Goal: Book appointment/travel/reservation

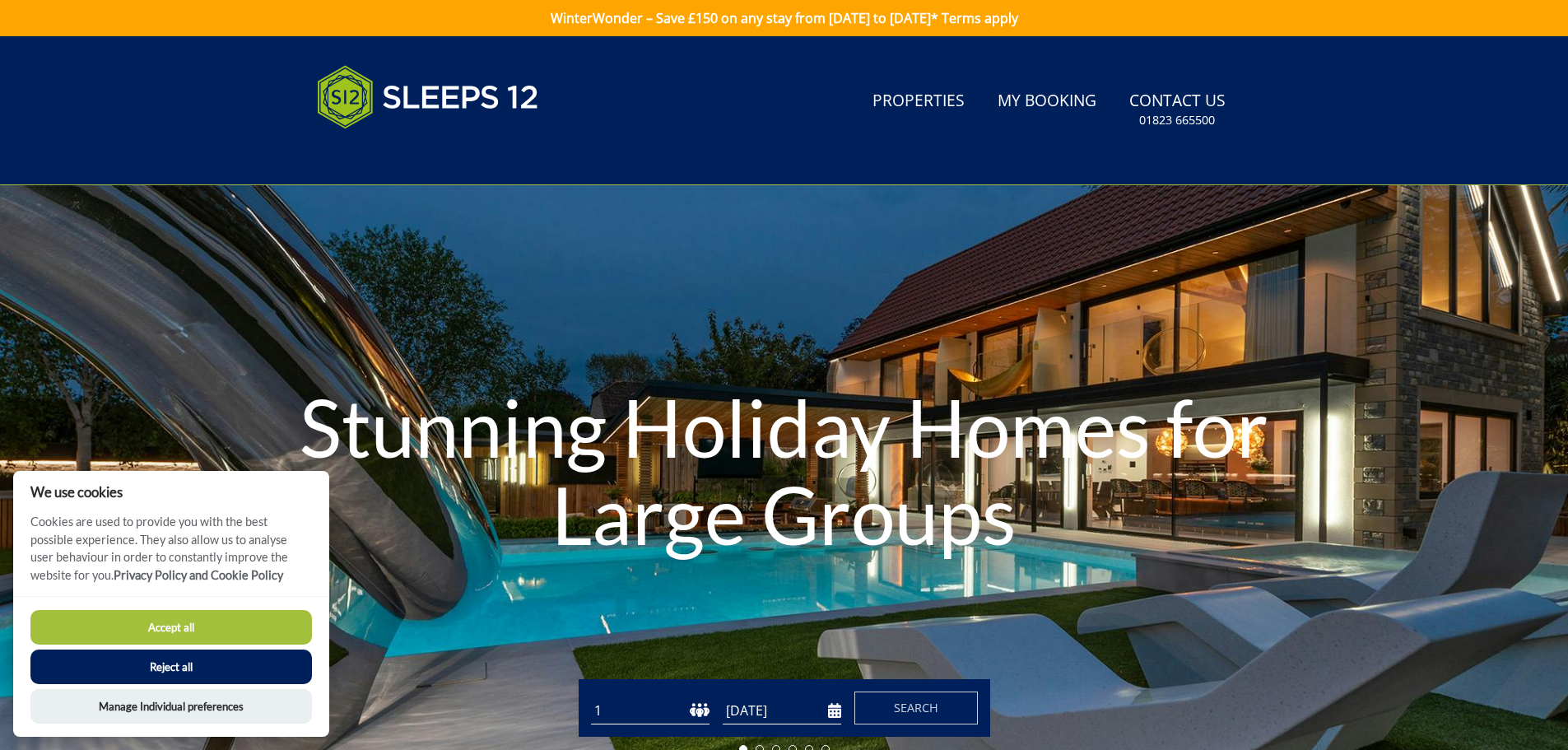
click at [165, 623] on button "Accept all" at bounding box center [171, 628] width 282 height 34
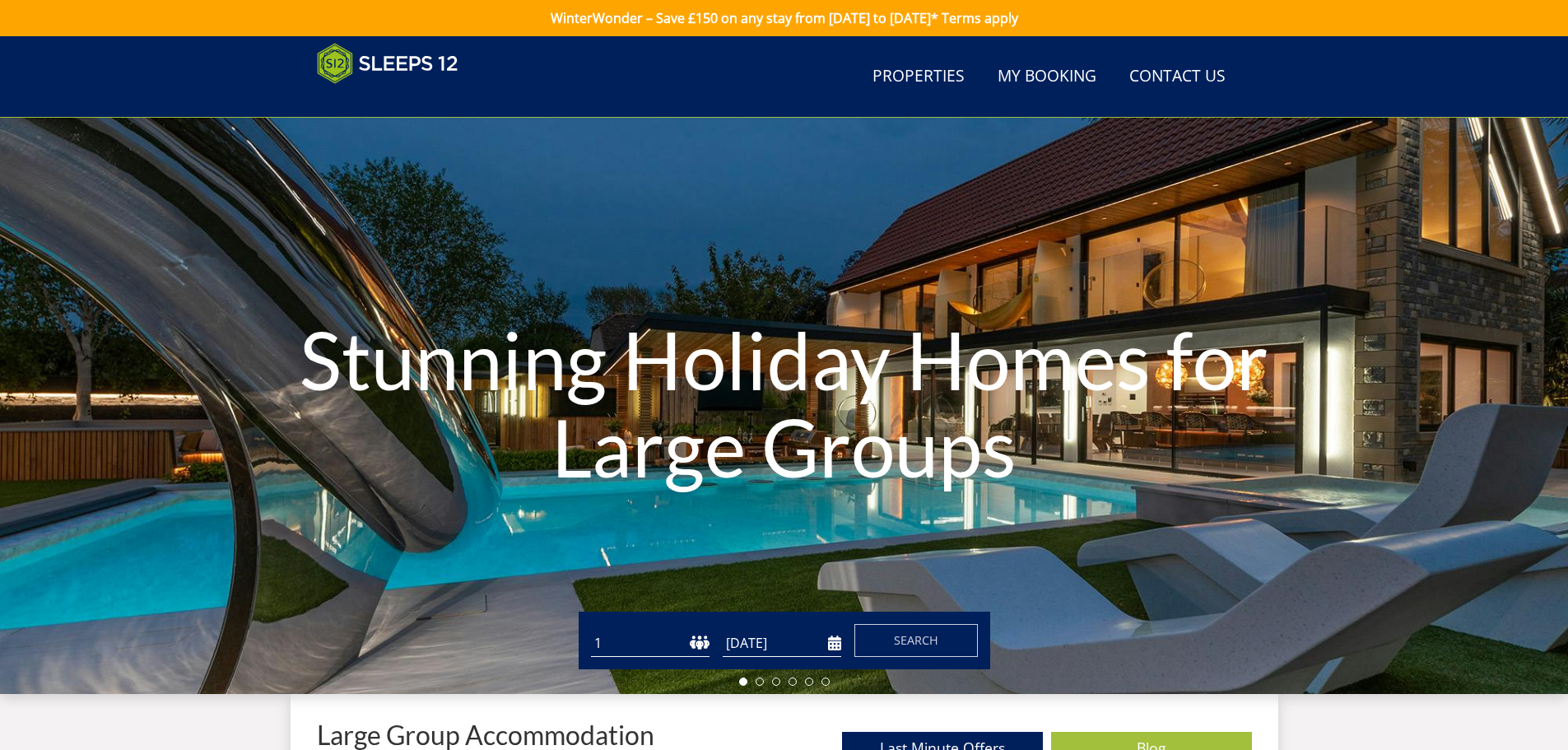
scroll to position [179, 0]
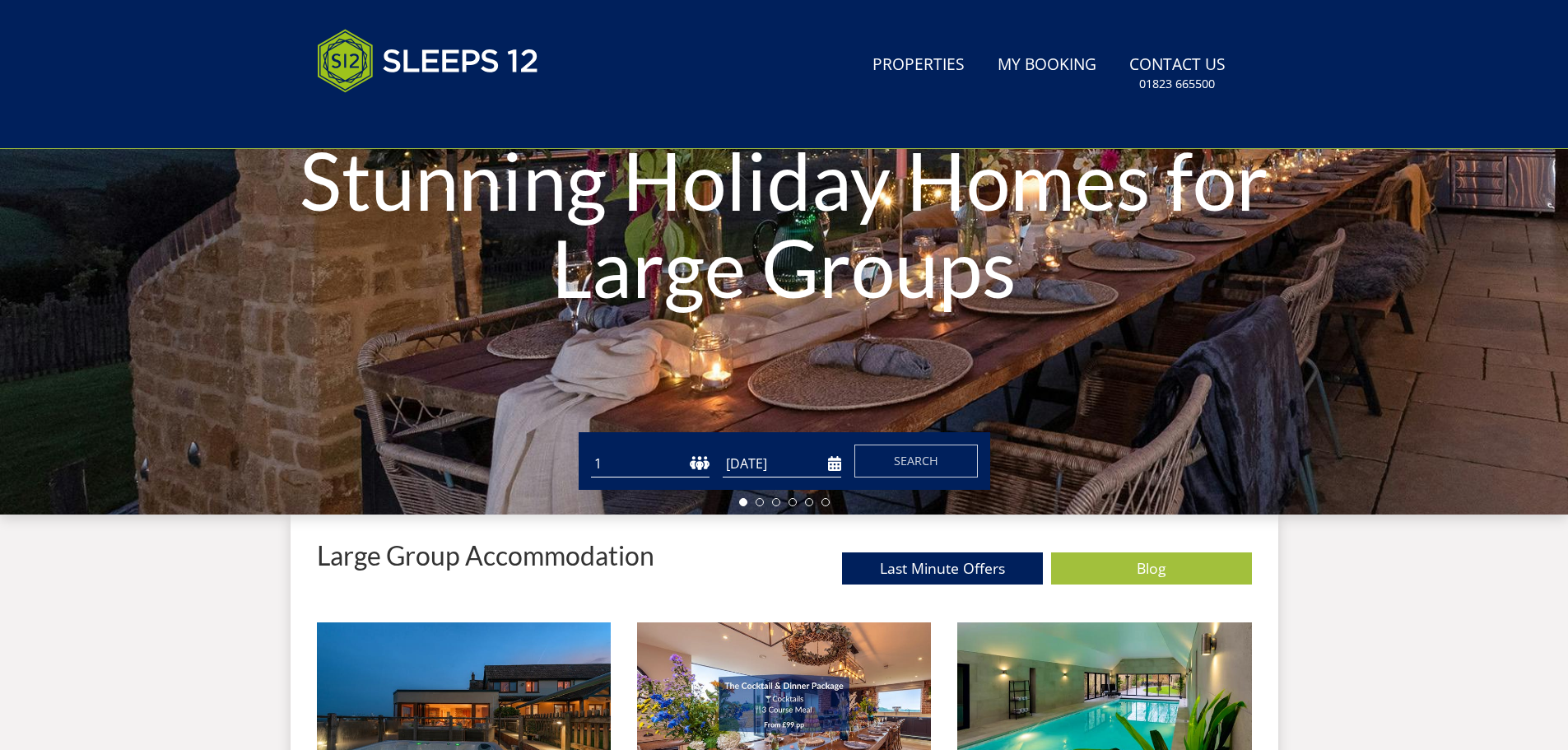
click at [640, 458] on select "1 2 3 4 5 6 7 8 9 10 11 12 13 14 15 16 17 18 19 20 21 22 23 24 25 26 27 28 29 3…" at bounding box center [650, 464] width 119 height 27
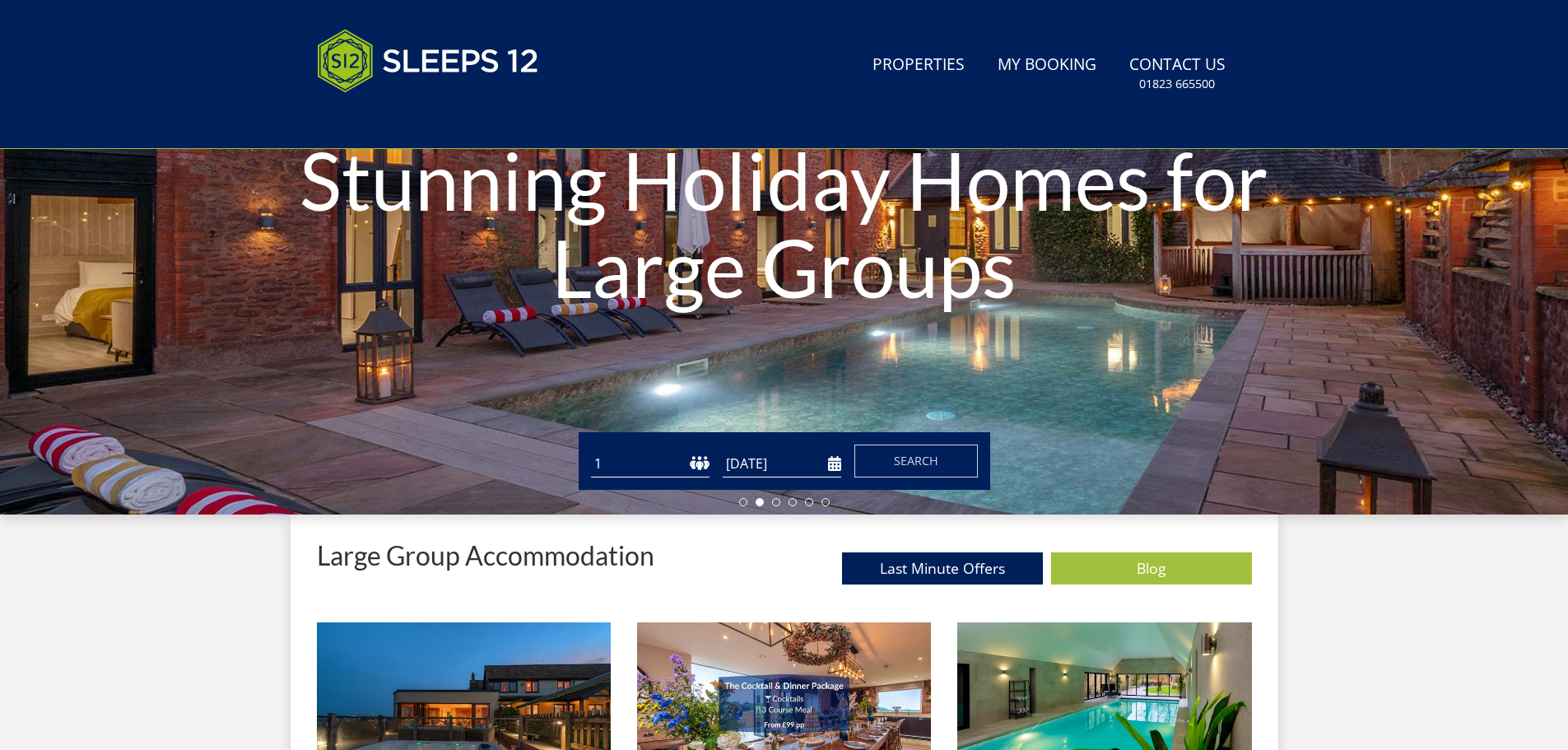
select select "10"
click at [591, 450] on select "1 2 3 4 5 6 7 8 9 10 11 12 13 14 15 16 17 18 19 20 21 22 23 24 25 26 27 28 29 3…" at bounding box center [650, 464] width 119 height 27
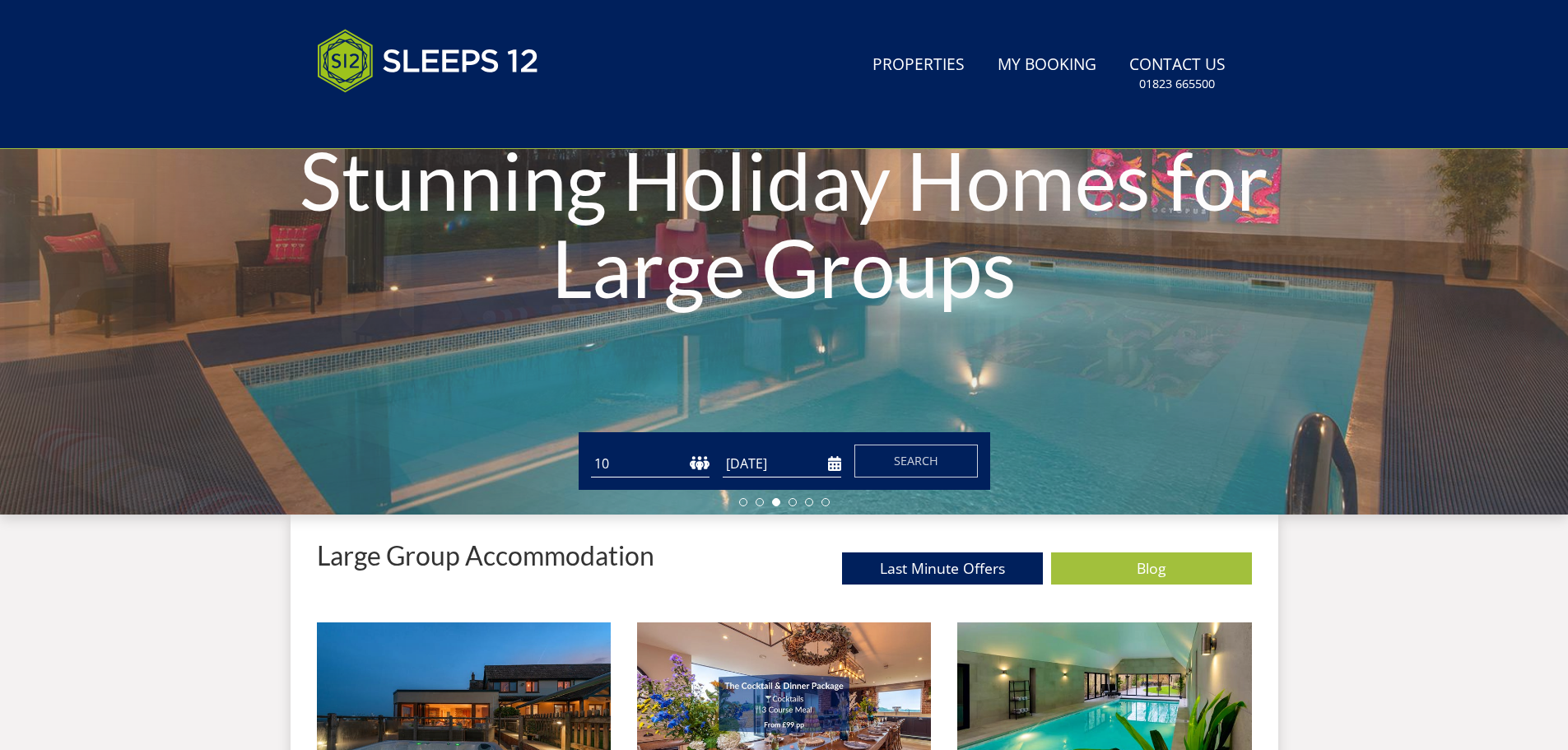
click at [792, 473] on input "[DATE]" at bounding box center [781, 464] width 119 height 27
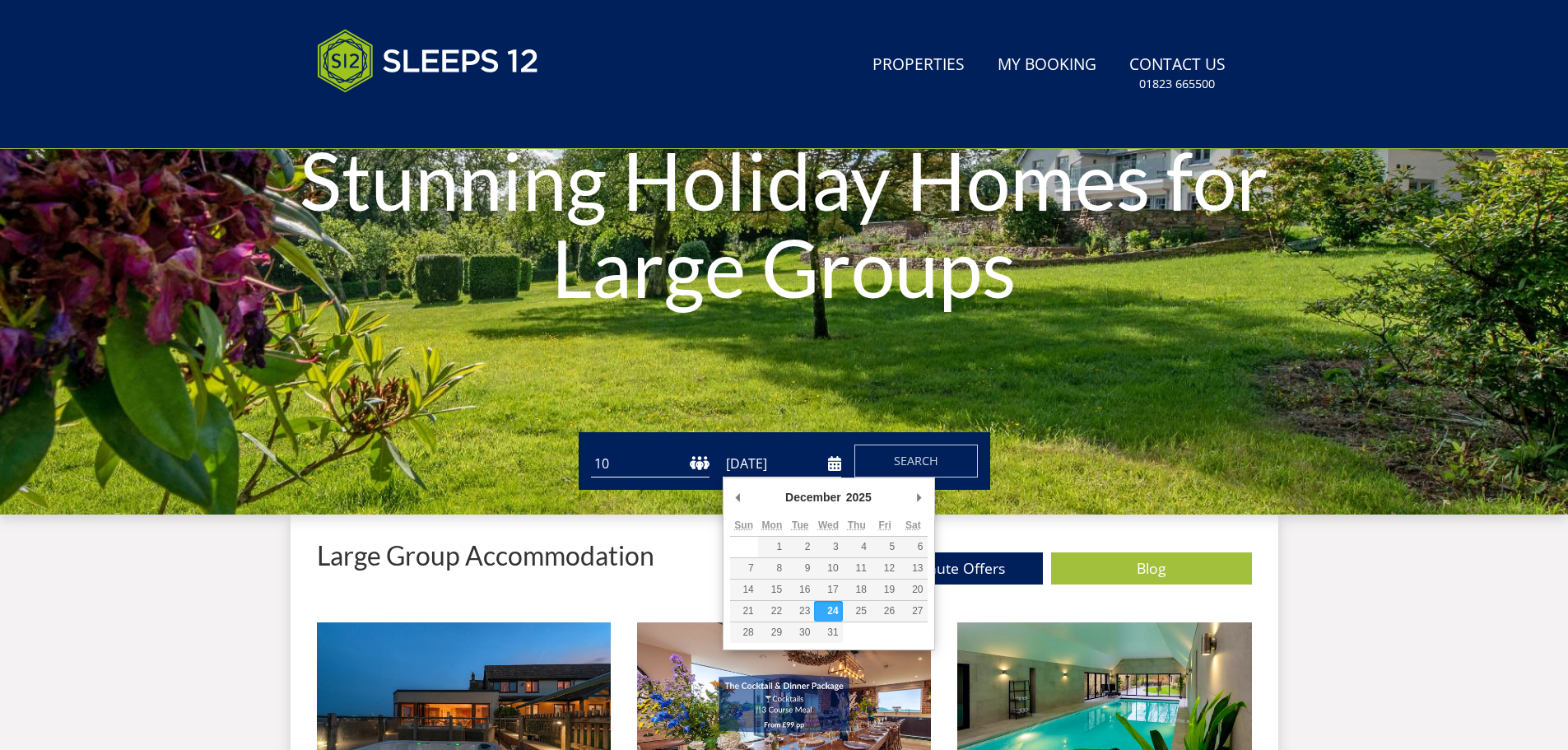
click at [836, 466] on input "[DATE]" at bounding box center [781, 464] width 119 height 27
click at [793, 466] on input "[DATE]" at bounding box center [781, 464] width 119 height 27
type input "[DATE]"
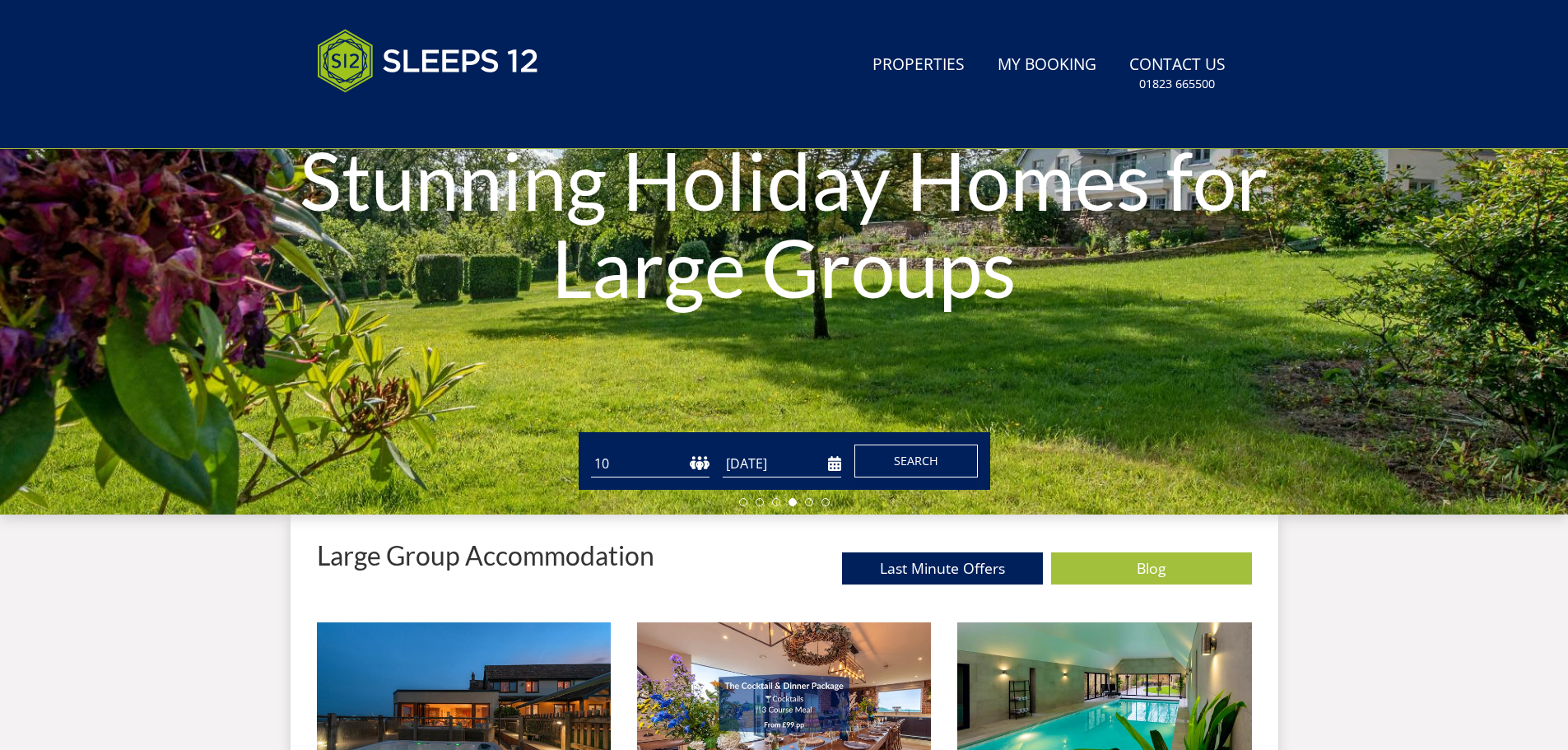
click at [931, 459] on span "Search" at bounding box center [915, 460] width 44 height 15
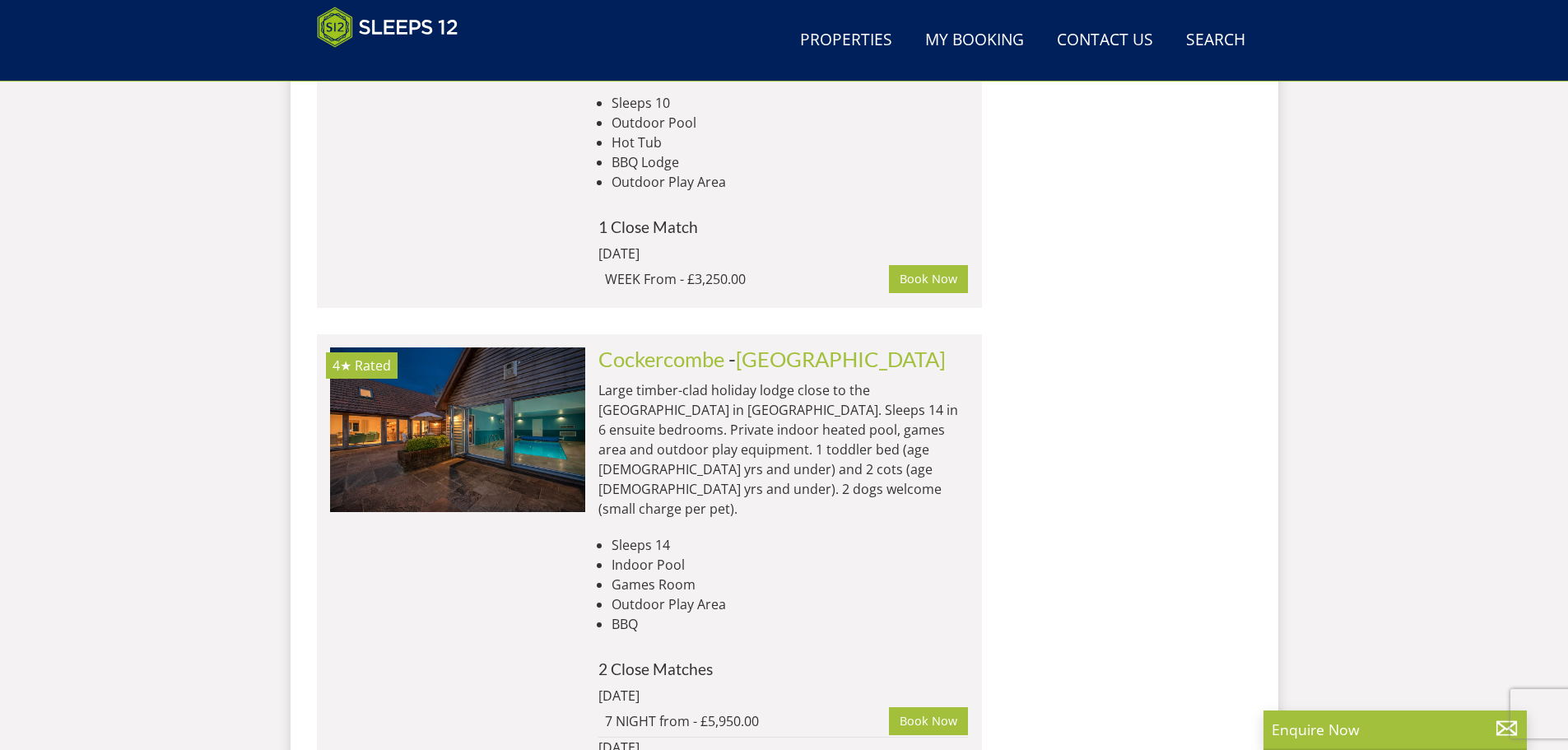
scroll to position [1662, 0]
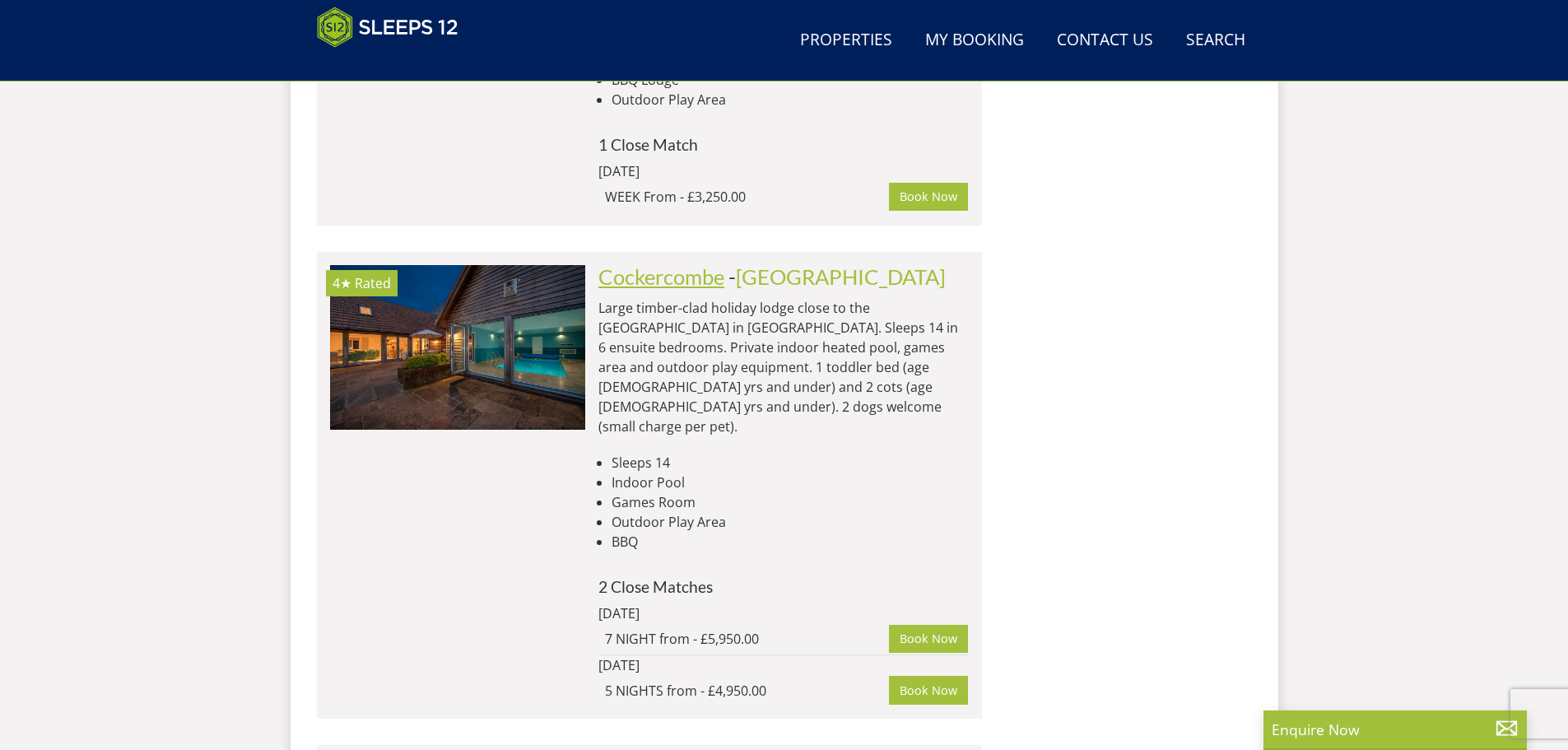
click at [651, 264] on link "Cockercombe" at bounding box center [661, 276] width 126 height 24
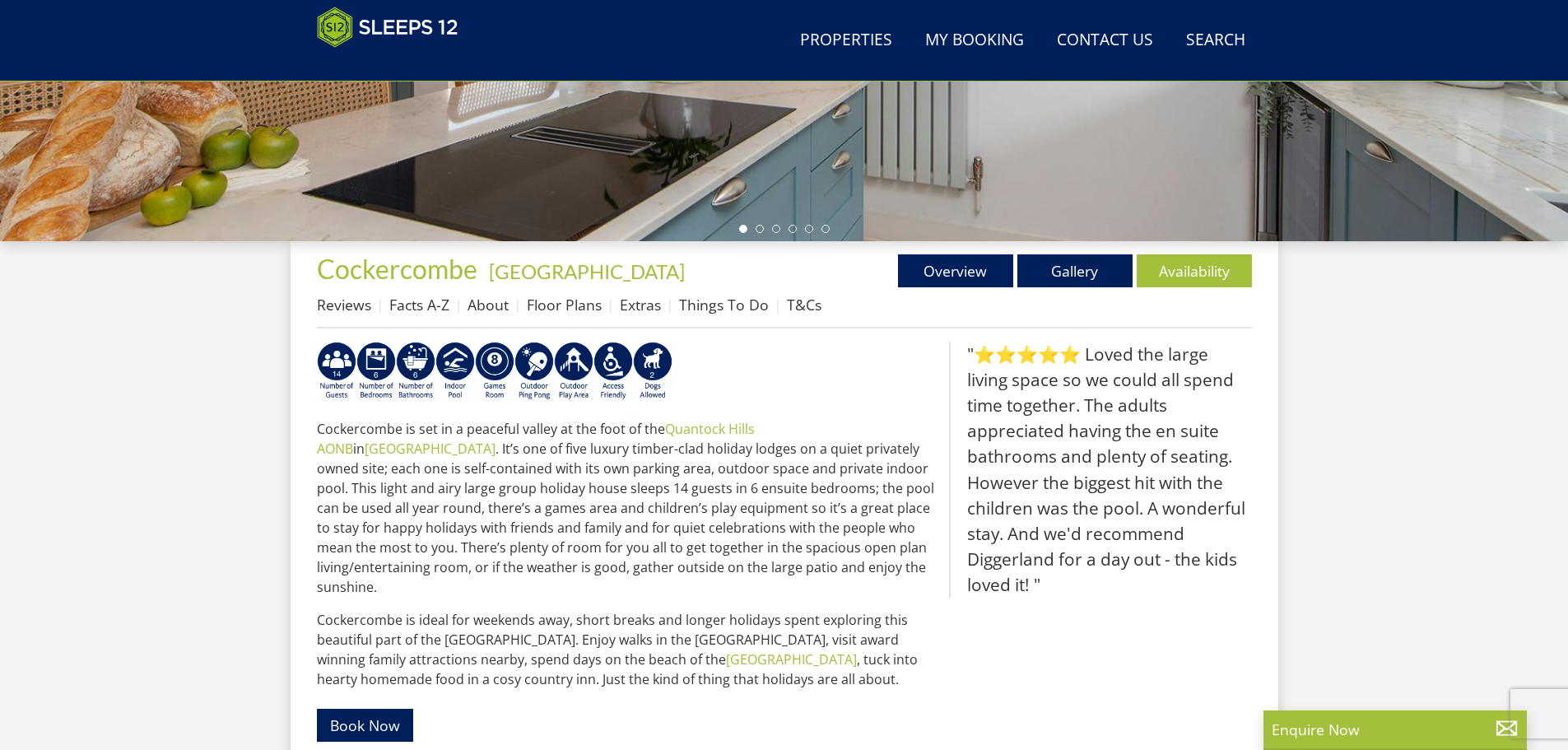
scroll to position [123, 0]
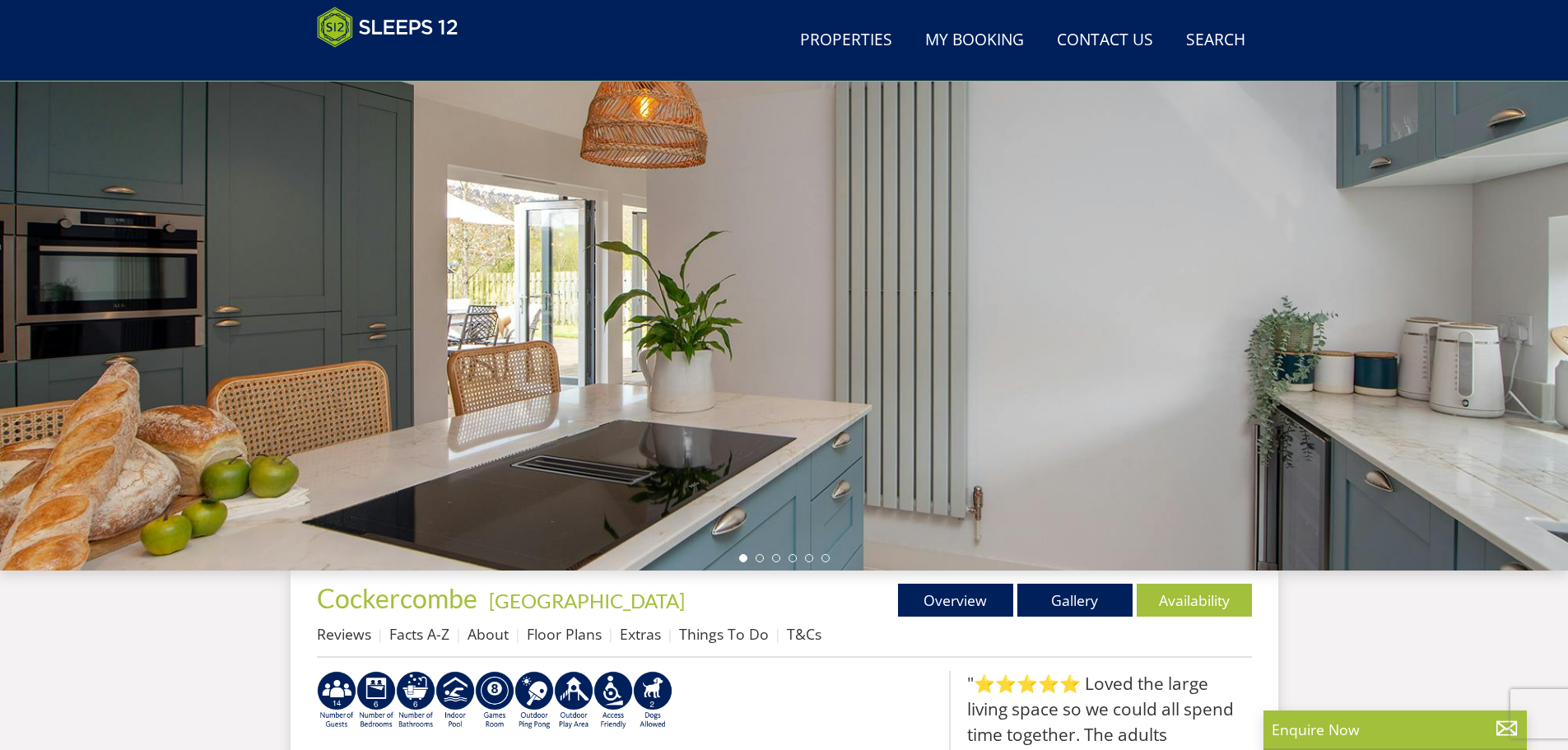
click at [693, 399] on div at bounding box center [784, 283] width 1568 height 576
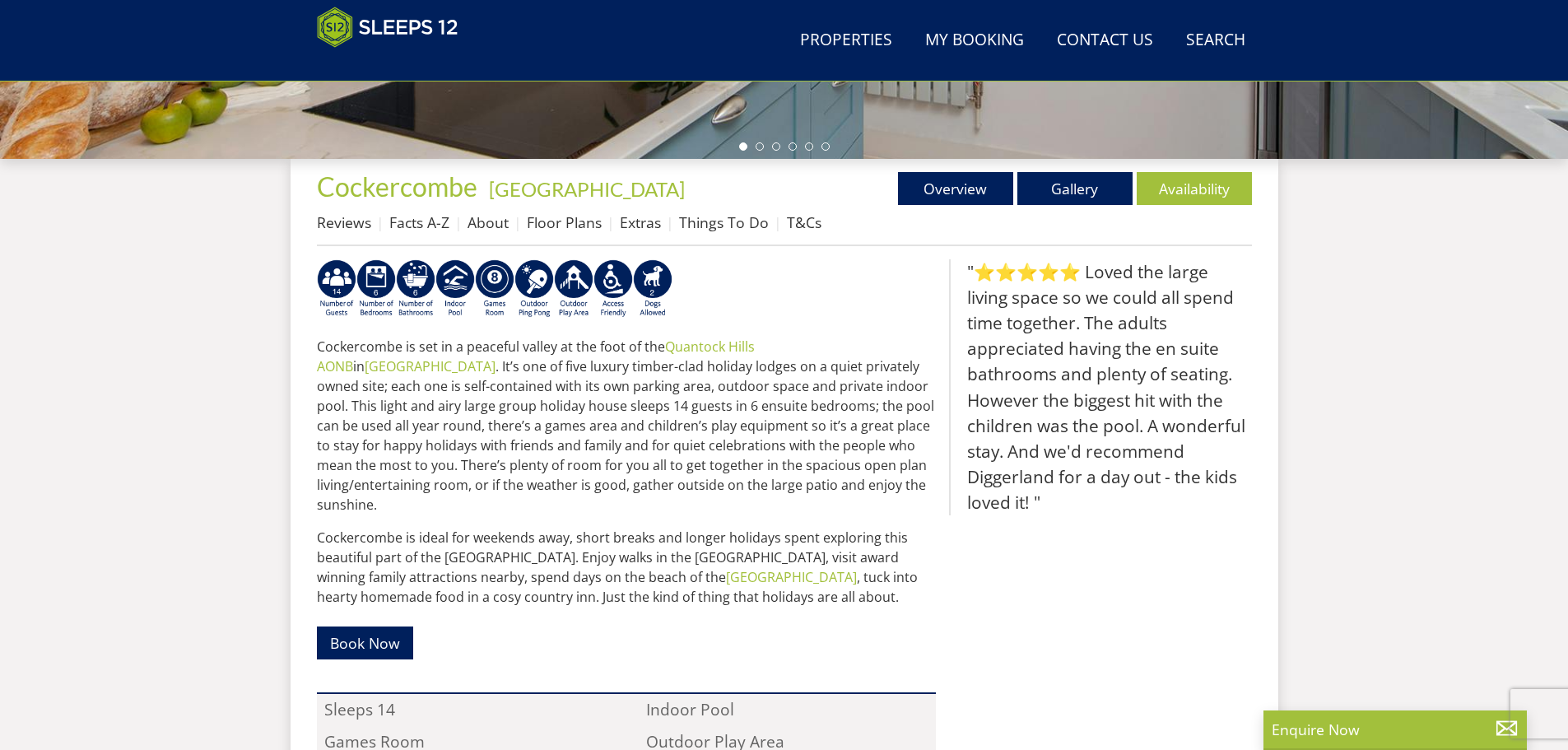
scroll to position [618, 0]
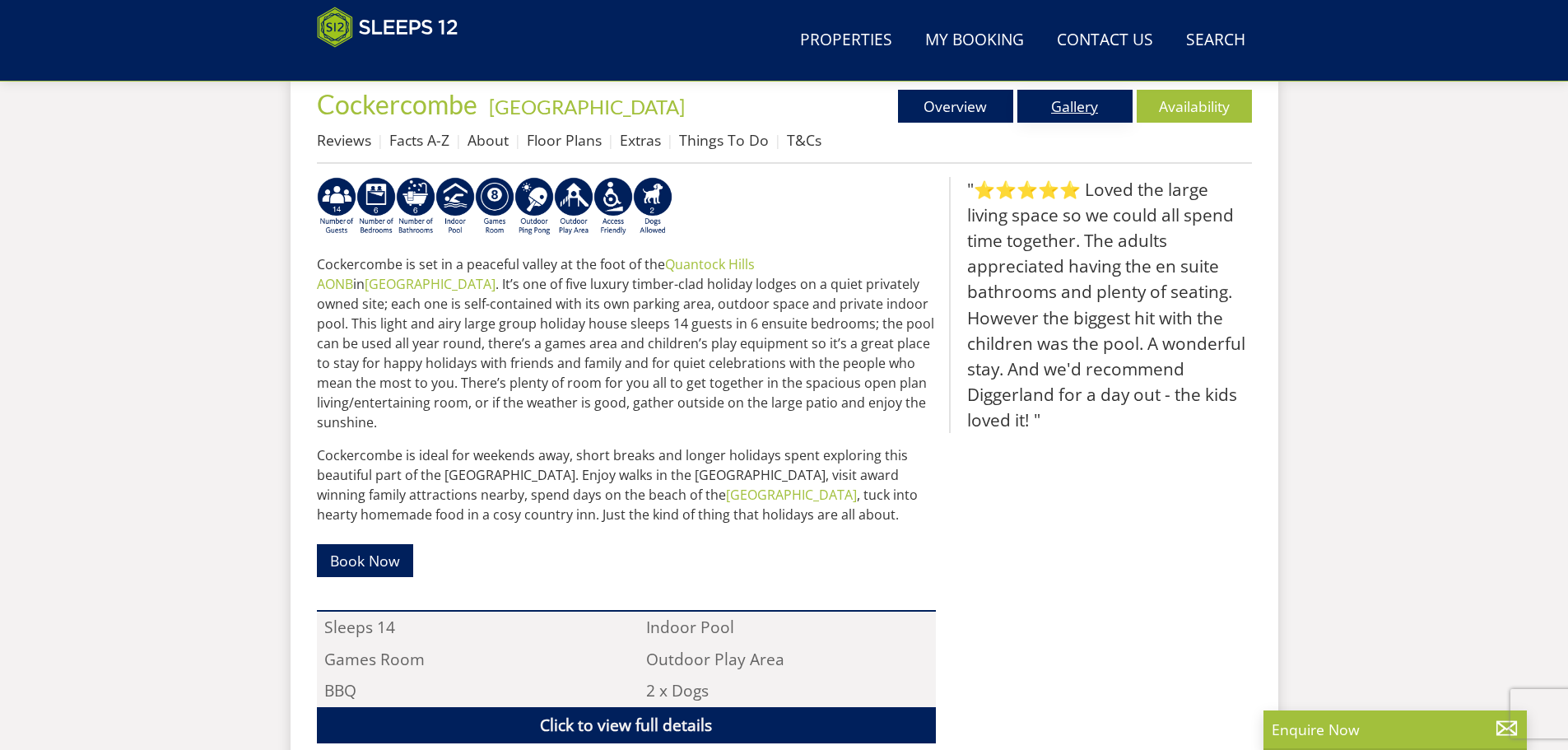
click at [1056, 103] on link "Gallery" at bounding box center [1075, 106] width 115 height 33
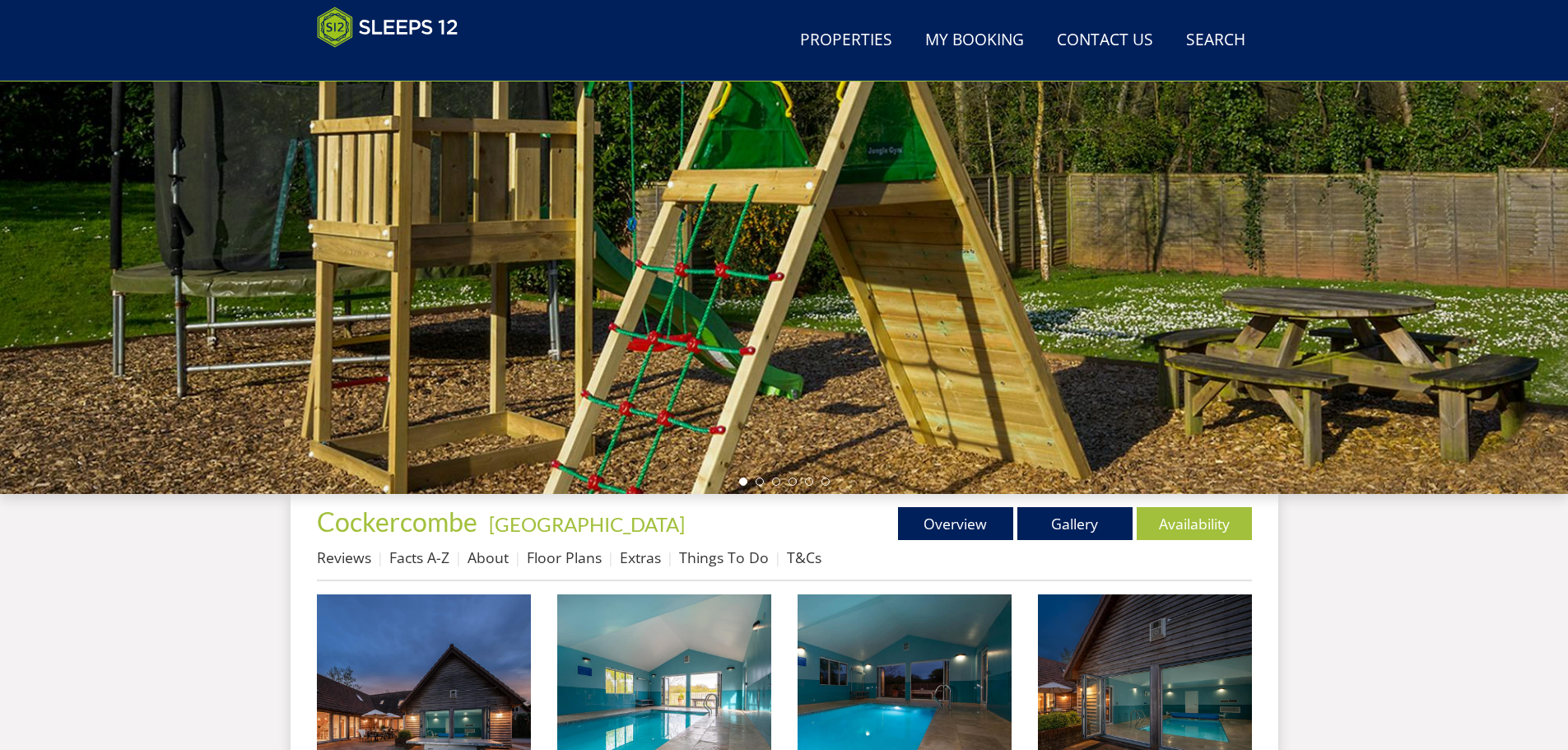
scroll to position [447, 0]
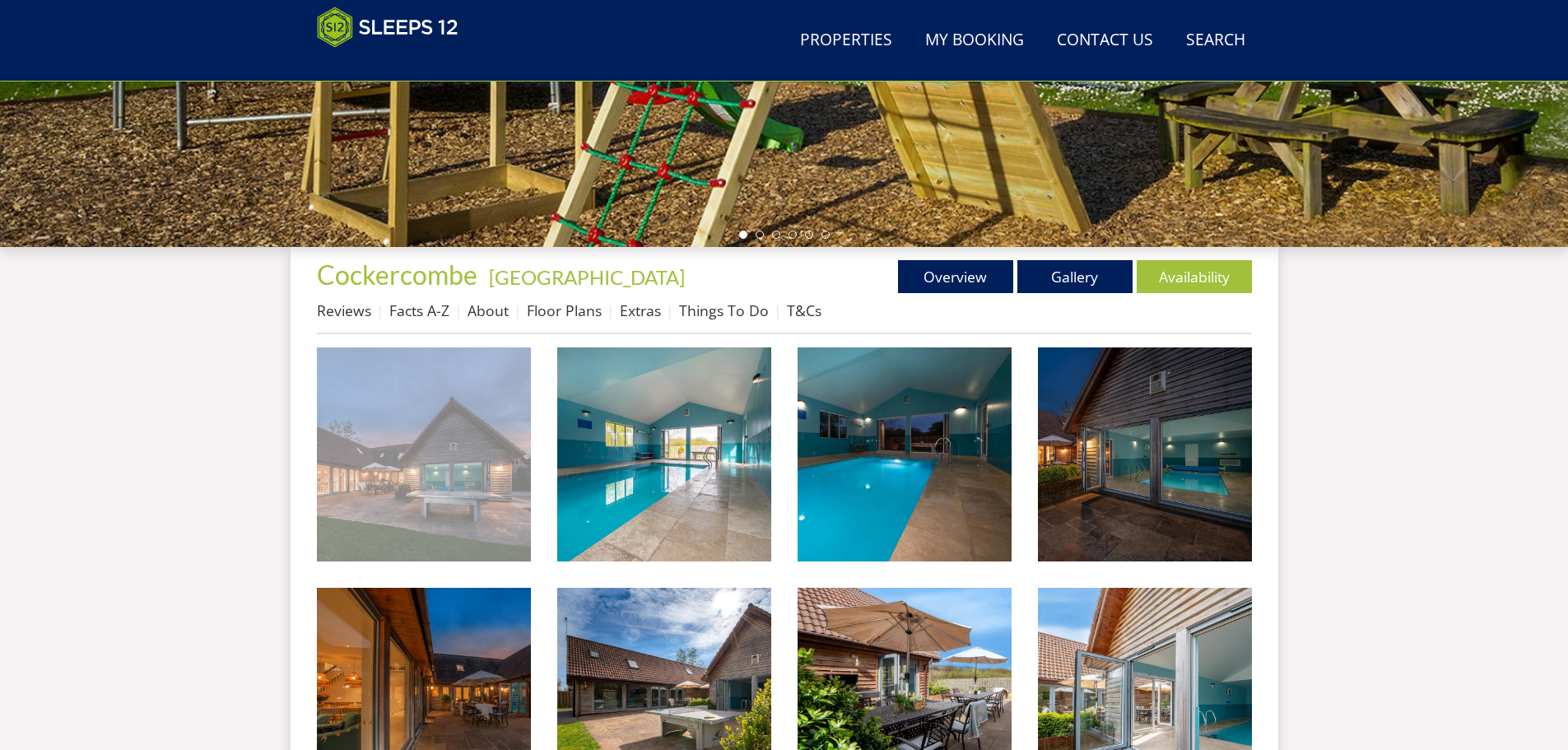
click at [449, 468] on img at bounding box center [424, 455] width 214 height 214
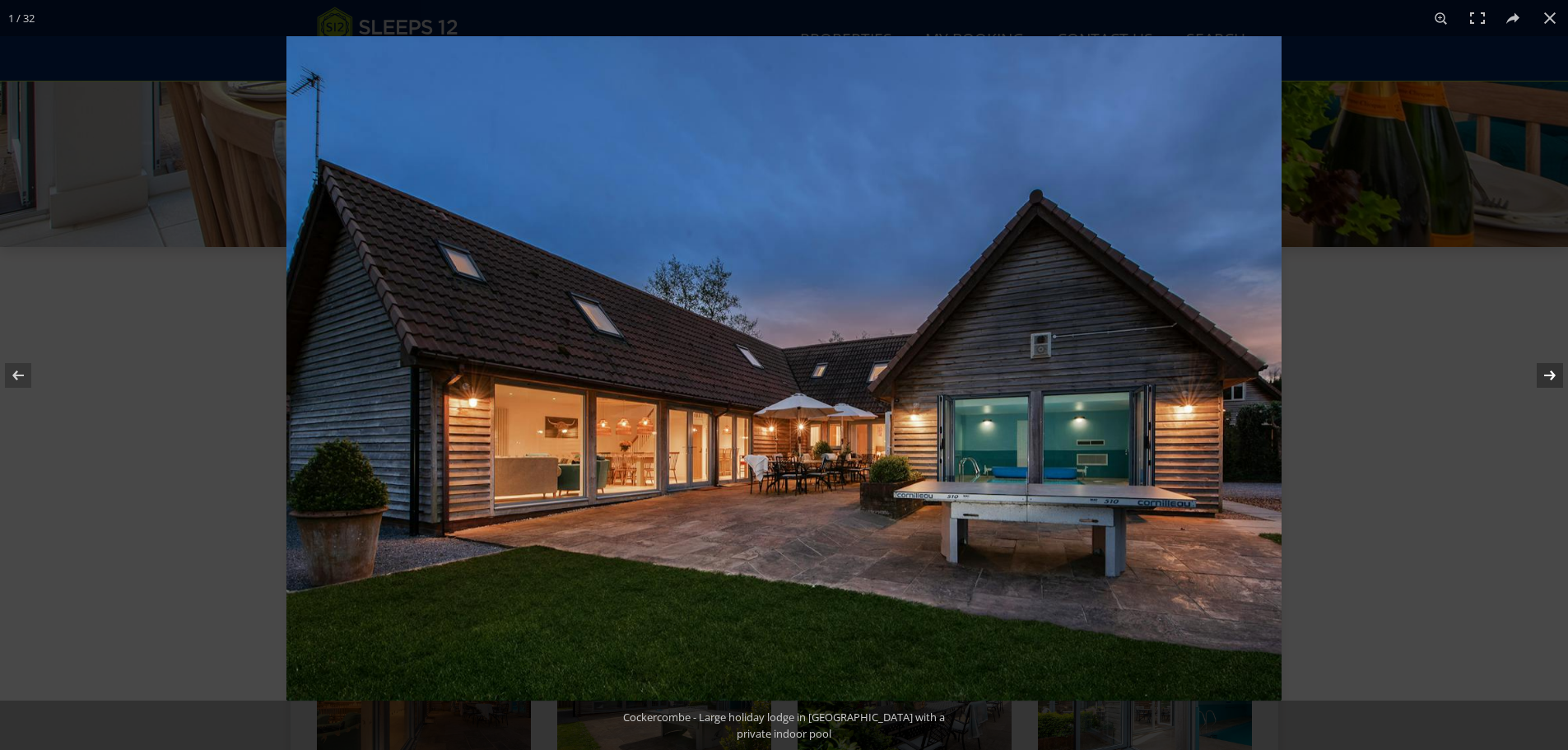
click at [1563, 370] on button at bounding box center [1539, 375] width 58 height 82
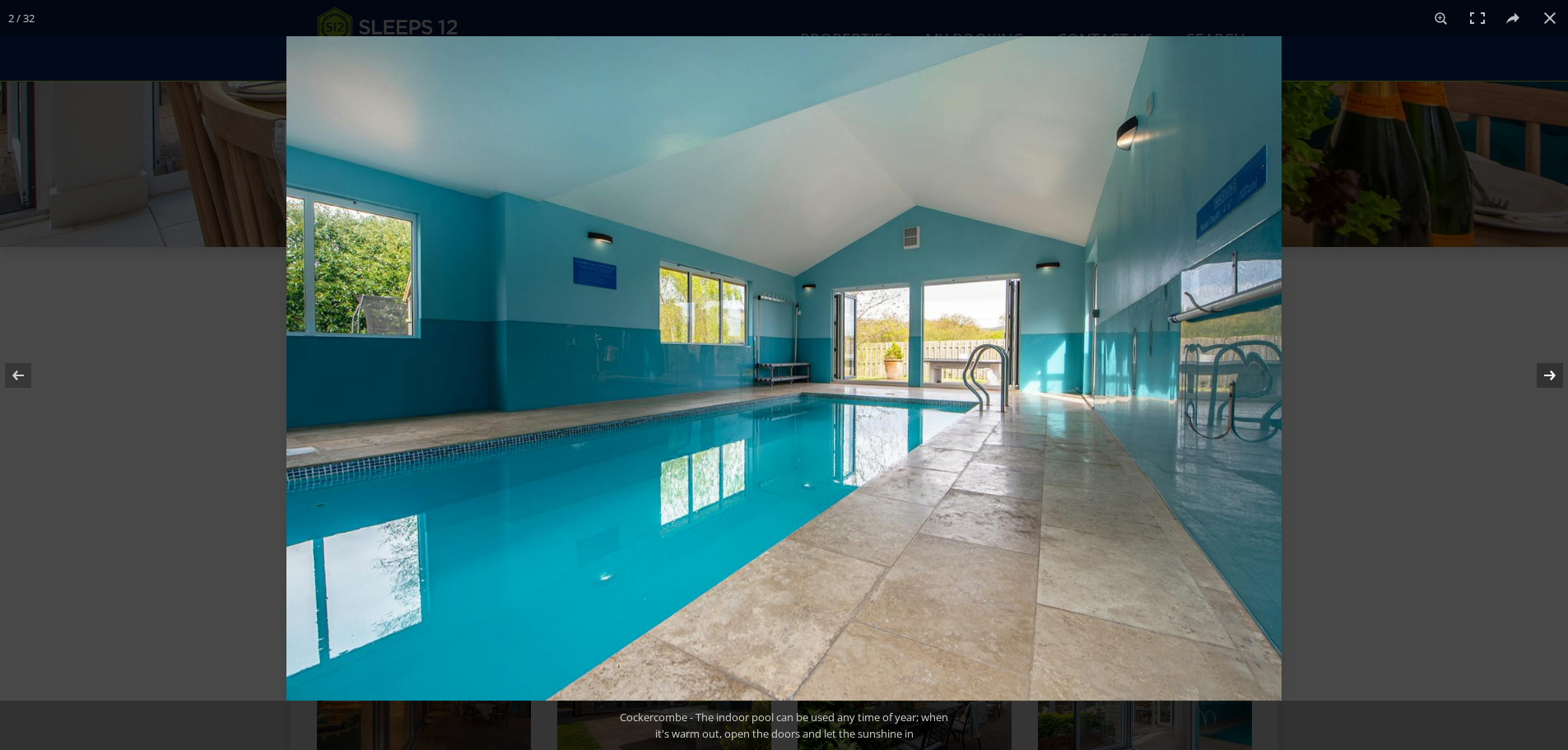
click at [1563, 370] on button at bounding box center [1539, 375] width 58 height 82
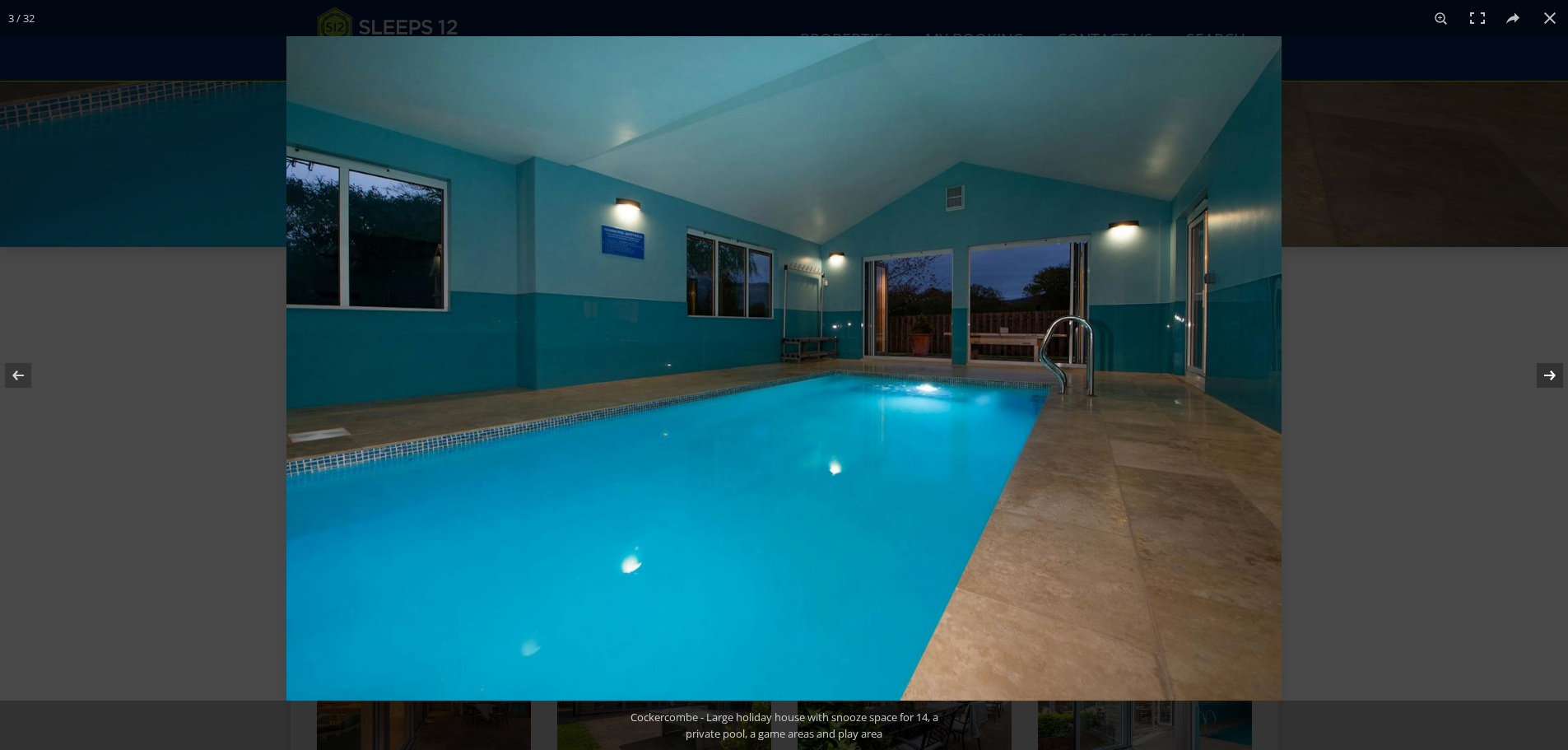
click at [1563, 370] on button at bounding box center [1539, 375] width 58 height 82
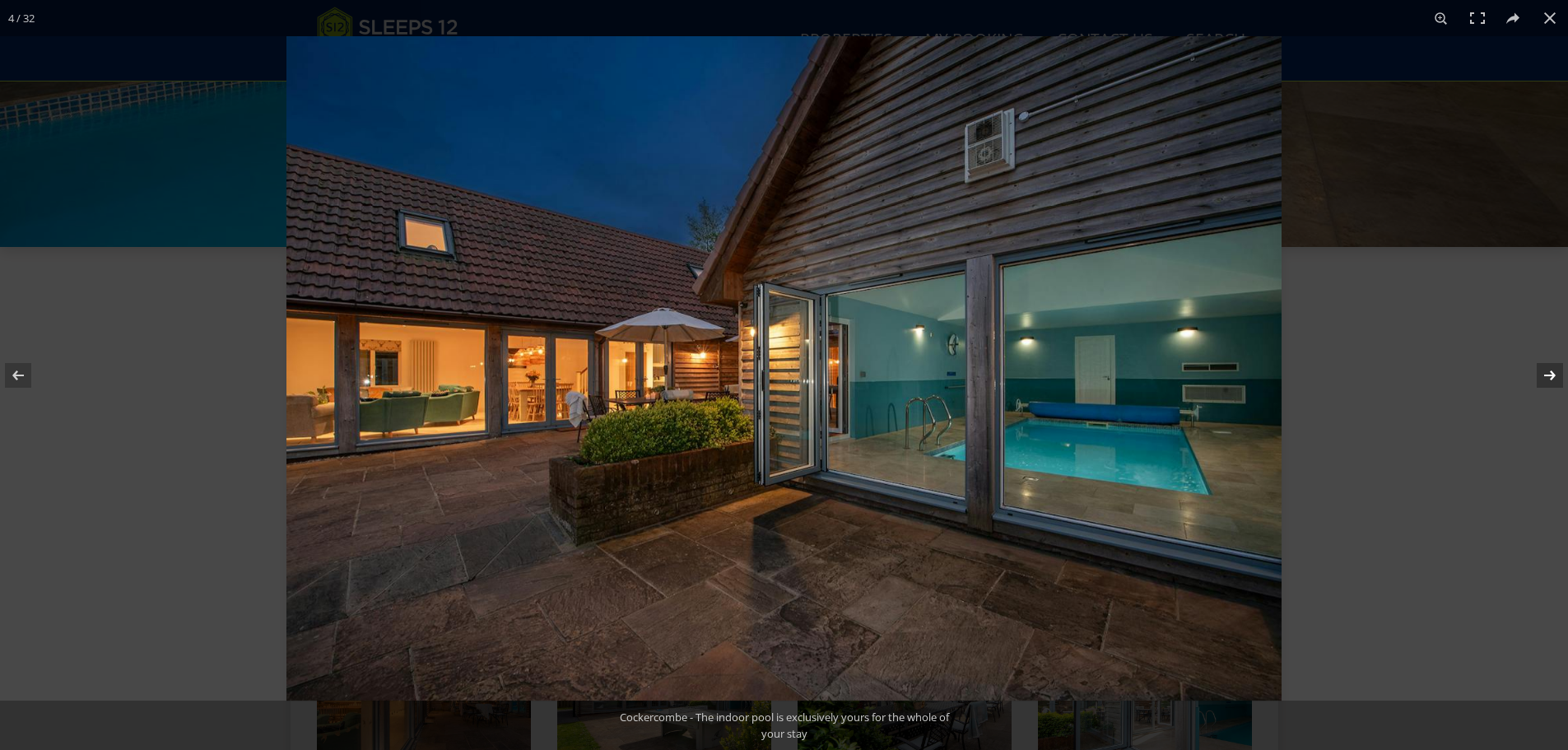
click at [1554, 374] on button at bounding box center [1539, 375] width 58 height 82
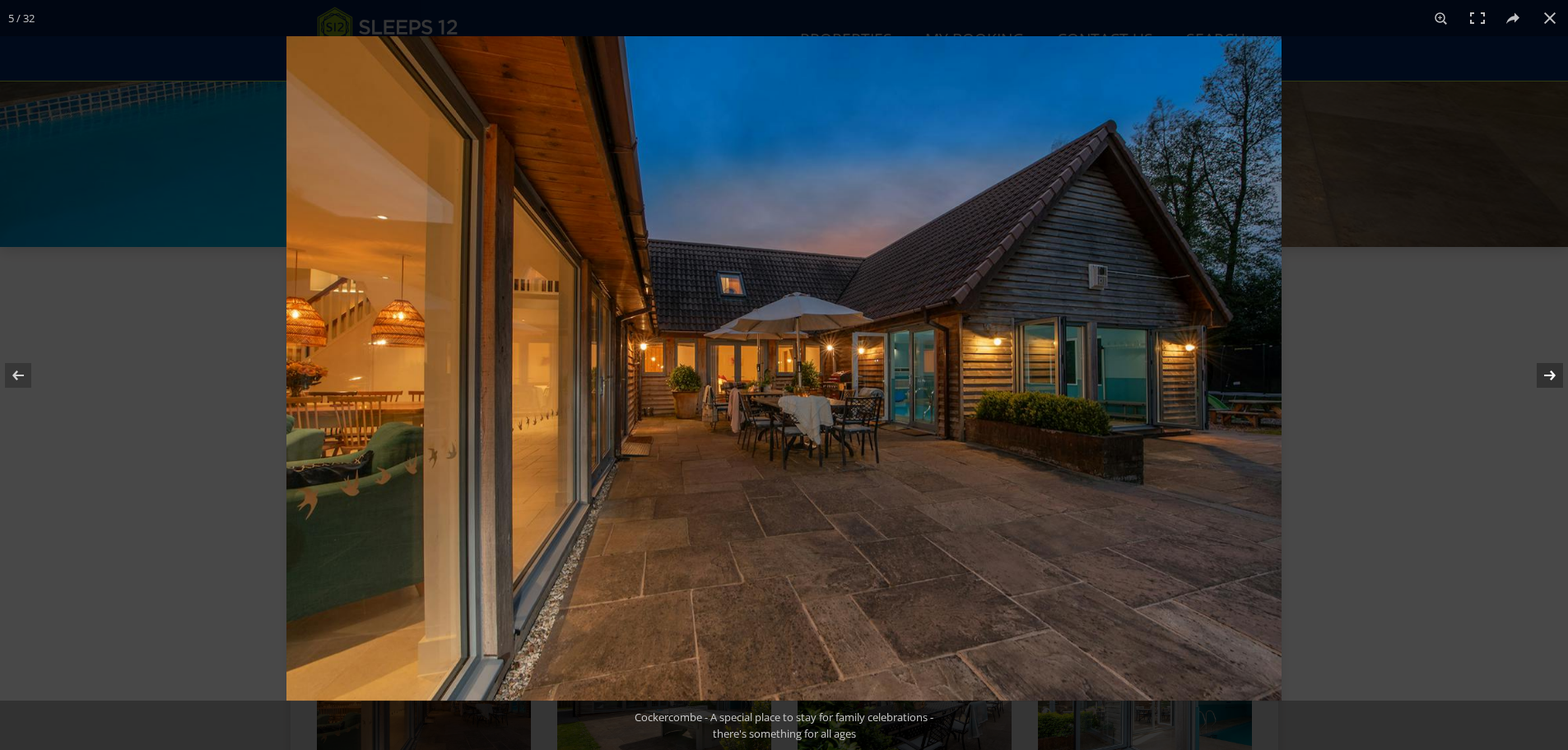
click at [1554, 374] on button at bounding box center [1539, 375] width 58 height 82
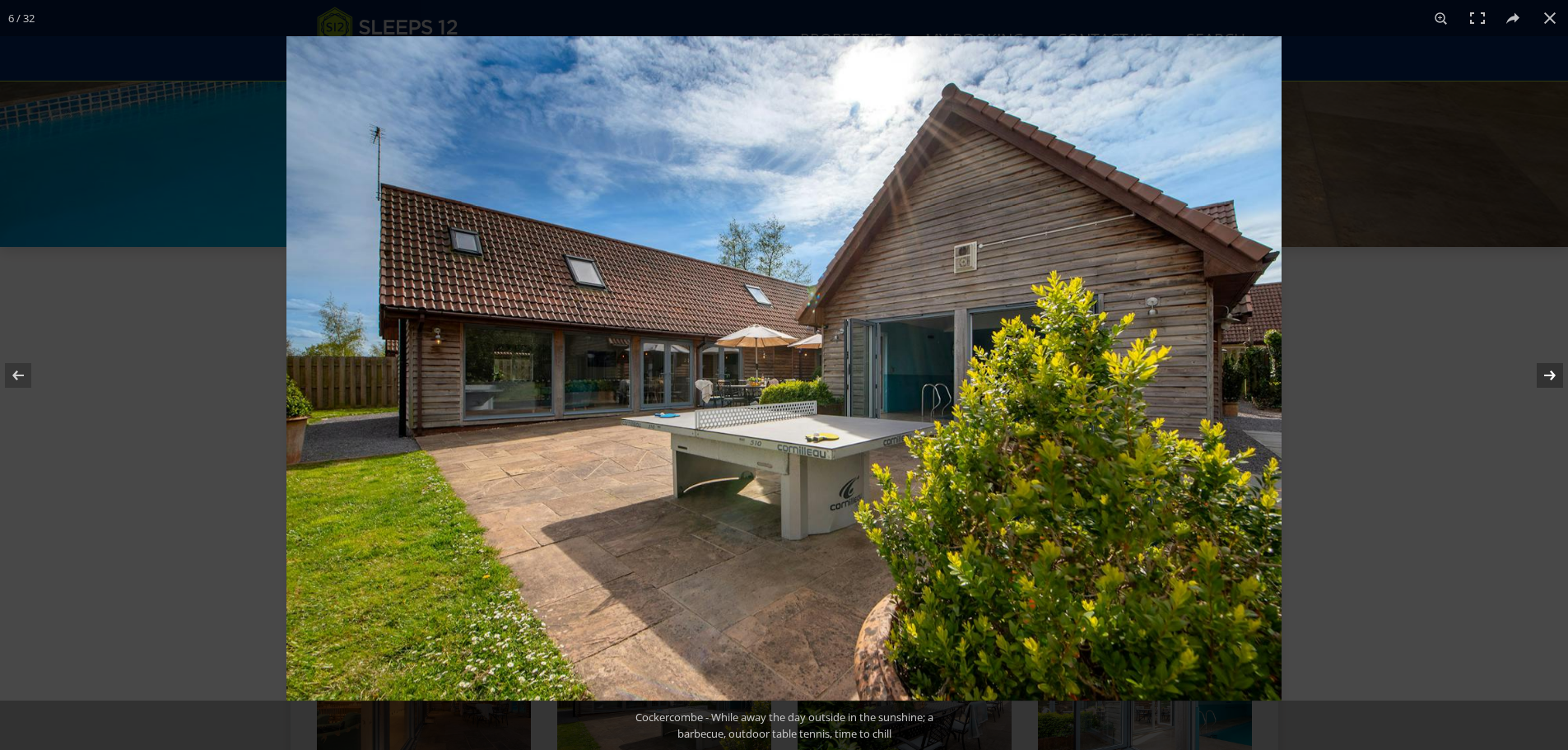
click at [1554, 374] on button at bounding box center [1539, 375] width 58 height 82
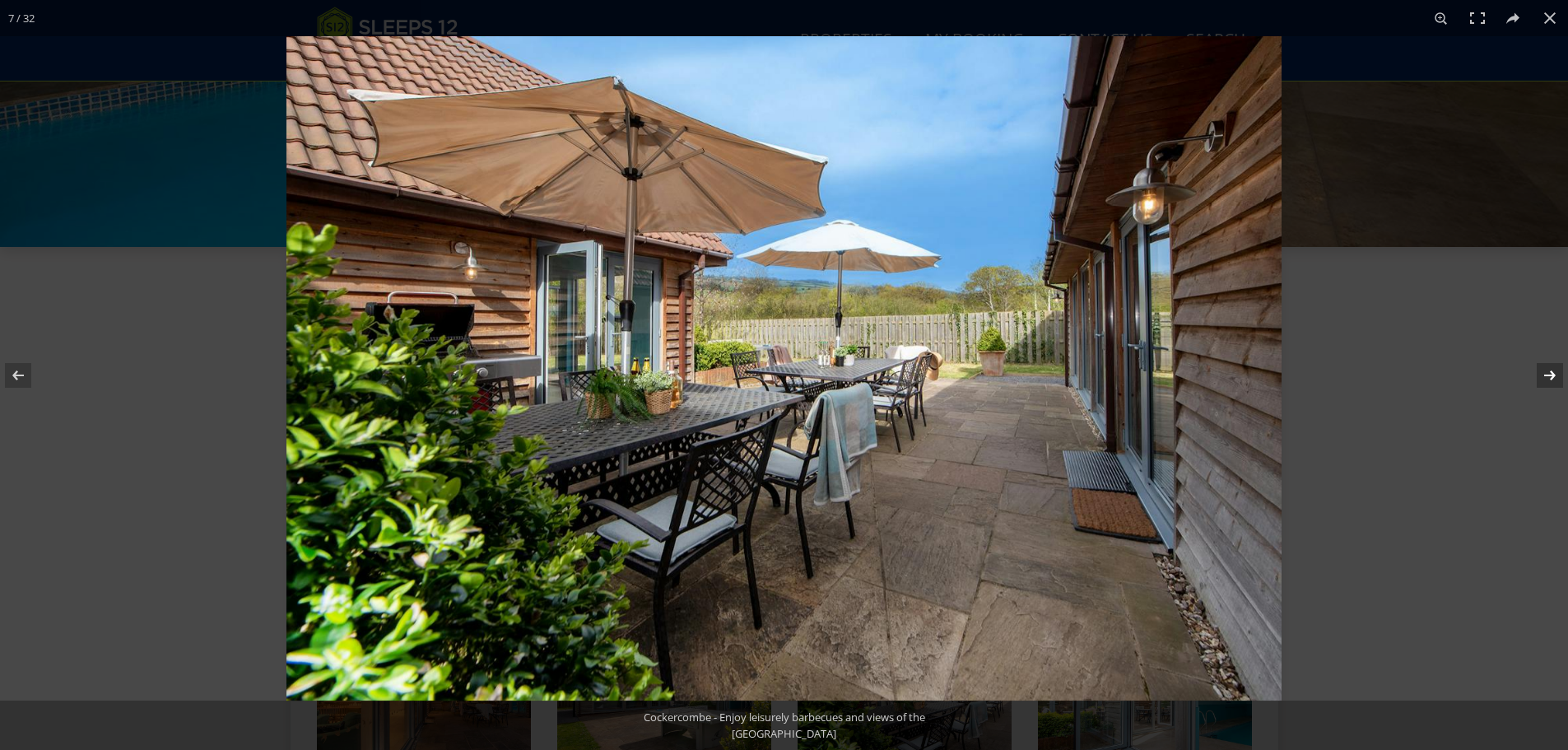
click at [1554, 374] on button at bounding box center [1539, 375] width 58 height 82
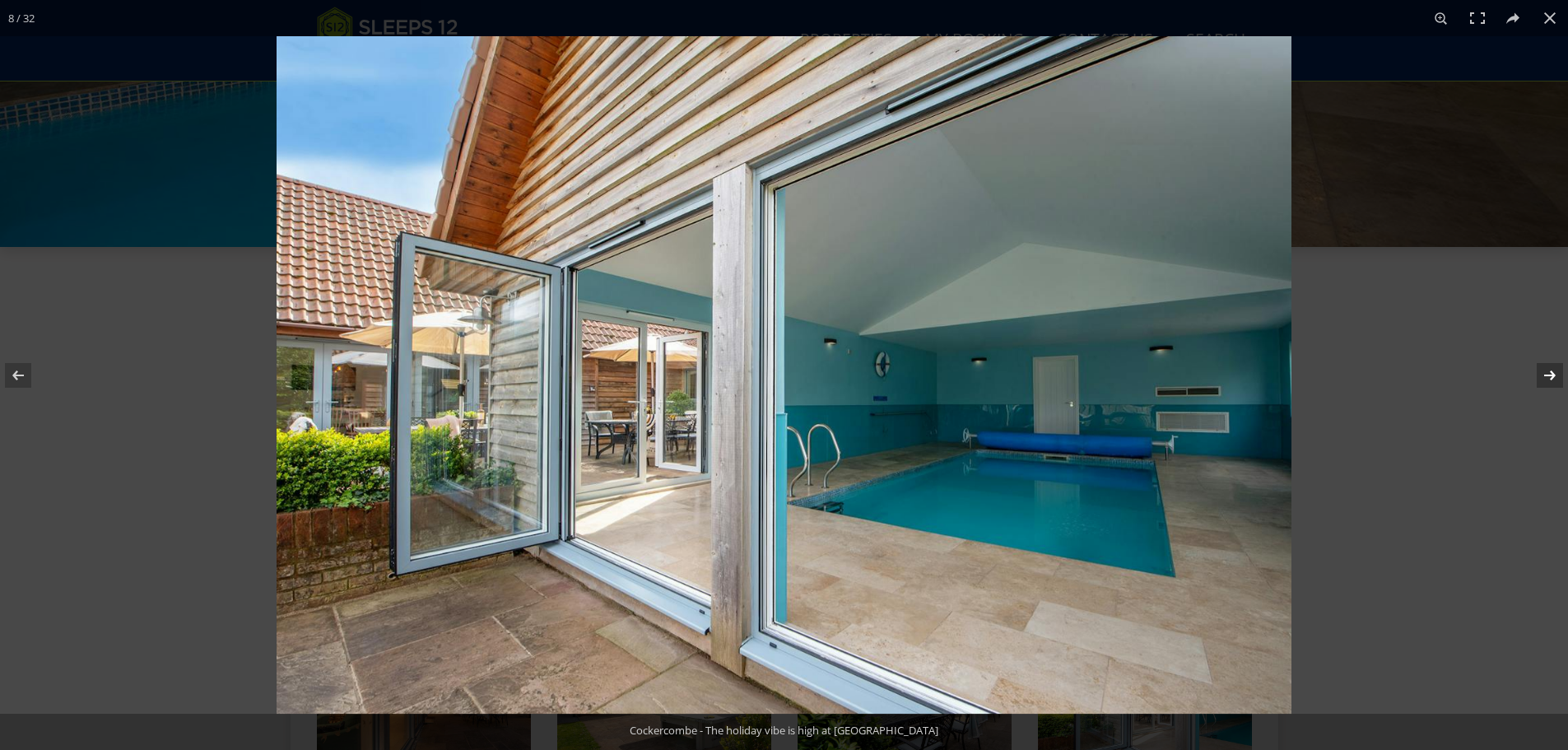
click at [1554, 374] on button at bounding box center [1539, 375] width 58 height 82
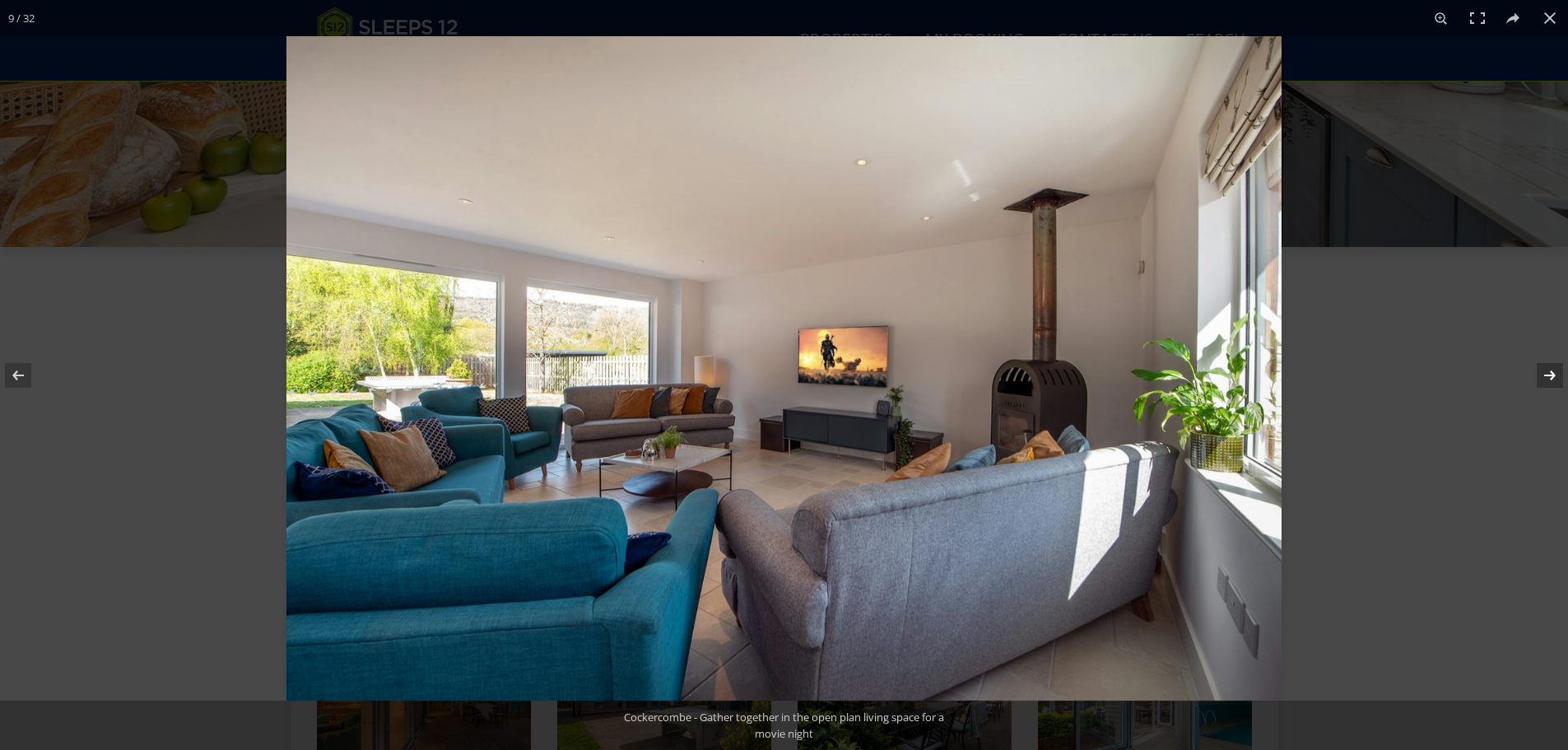
click at [1554, 374] on button at bounding box center [1539, 375] width 58 height 82
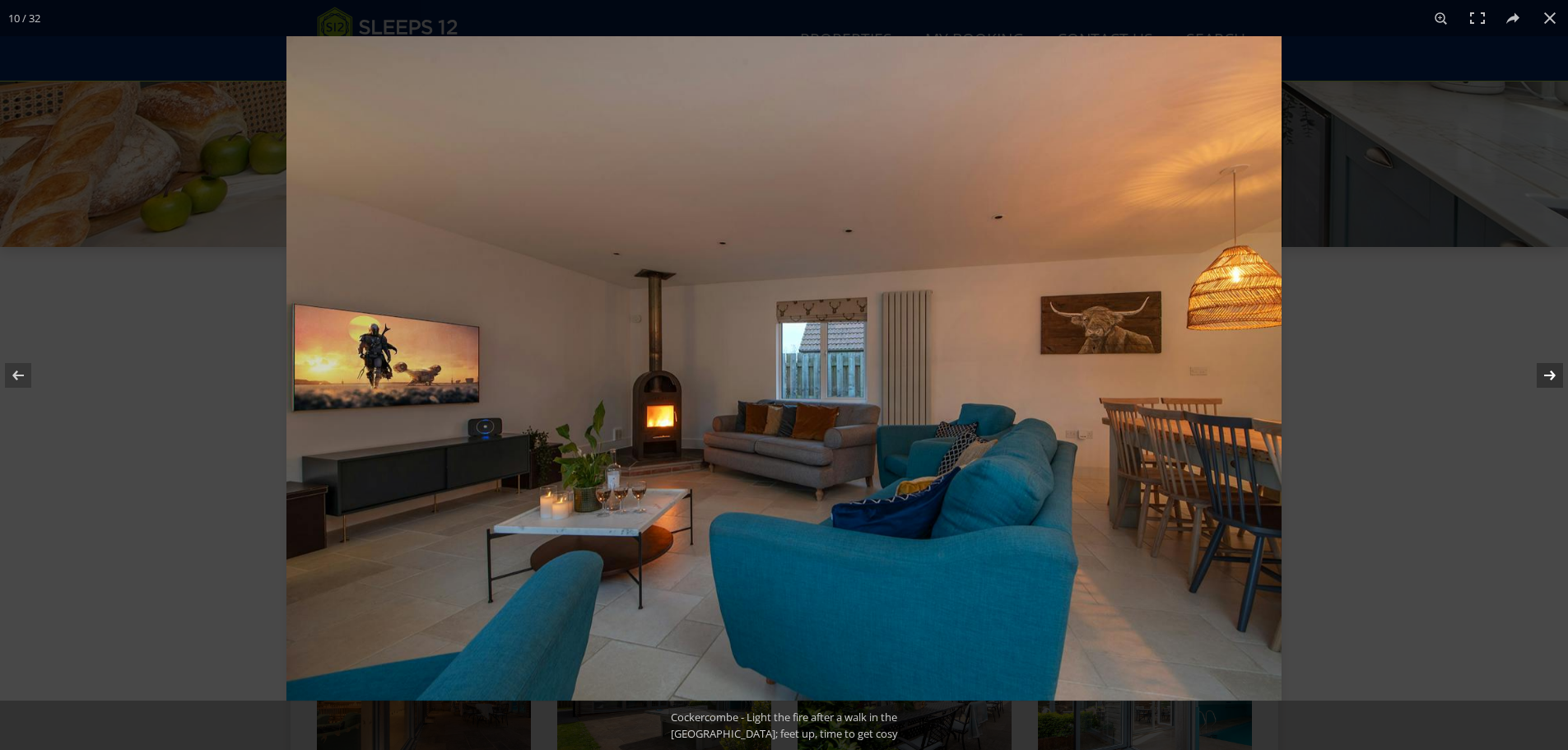
click at [1554, 374] on button at bounding box center [1539, 375] width 58 height 82
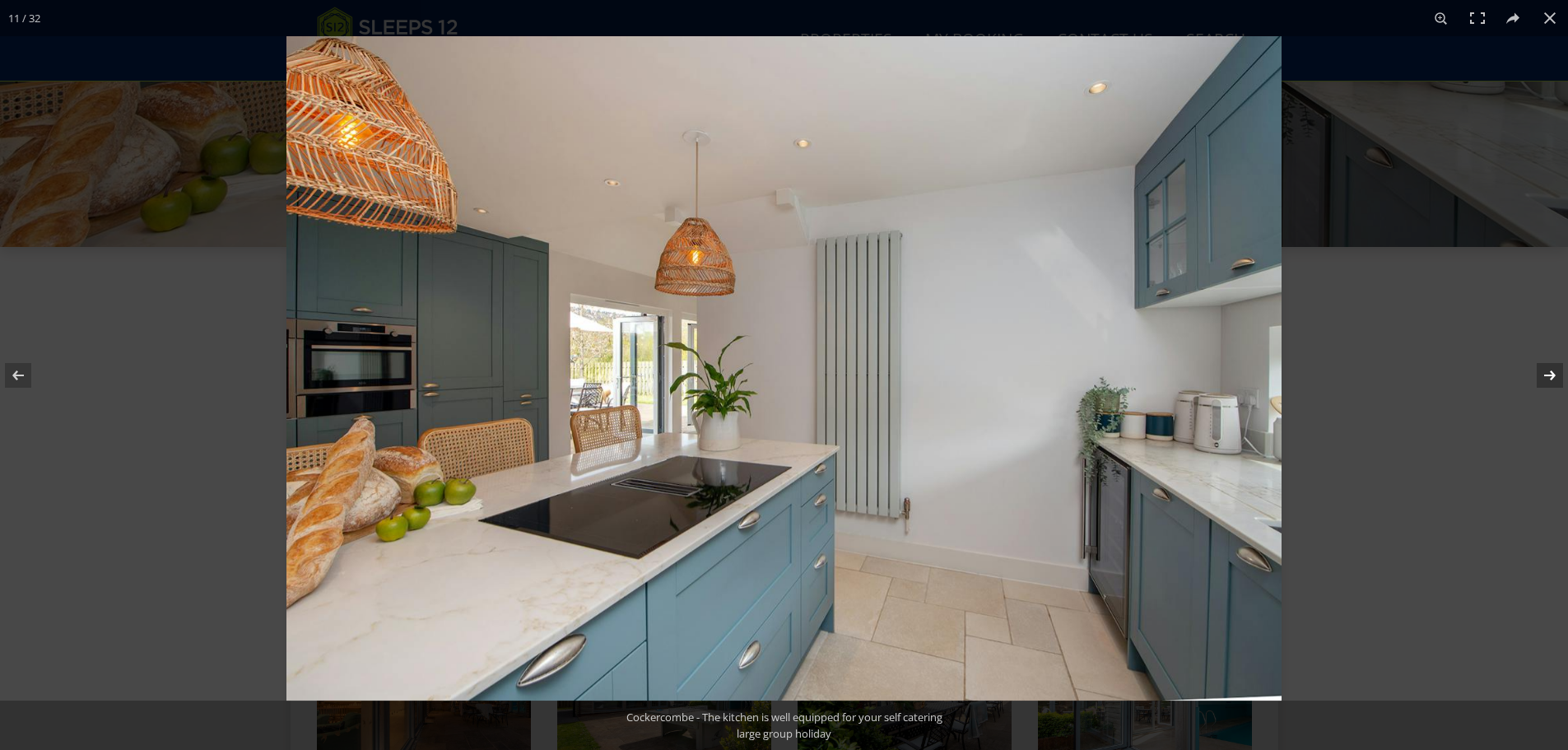
click at [1554, 374] on button at bounding box center [1539, 375] width 58 height 82
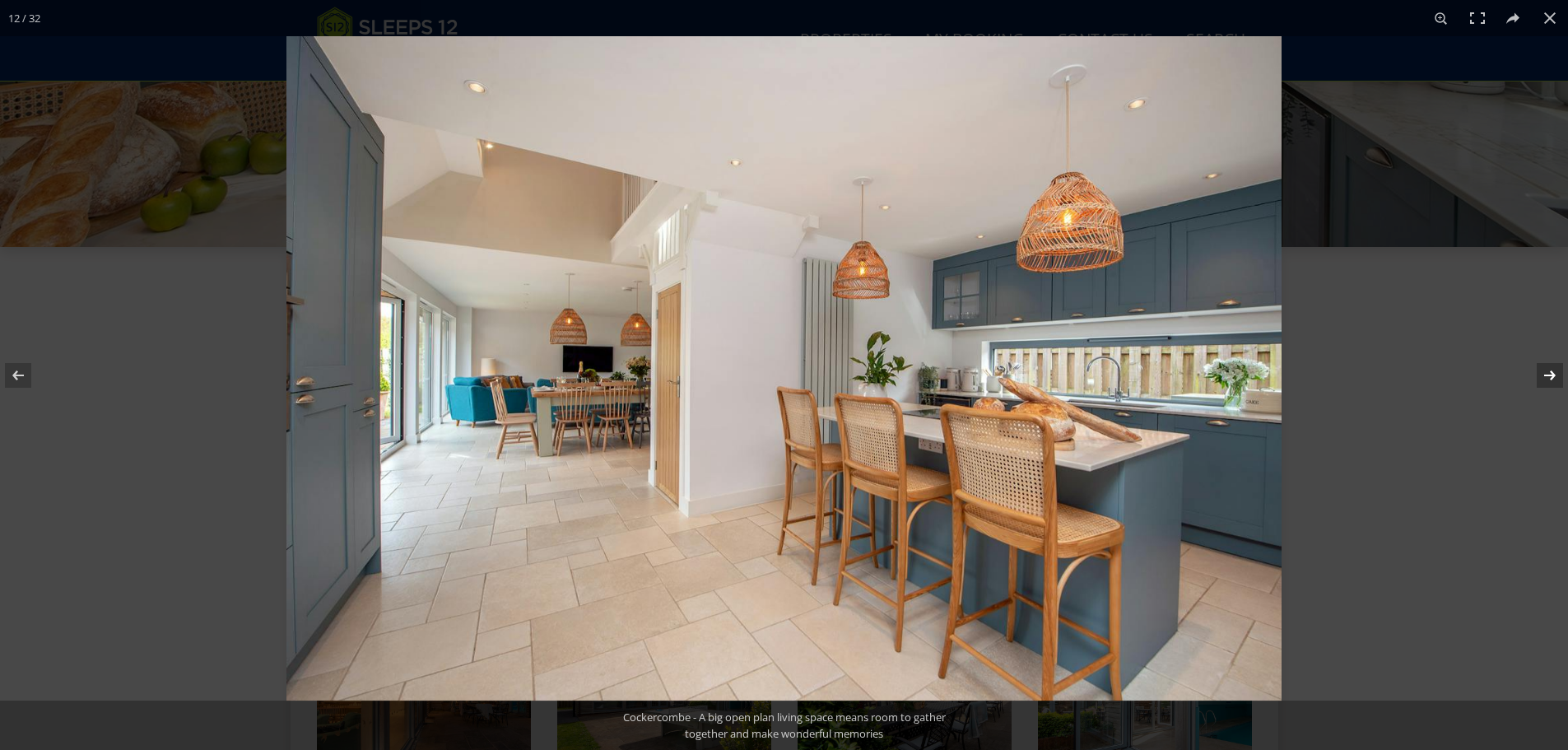
click at [1554, 374] on button at bounding box center [1539, 375] width 58 height 82
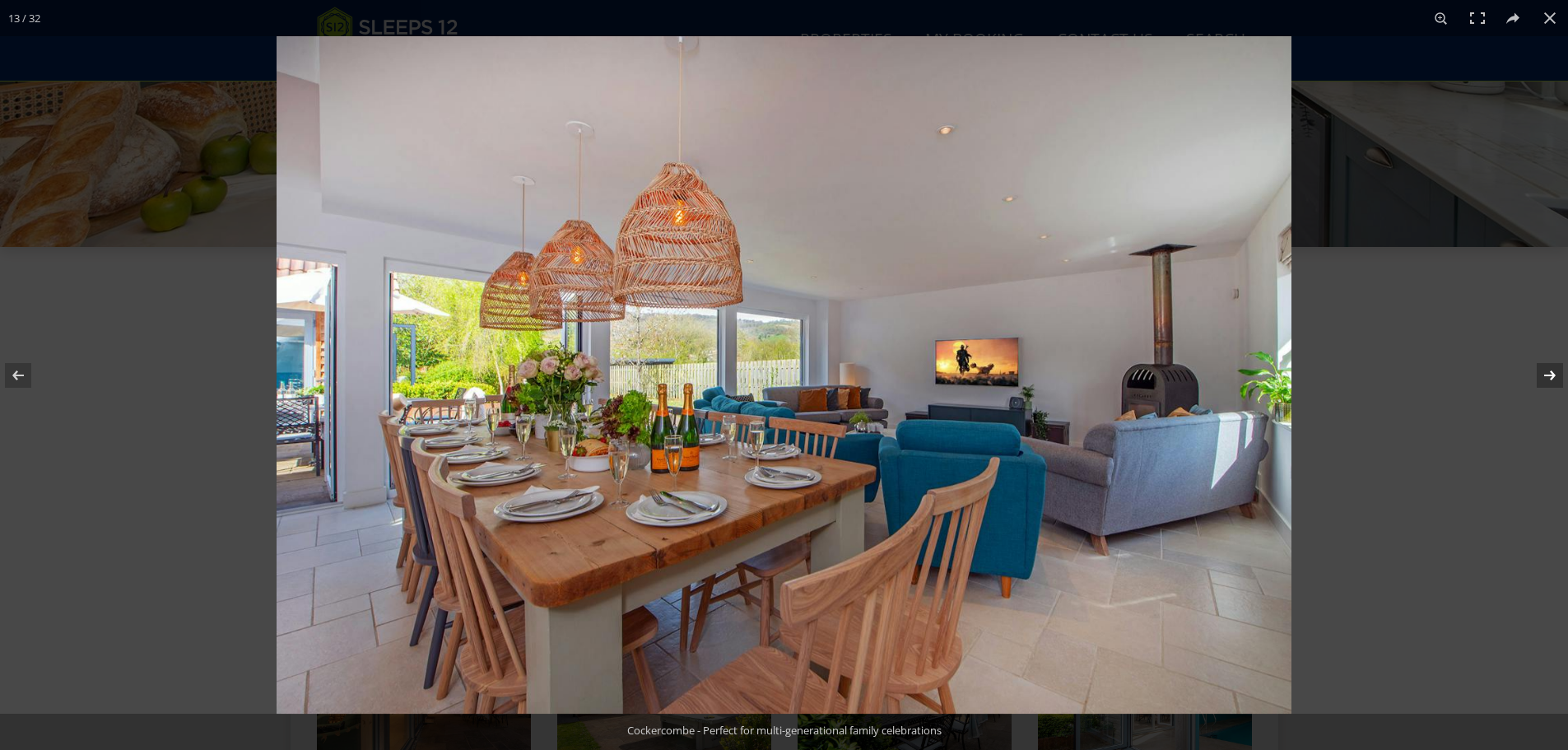
click at [1554, 374] on button at bounding box center [1539, 375] width 58 height 82
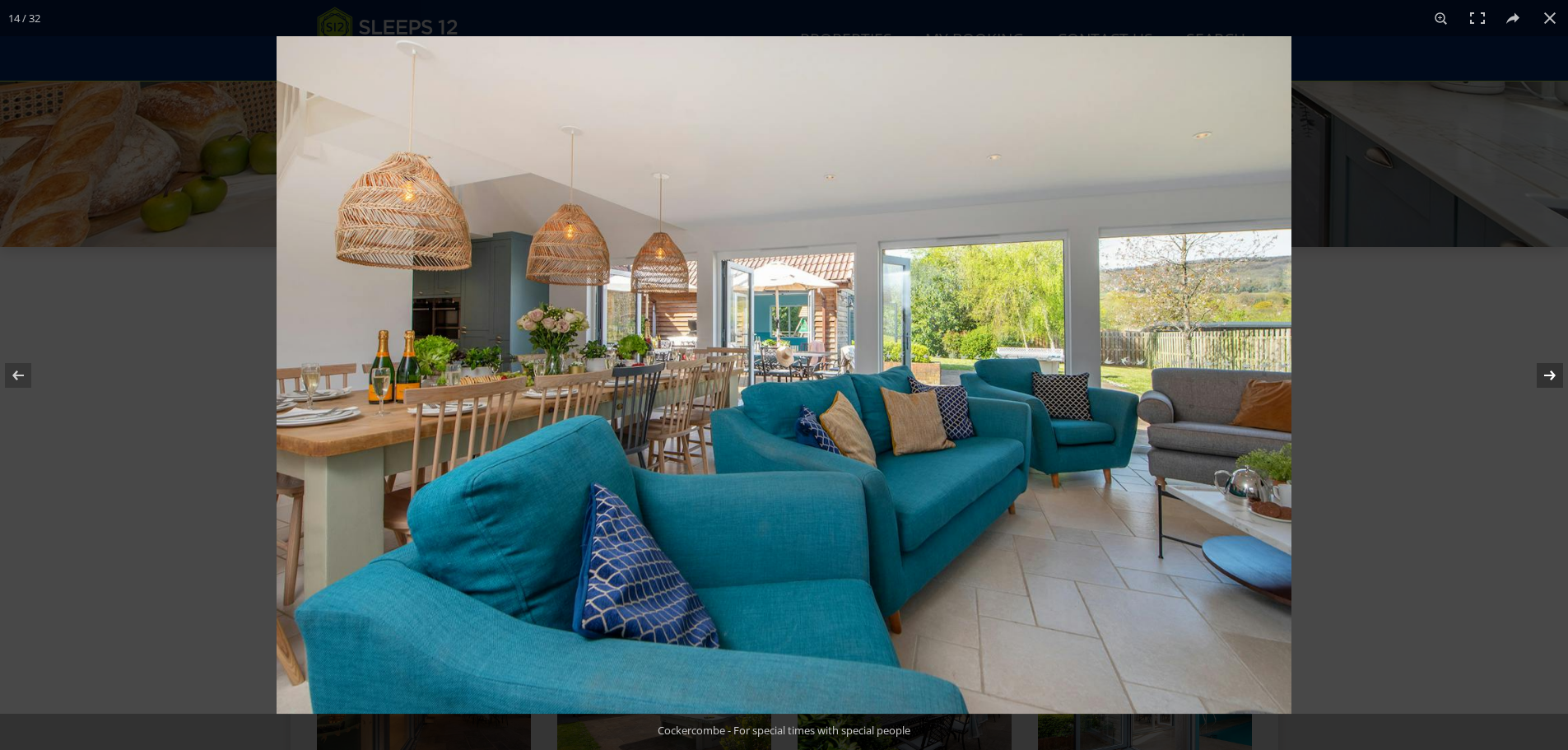
click at [1554, 374] on button at bounding box center [1539, 375] width 58 height 82
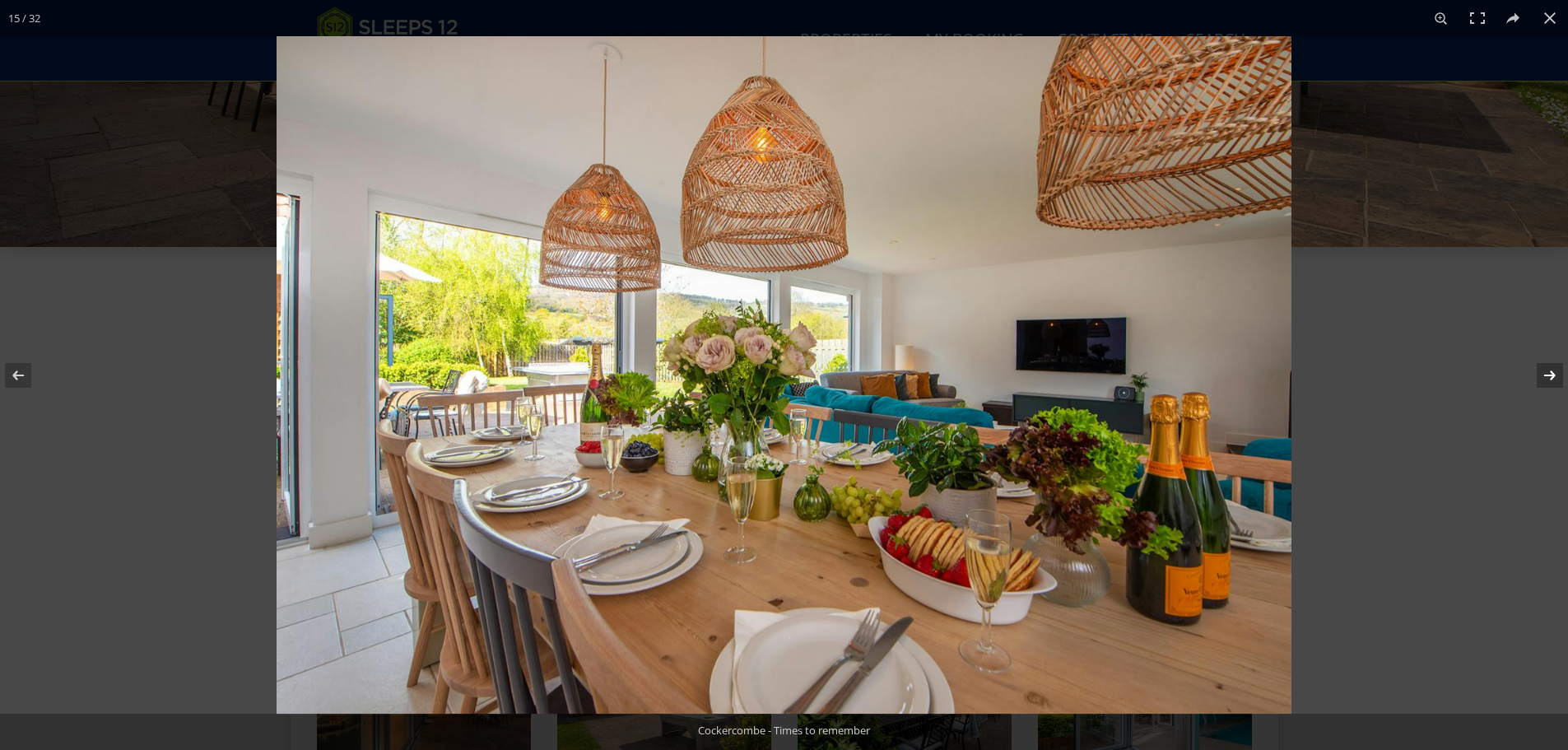
click at [1554, 374] on button at bounding box center [1539, 375] width 58 height 82
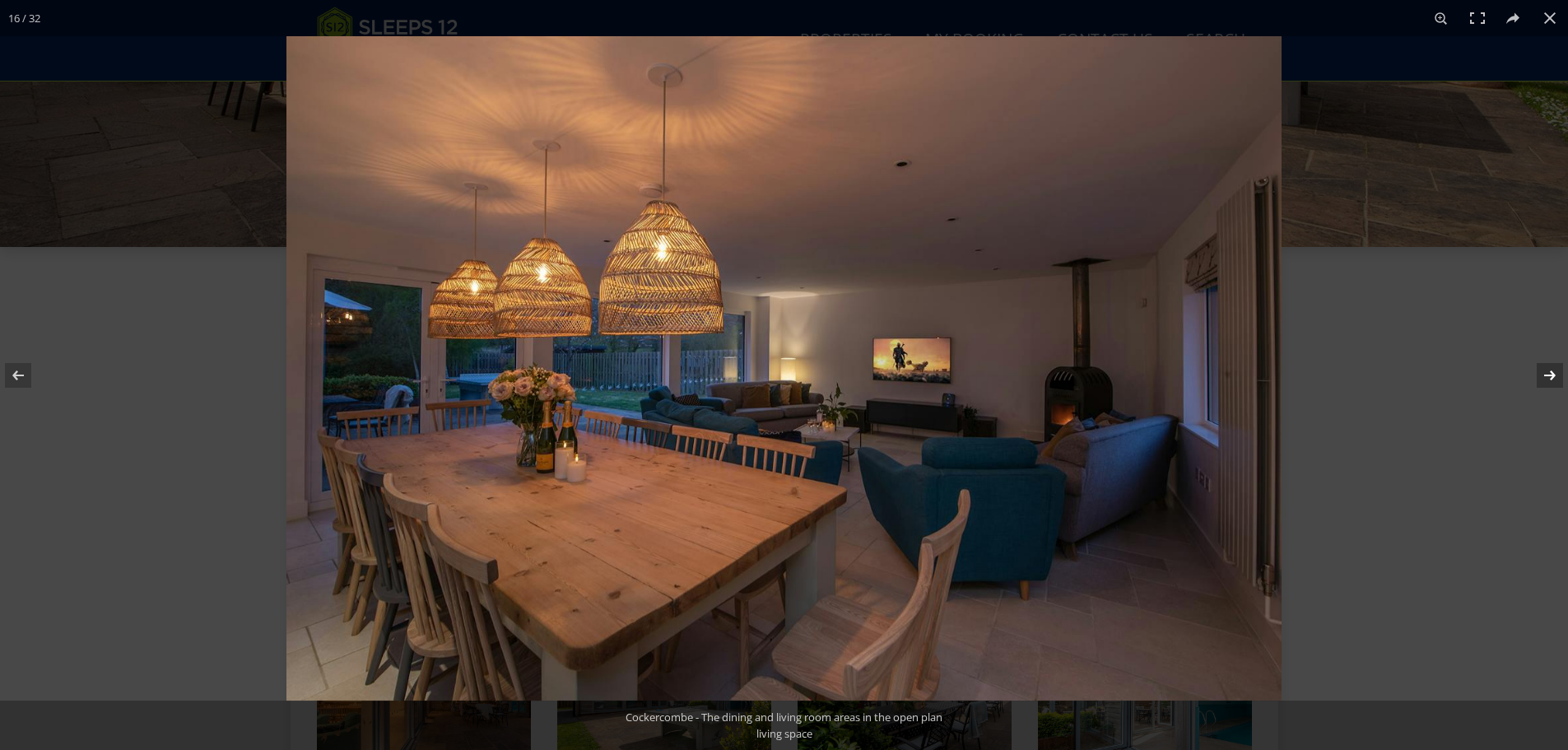
click at [1554, 374] on button at bounding box center [1539, 375] width 58 height 82
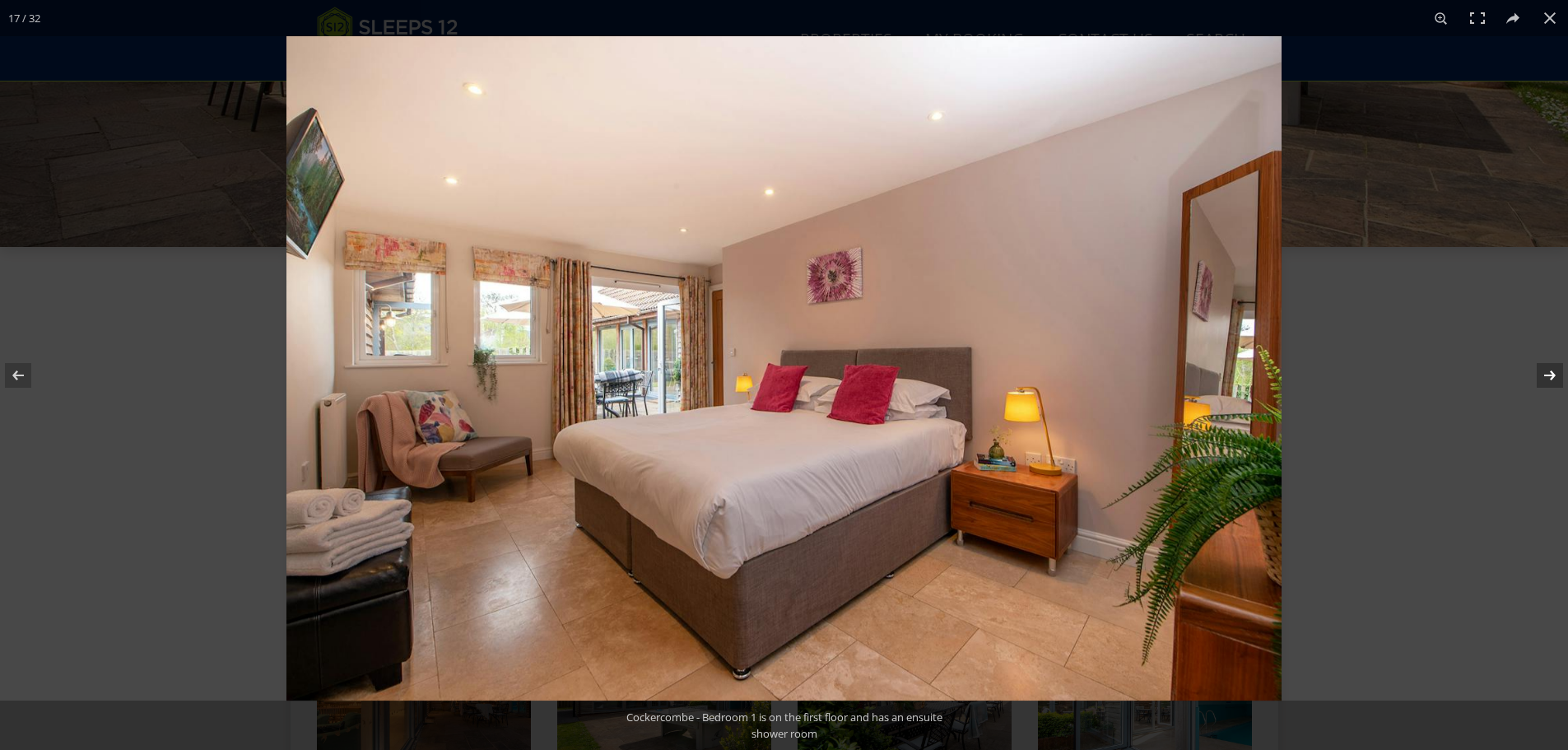
click at [1555, 380] on button at bounding box center [1539, 375] width 58 height 82
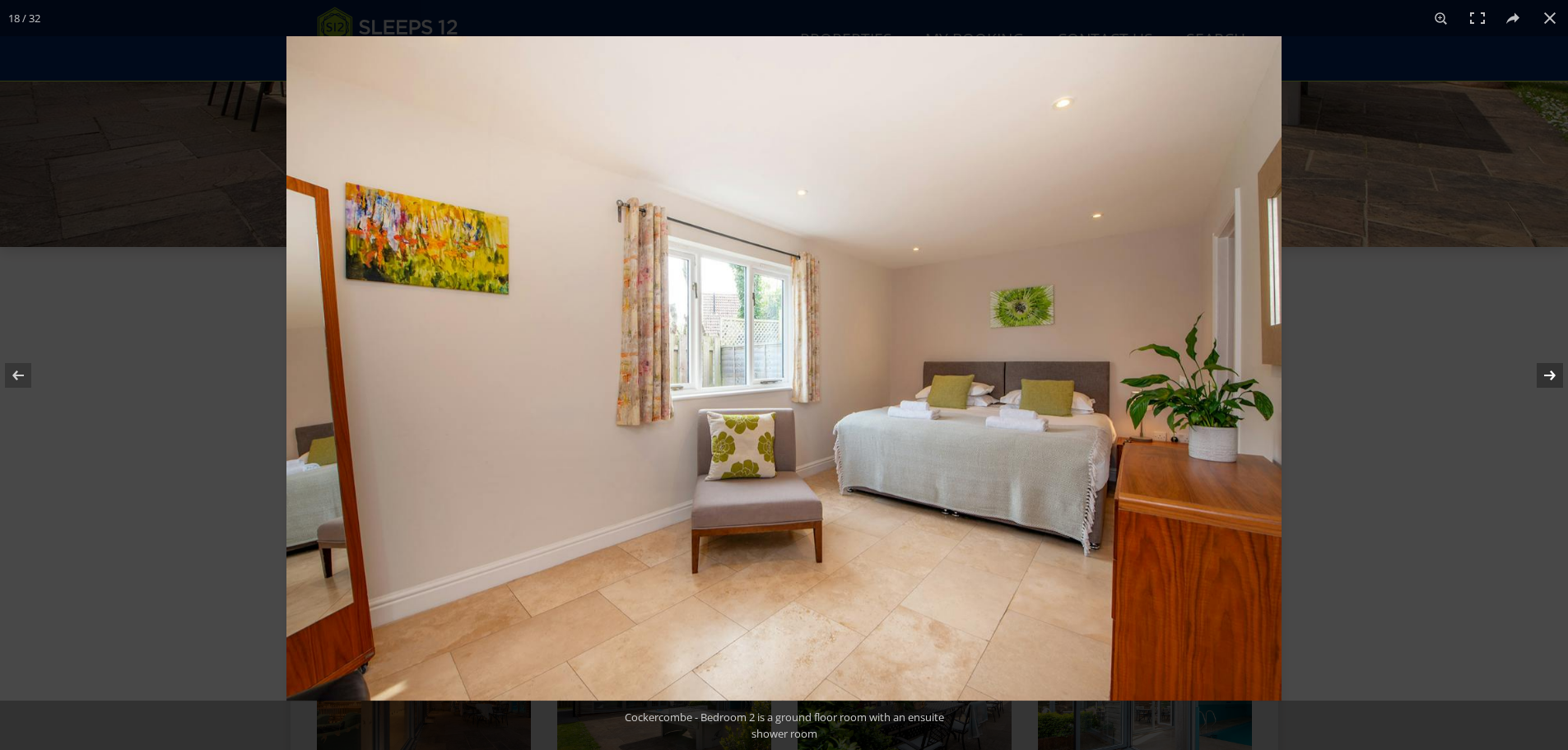
click at [1555, 380] on button at bounding box center [1539, 375] width 58 height 82
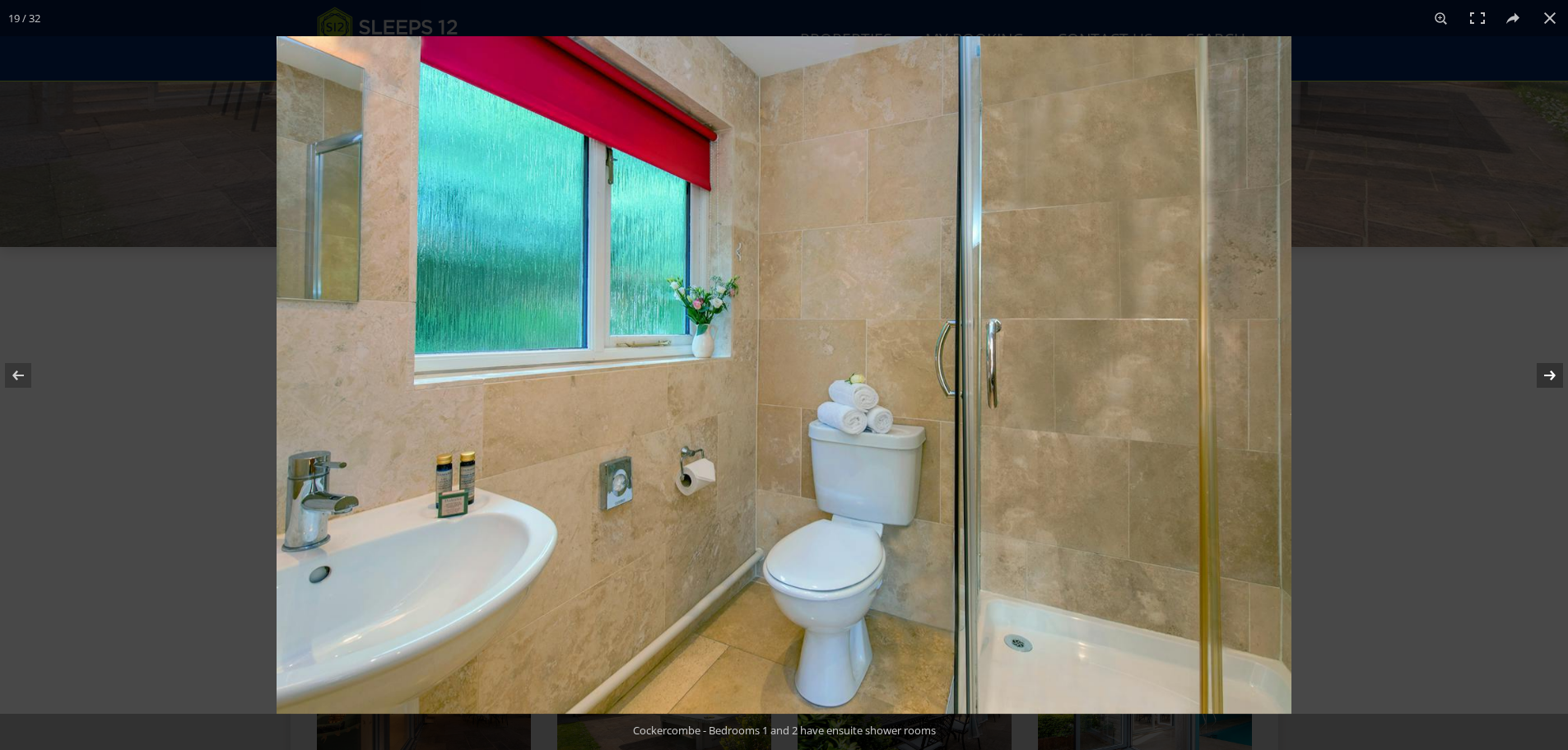
click at [1555, 380] on button at bounding box center [1539, 375] width 58 height 82
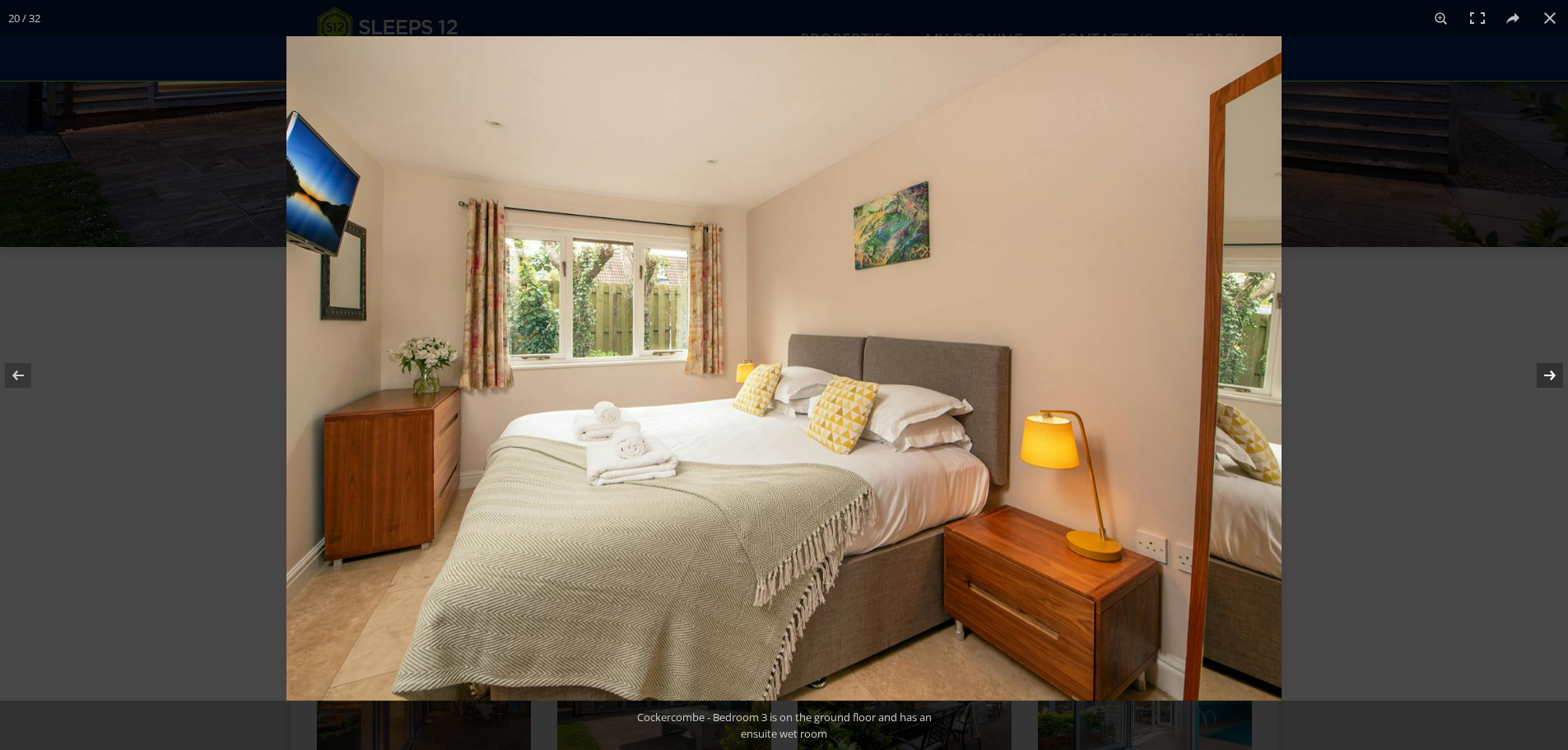
click at [1555, 380] on button at bounding box center [1539, 375] width 58 height 82
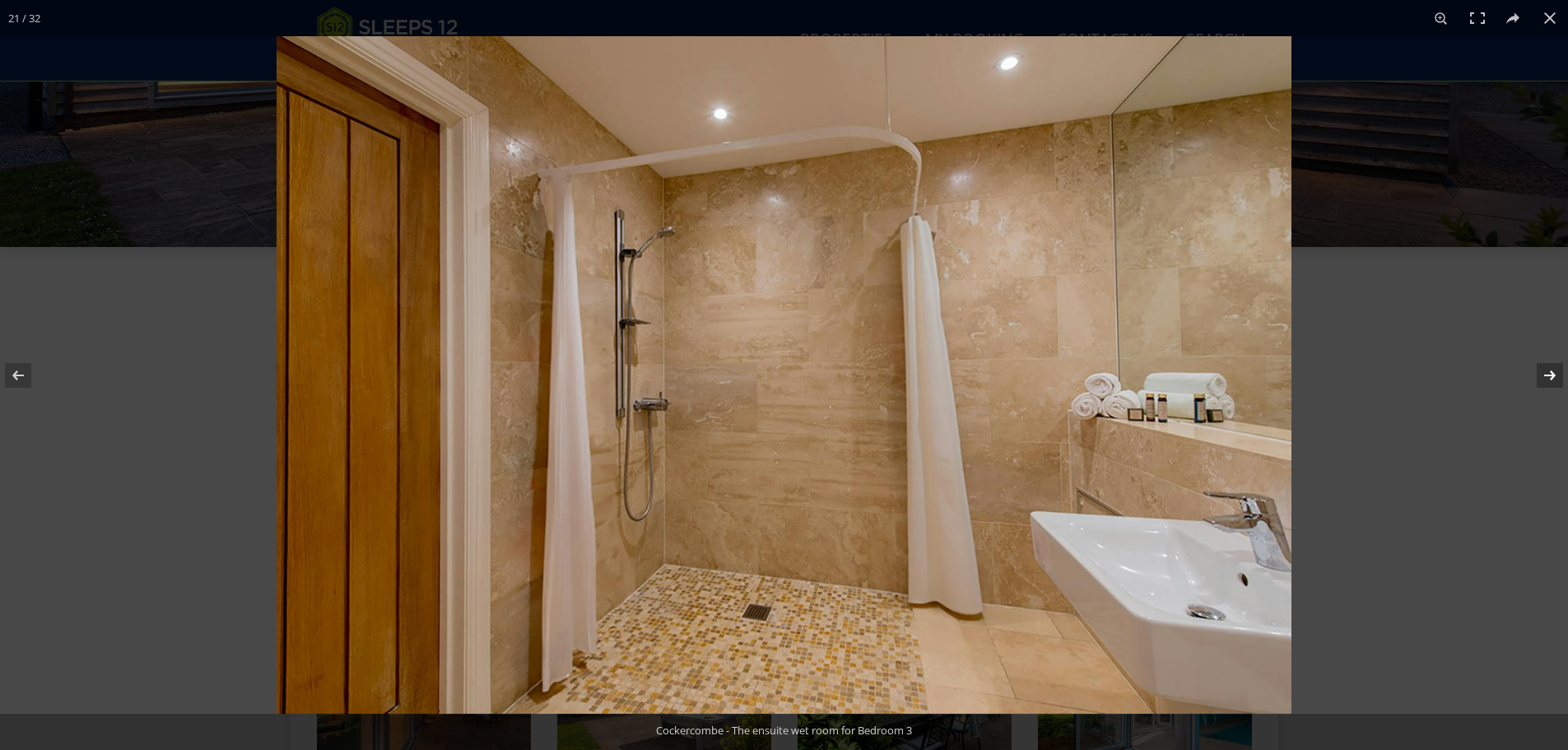
click at [1555, 380] on button at bounding box center [1539, 375] width 58 height 82
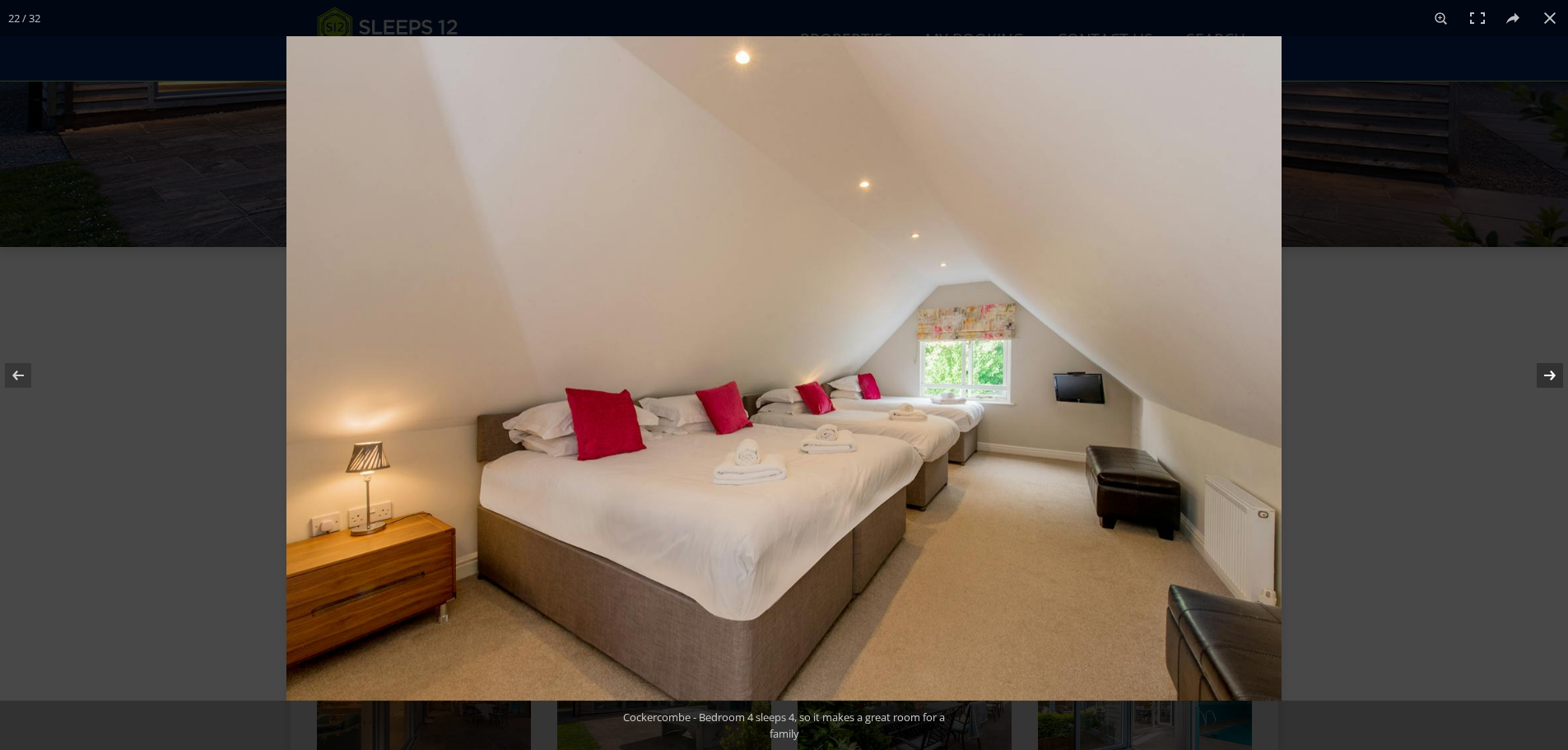
click at [1555, 380] on button at bounding box center [1539, 375] width 58 height 82
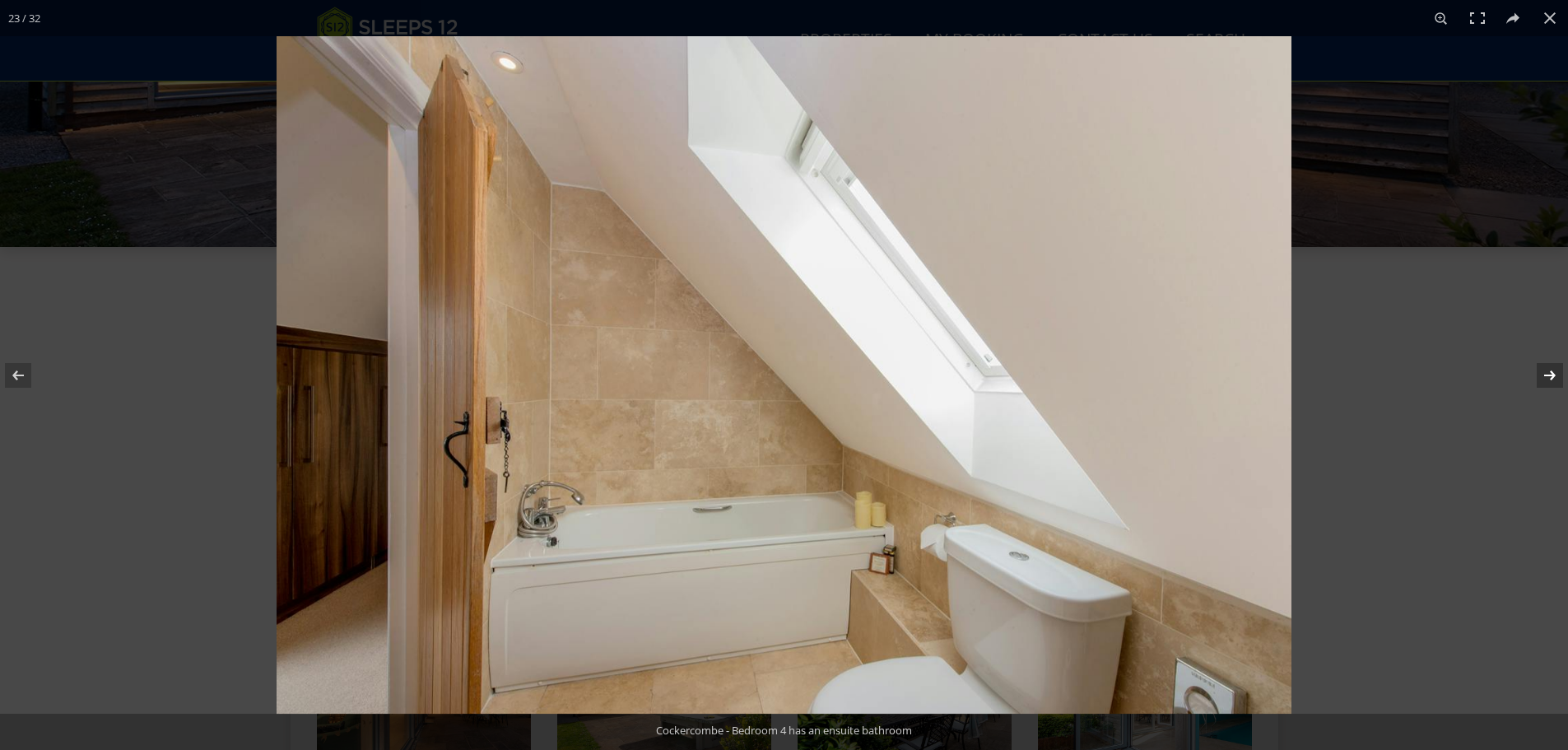
click at [1555, 380] on button at bounding box center [1539, 375] width 58 height 82
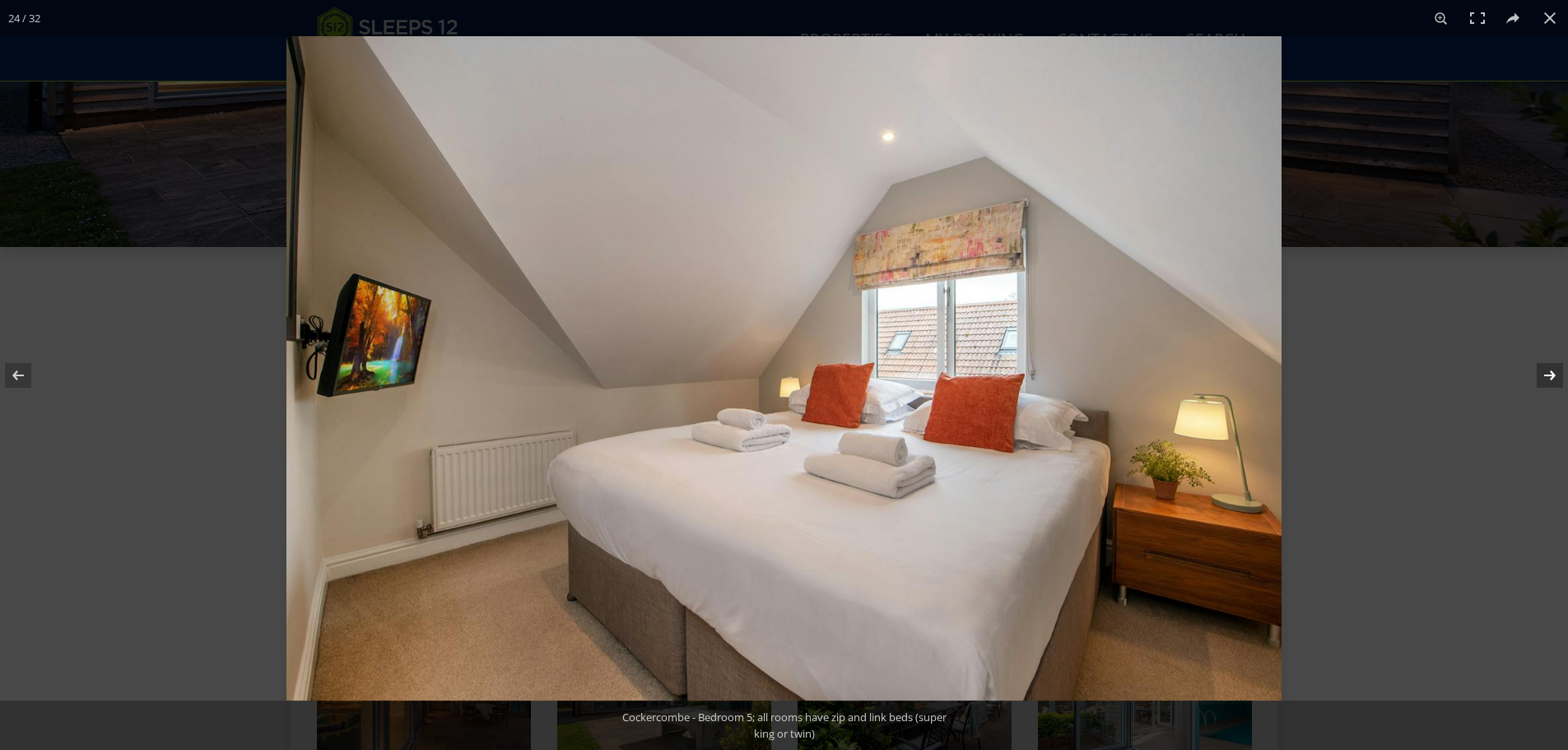
click at [1555, 380] on button at bounding box center [1539, 375] width 58 height 82
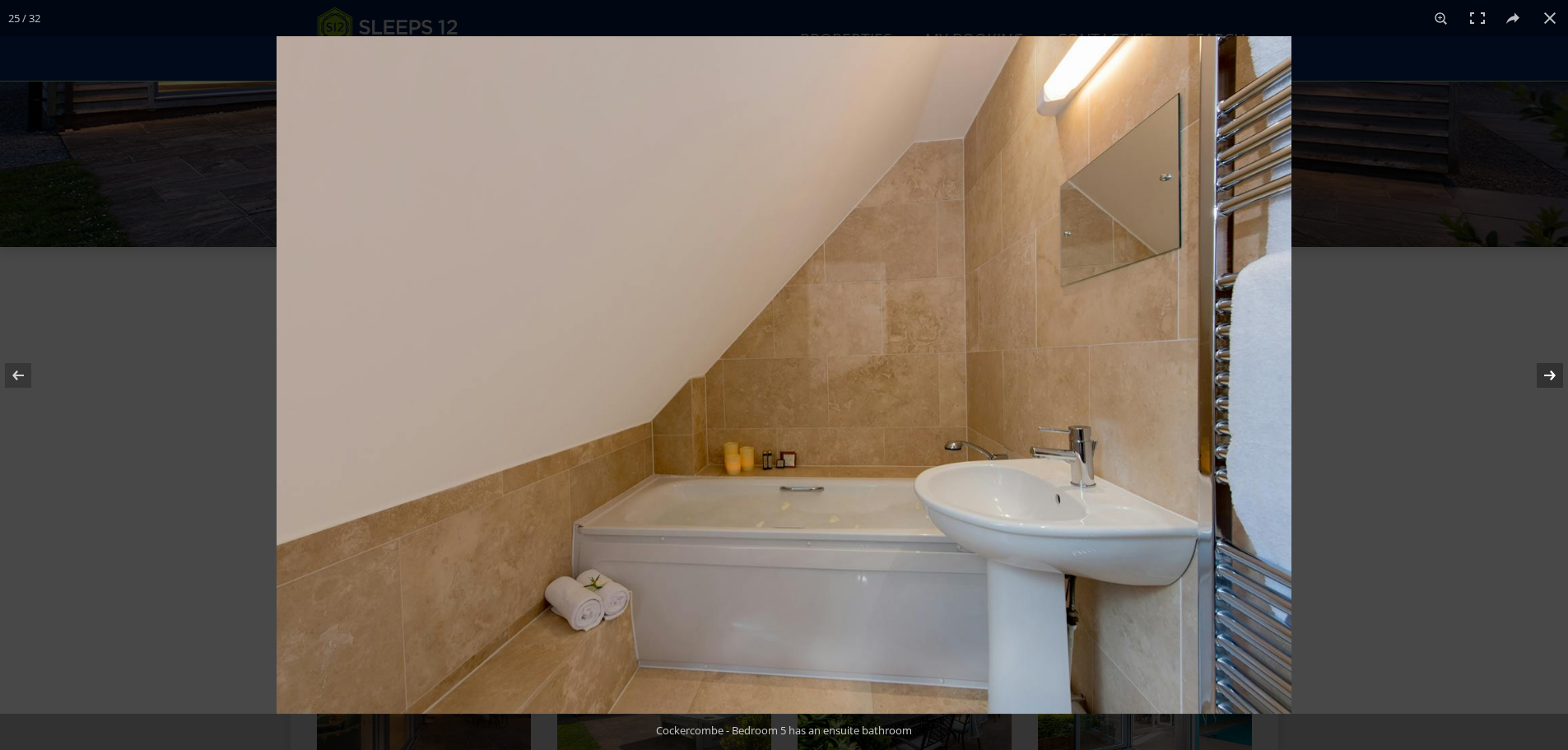
click at [1555, 380] on button at bounding box center [1539, 375] width 58 height 82
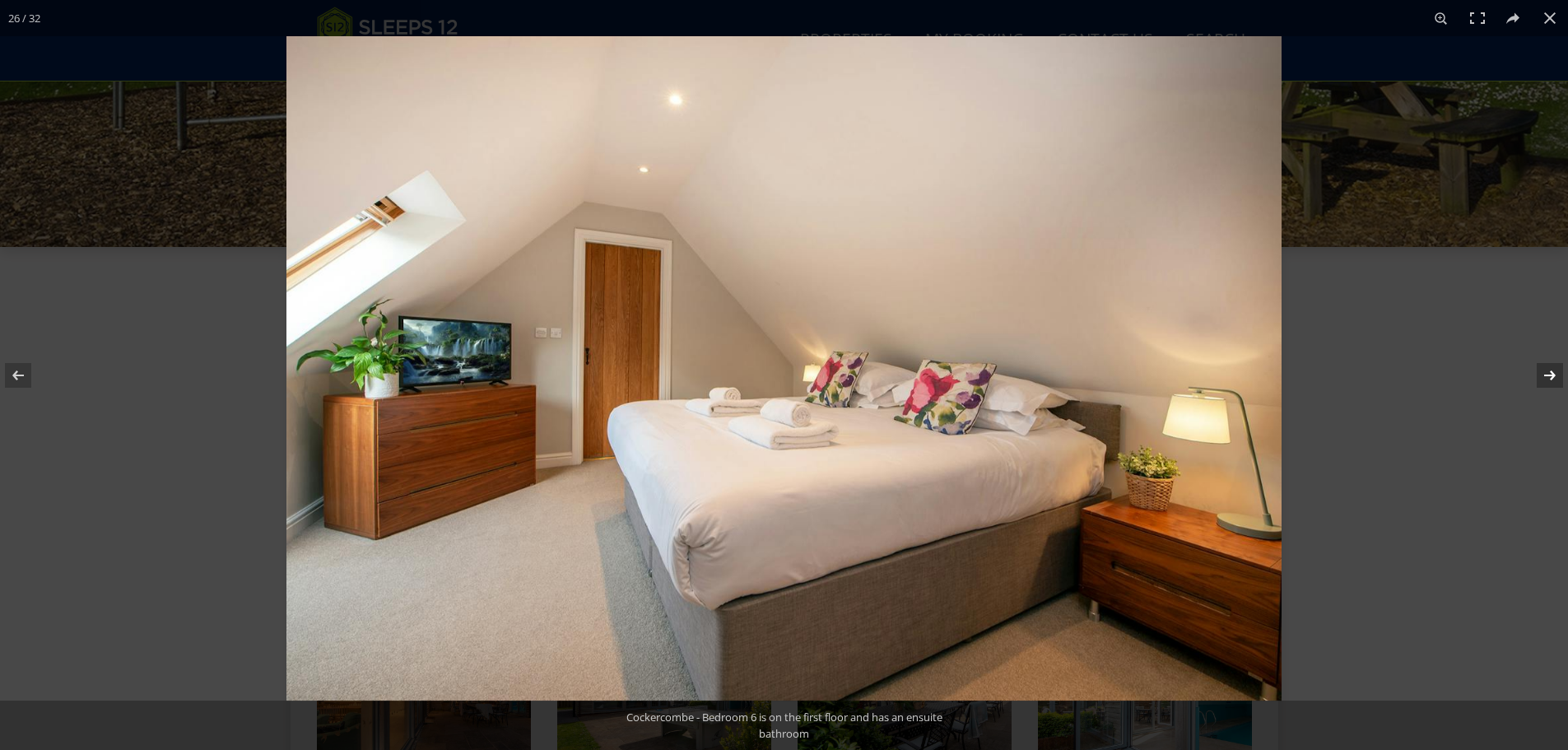
click at [1555, 380] on button at bounding box center [1539, 375] width 58 height 82
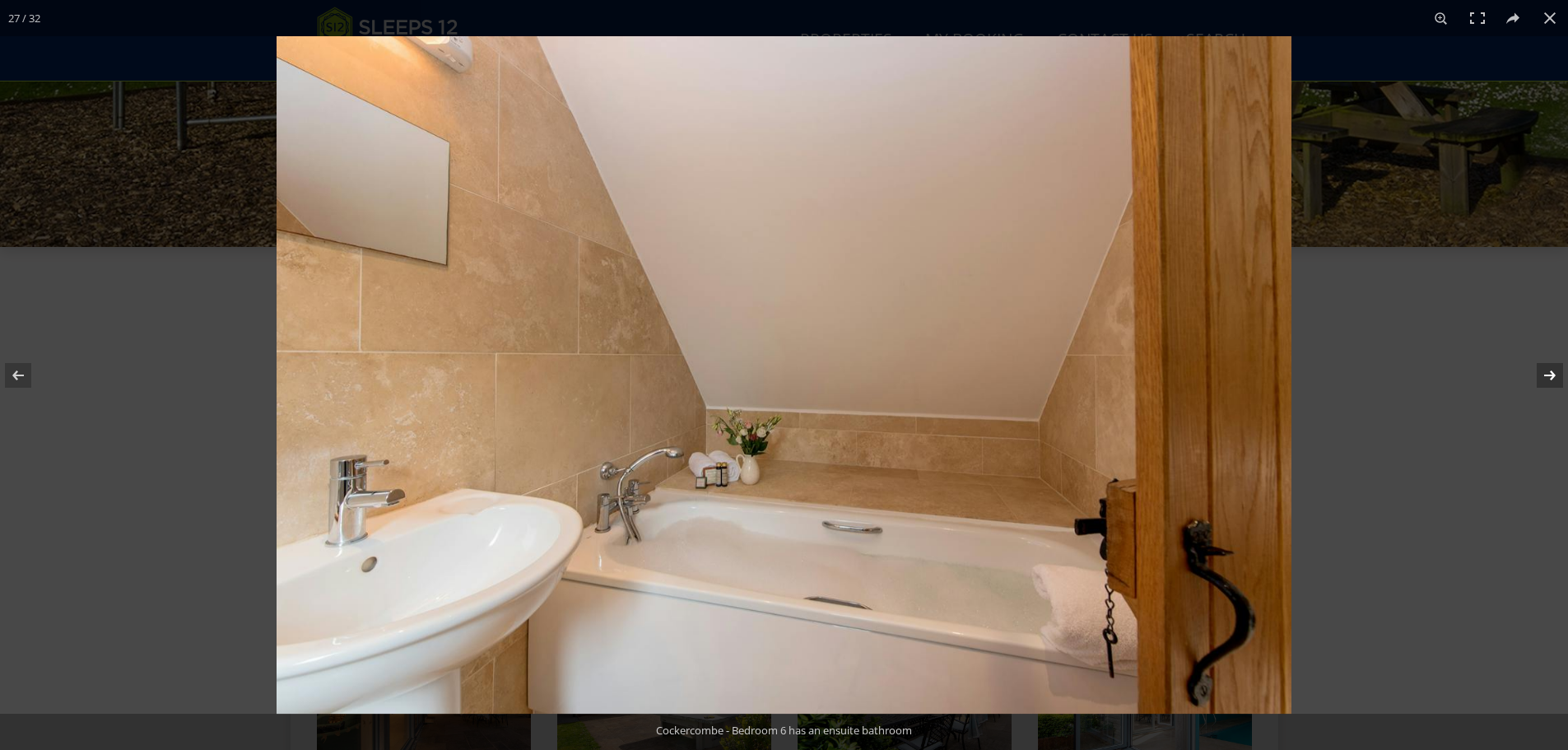
click at [1555, 380] on button at bounding box center [1539, 375] width 58 height 82
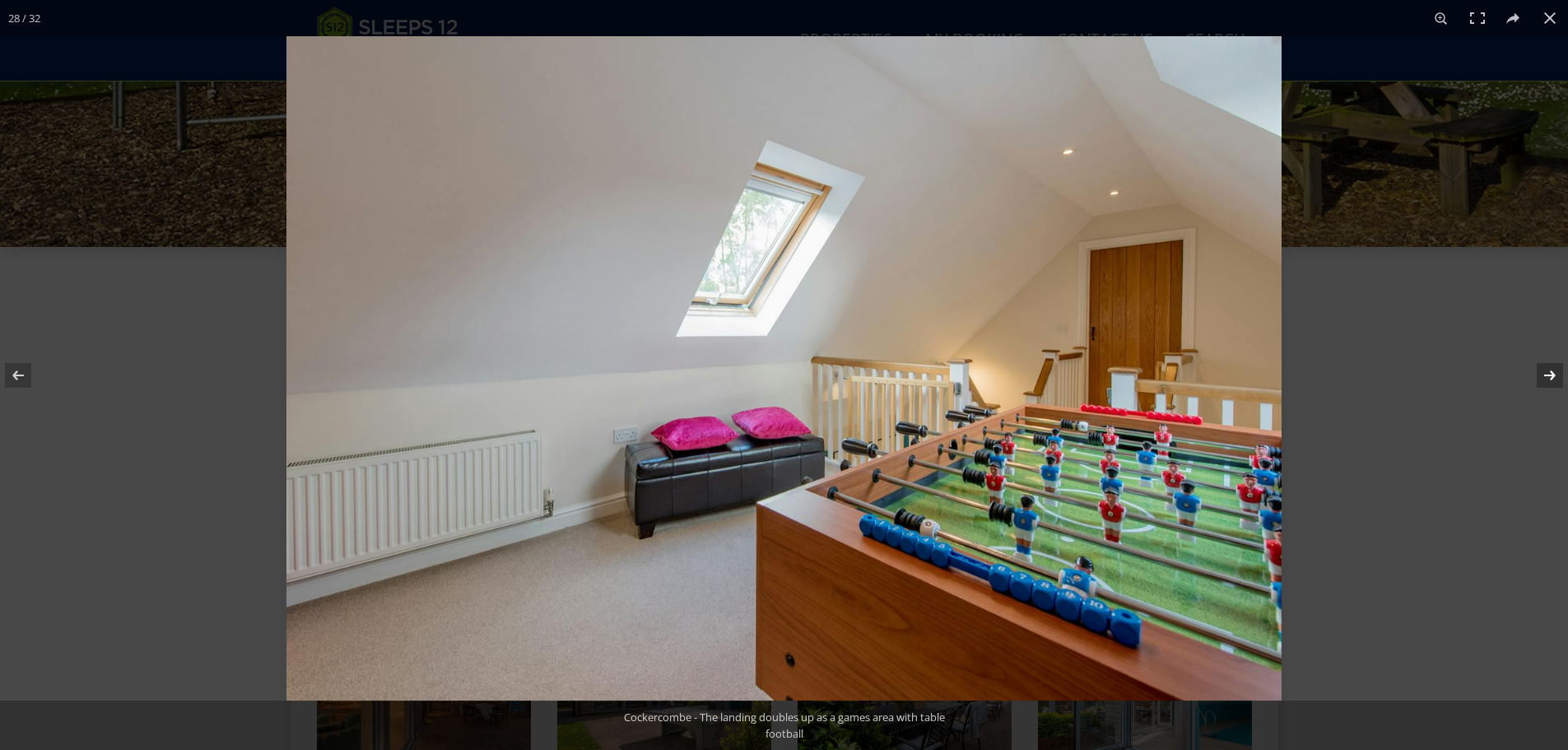
click at [1555, 380] on button at bounding box center [1539, 375] width 58 height 82
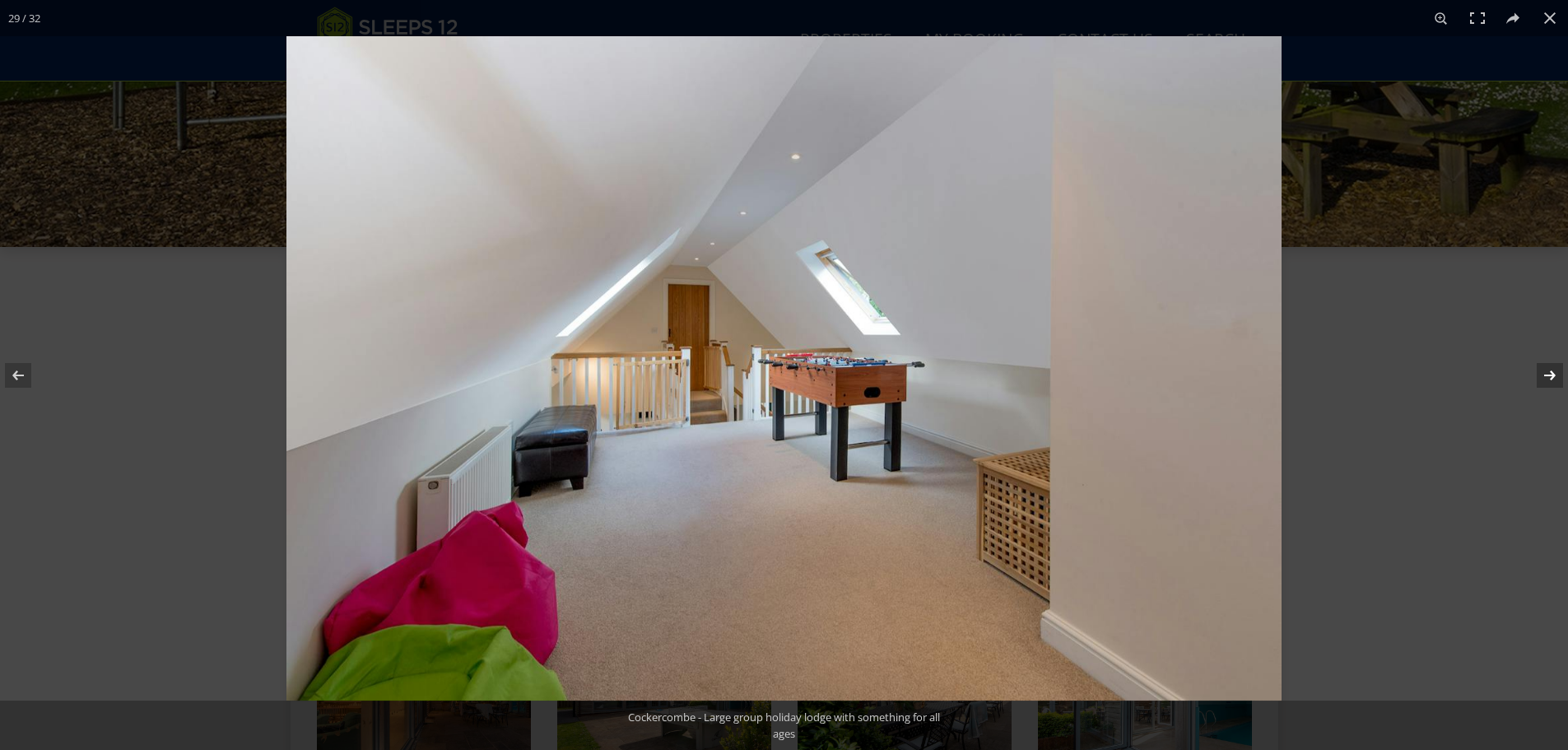
click at [1555, 380] on button at bounding box center [1539, 375] width 58 height 82
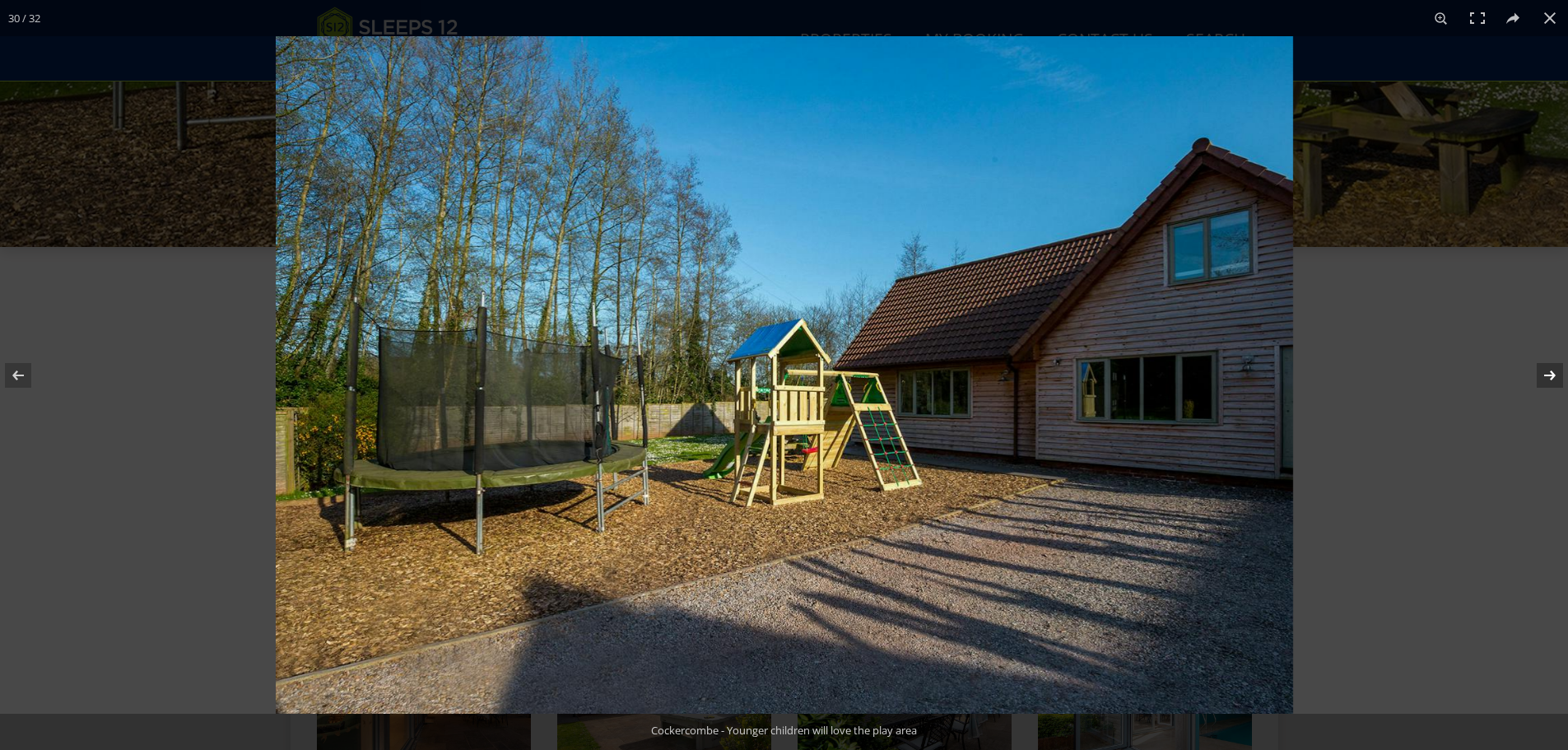
click at [1555, 380] on button at bounding box center [1539, 375] width 58 height 82
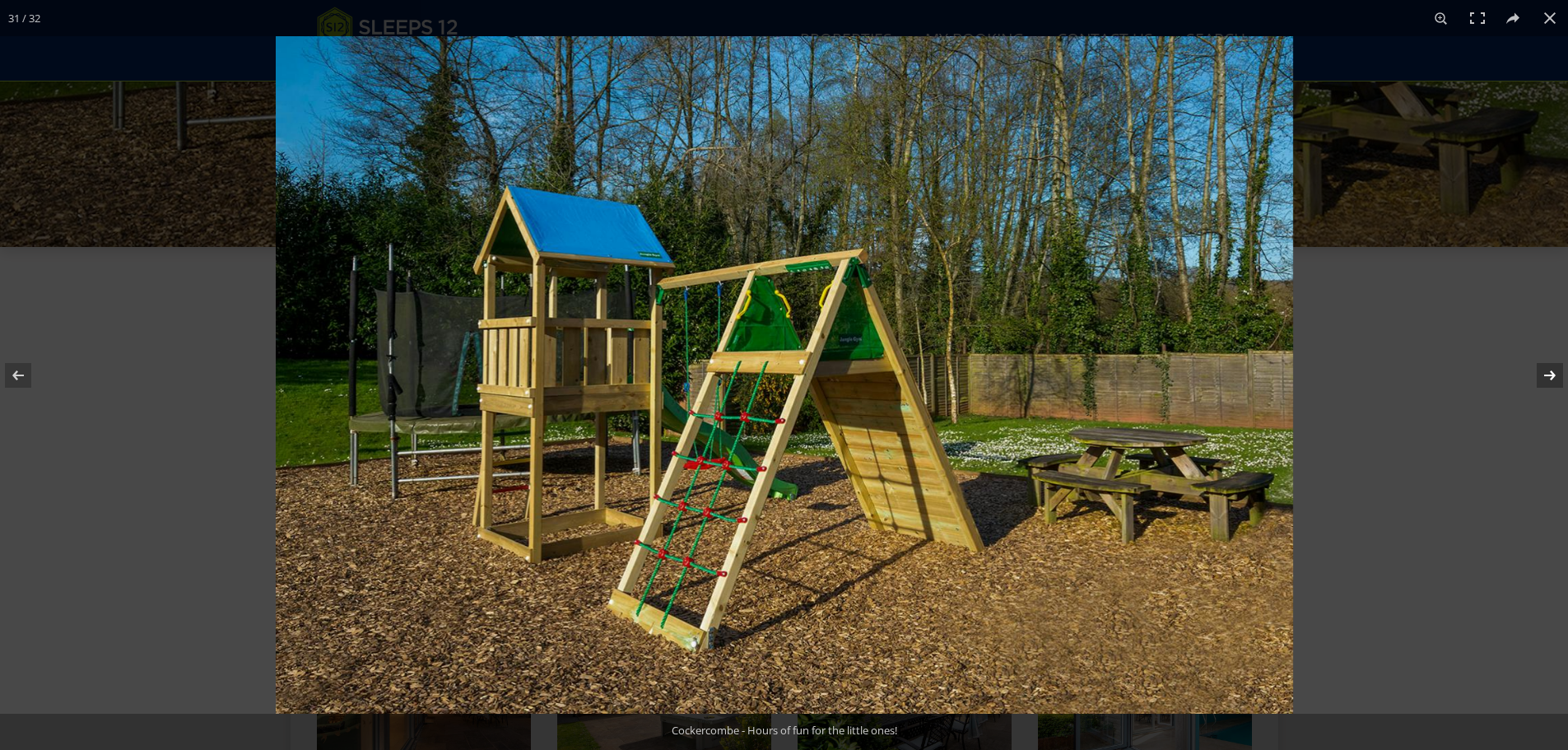
click at [1555, 380] on button at bounding box center [1539, 375] width 58 height 82
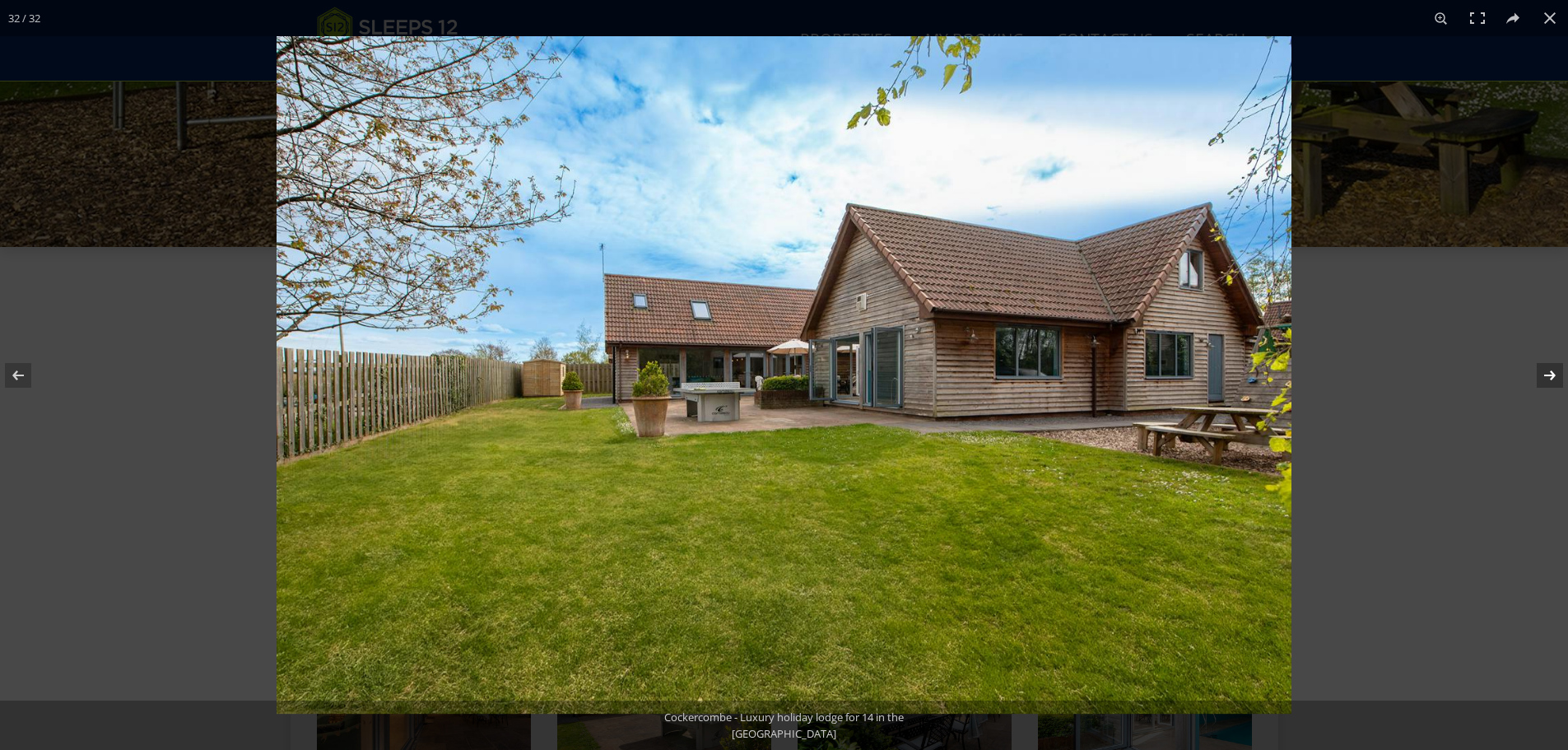
click at [1555, 380] on button at bounding box center [1539, 375] width 58 height 82
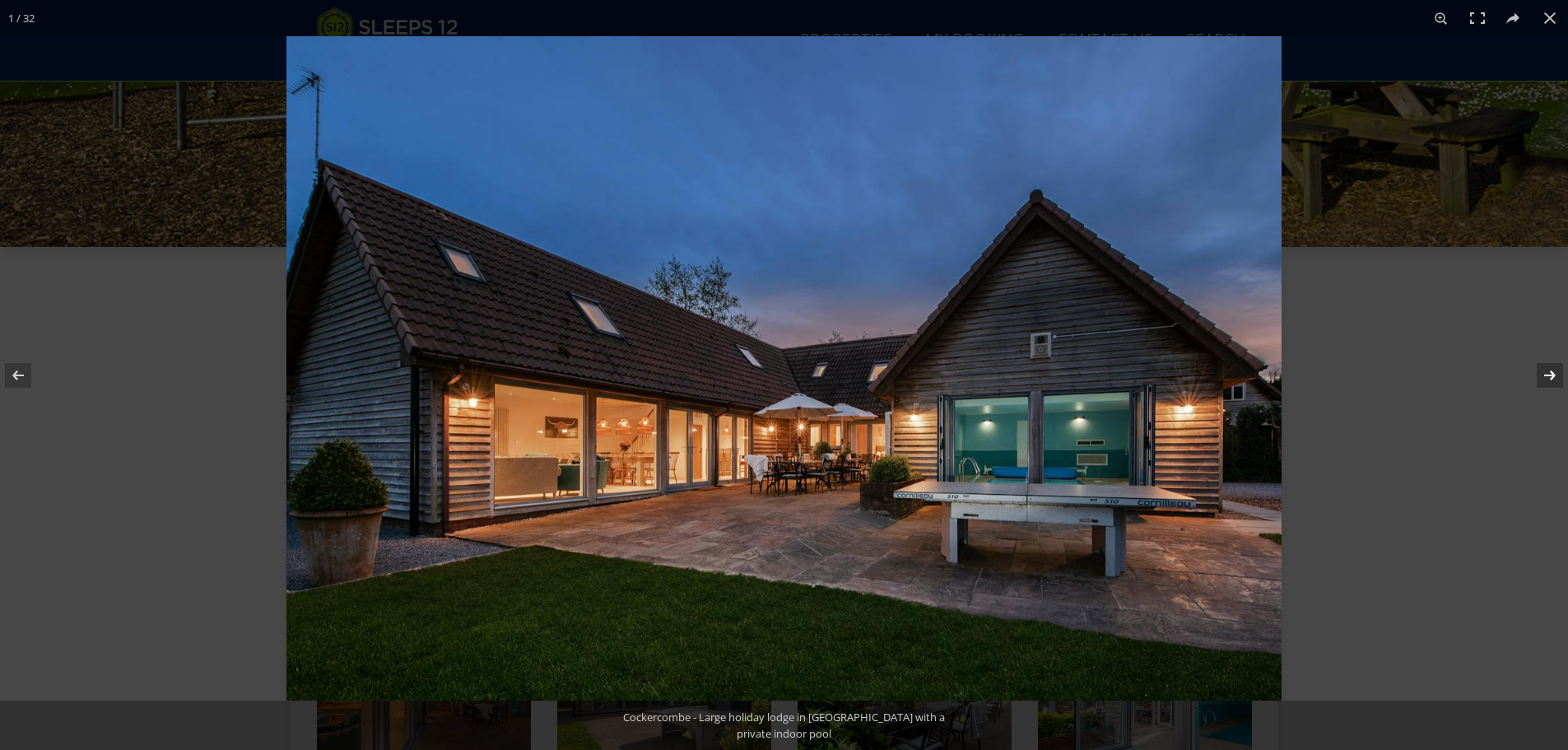
click at [1555, 380] on button at bounding box center [1539, 375] width 58 height 82
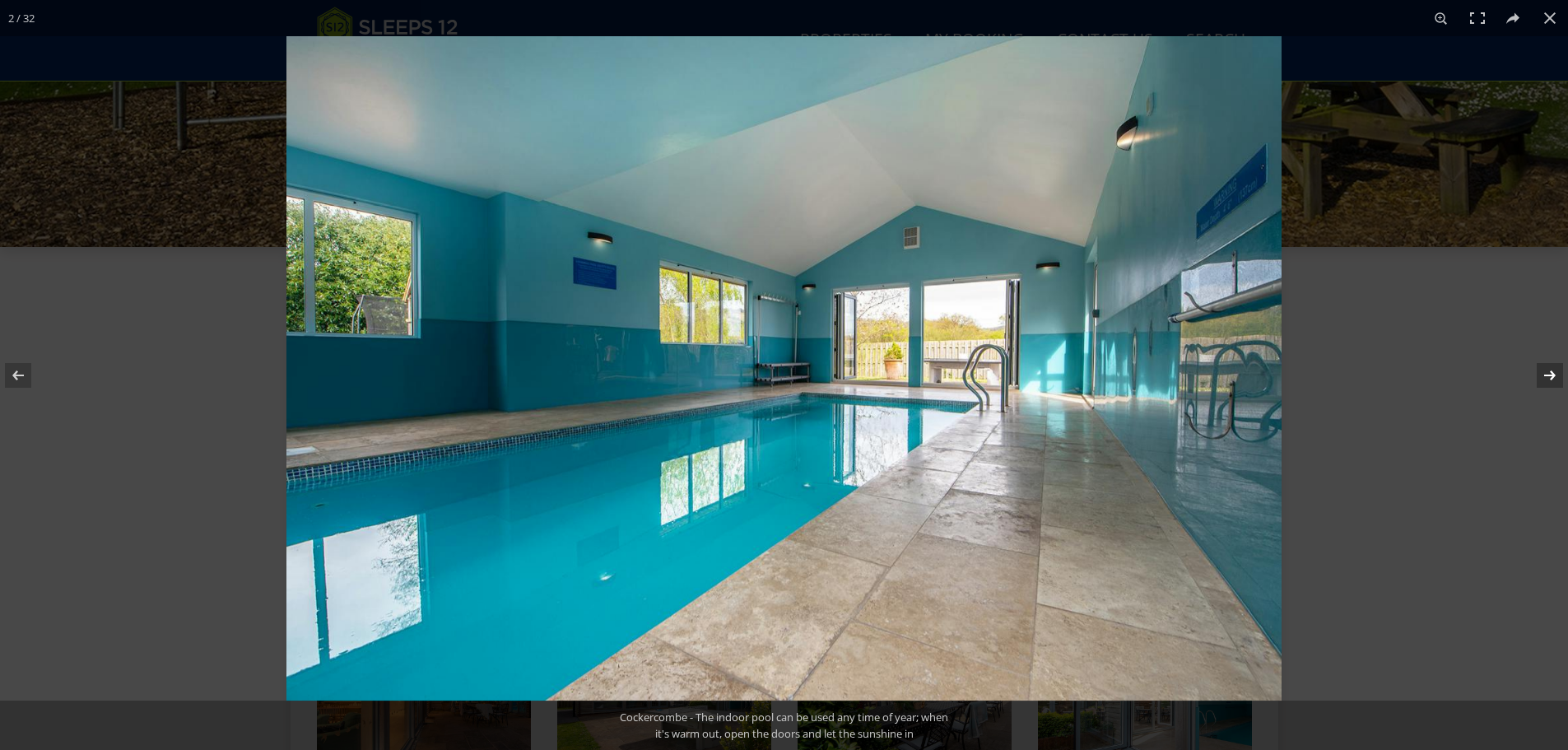
click at [1555, 380] on button at bounding box center [1539, 375] width 58 height 82
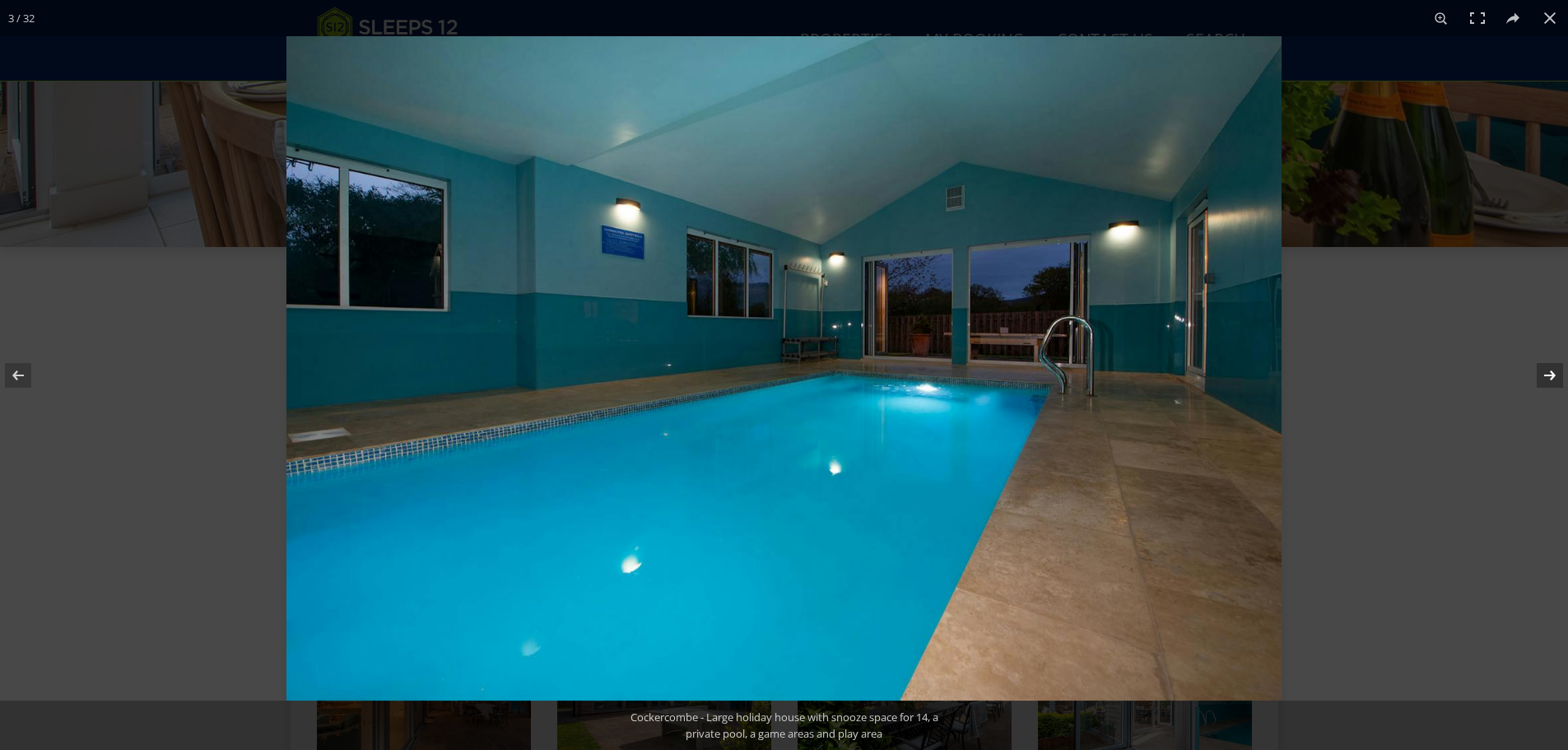
click at [1555, 380] on button at bounding box center [1539, 375] width 58 height 82
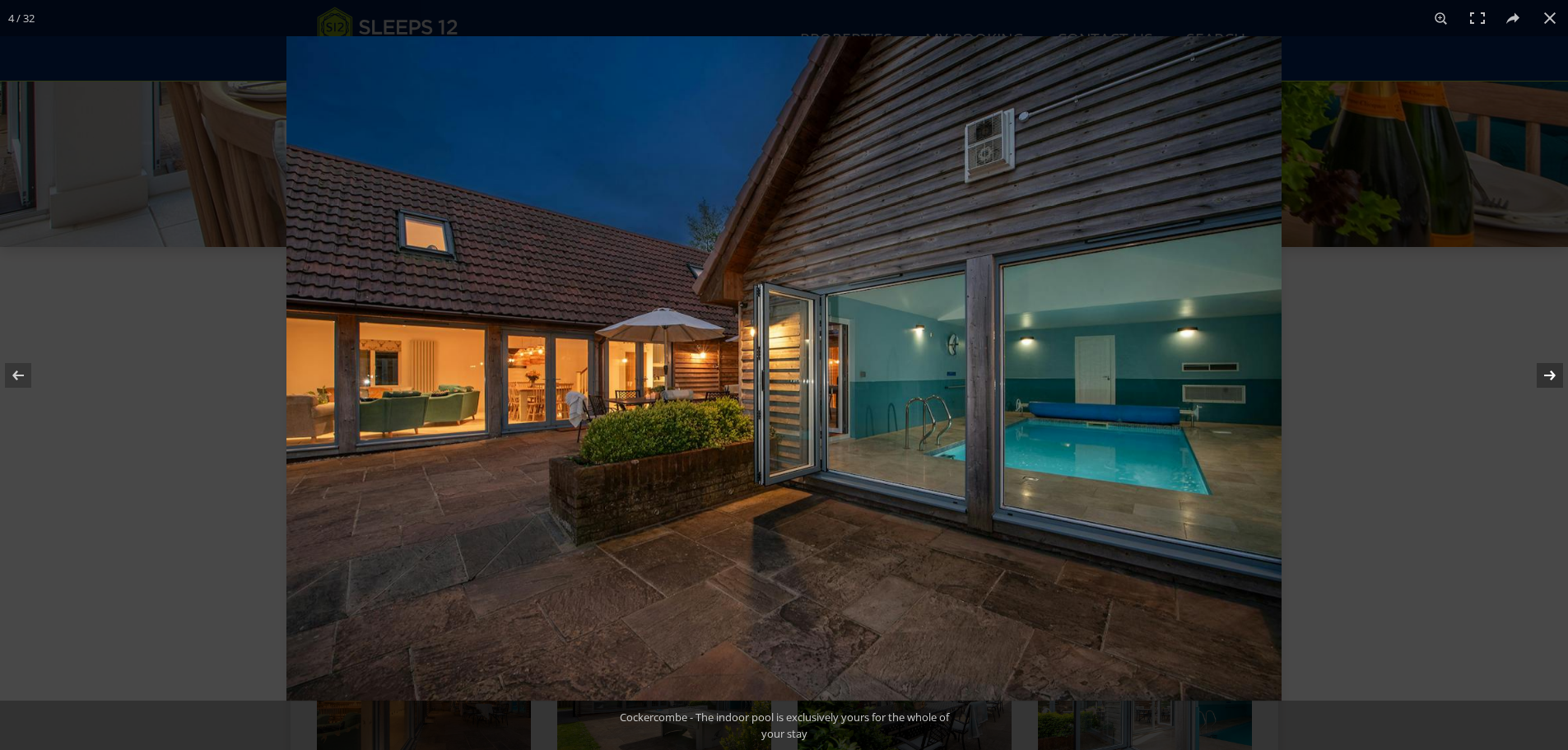
click at [1555, 380] on button at bounding box center [1539, 375] width 58 height 82
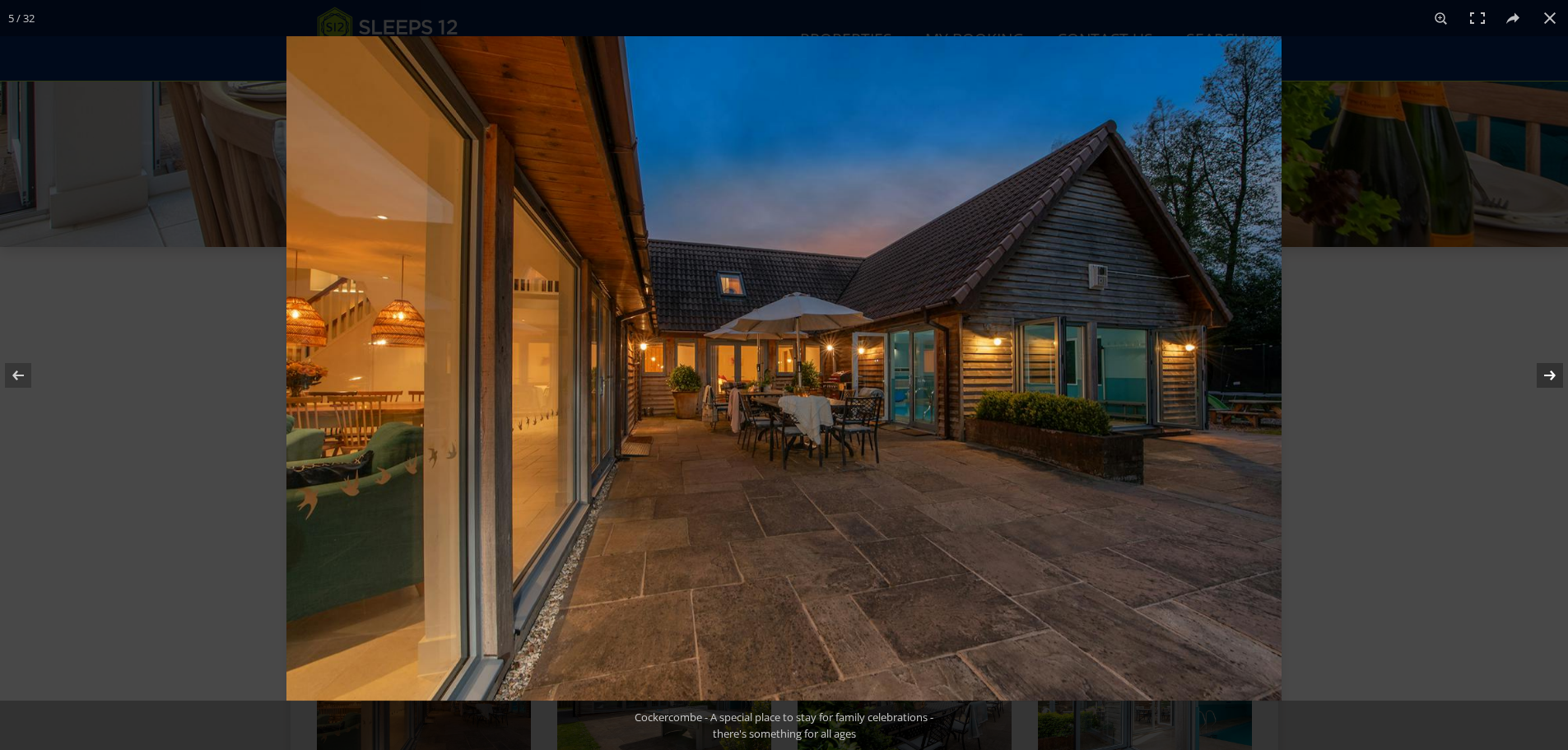
click at [1555, 380] on button at bounding box center [1539, 375] width 58 height 82
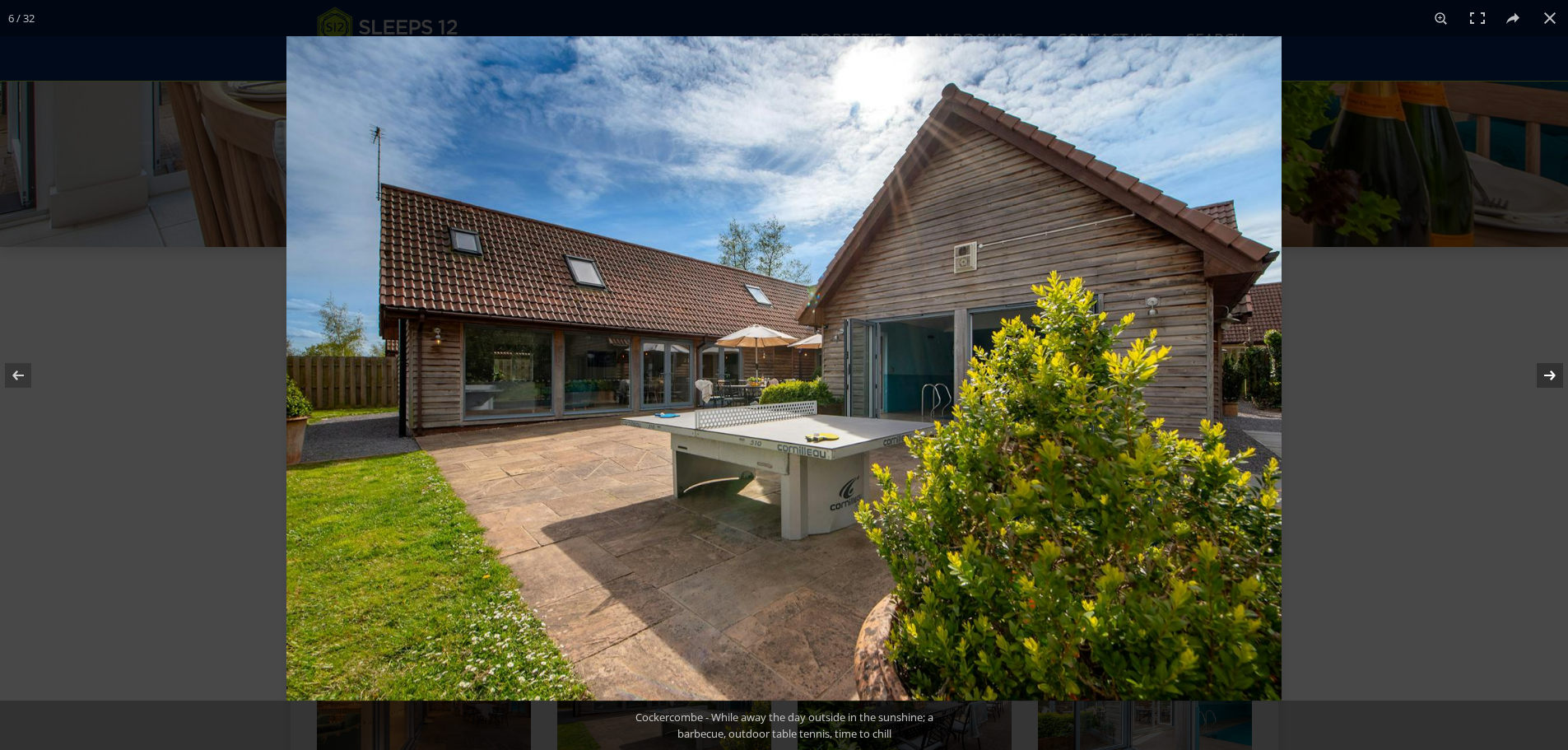
click at [1555, 380] on button at bounding box center [1539, 375] width 58 height 82
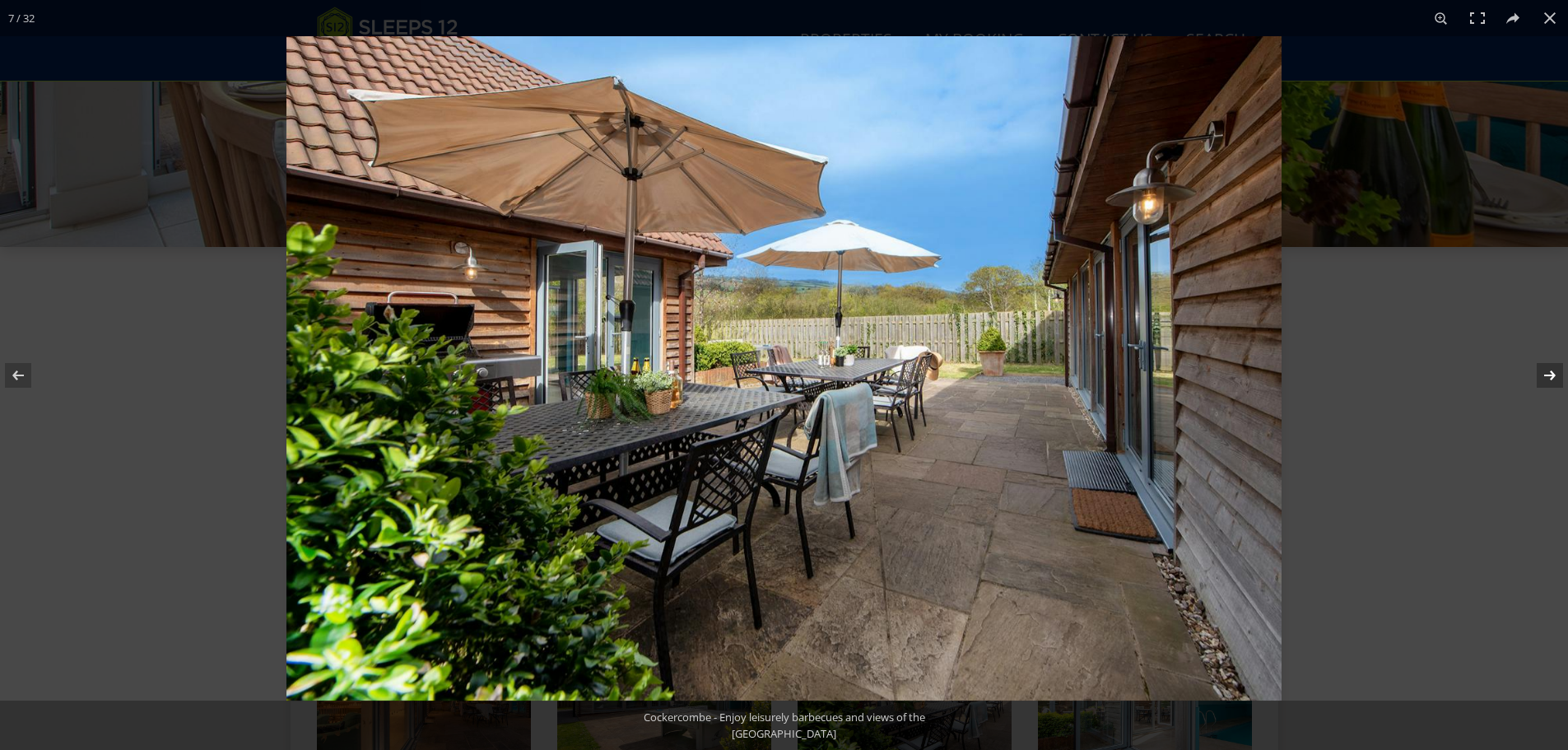
click at [1555, 380] on button at bounding box center [1539, 375] width 58 height 82
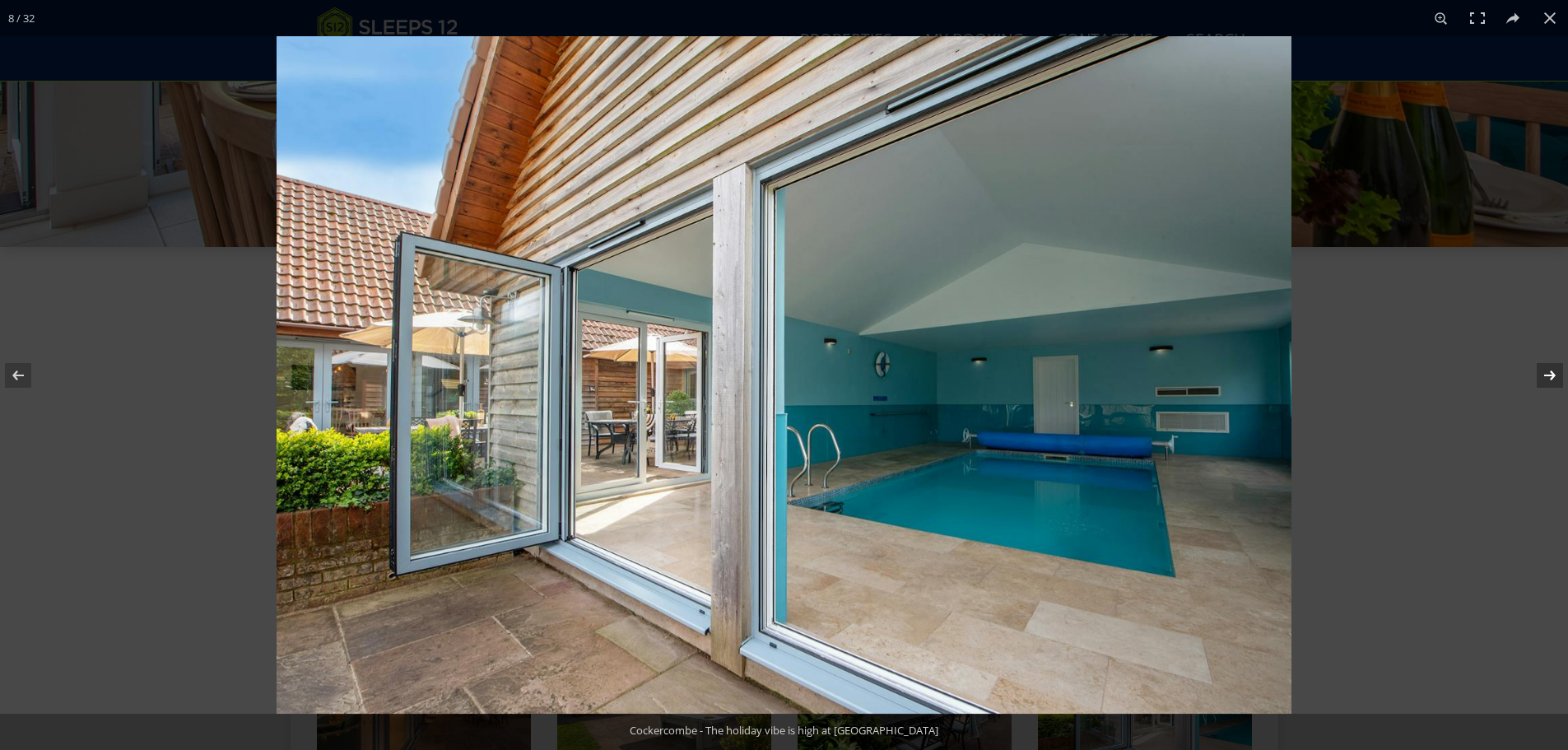
click at [1555, 380] on button at bounding box center [1539, 375] width 58 height 82
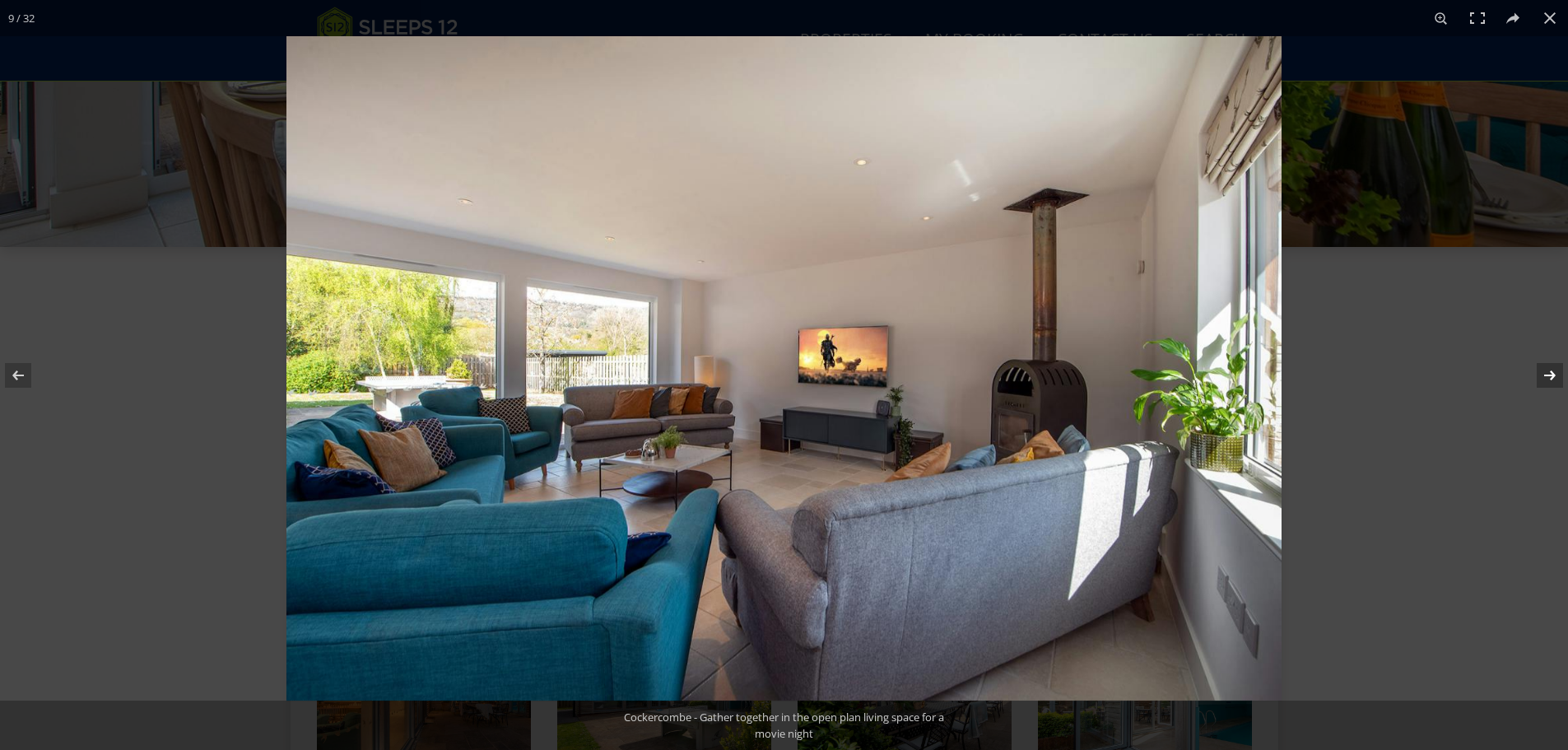
click at [1555, 380] on button at bounding box center [1539, 375] width 58 height 82
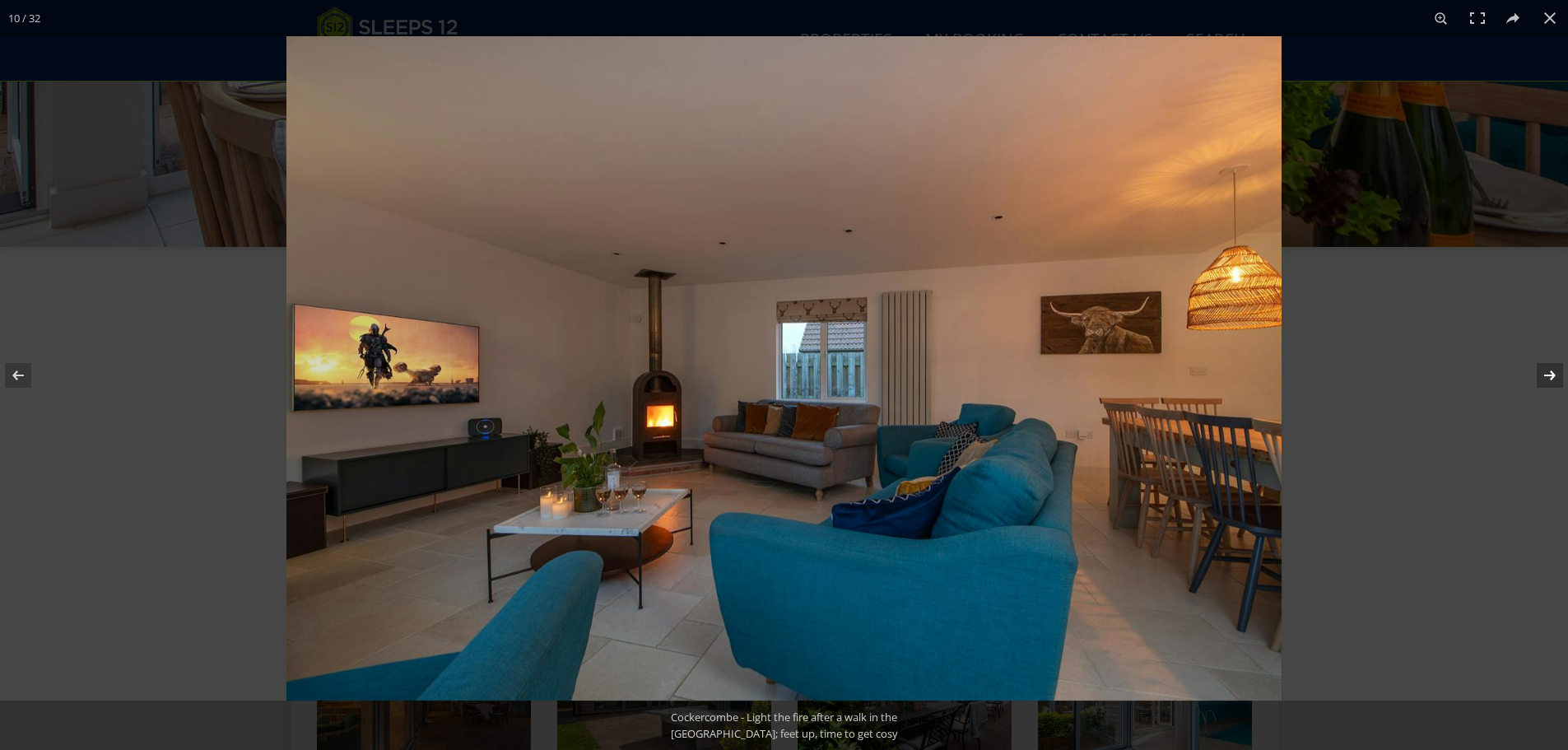
click at [1555, 380] on button at bounding box center [1539, 375] width 58 height 82
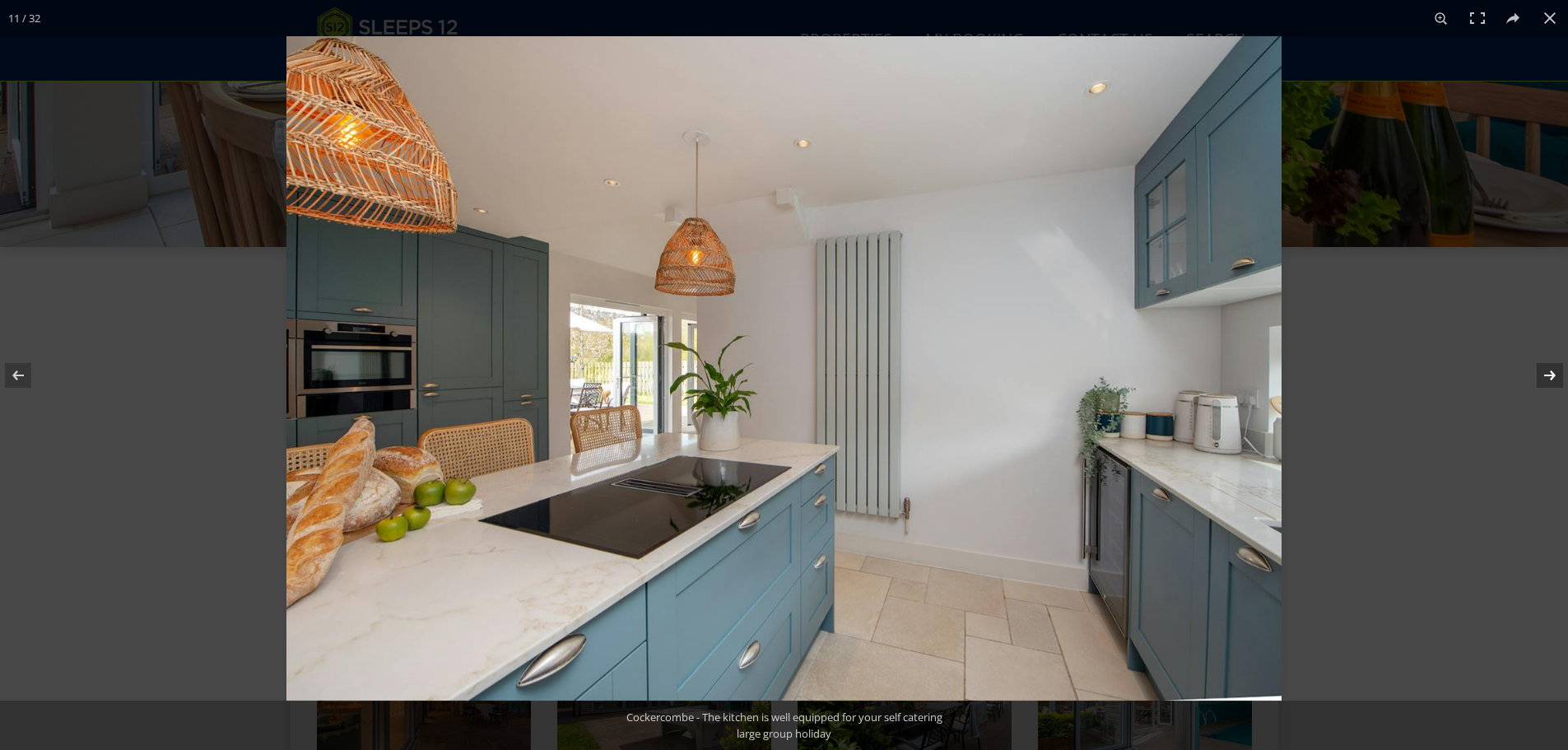
click at [1555, 380] on button at bounding box center [1539, 375] width 58 height 82
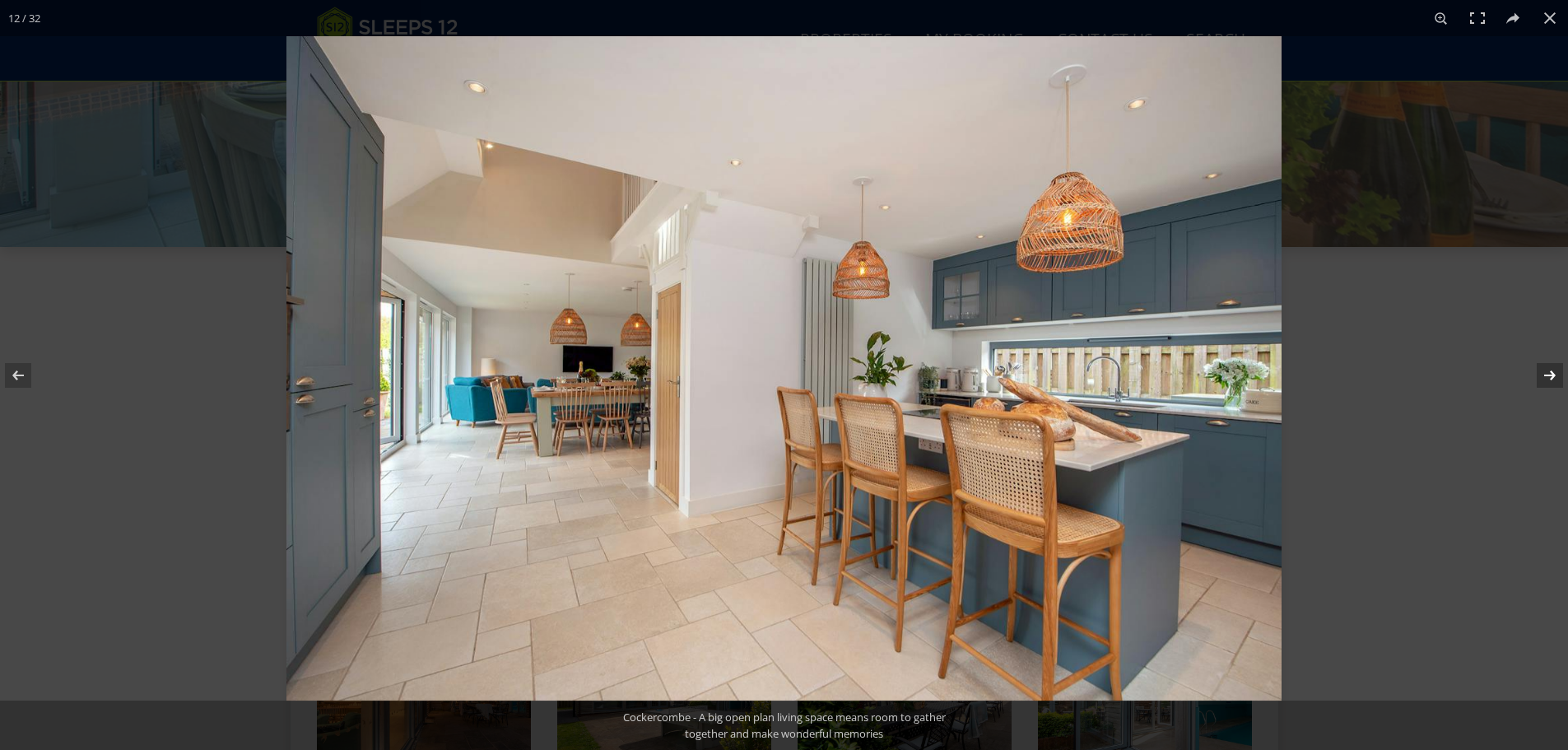
click at [1555, 380] on button at bounding box center [1539, 375] width 58 height 82
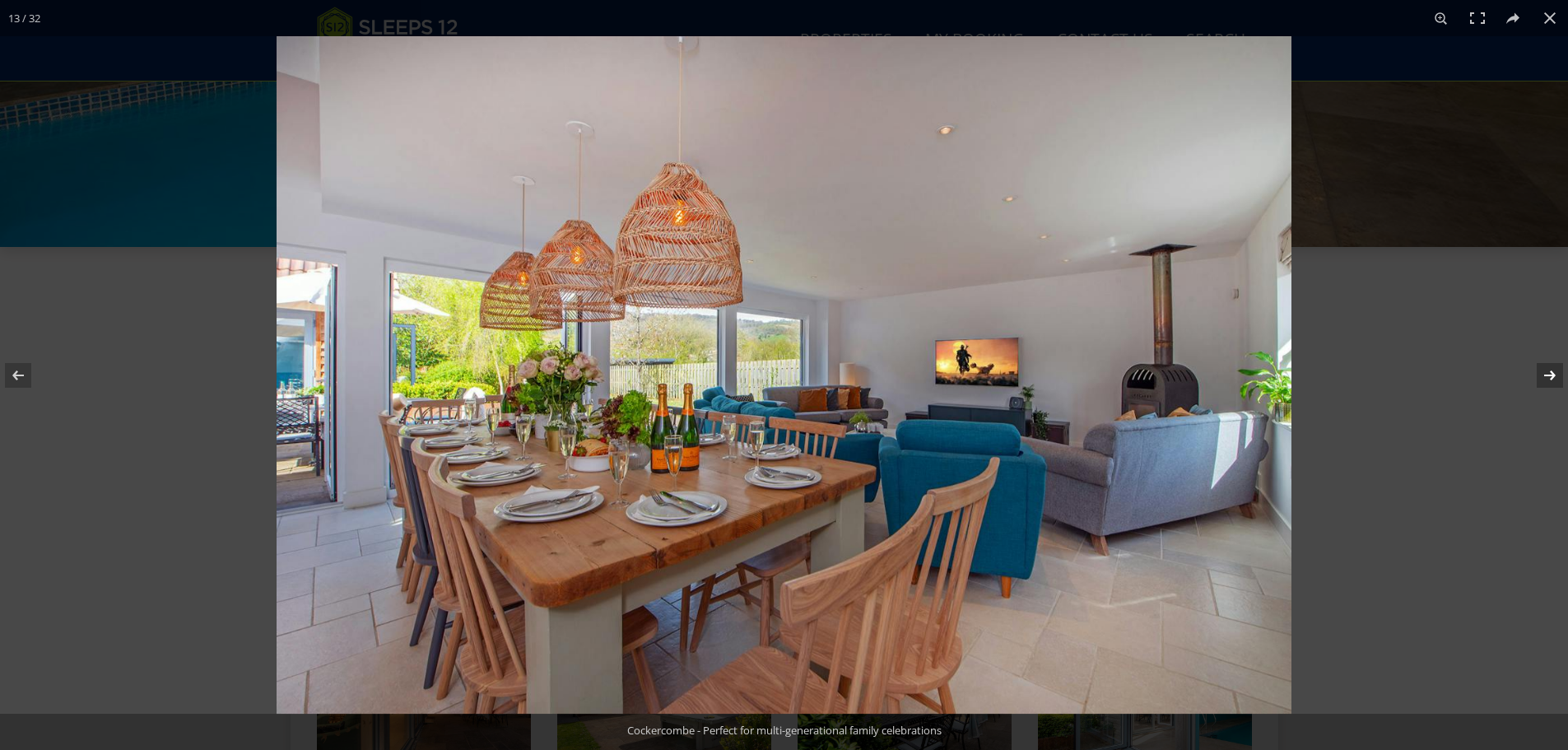
click at [1555, 380] on button at bounding box center [1539, 375] width 58 height 82
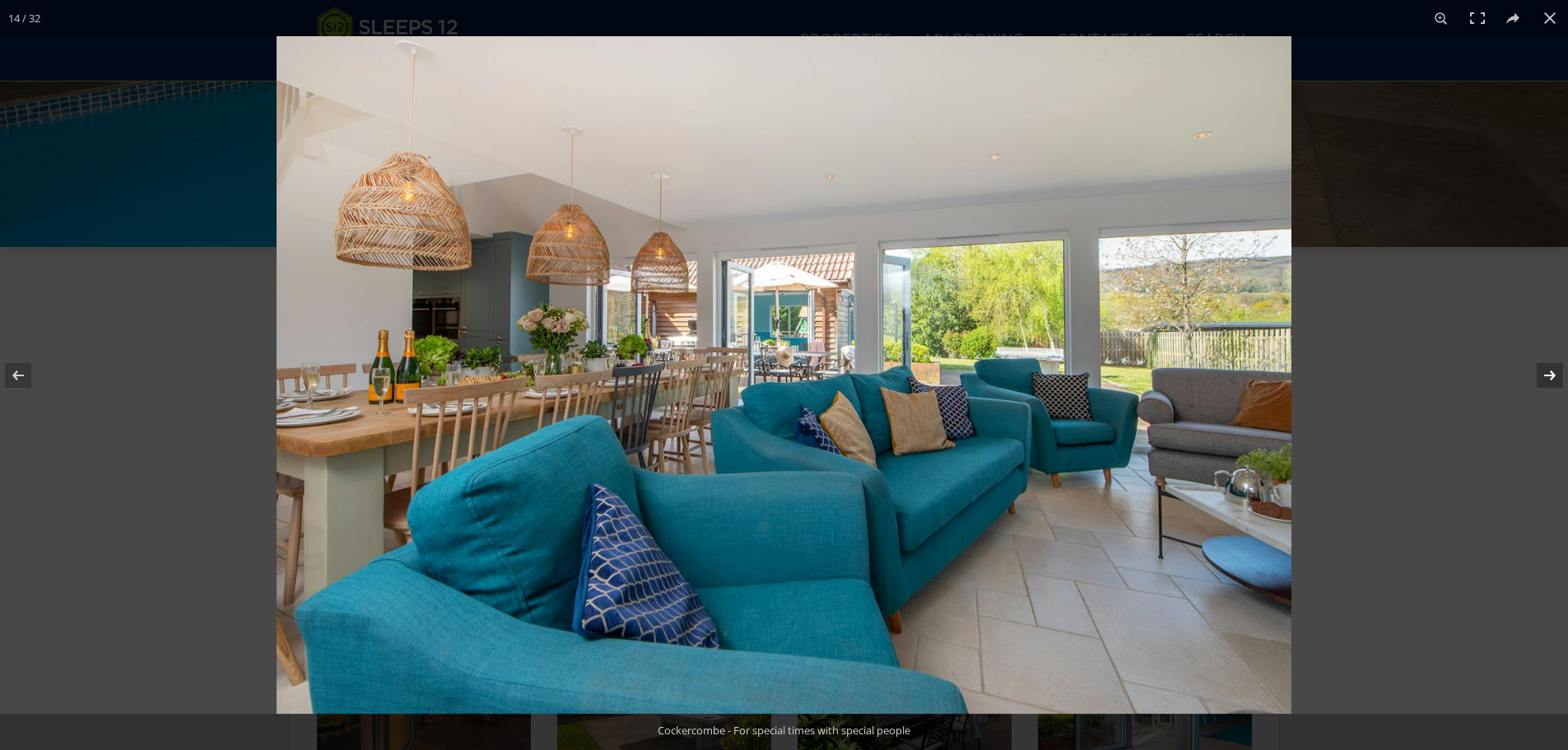
click at [1555, 380] on button at bounding box center [1539, 375] width 58 height 82
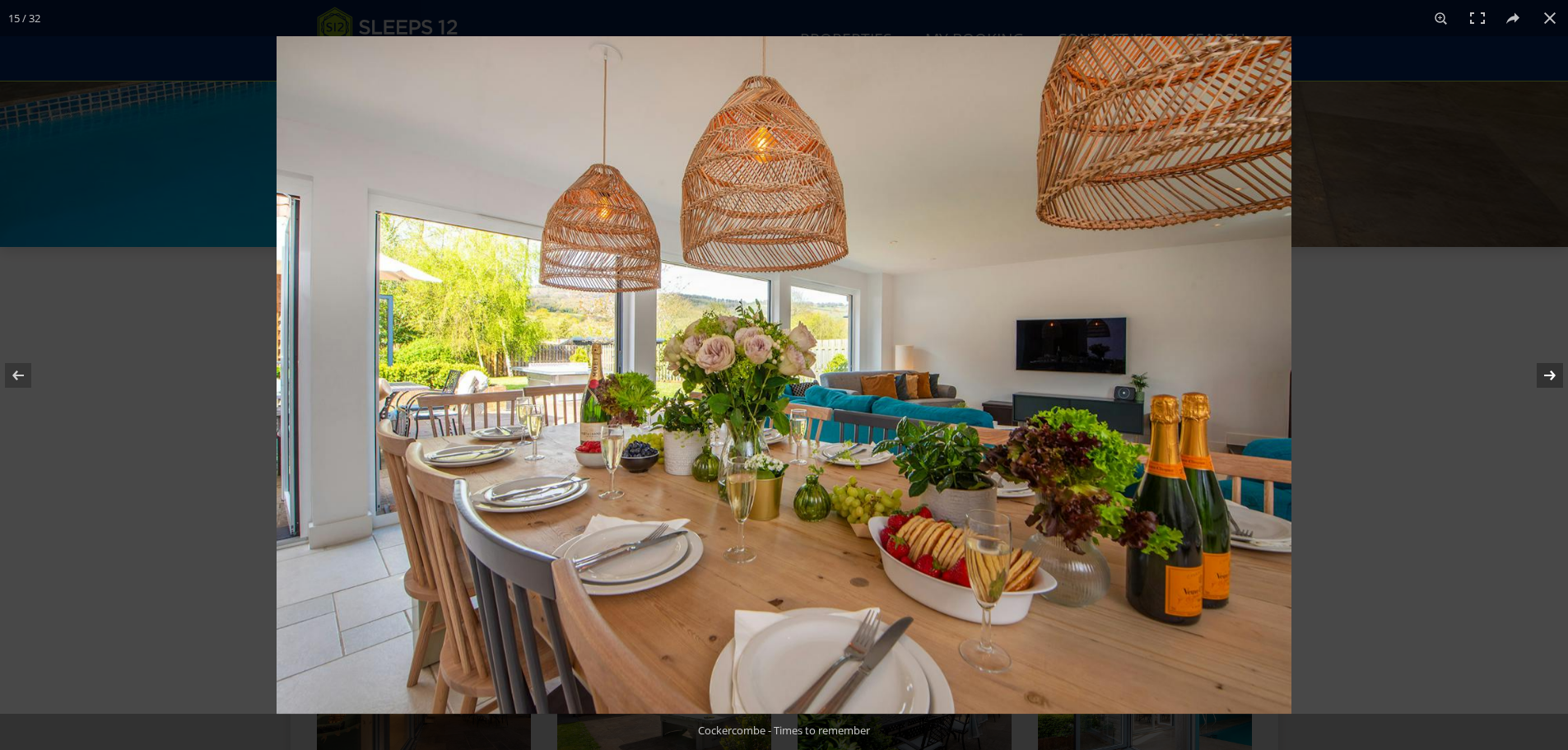
click at [1555, 380] on button at bounding box center [1539, 375] width 58 height 82
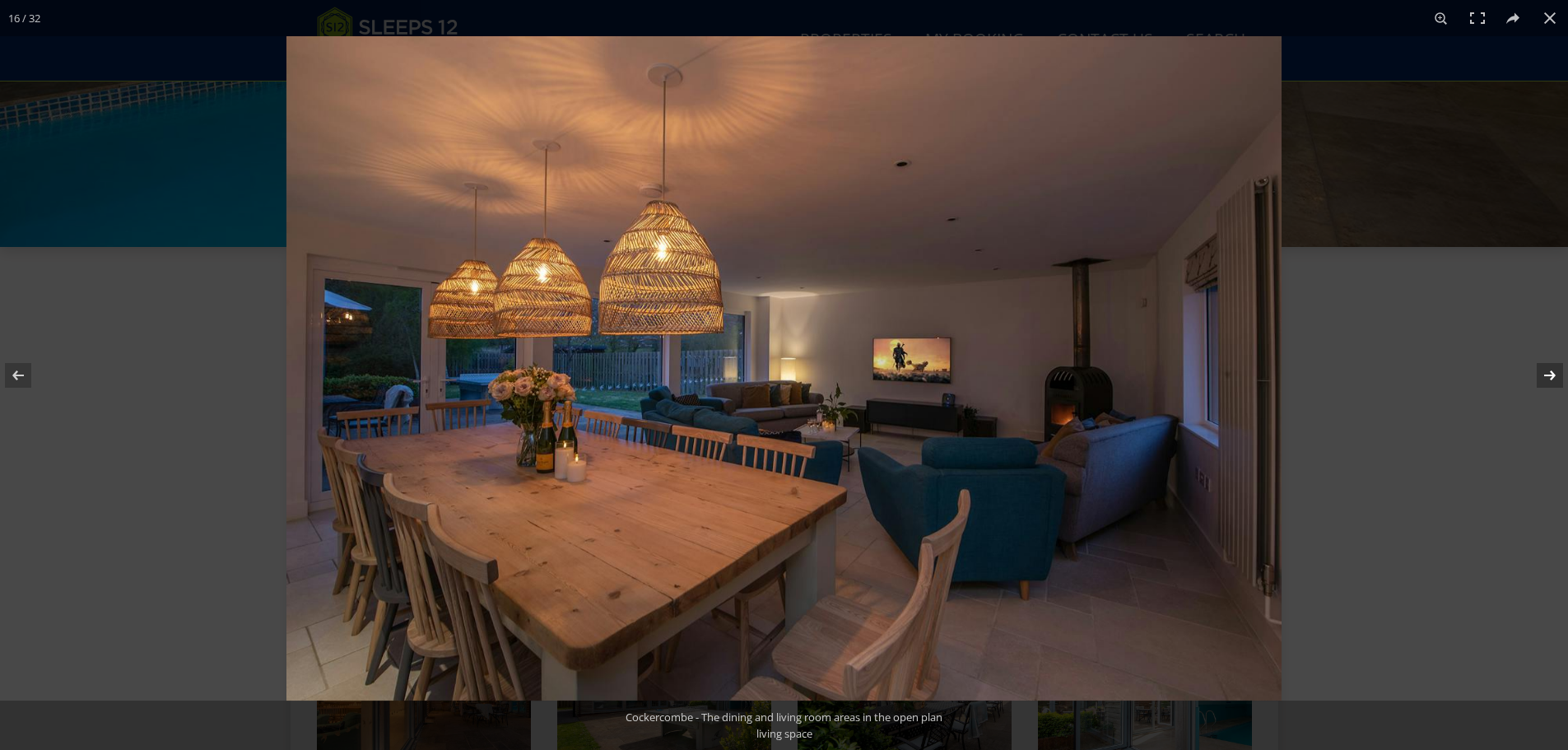
click at [1555, 380] on button at bounding box center [1539, 375] width 58 height 82
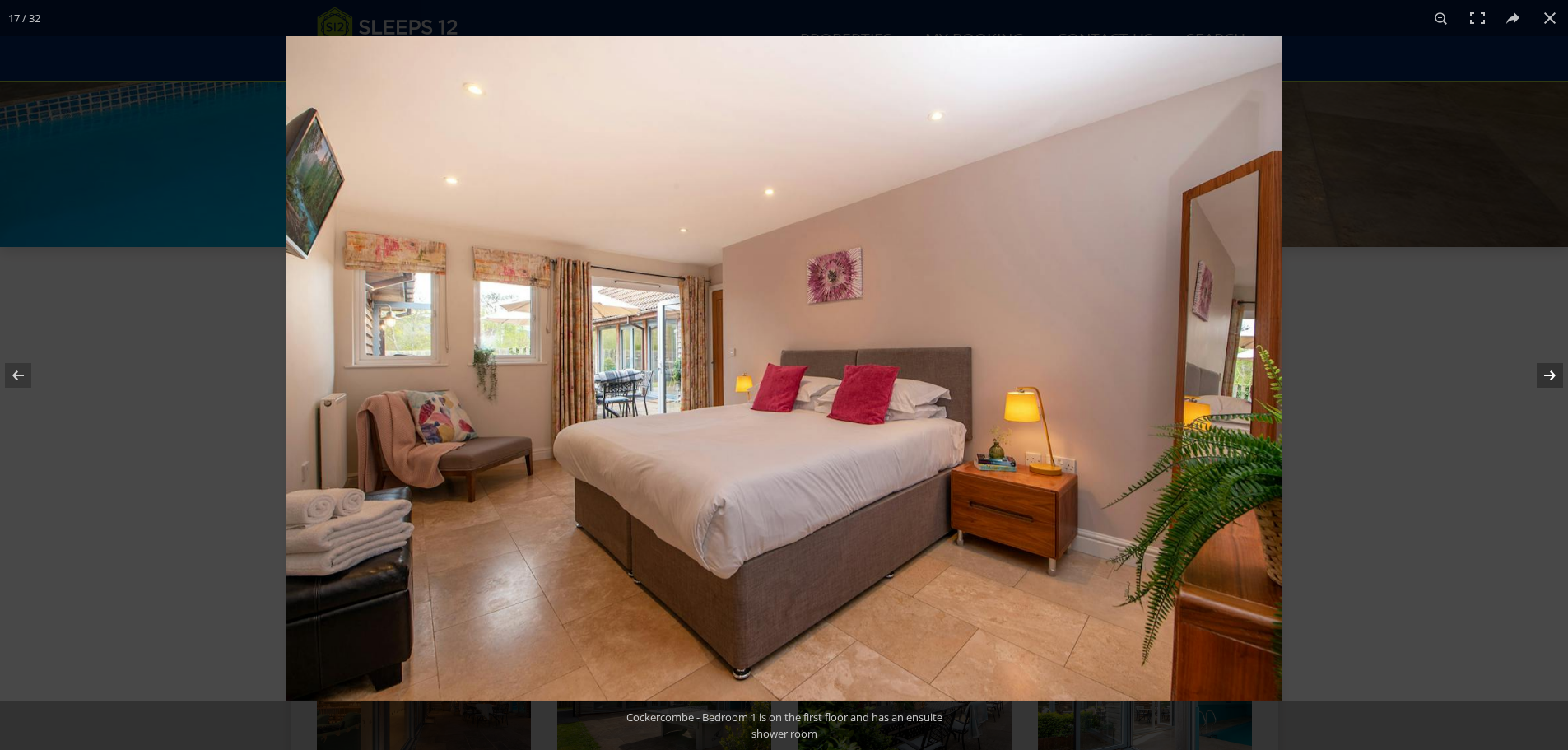
click at [1555, 380] on button at bounding box center [1539, 375] width 58 height 82
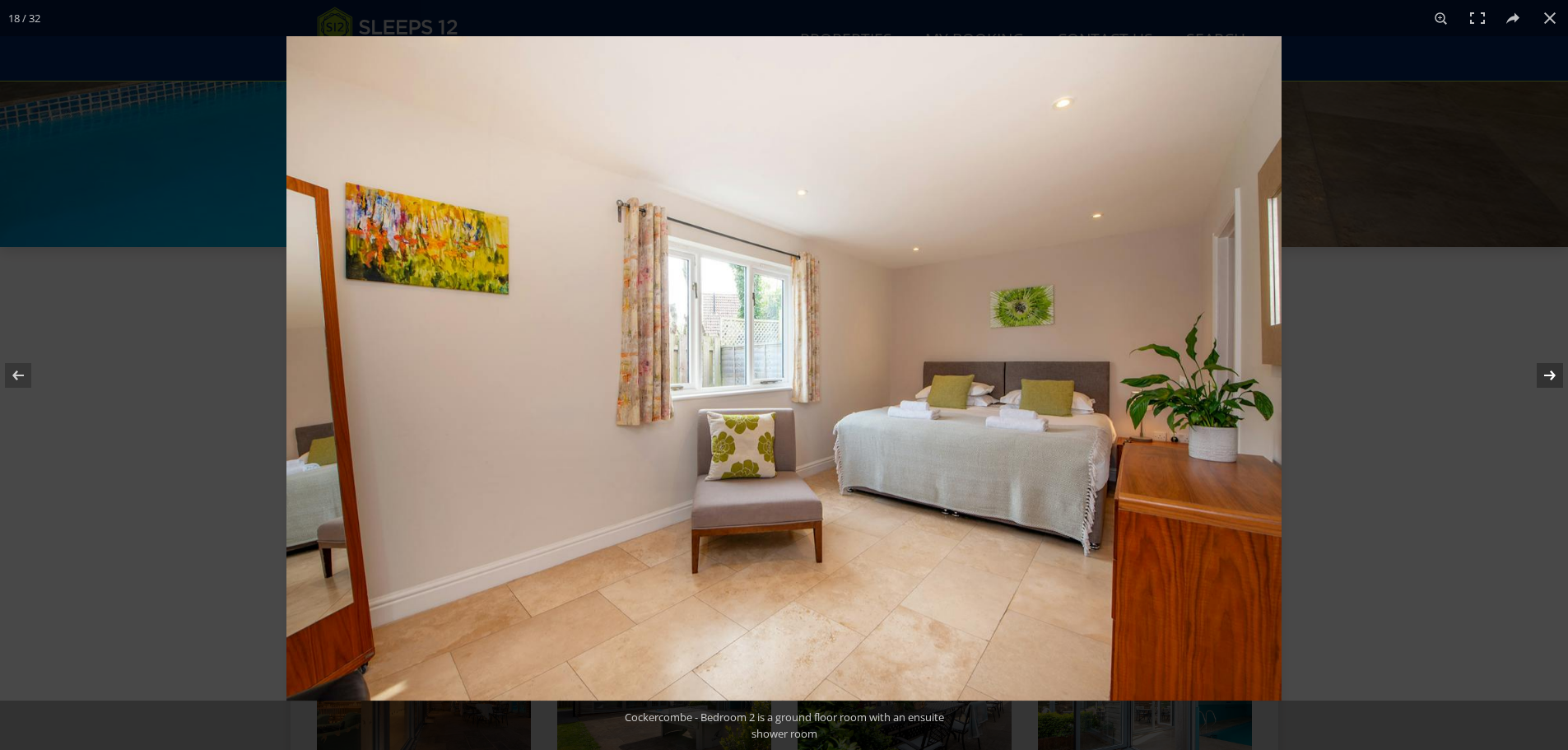
click at [1555, 380] on button at bounding box center [1539, 375] width 58 height 82
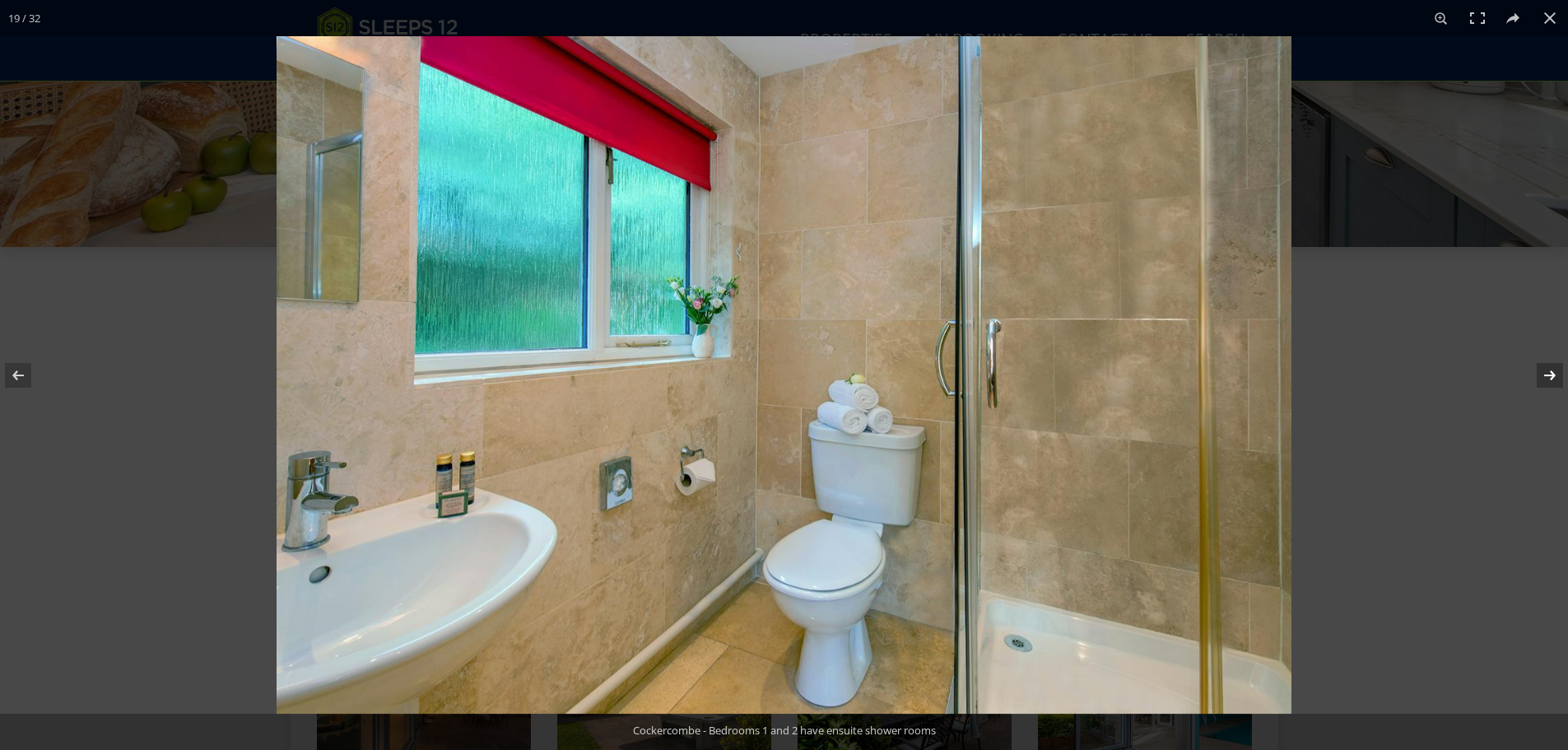
click at [1555, 380] on button at bounding box center [1539, 375] width 58 height 82
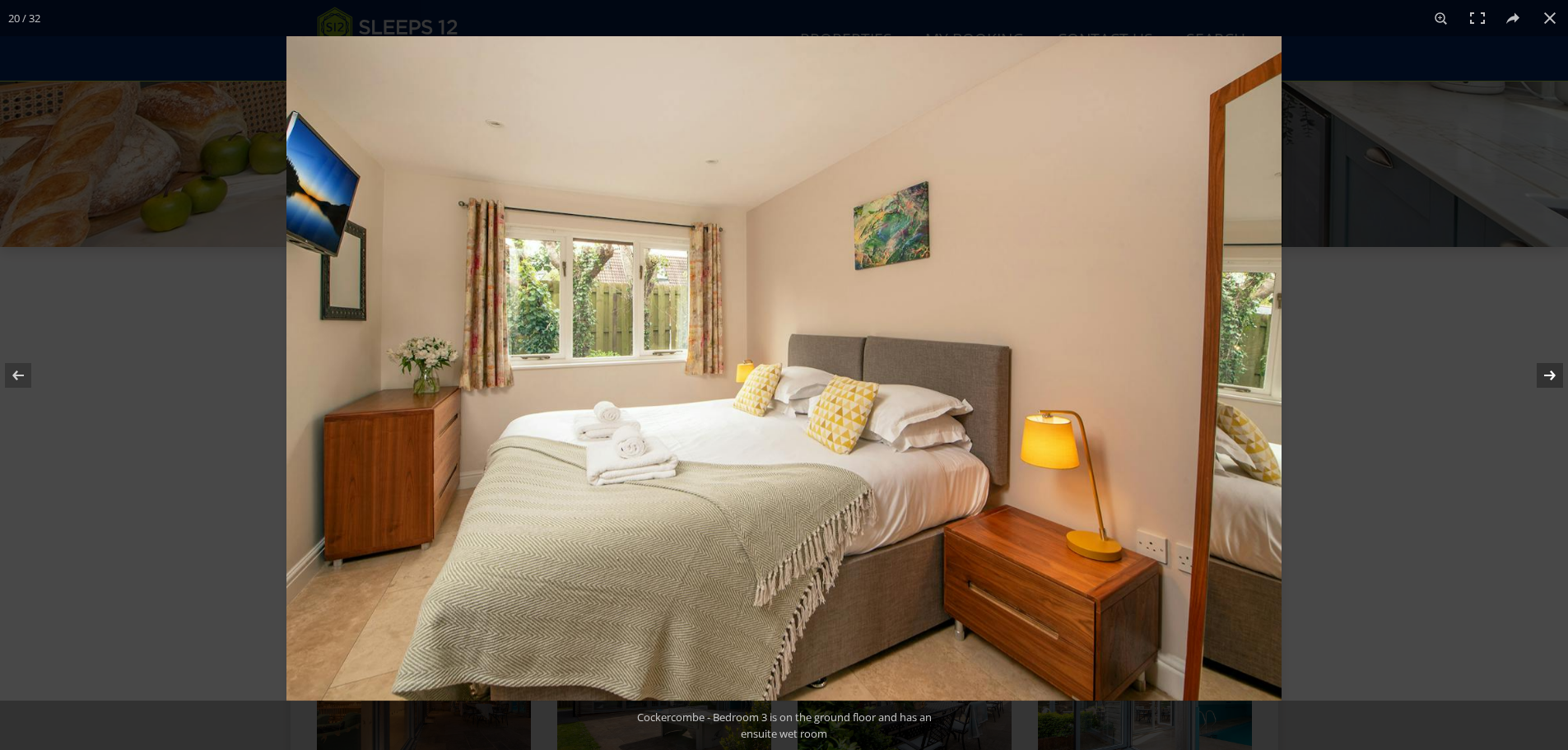
click at [1555, 380] on button at bounding box center [1539, 375] width 58 height 82
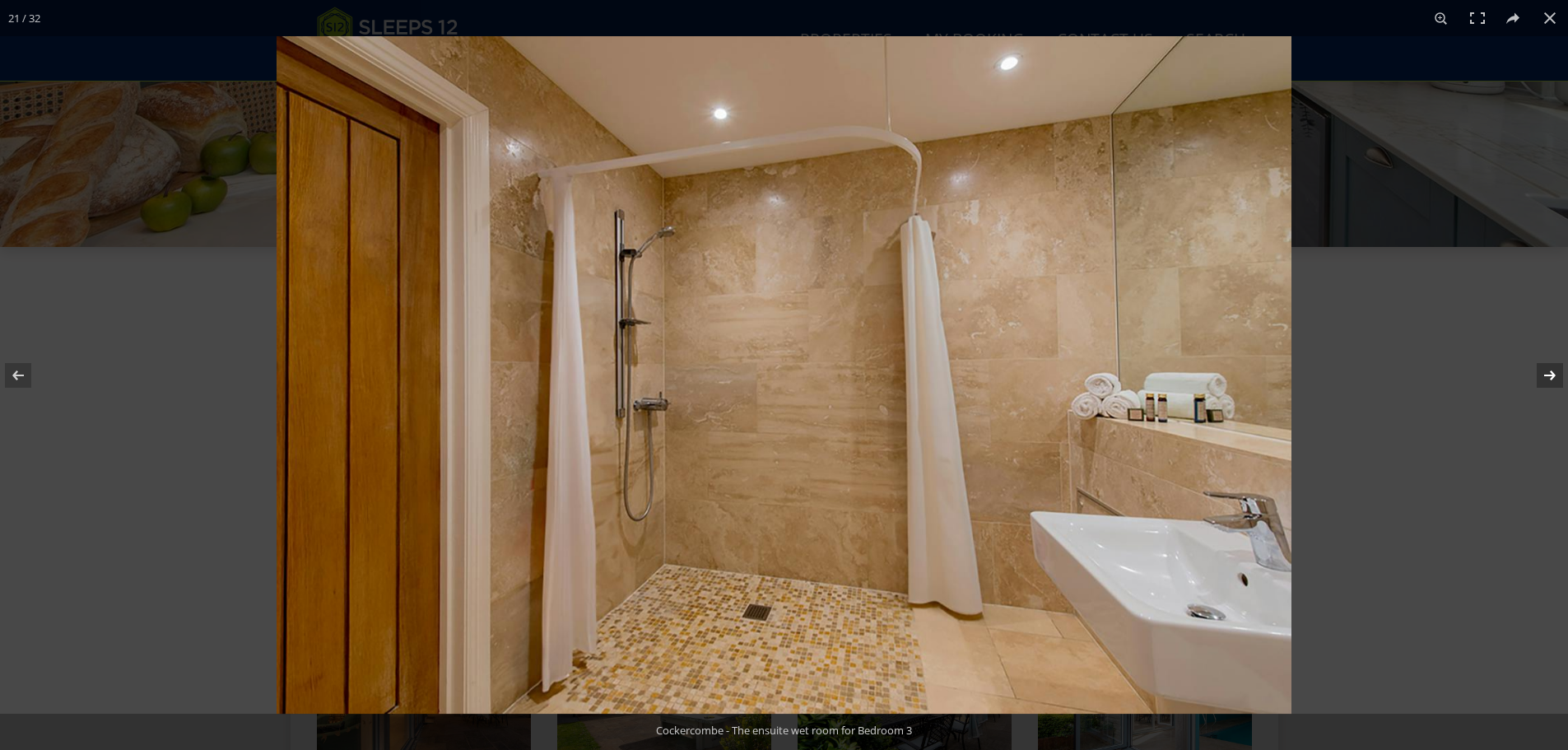
click at [1555, 380] on button at bounding box center [1539, 375] width 58 height 82
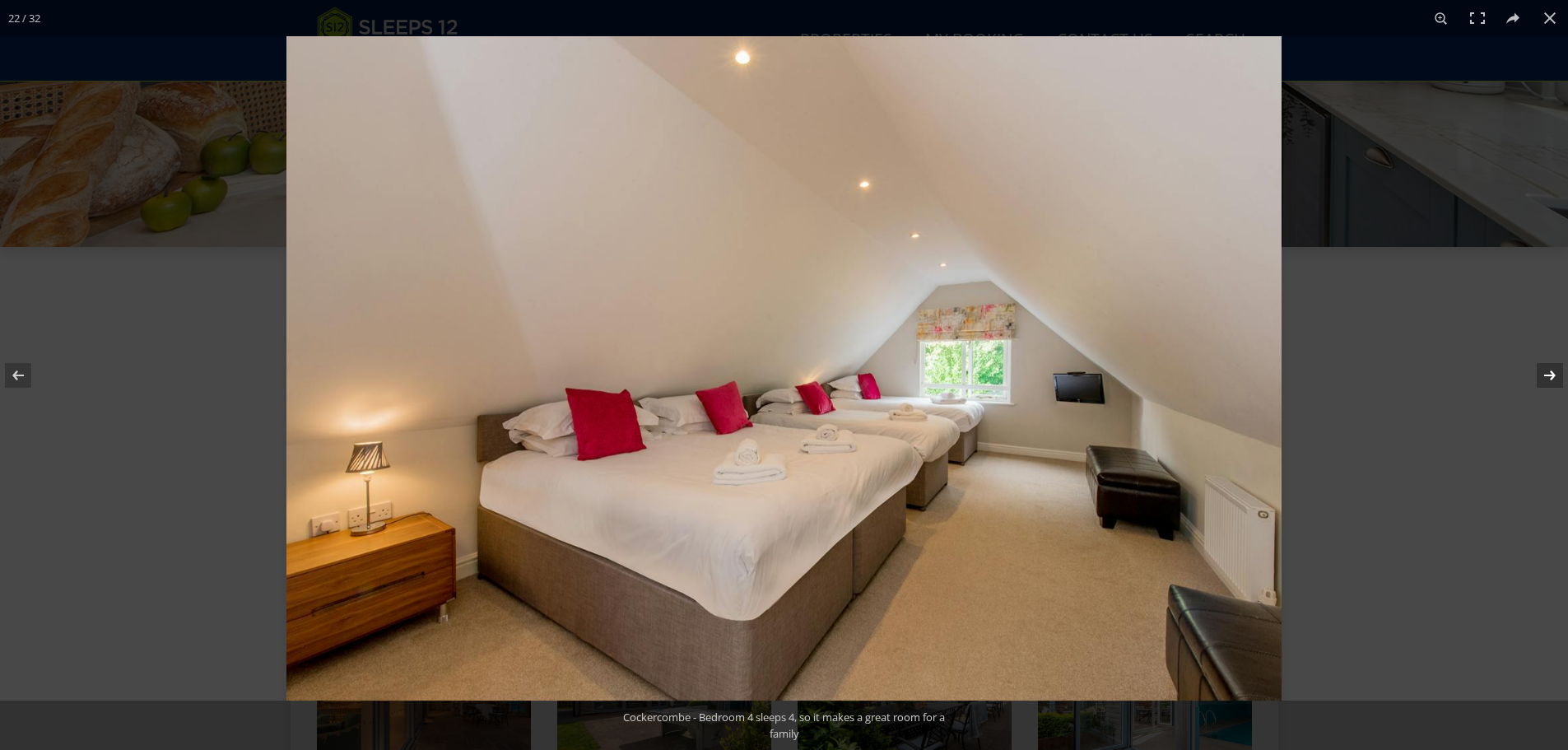
click at [1555, 380] on button at bounding box center [1539, 375] width 58 height 82
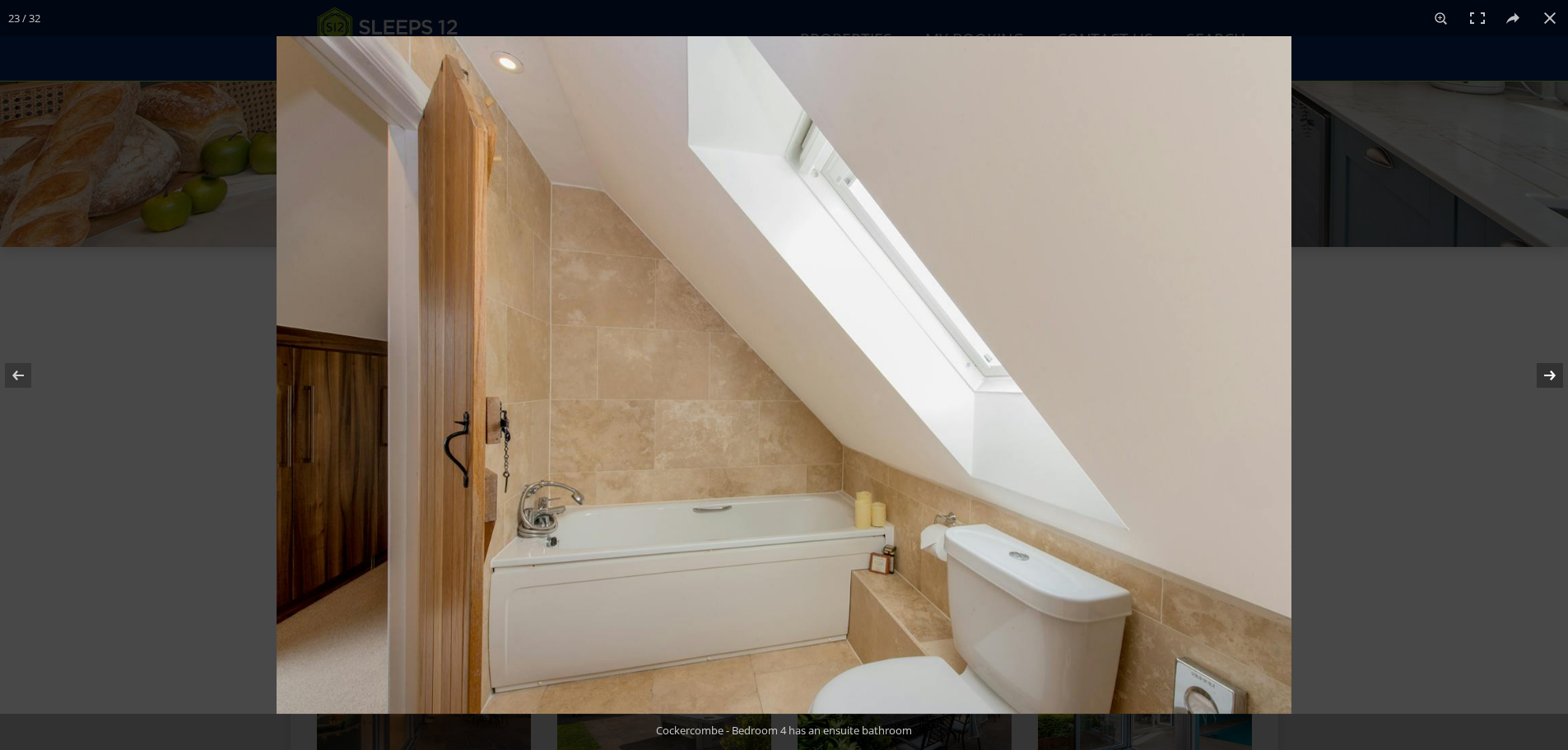
click at [1555, 380] on button at bounding box center [1539, 375] width 58 height 82
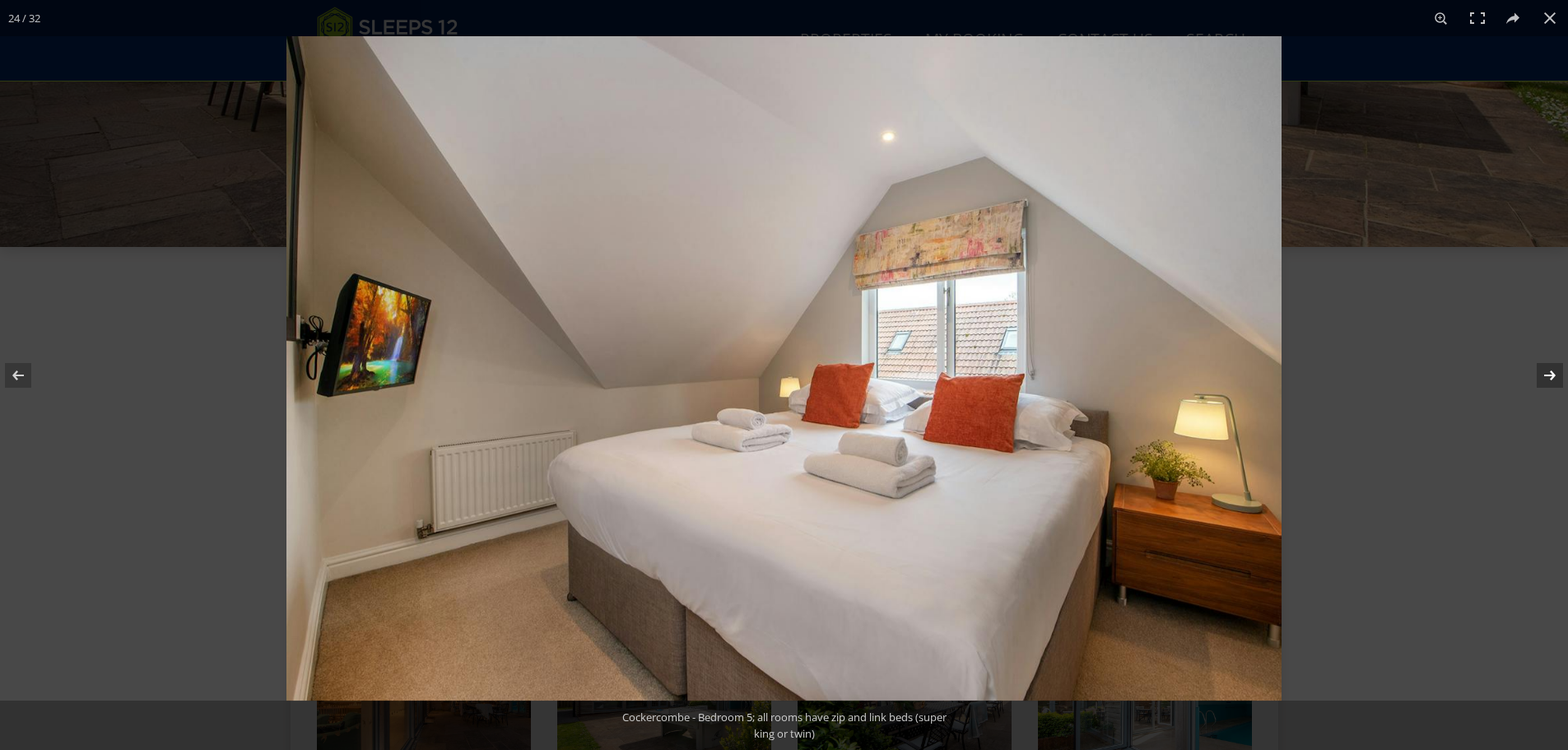
click at [1555, 380] on button at bounding box center [1539, 375] width 58 height 82
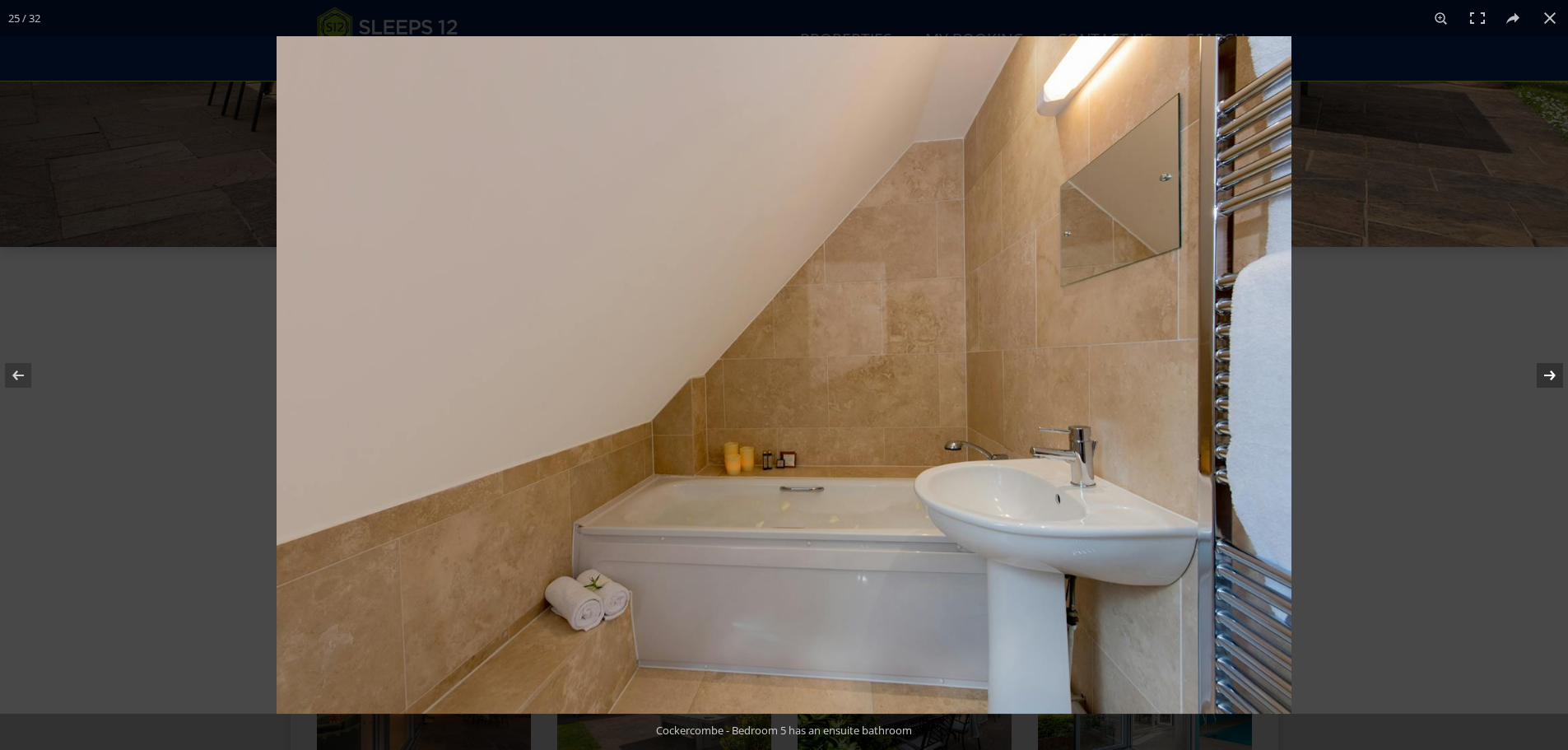
click at [1555, 380] on button at bounding box center [1539, 375] width 58 height 82
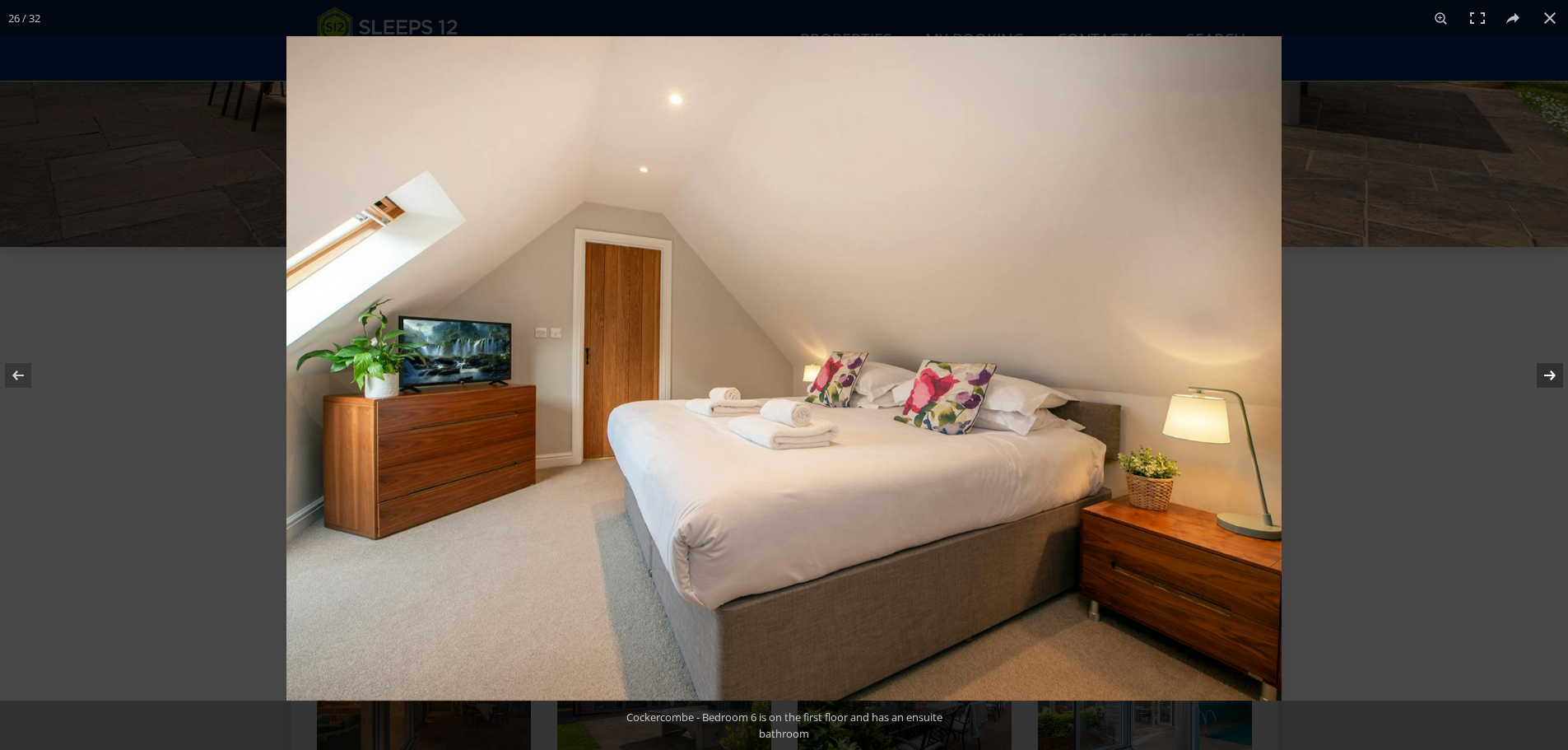
click at [1555, 380] on button at bounding box center [1539, 375] width 58 height 82
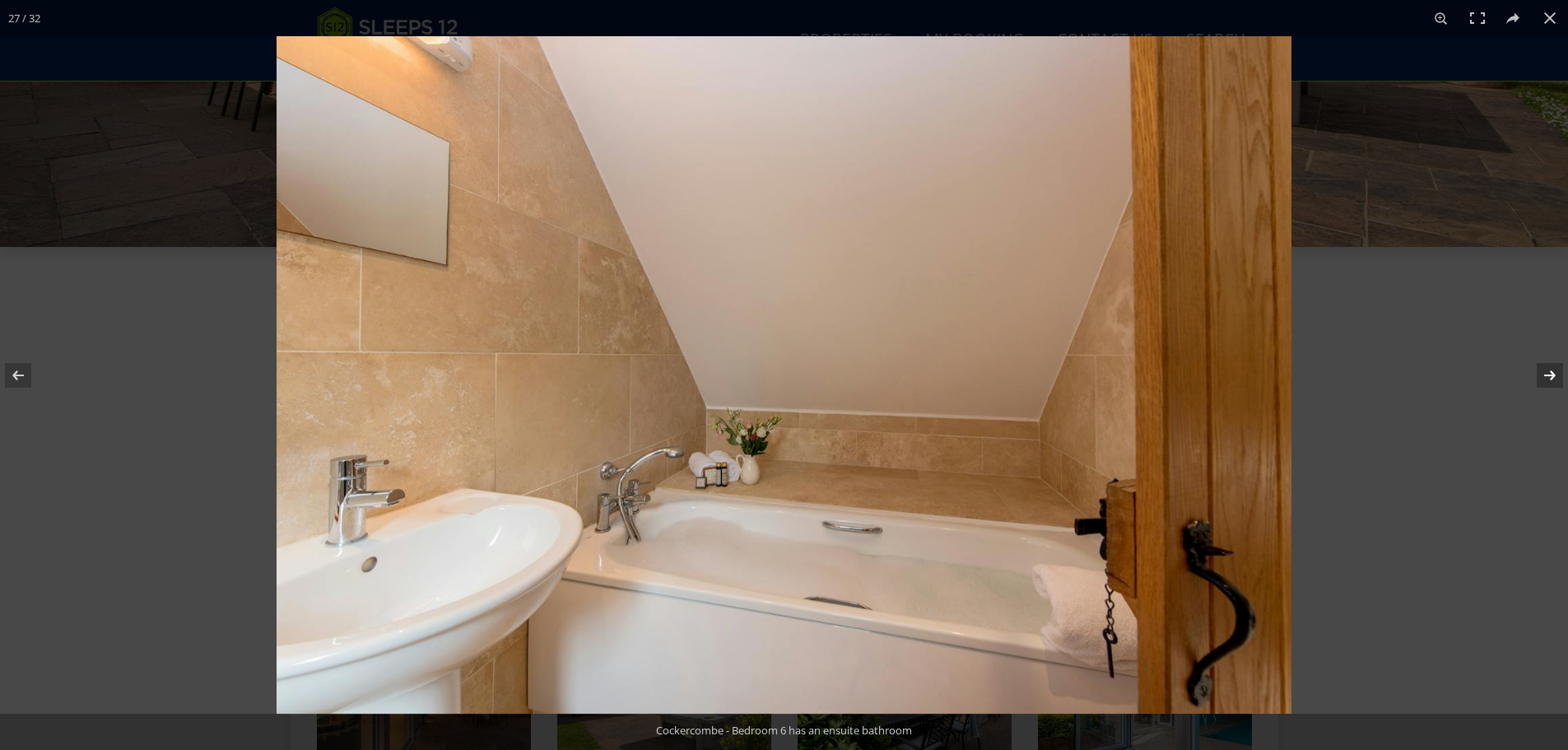
click at [1555, 380] on button at bounding box center [1539, 375] width 58 height 82
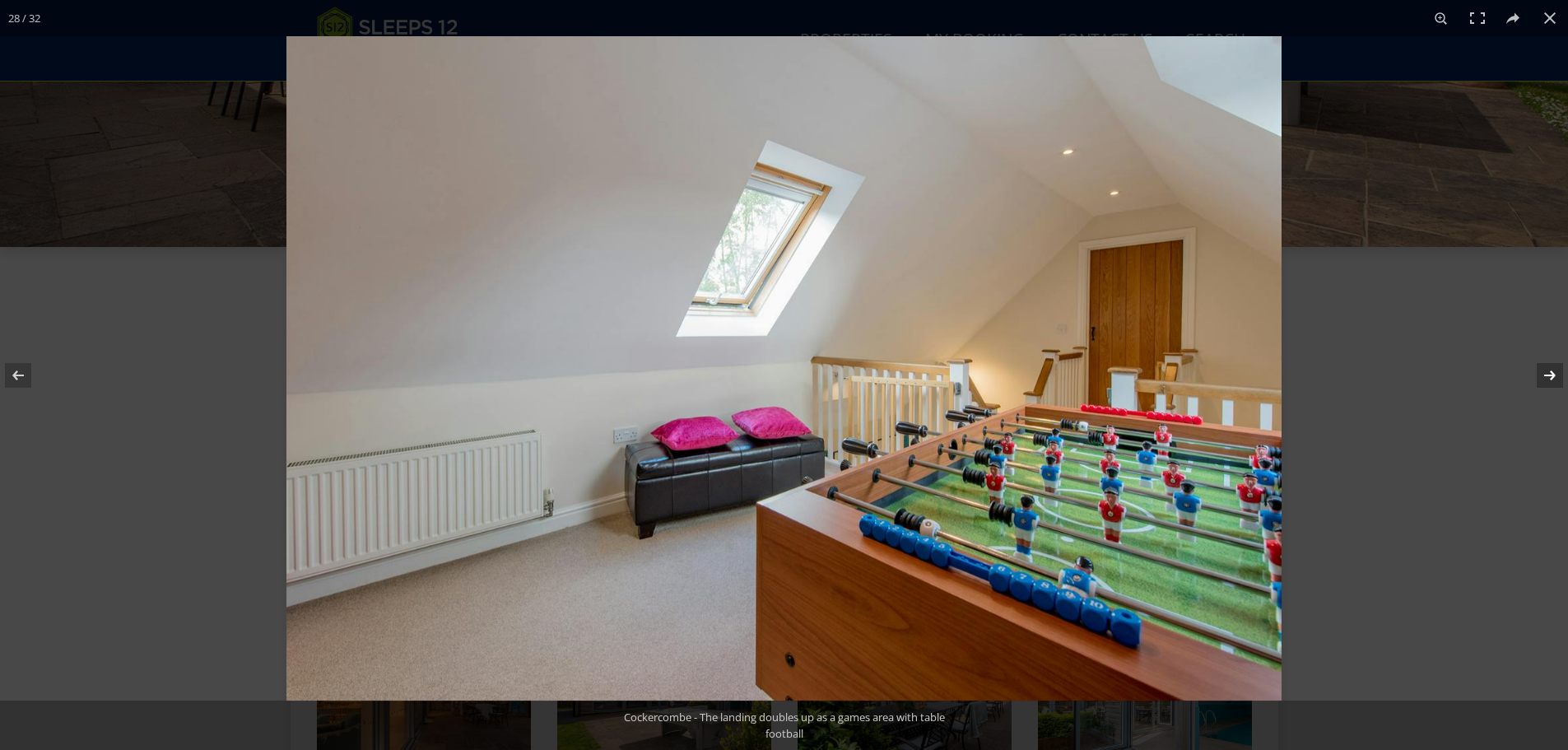
click at [1555, 380] on button at bounding box center [1539, 375] width 58 height 82
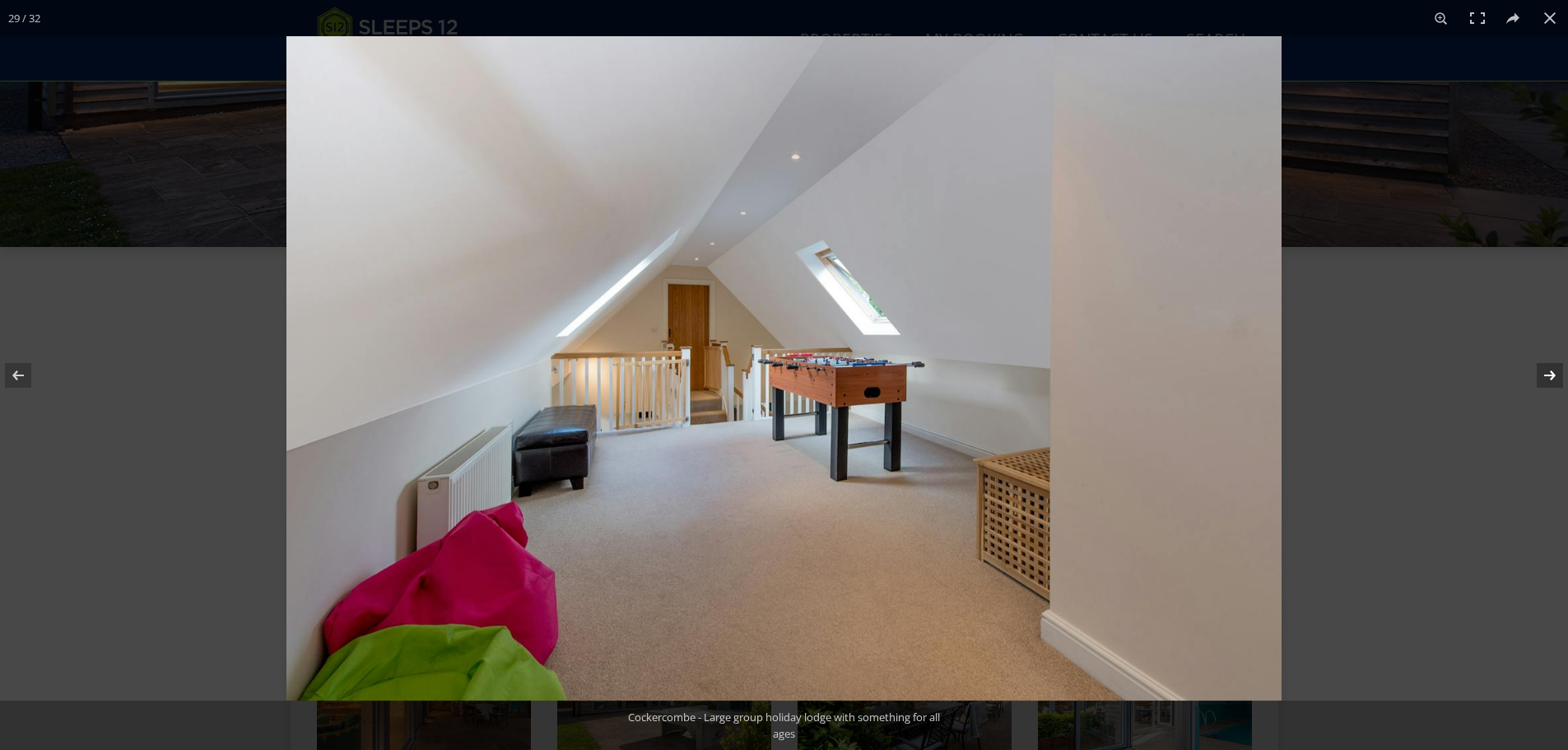
click at [1555, 380] on button at bounding box center [1539, 375] width 58 height 82
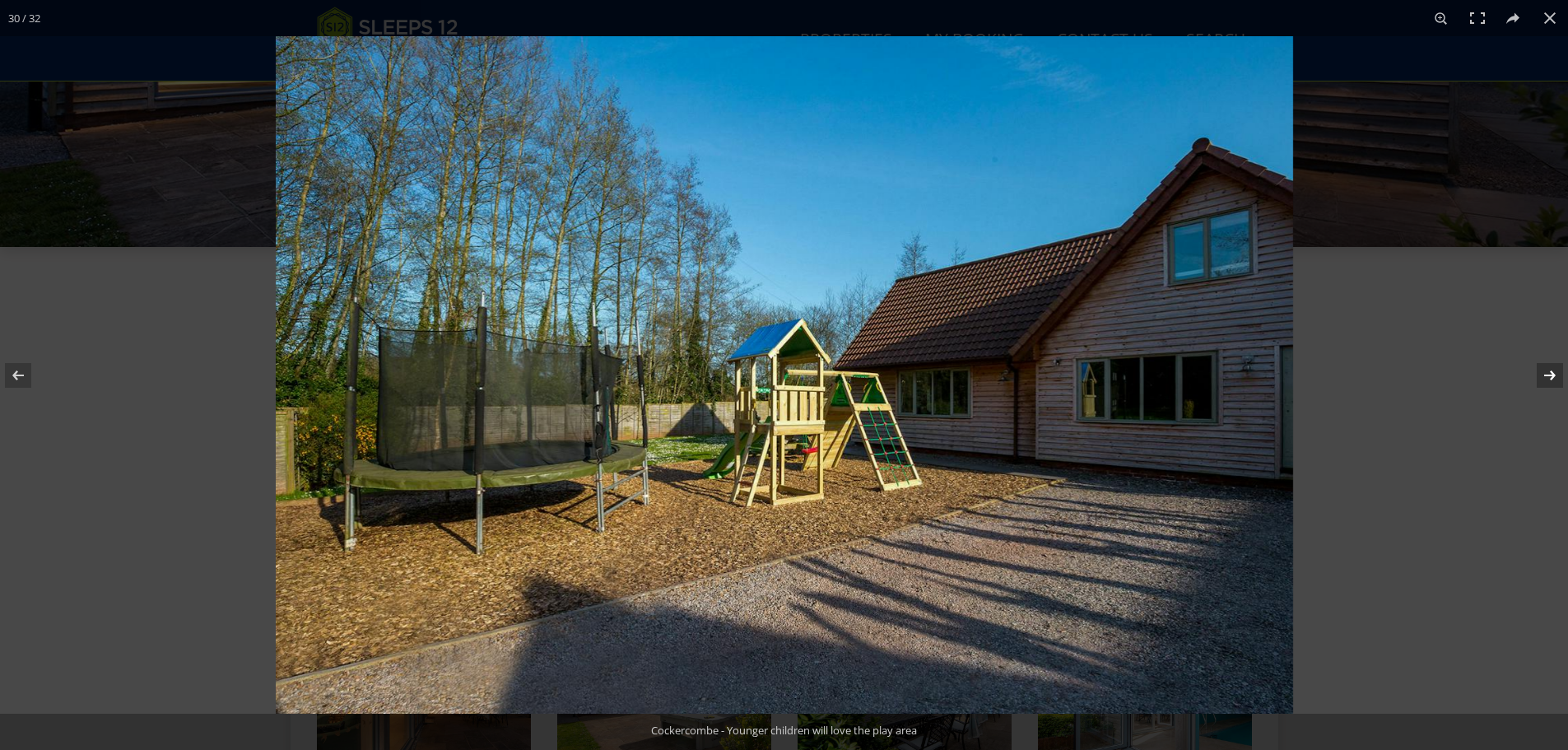
click at [1555, 380] on button at bounding box center [1539, 375] width 58 height 82
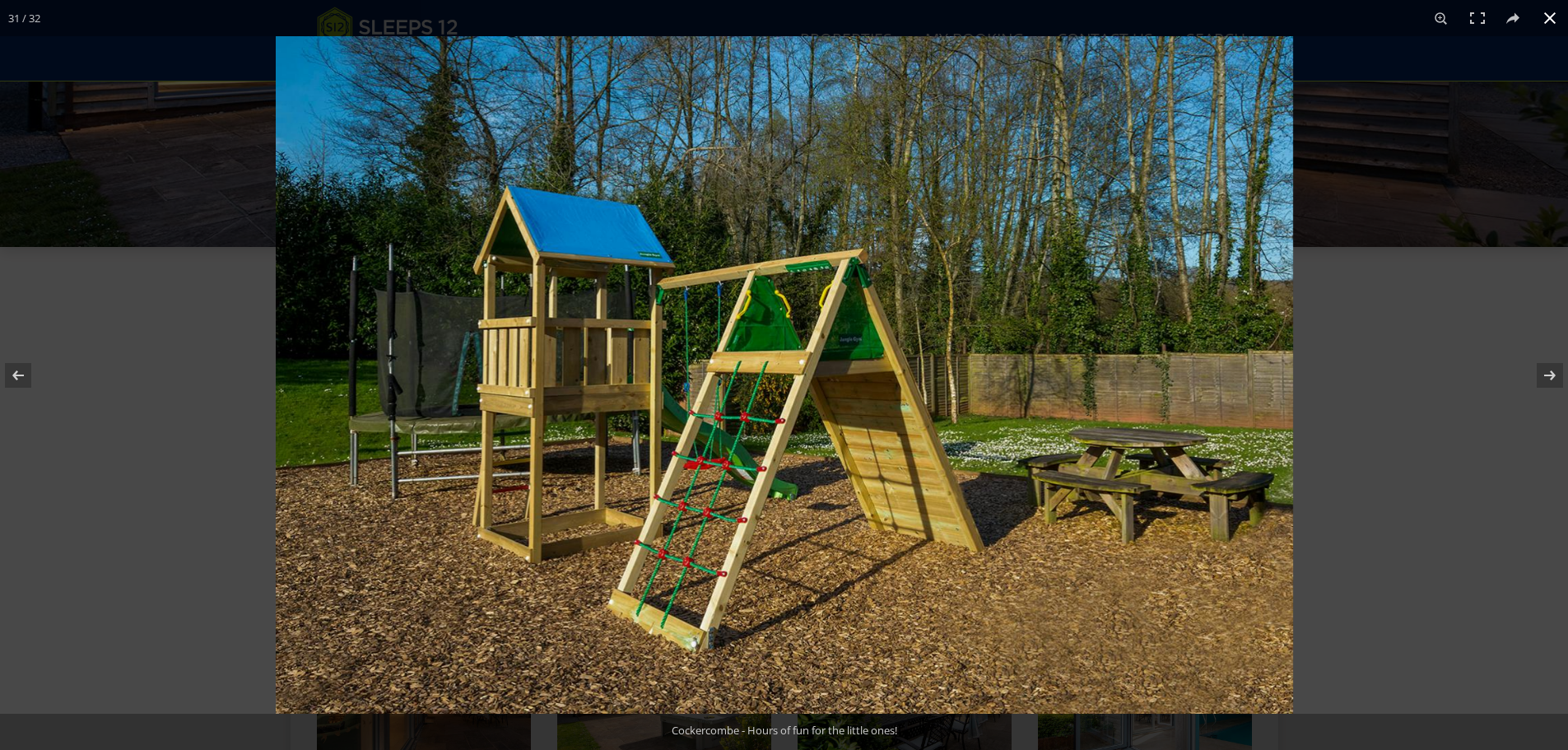
click at [1558, 14] on button at bounding box center [1550, 18] width 36 height 36
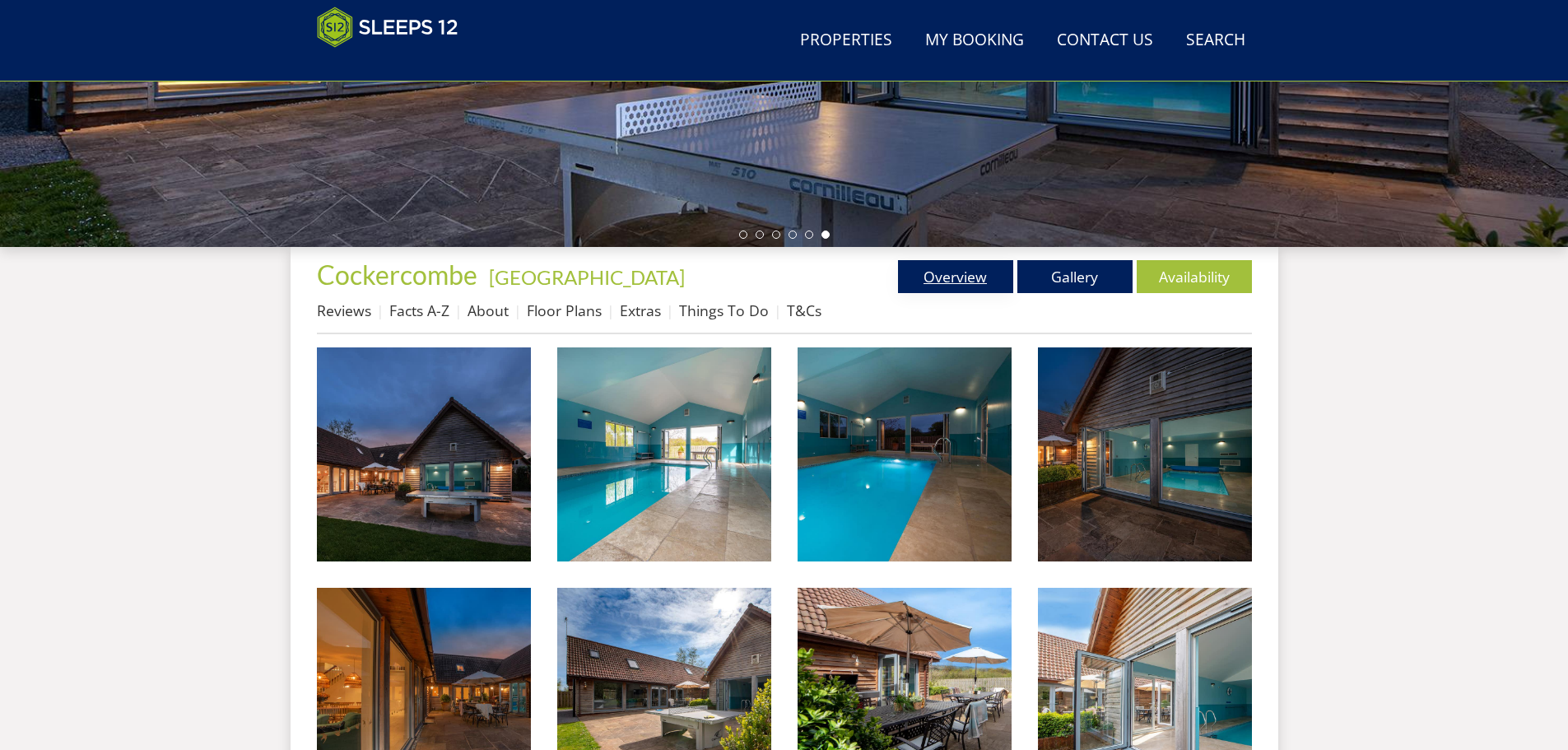
click at [965, 271] on link "Overview" at bounding box center [955, 276] width 115 height 33
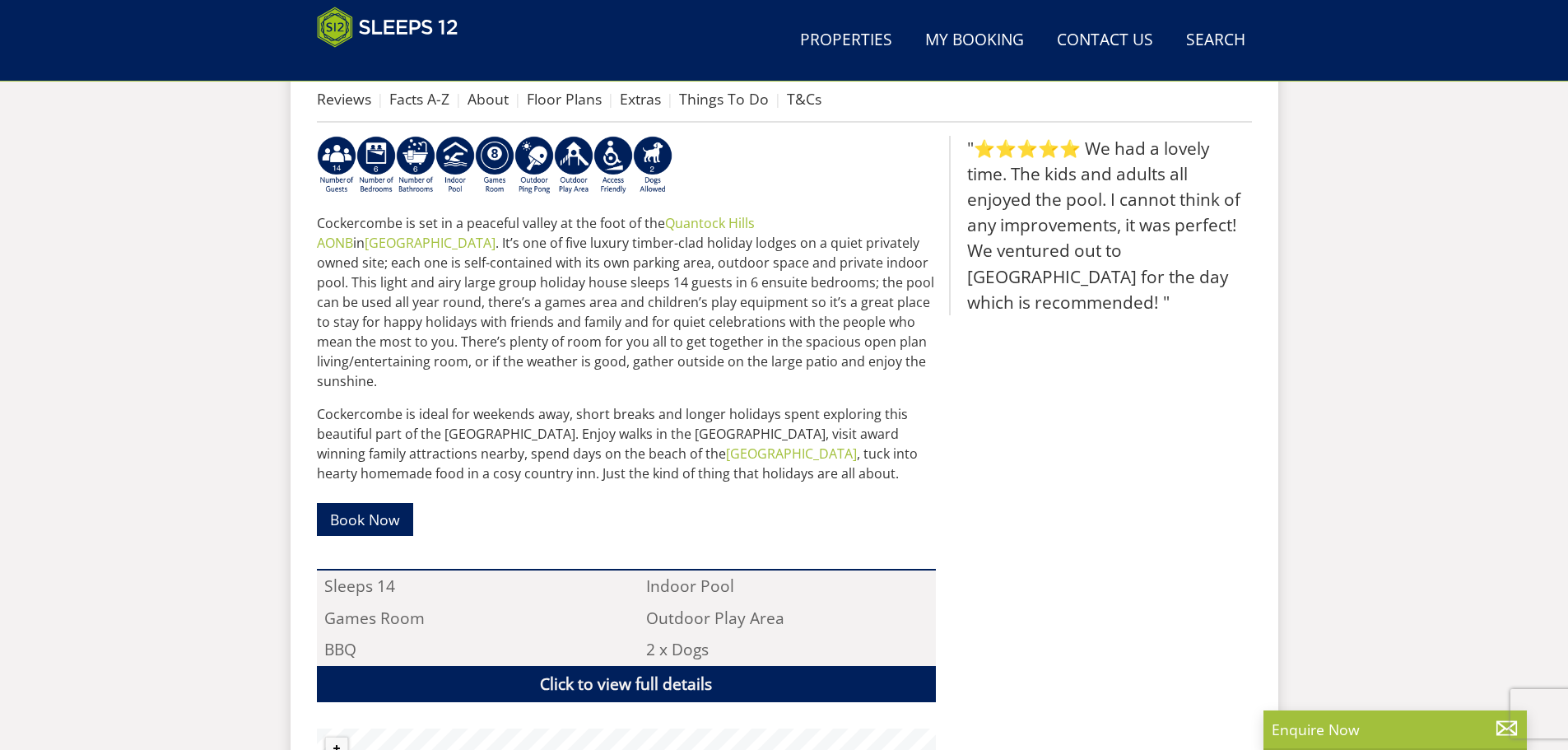
scroll to position [576, 0]
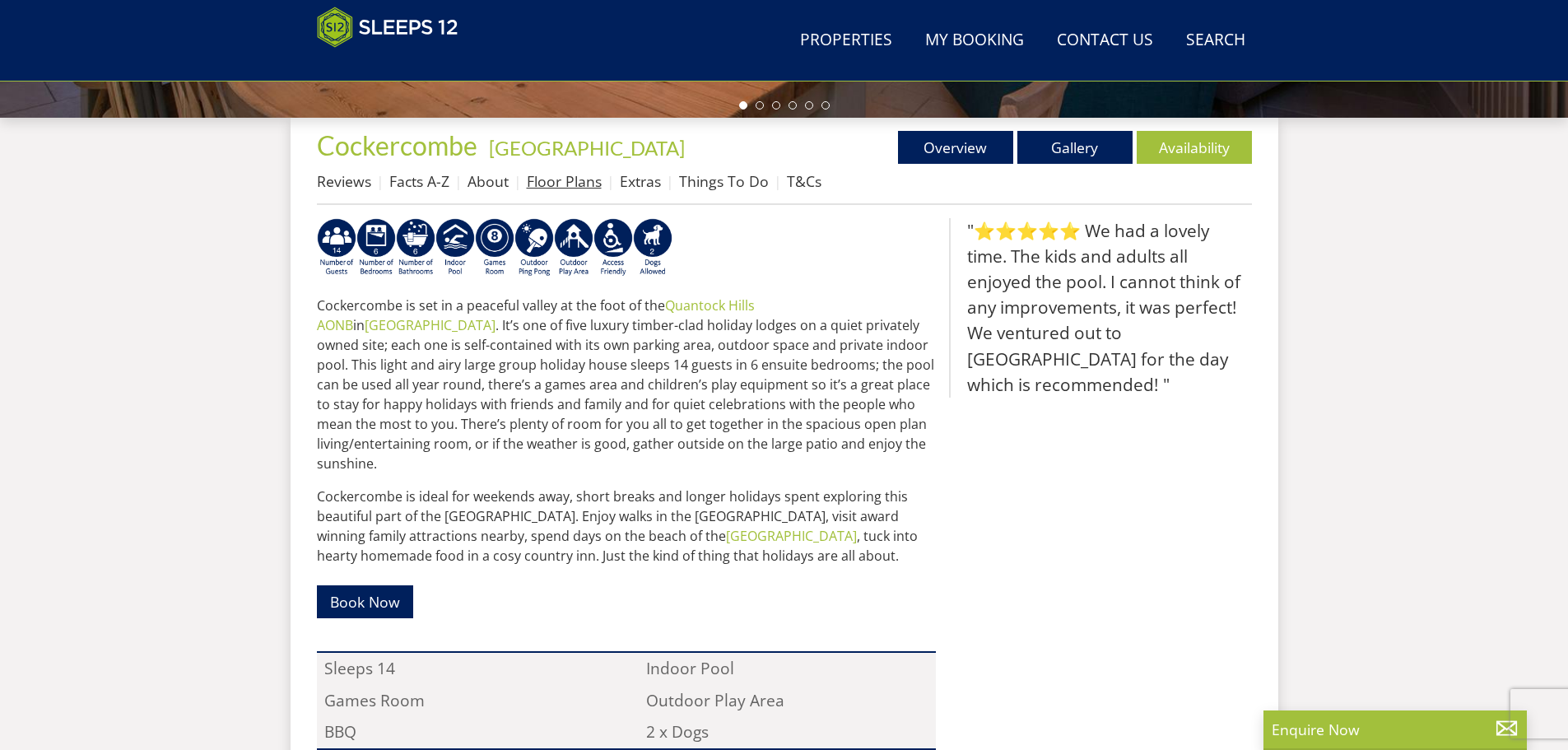
click at [571, 187] on link "Floor Plans" at bounding box center [564, 181] width 75 height 20
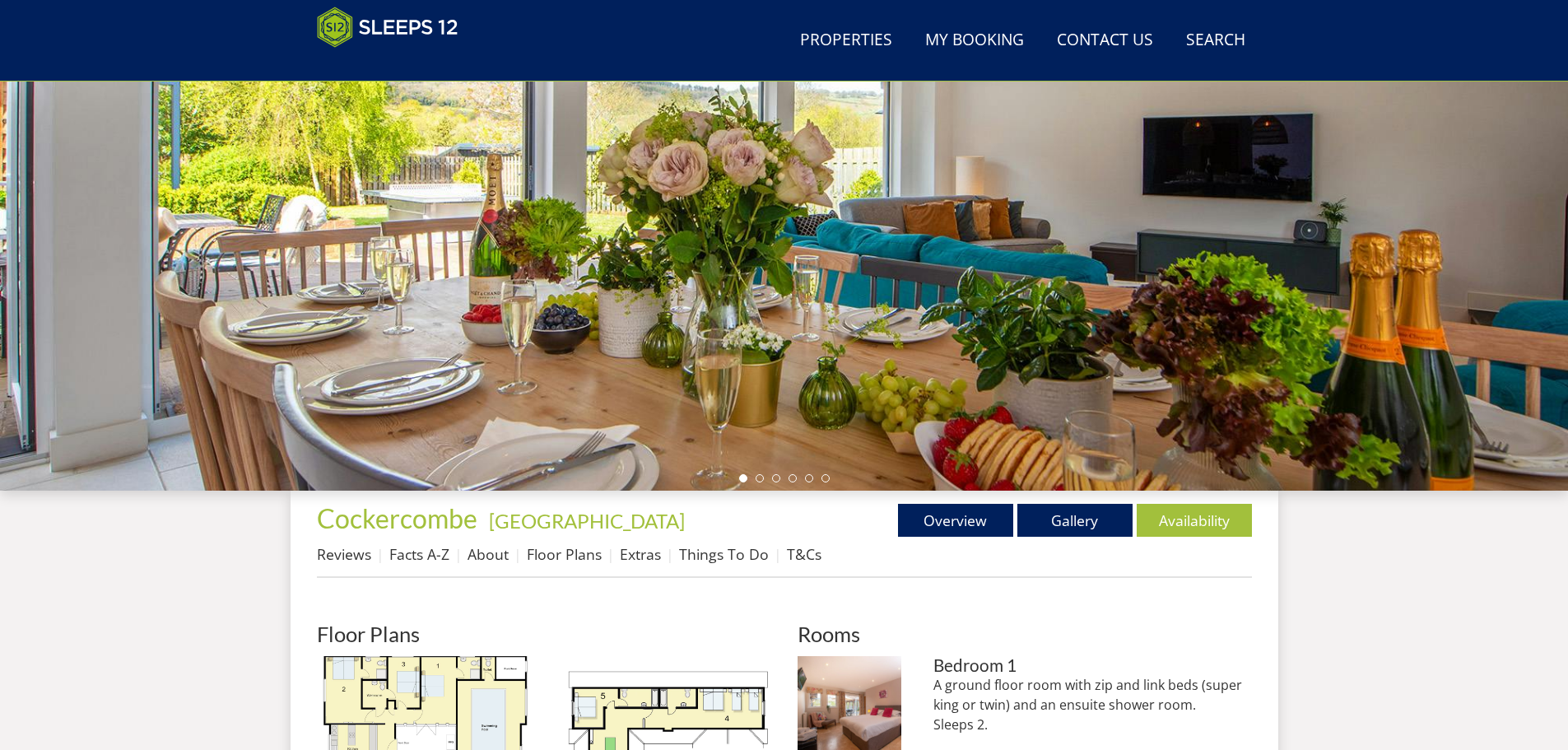
scroll to position [533, 0]
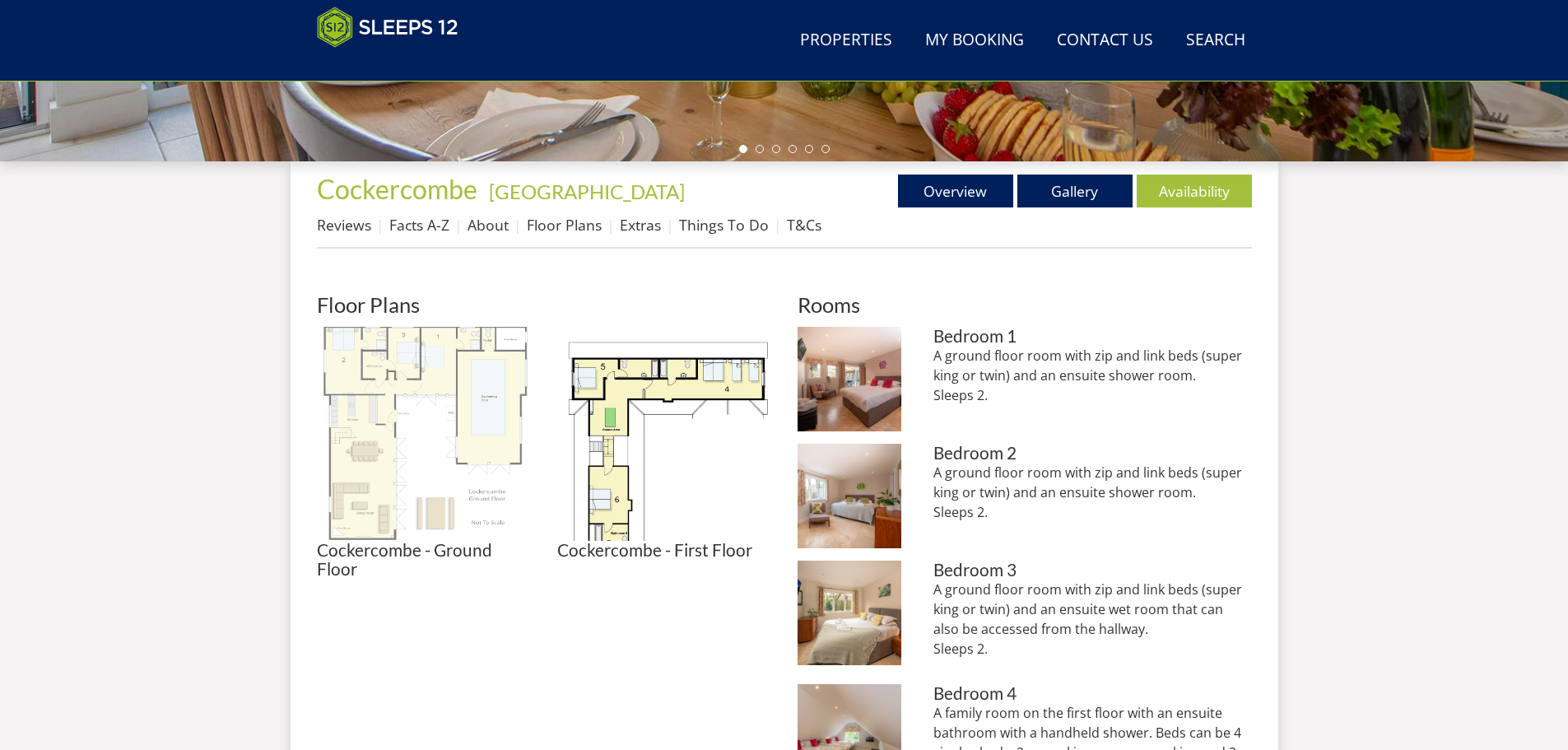
click at [483, 418] on img at bounding box center [424, 434] width 214 height 214
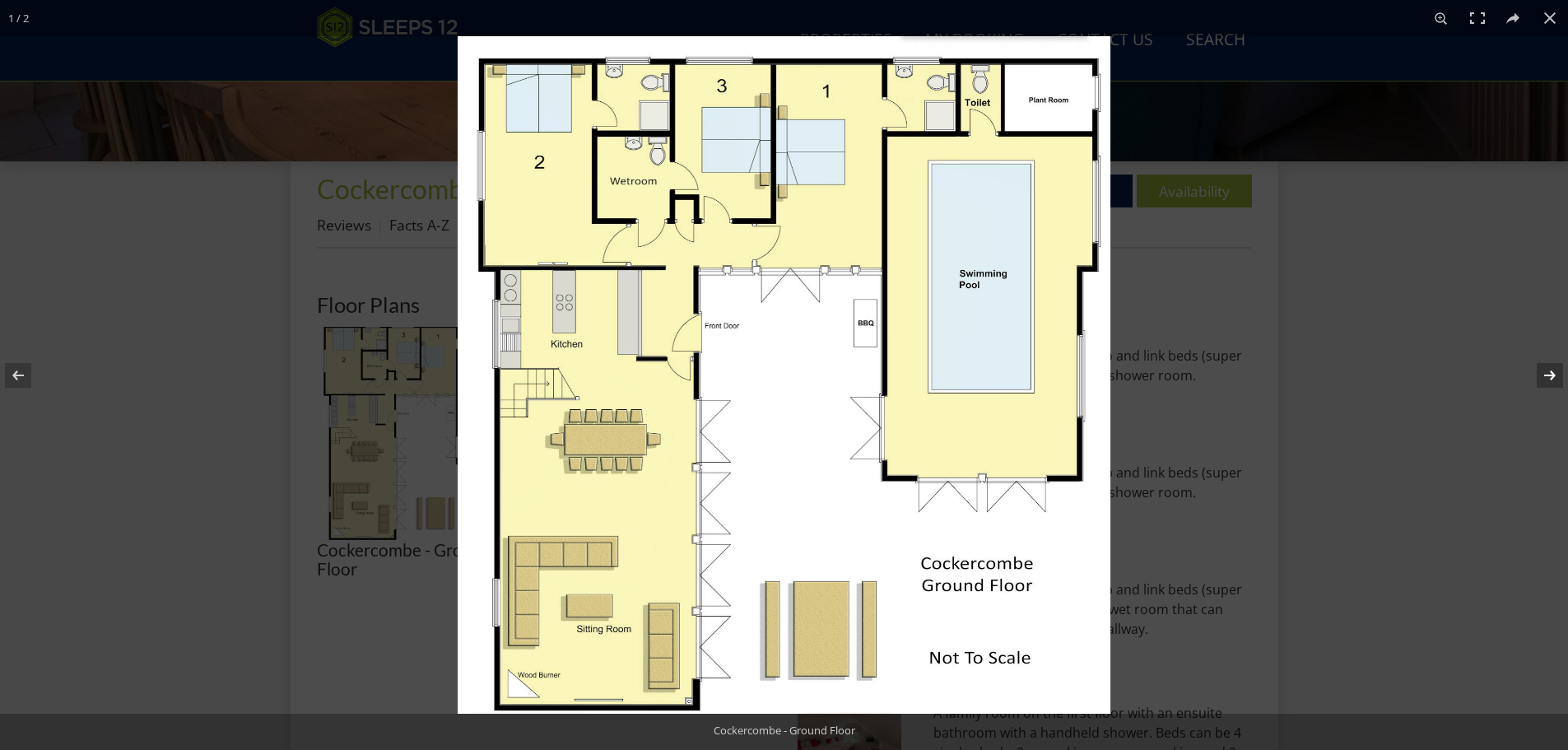
click at [1547, 377] on button at bounding box center [1539, 375] width 58 height 82
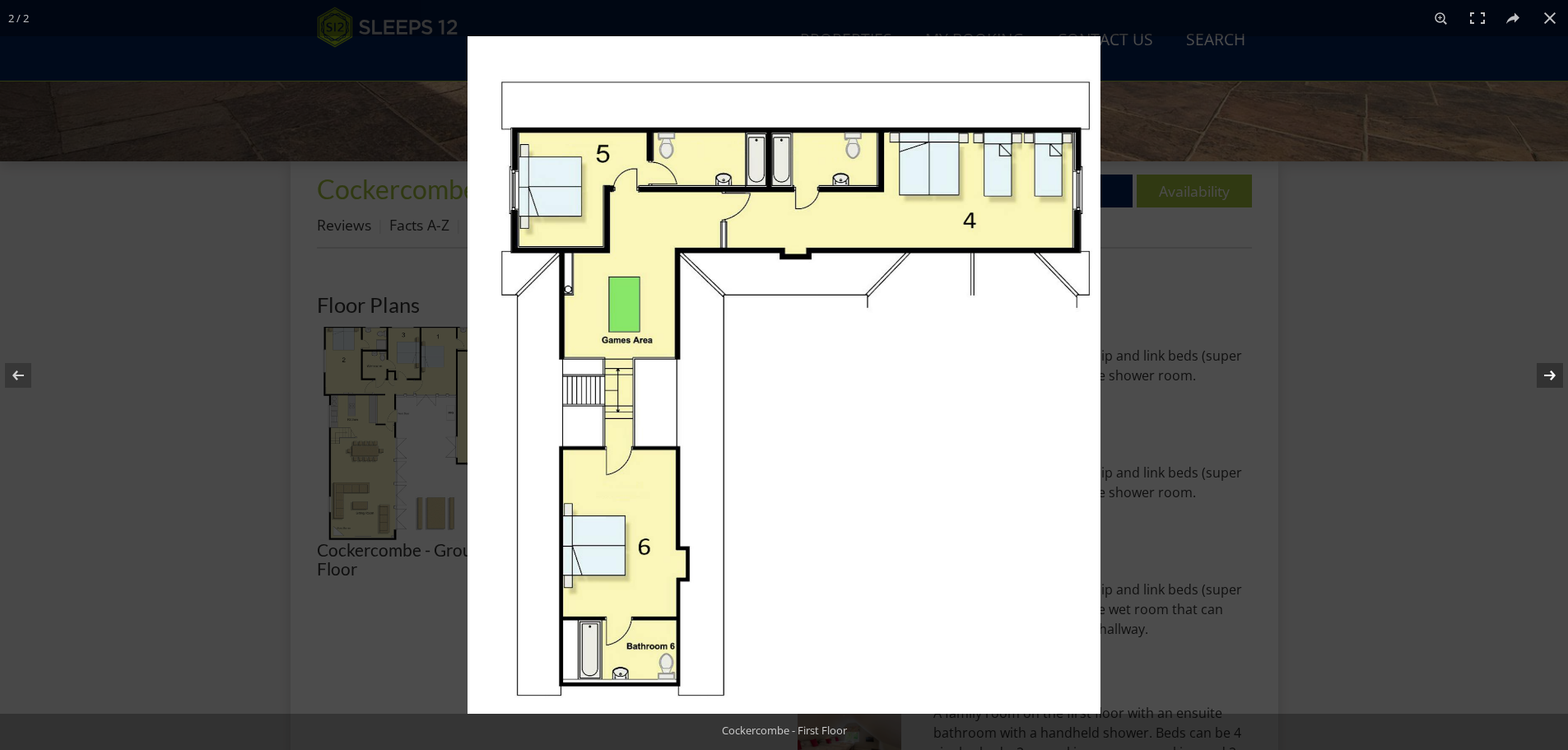
click at [1539, 370] on button at bounding box center [1539, 375] width 58 height 82
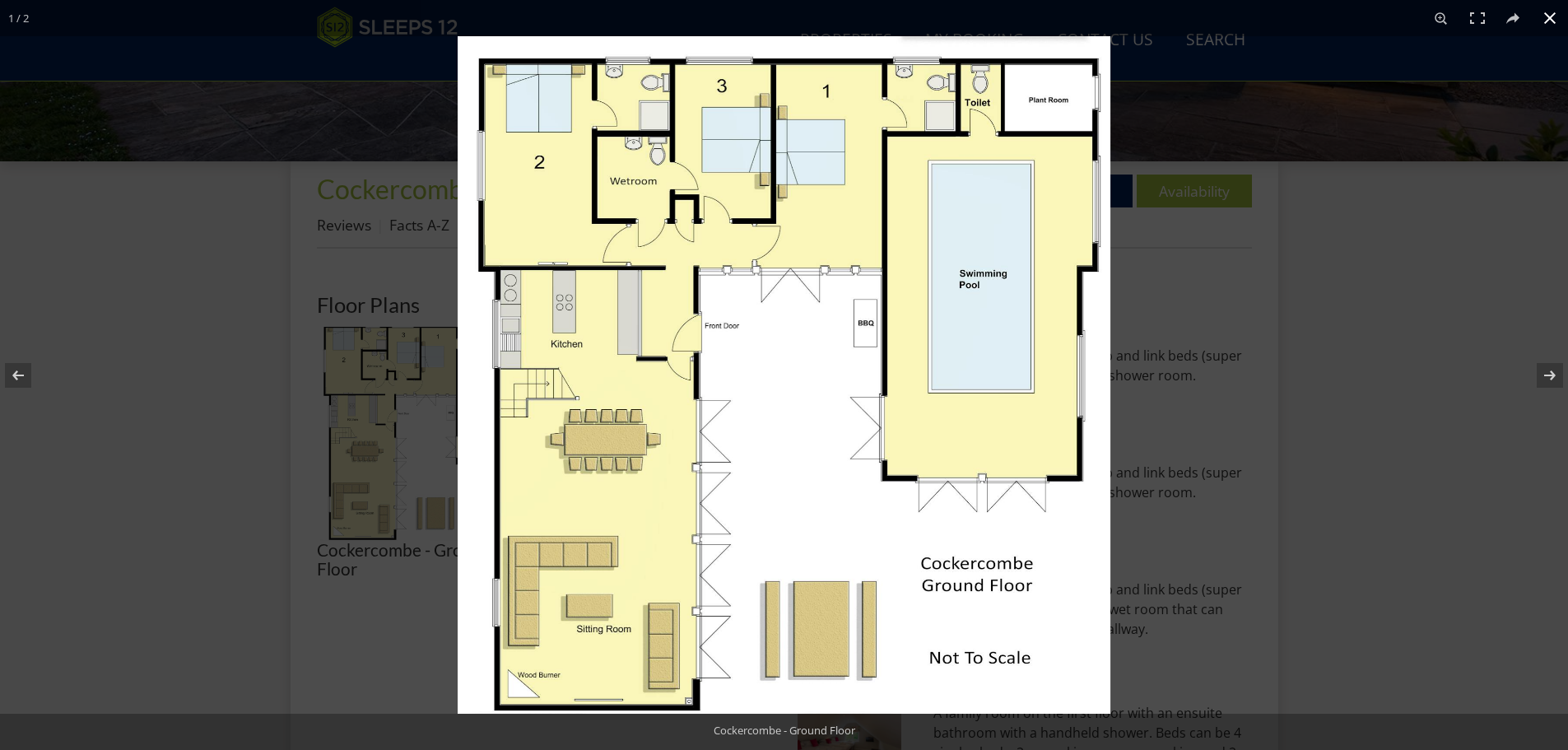
click at [1537, 19] on button at bounding box center [1550, 18] width 36 height 36
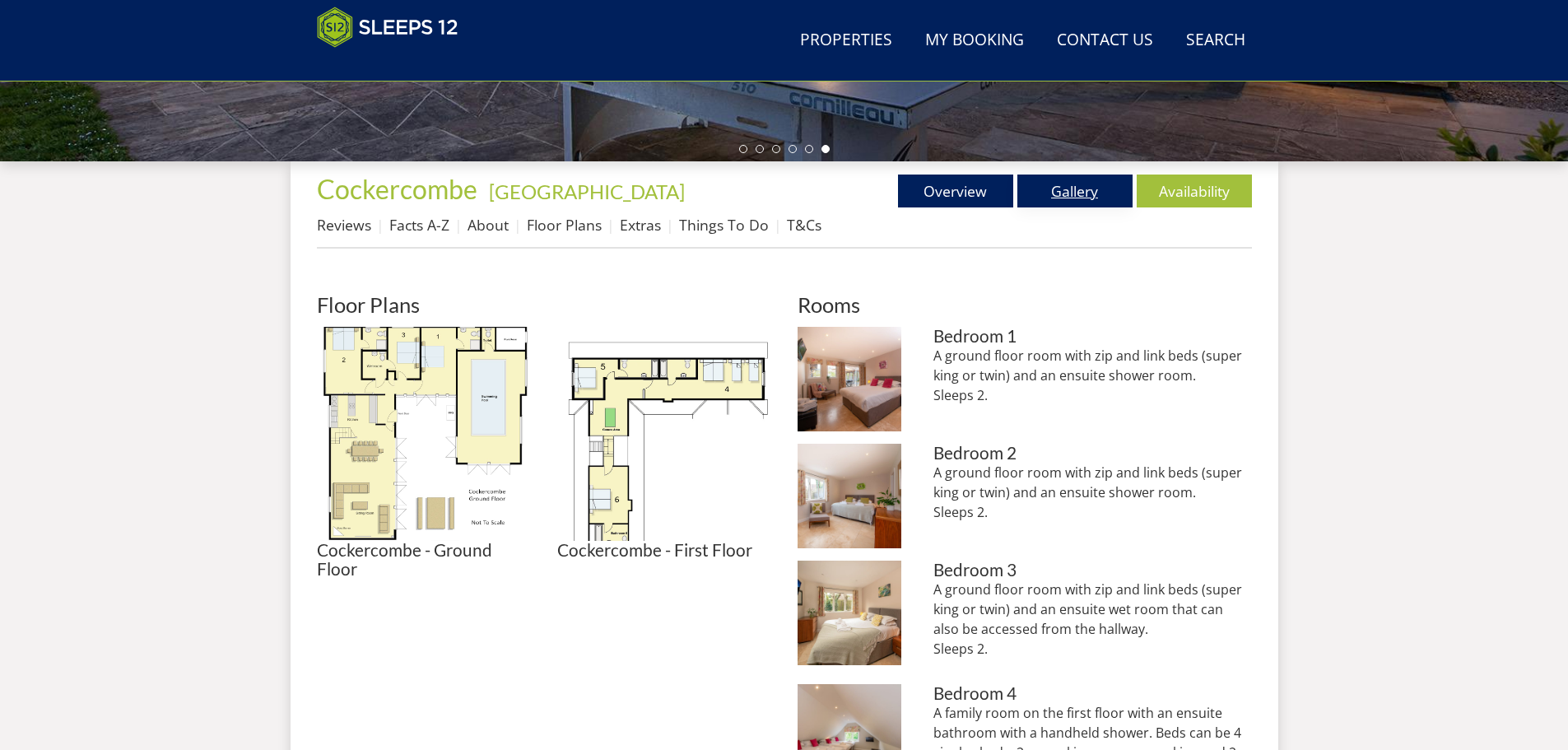
click at [1076, 187] on link "Gallery" at bounding box center [1075, 191] width 115 height 33
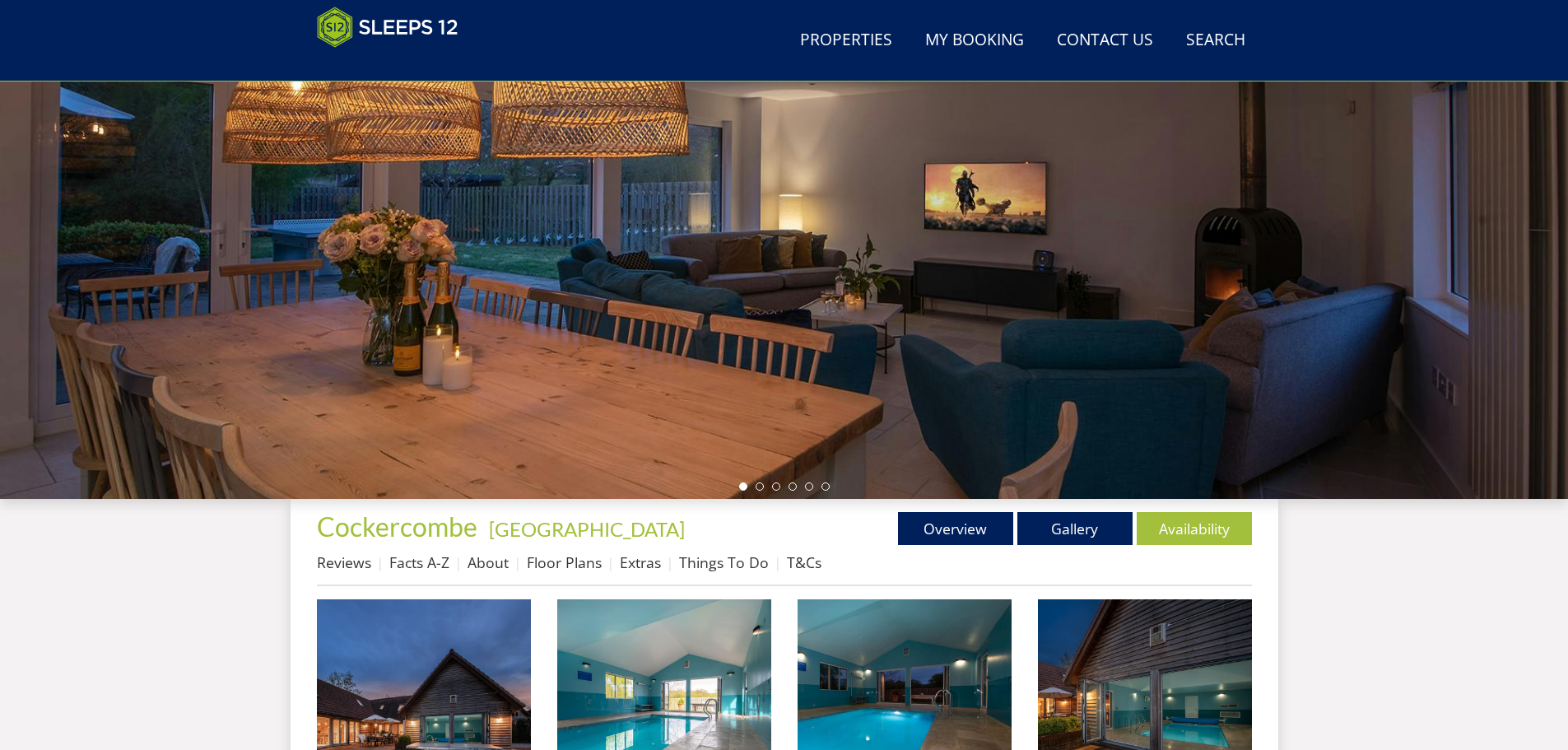
scroll to position [524, 0]
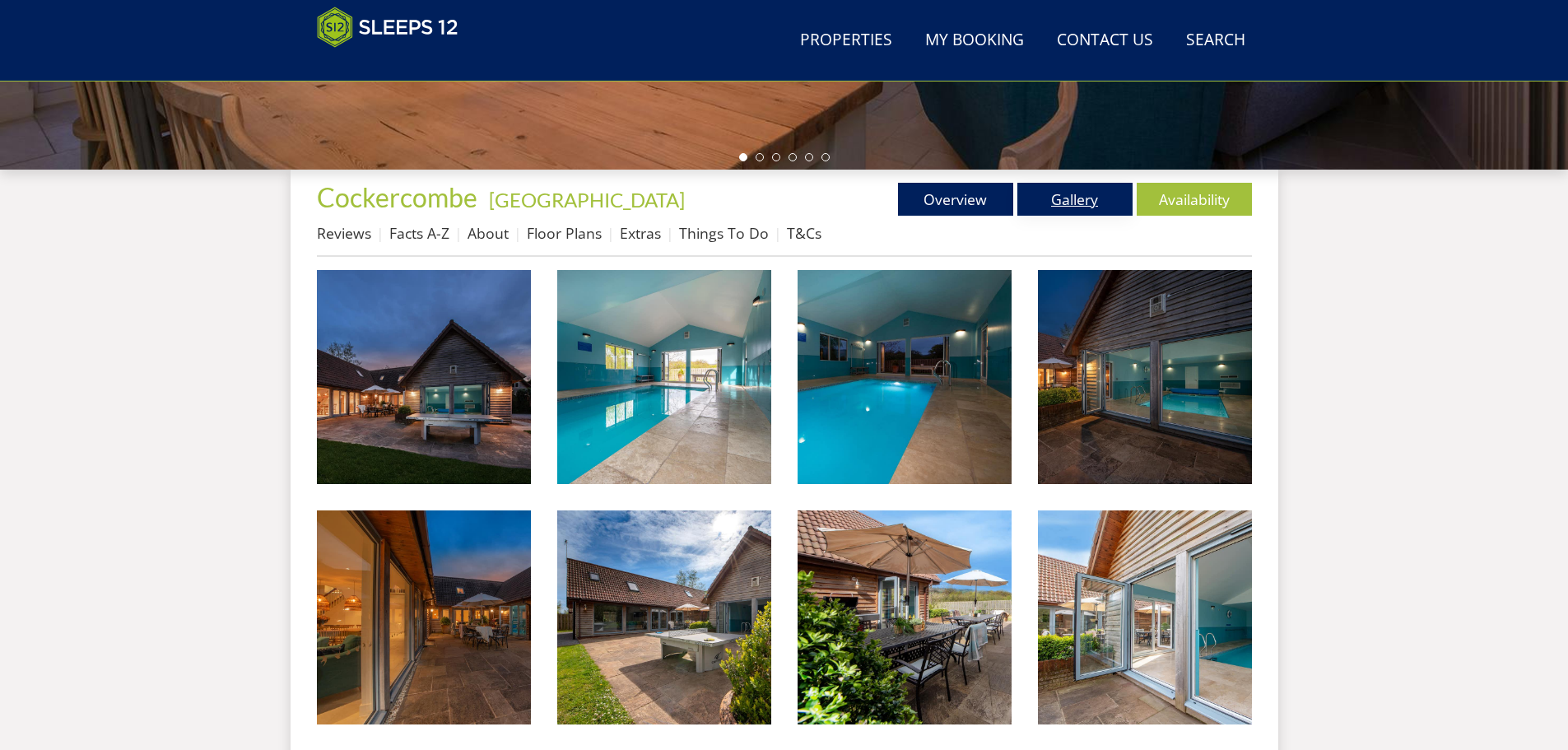
click at [1070, 206] on link "Gallery" at bounding box center [1075, 199] width 115 height 33
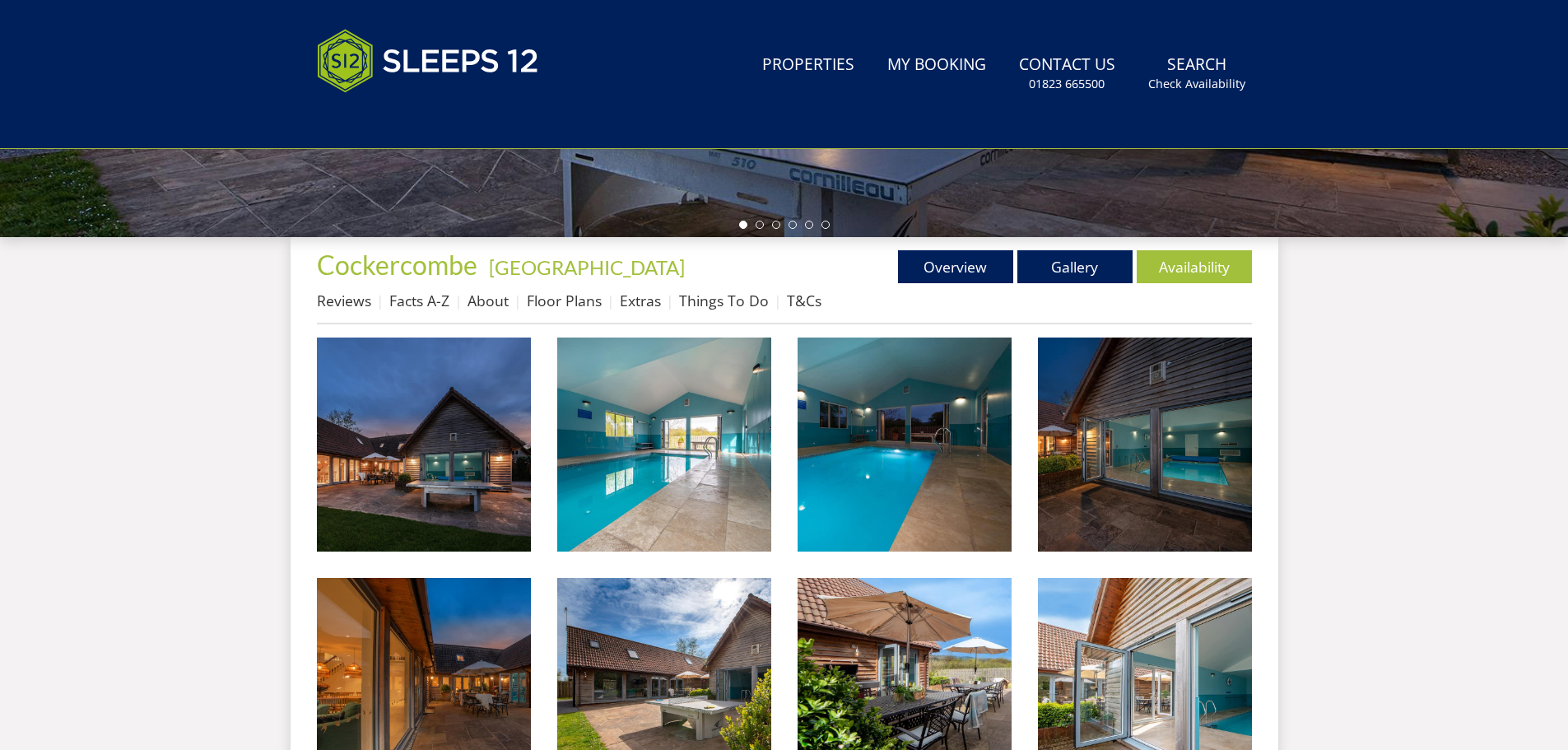
scroll to position [0, 0]
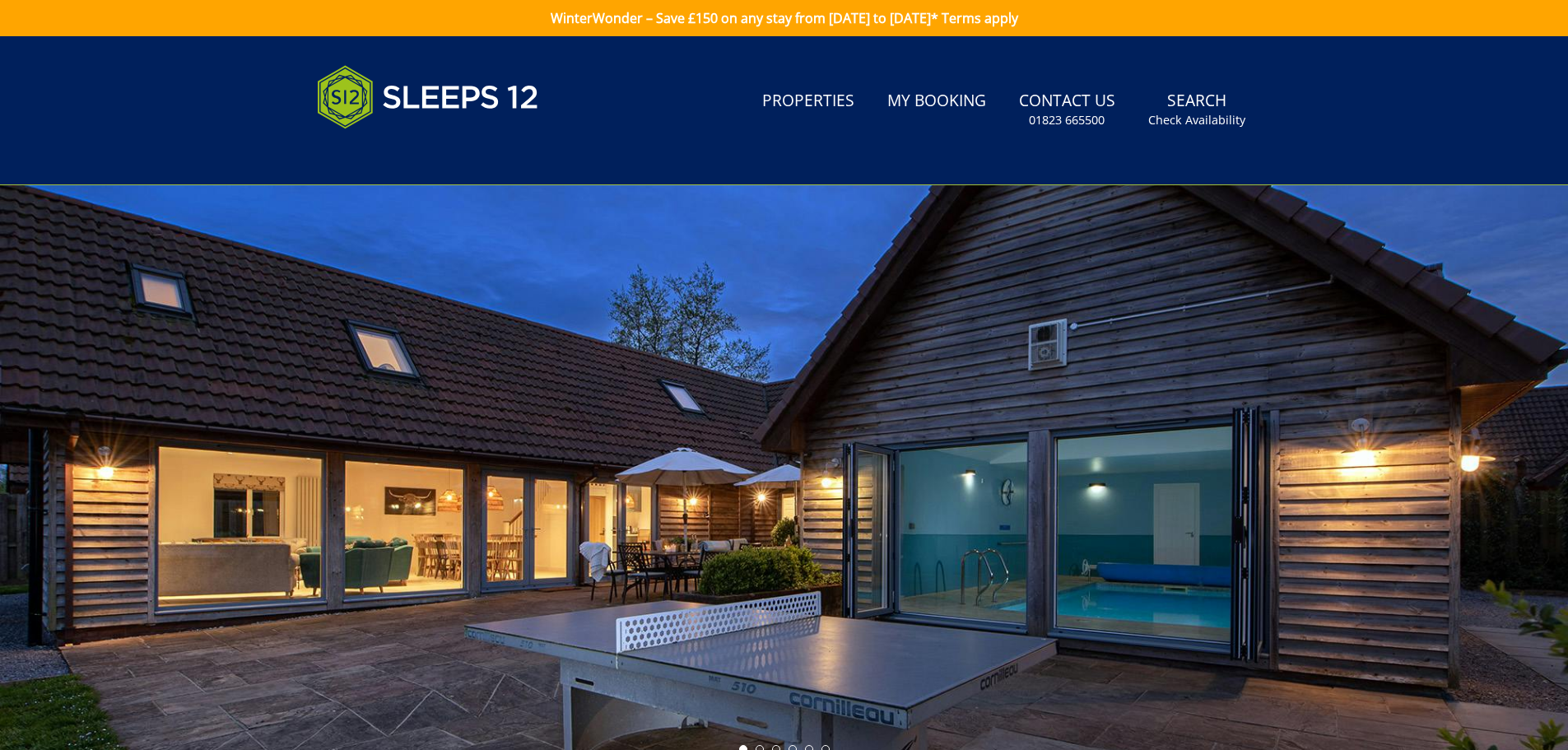
click at [1477, 485] on div at bounding box center [784, 474] width 1568 height 576
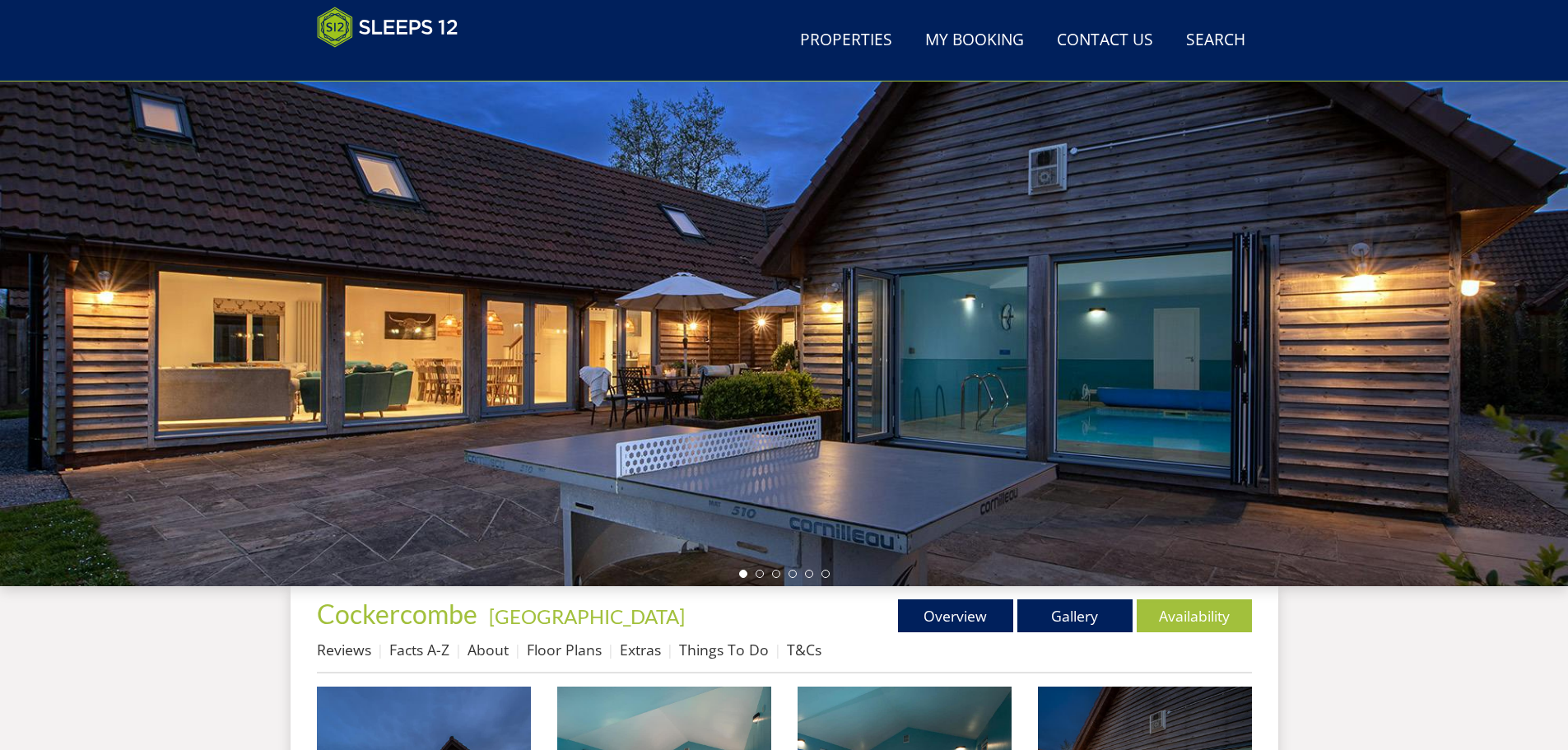
scroll to position [97, 0]
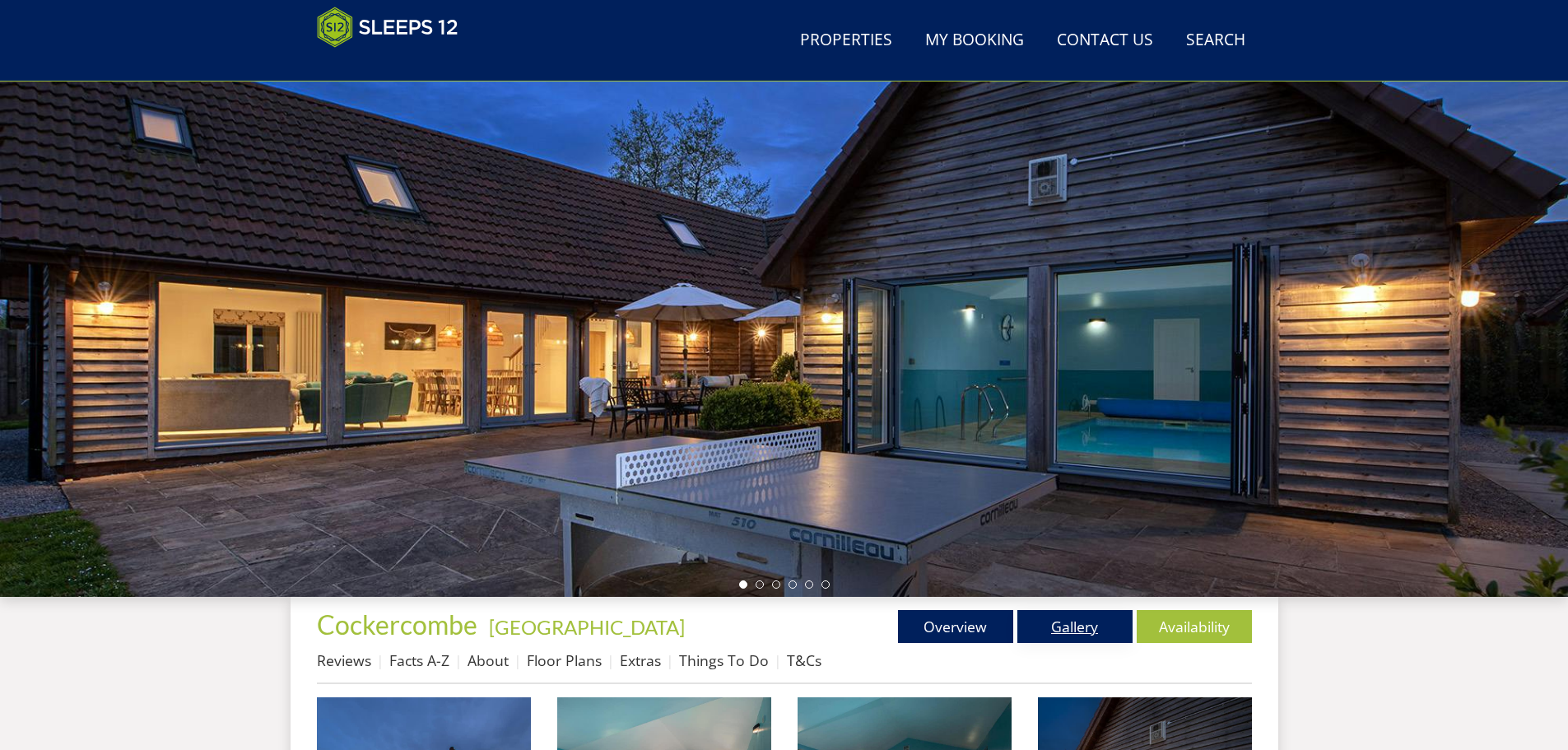
click at [1077, 612] on link "Gallery" at bounding box center [1075, 627] width 115 height 33
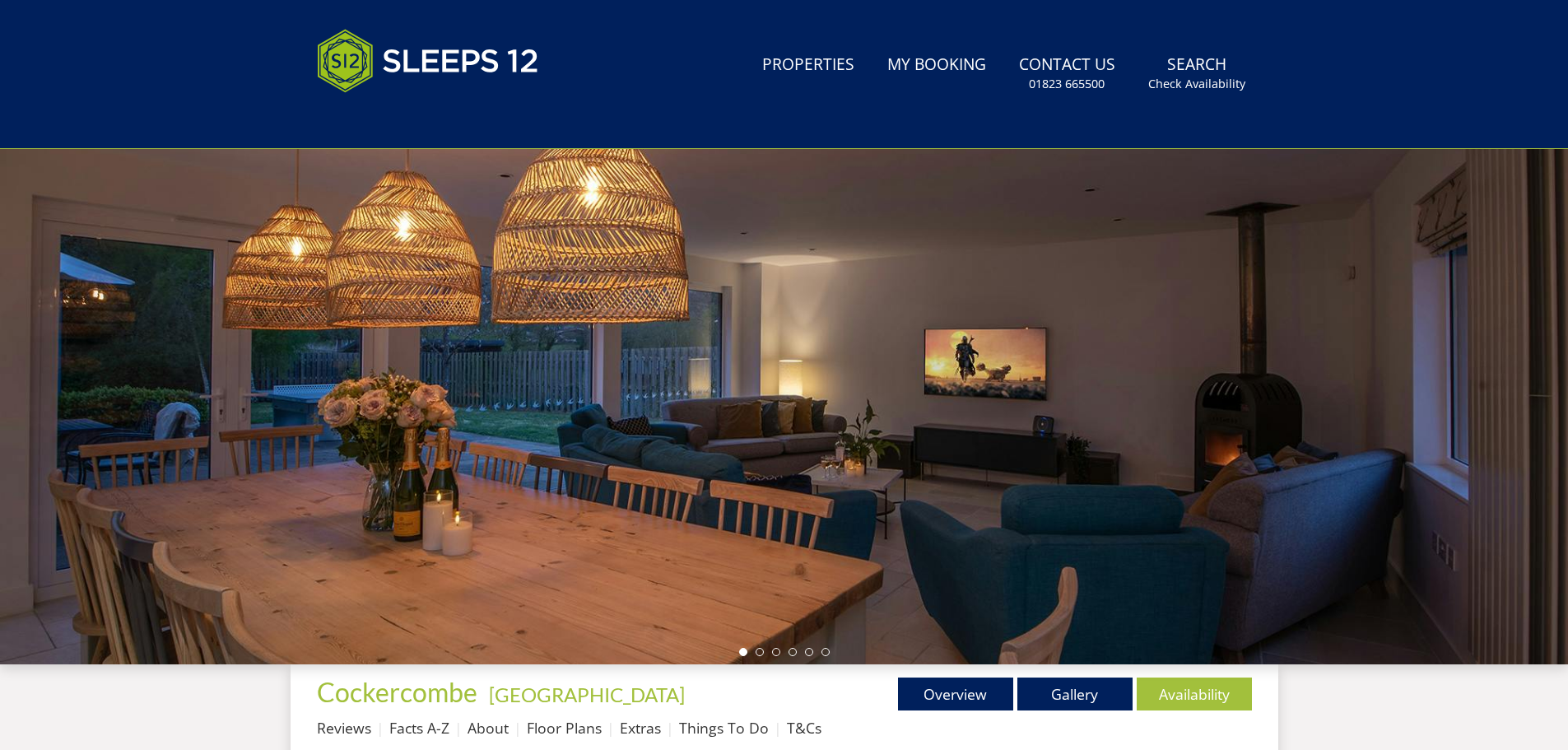
scroll to position [0, 0]
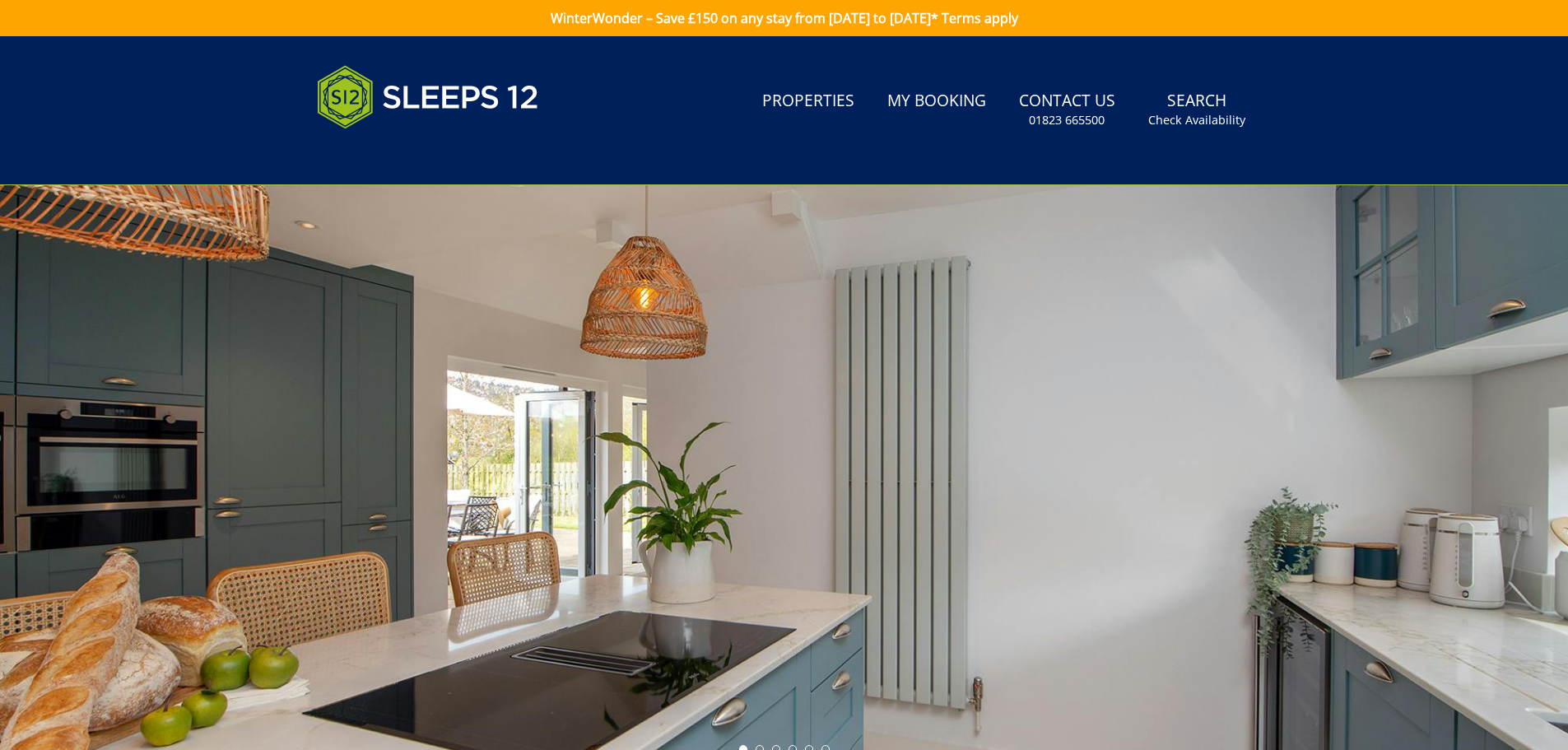
click at [1124, 471] on div at bounding box center [784, 474] width 1568 height 576
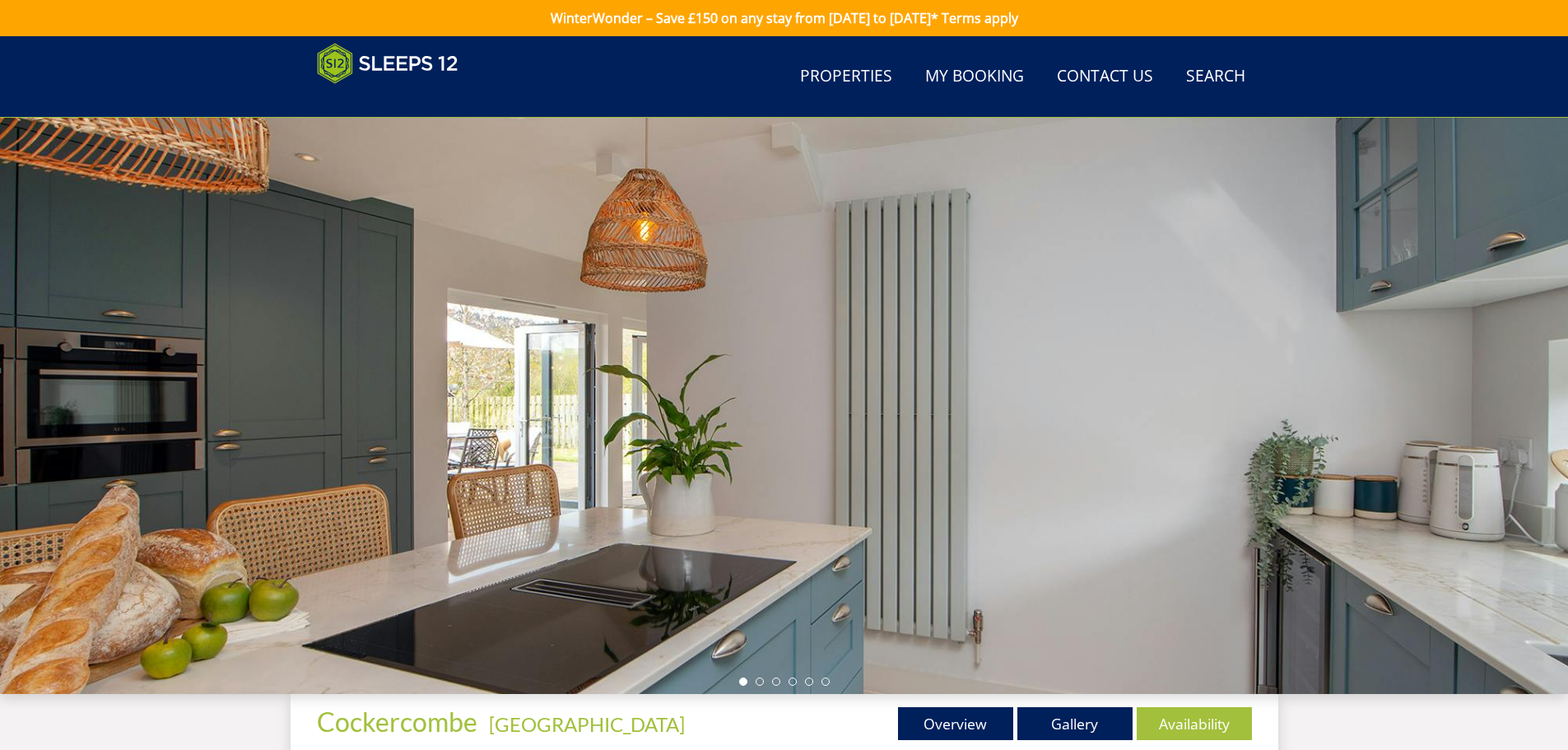
scroll to position [204, 0]
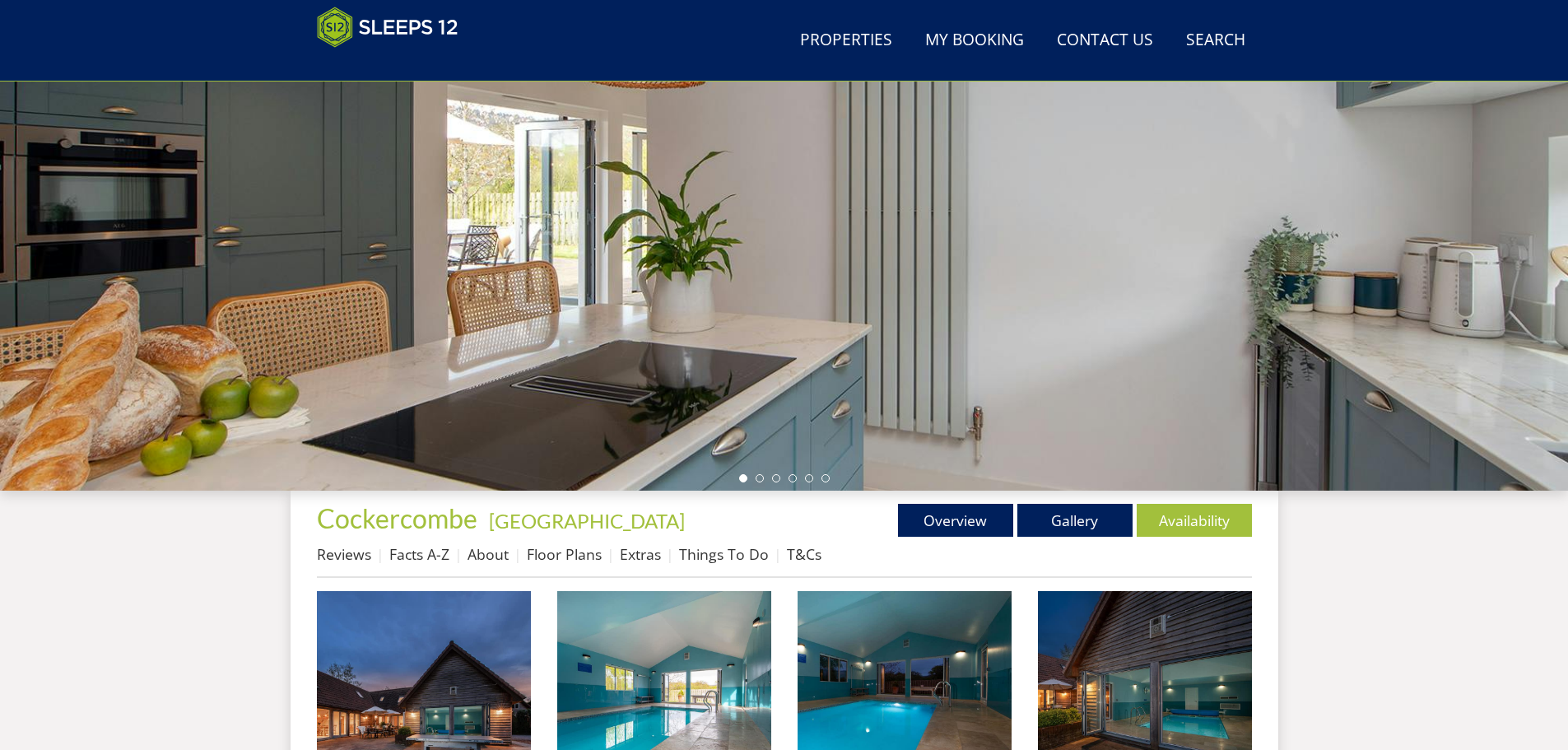
click at [1473, 271] on div at bounding box center [784, 202] width 1568 height 576
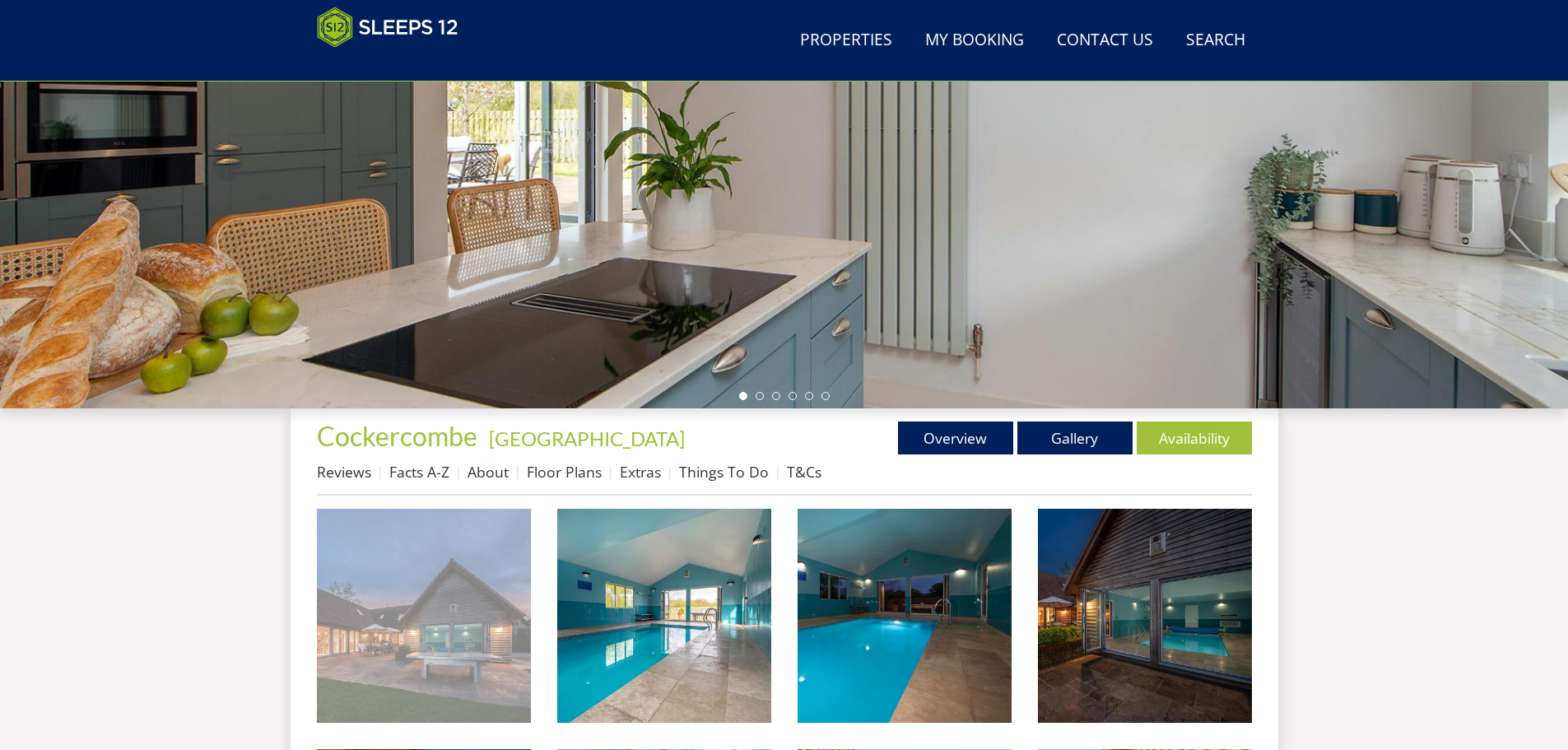
click at [472, 548] on img at bounding box center [424, 616] width 214 height 214
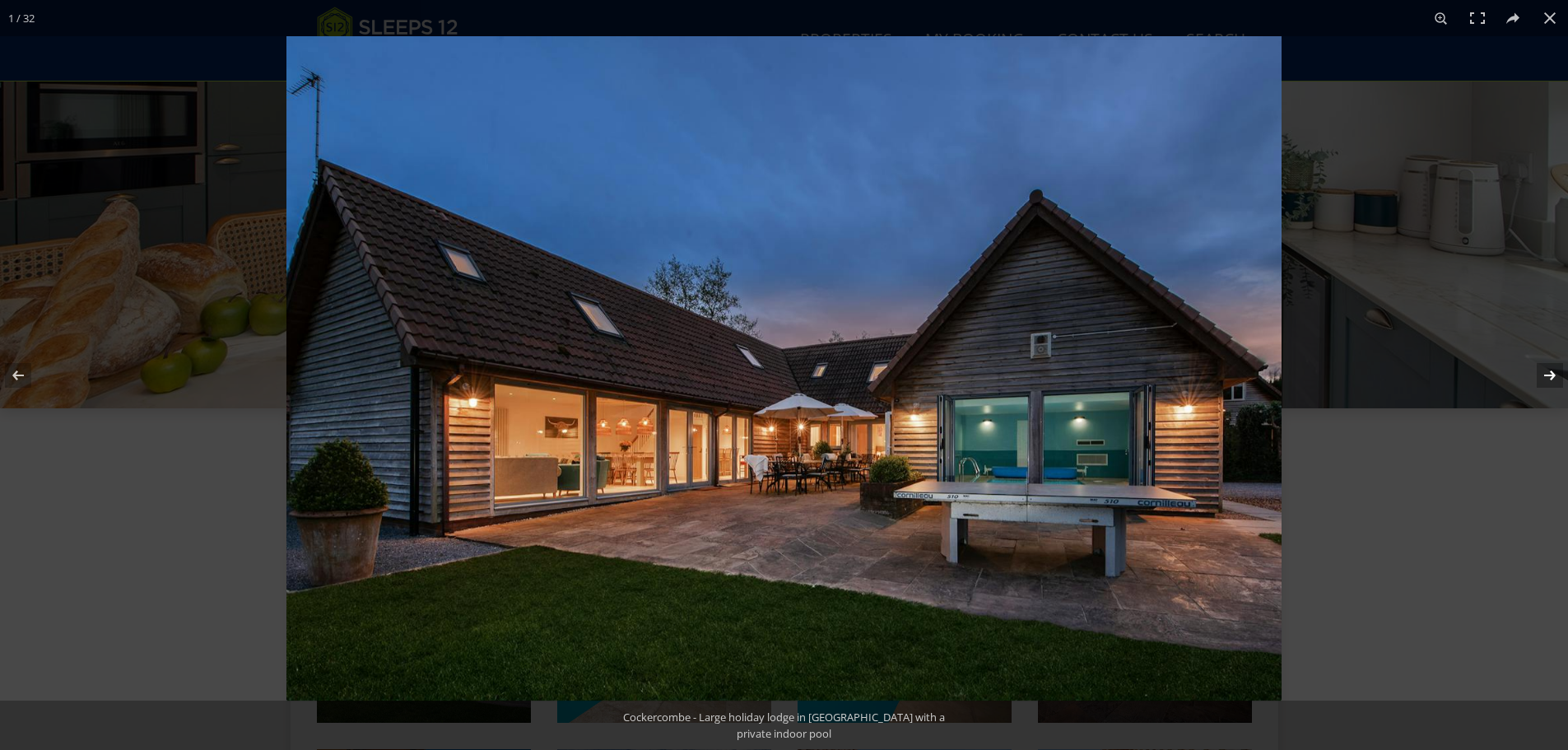
click at [1526, 362] on button at bounding box center [1539, 375] width 58 height 82
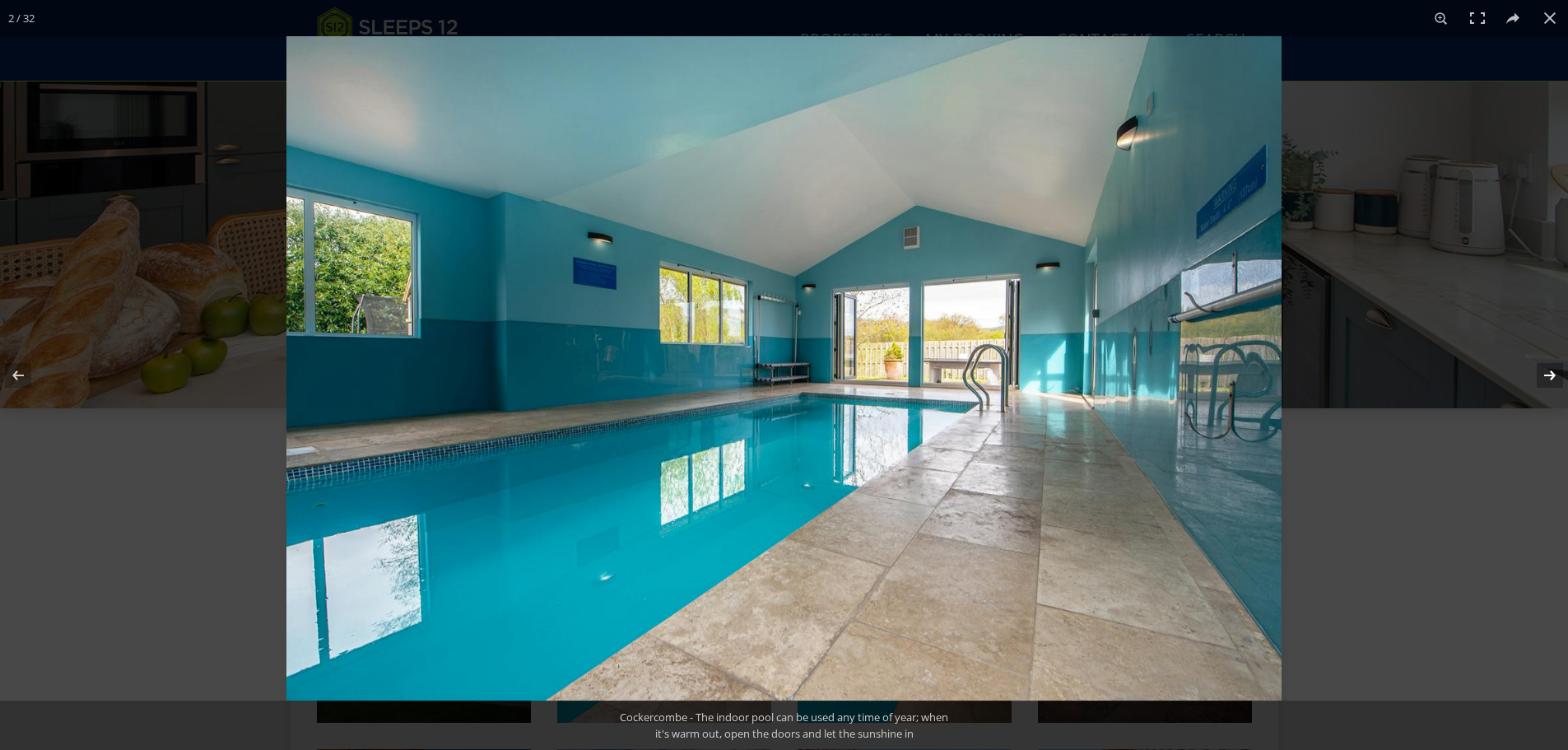
click at [1526, 362] on button at bounding box center [1539, 375] width 58 height 82
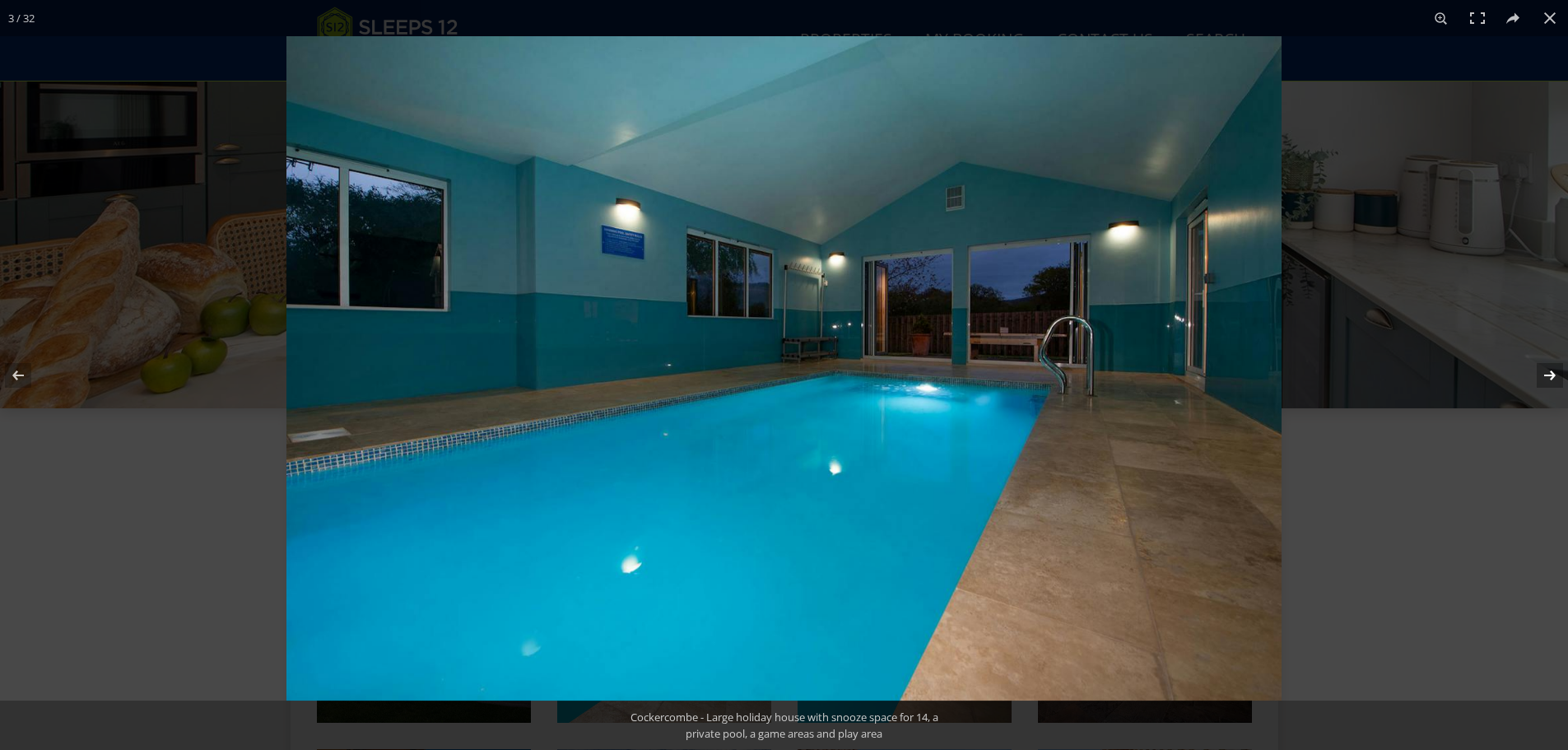
click at [1526, 362] on button at bounding box center [1539, 375] width 58 height 82
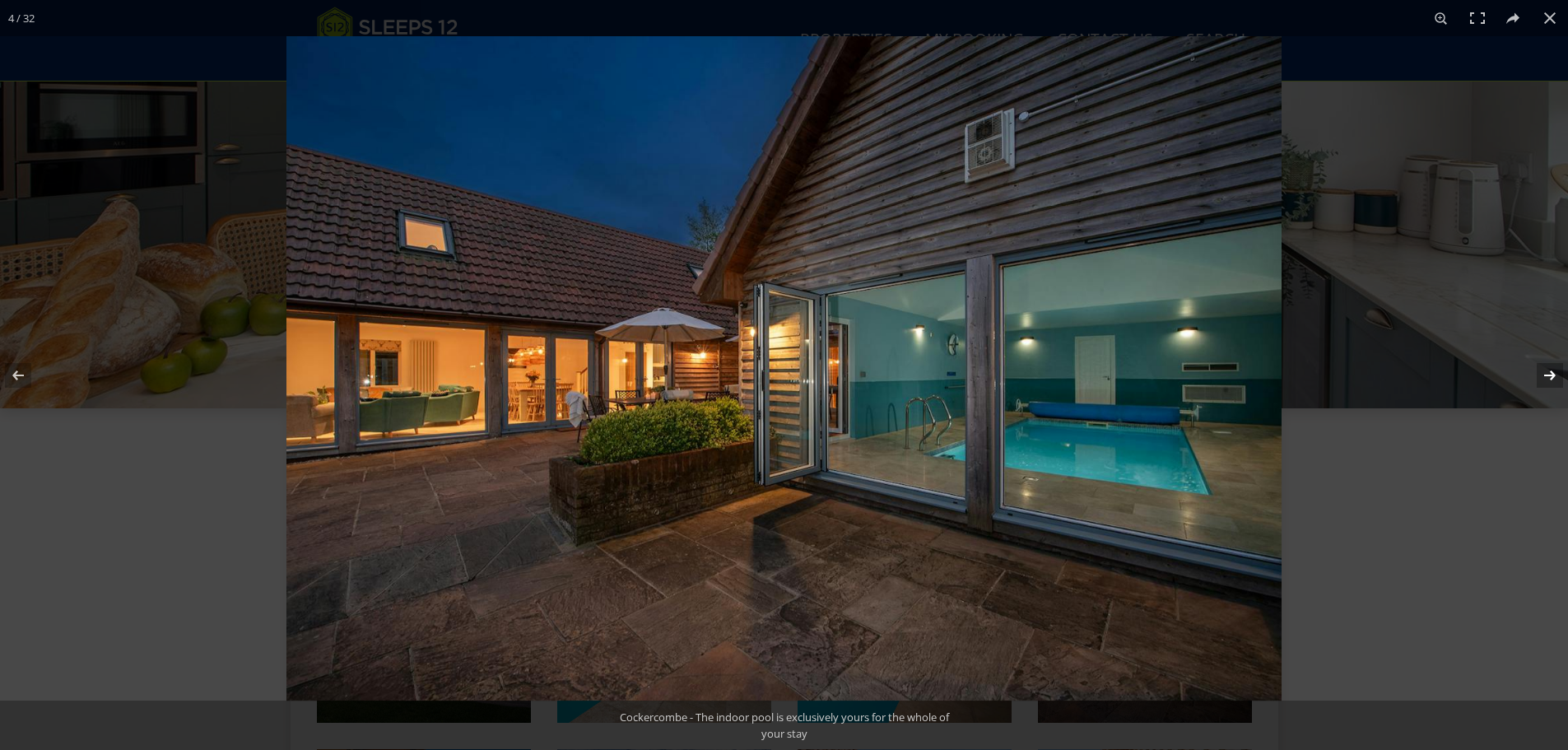
click at [1526, 362] on button at bounding box center [1539, 375] width 58 height 82
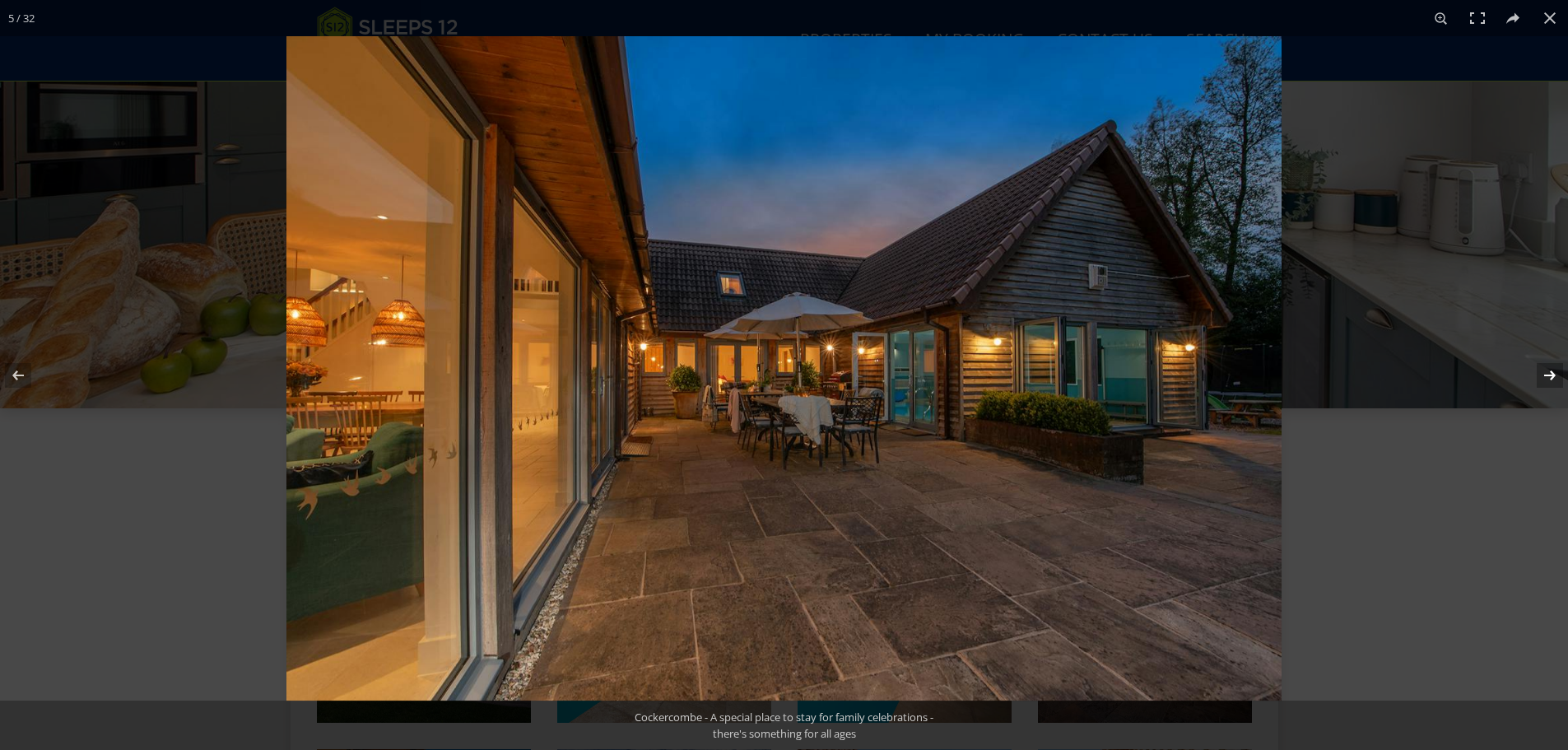
click at [1526, 362] on button at bounding box center [1539, 375] width 58 height 82
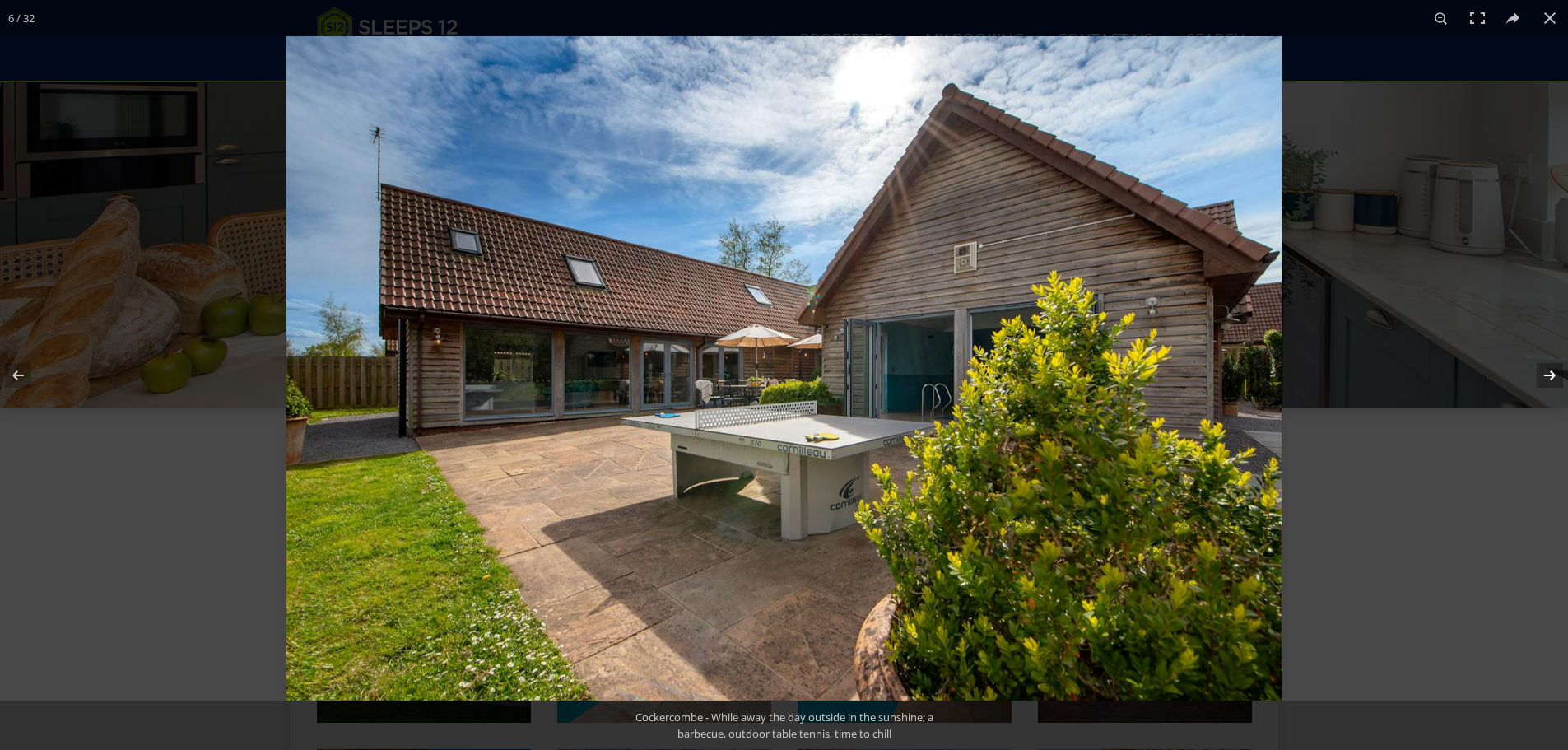
click at [1526, 362] on button at bounding box center [1539, 375] width 58 height 82
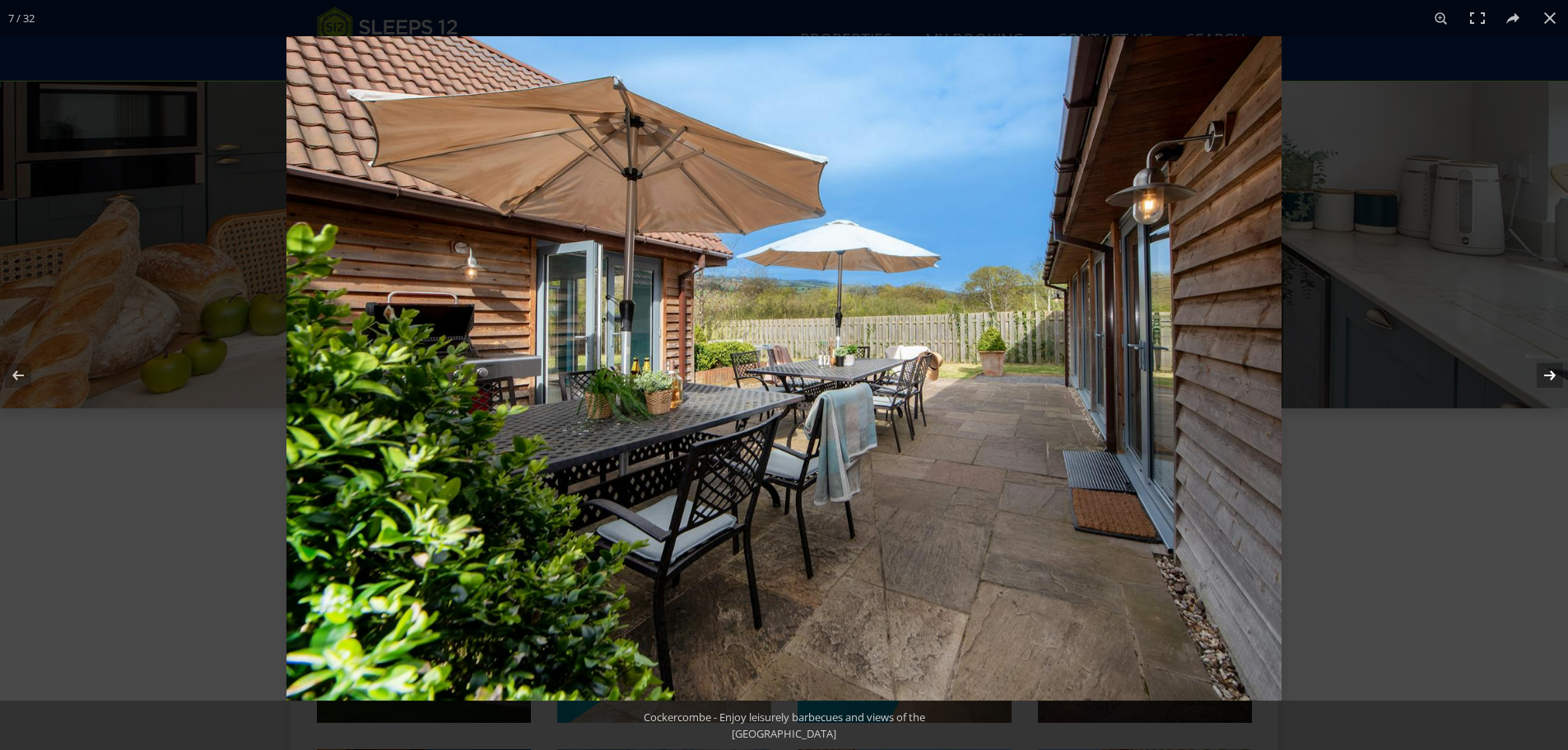
click at [1526, 362] on button at bounding box center [1539, 375] width 58 height 82
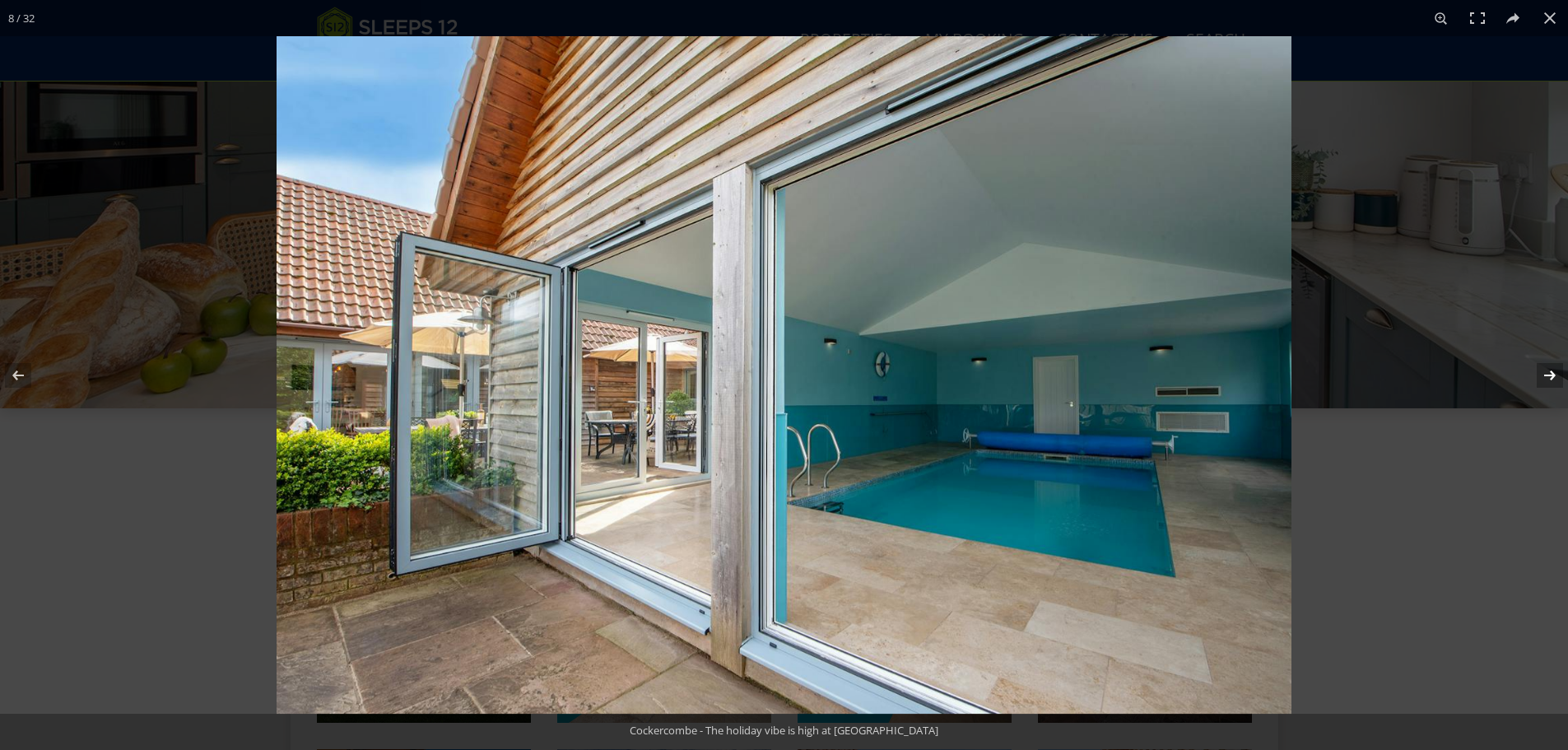
click at [1526, 362] on button at bounding box center [1539, 375] width 58 height 82
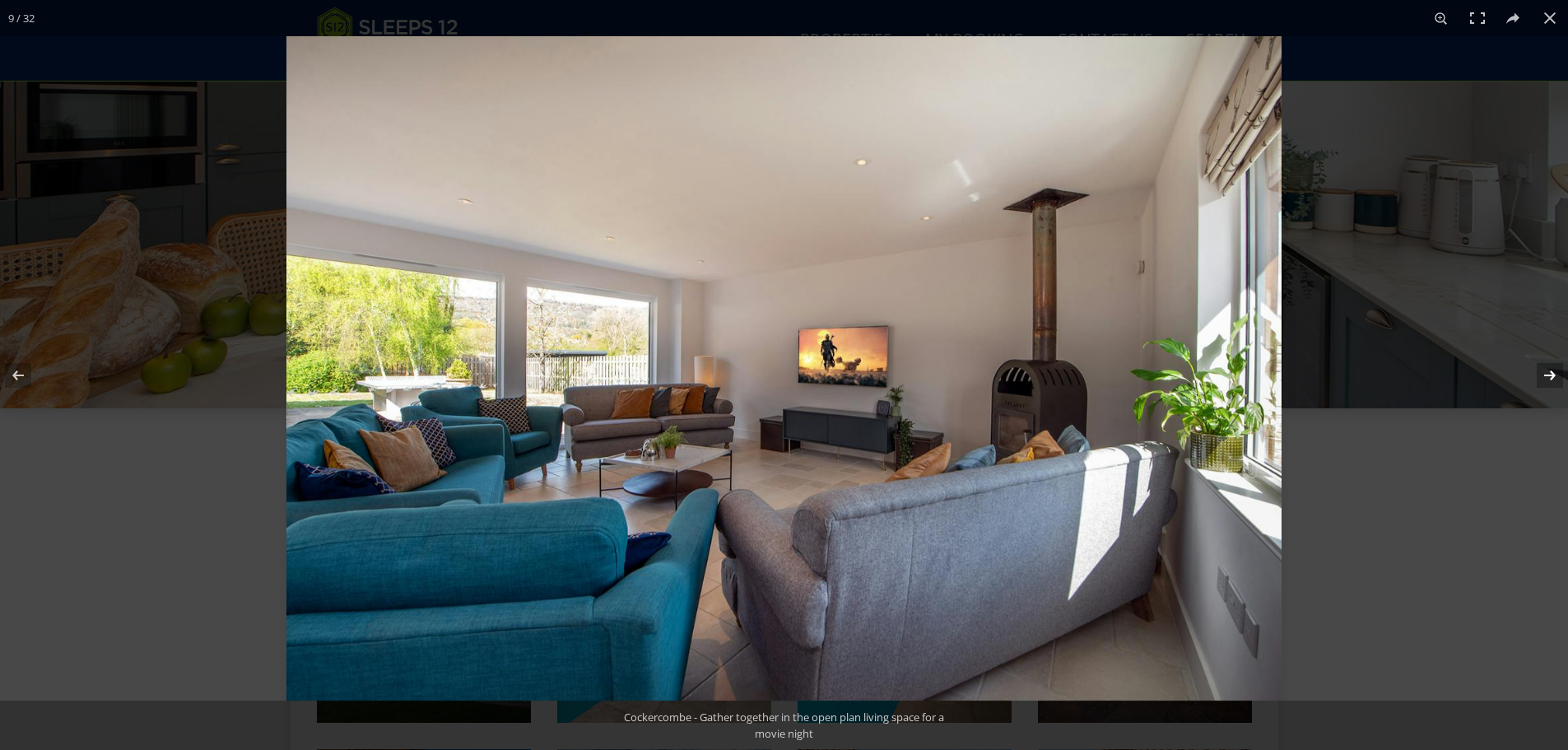
click at [1526, 362] on button at bounding box center [1539, 375] width 58 height 82
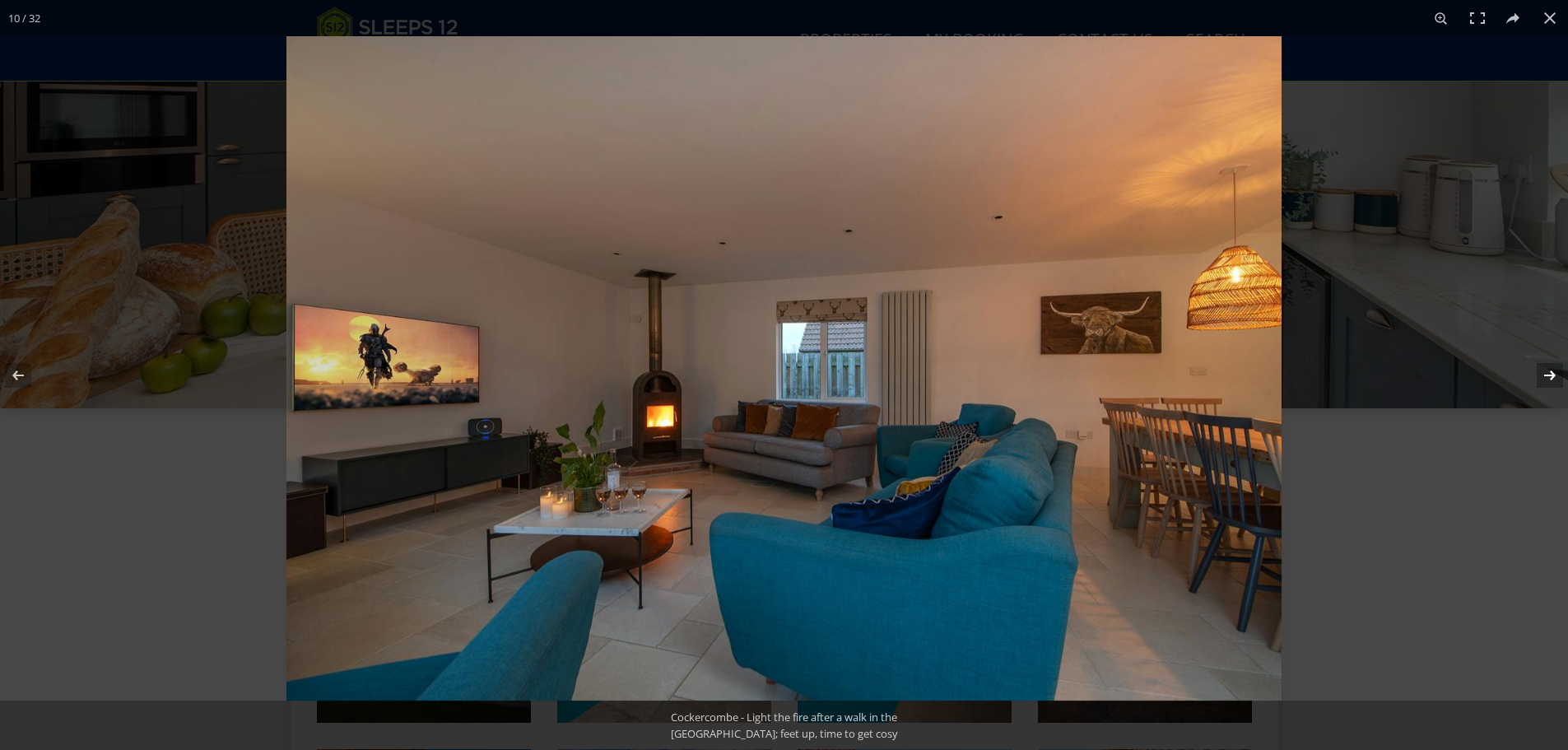
click at [1526, 362] on button at bounding box center [1539, 375] width 58 height 82
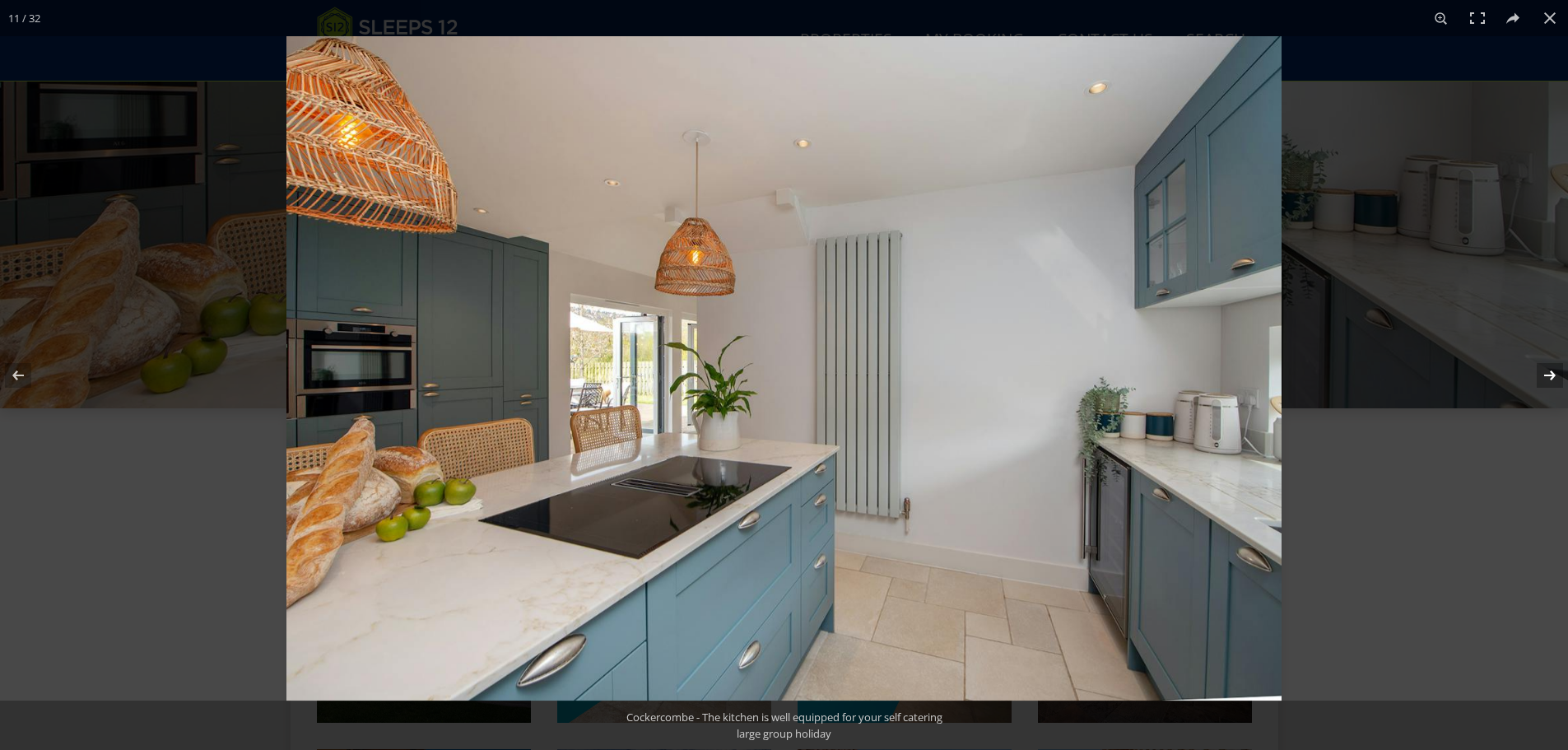
click at [1526, 362] on button at bounding box center [1539, 375] width 58 height 82
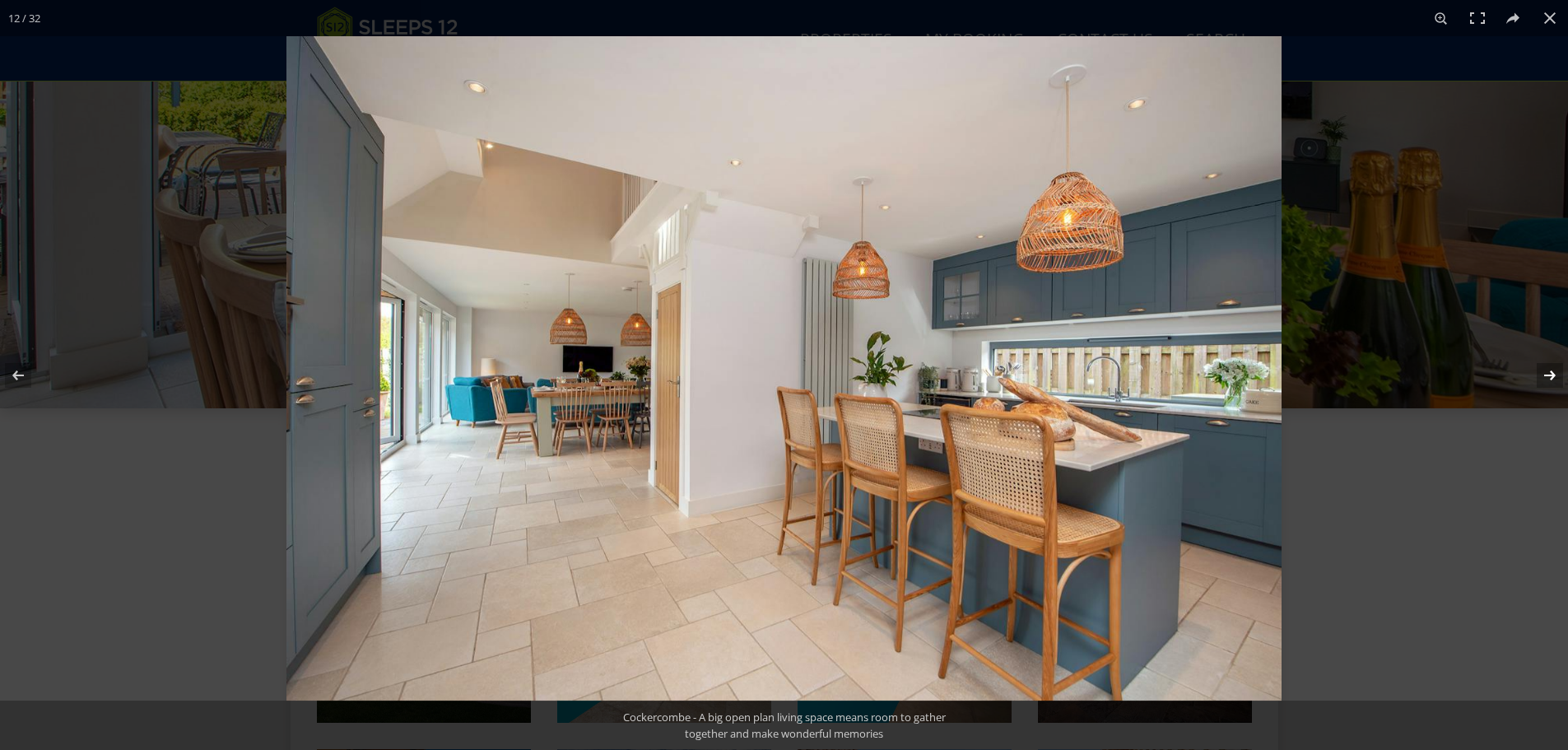
click at [1544, 378] on button at bounding box center [1539, 375] width 58 height 82
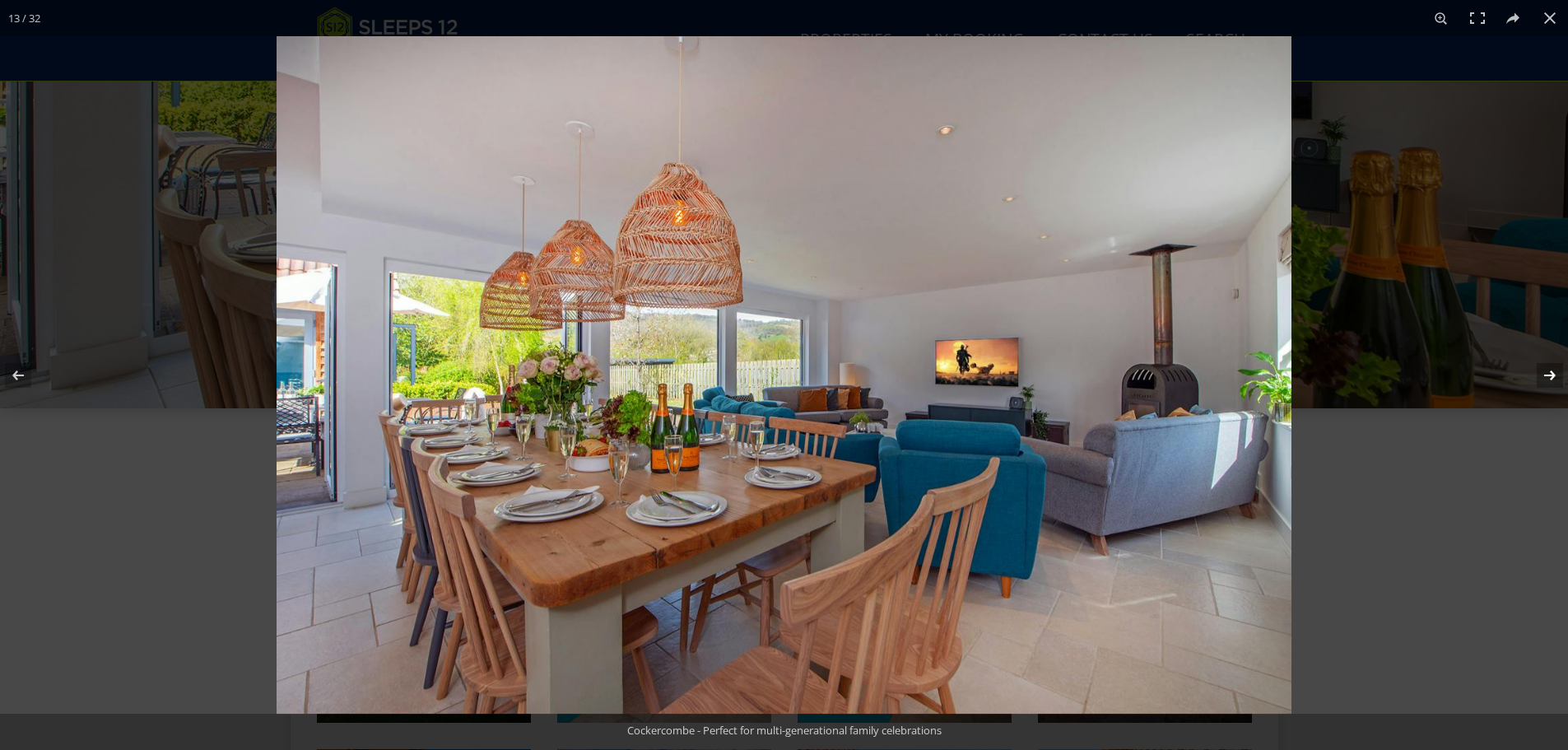
click at [1544, 378] on button at bounding box center [1539, 375] width 58 height 82
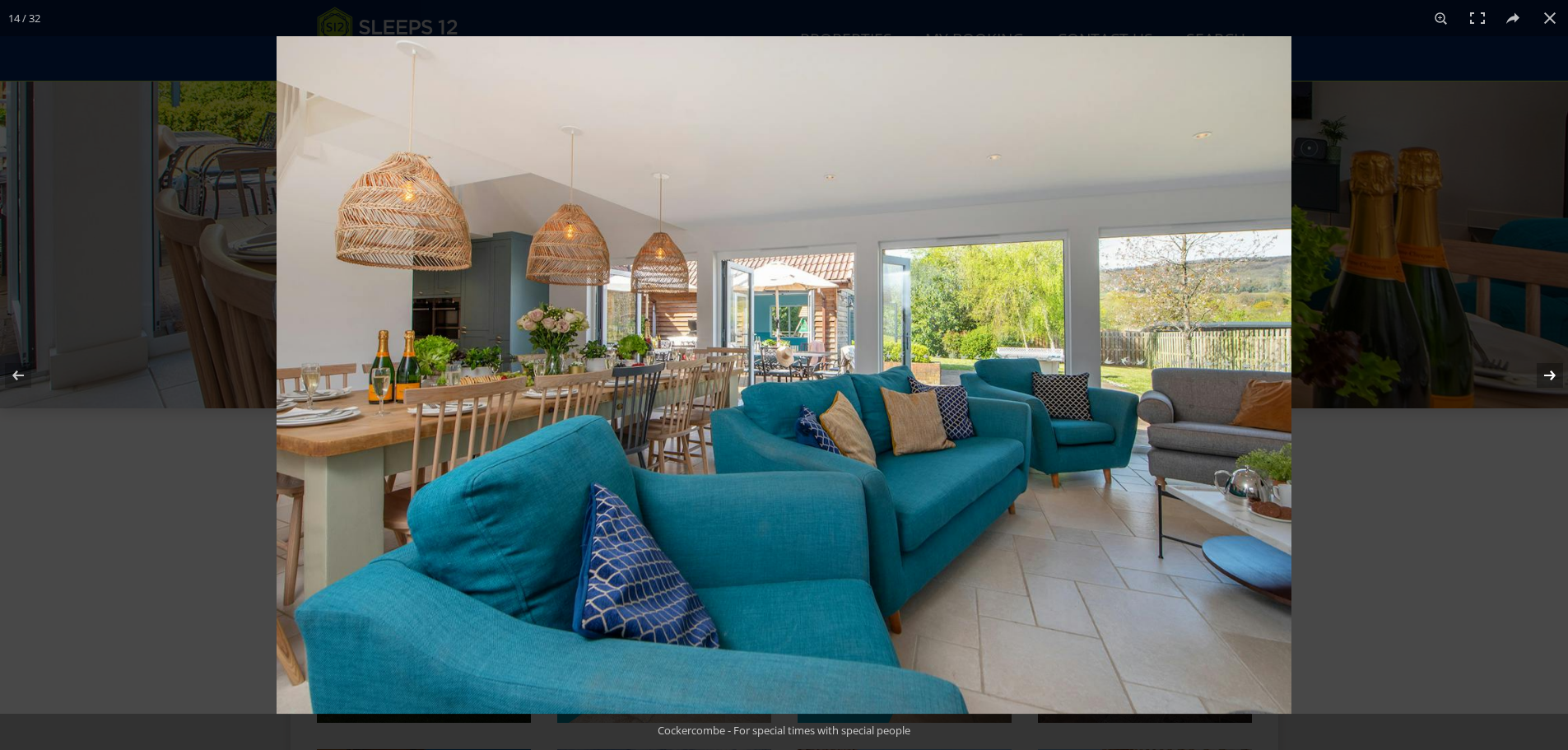
click at [1544, 378] on button at bounding box center [1539, 375] width 58 height 82
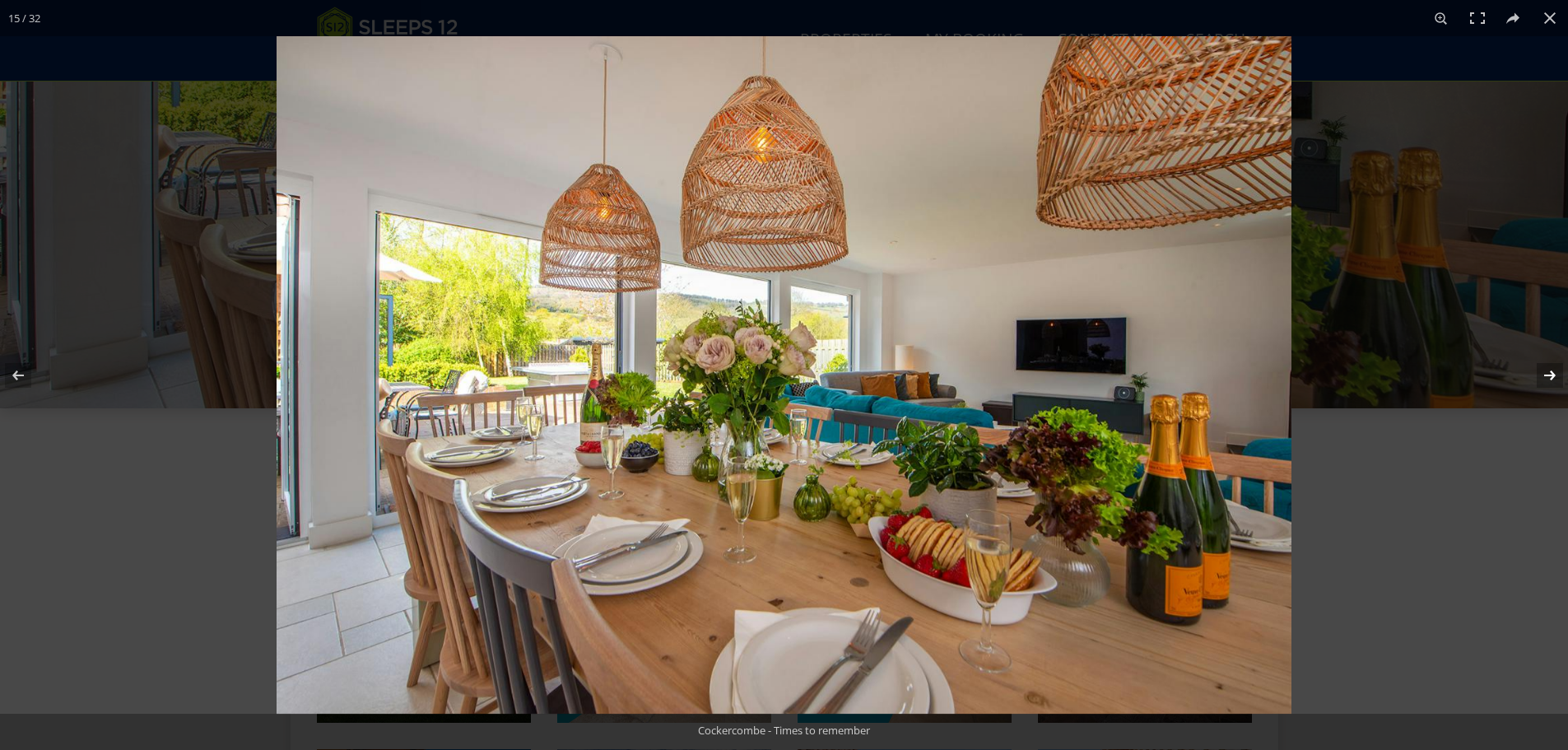
click at [1544, 378] on button at bounding box center [1539, 375] width 58 height 82
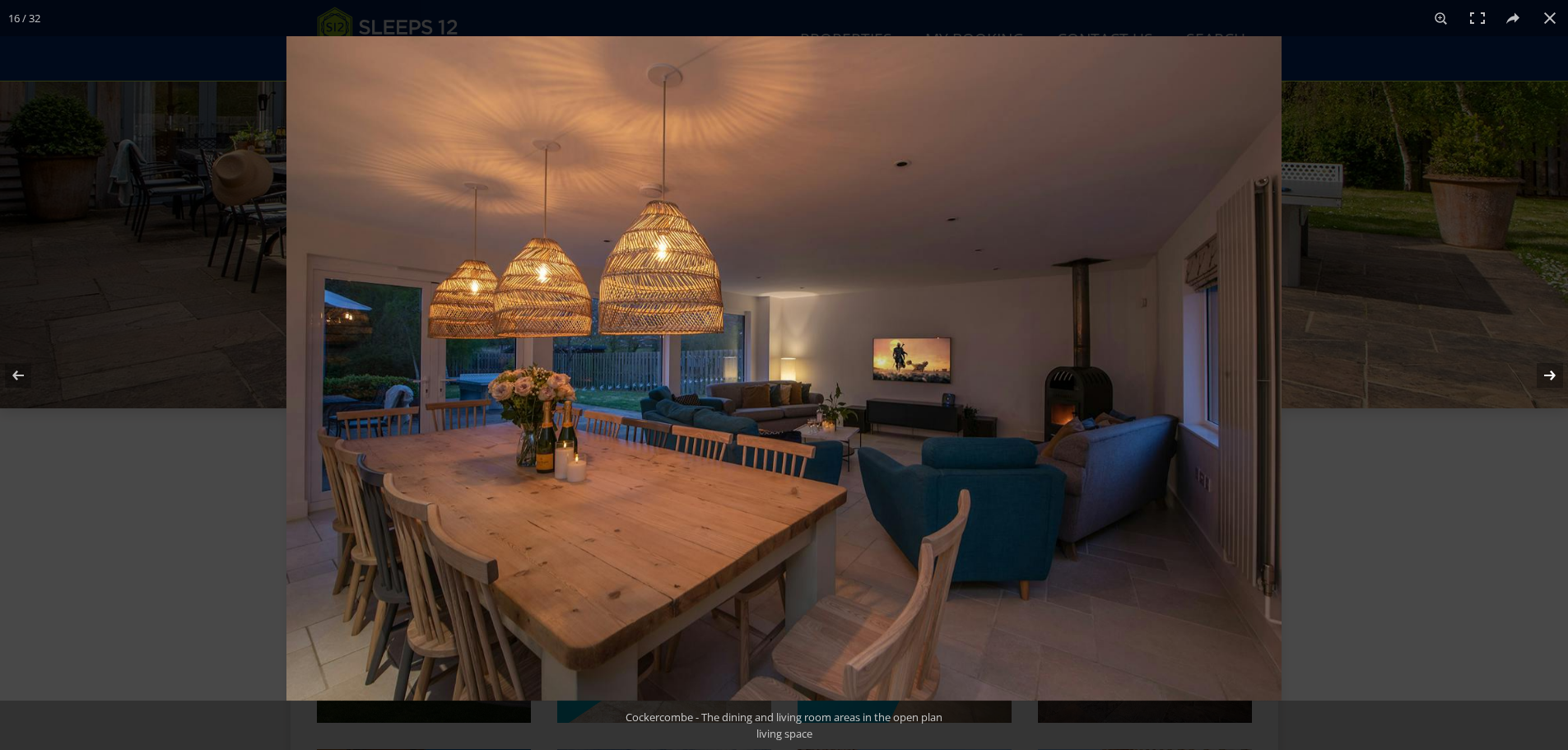
click at [1544, 378] on button at bounding box center [1539, 375] width 58 height 82
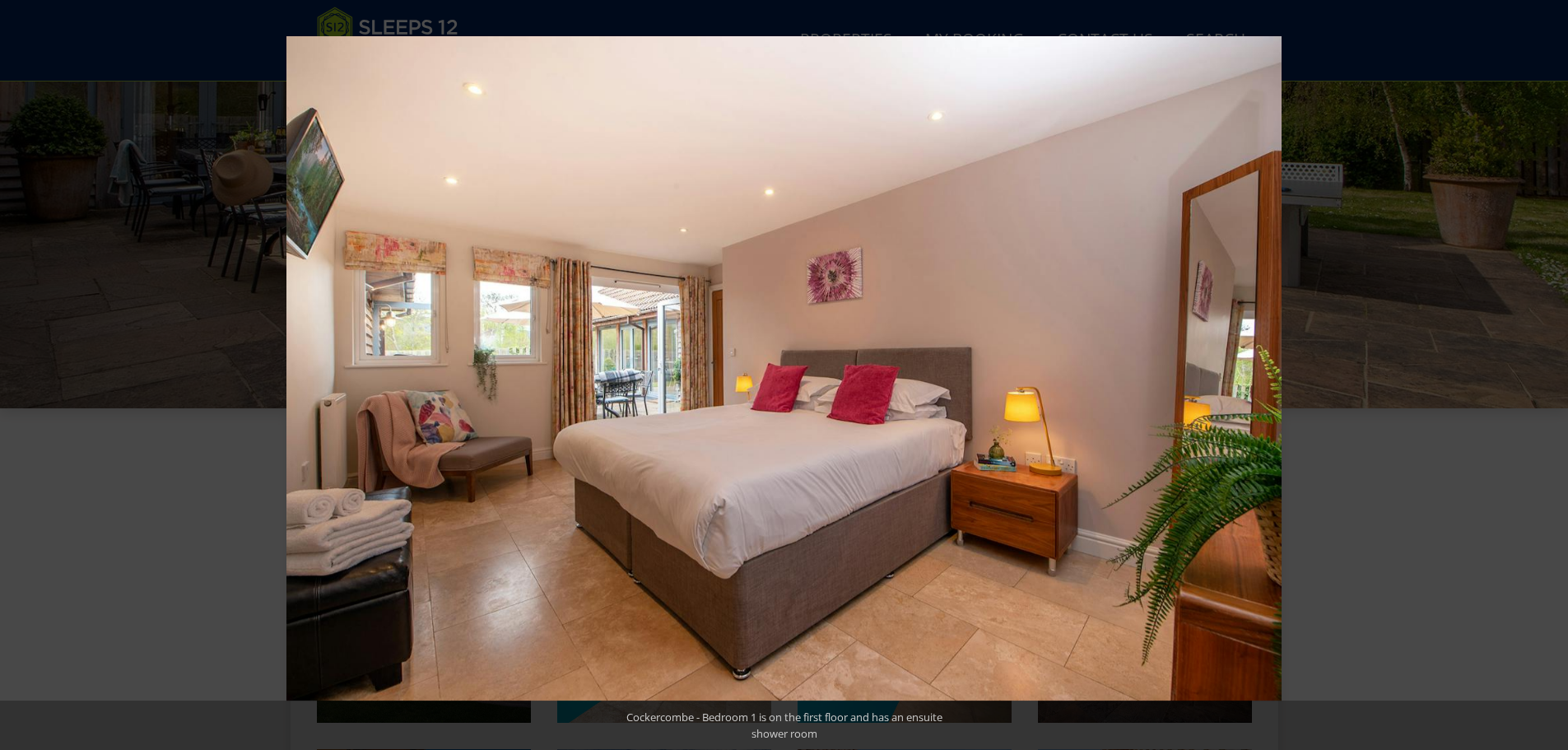
click at [1544, 378] on button at bounding box center [1539, 375] width 58 height 82
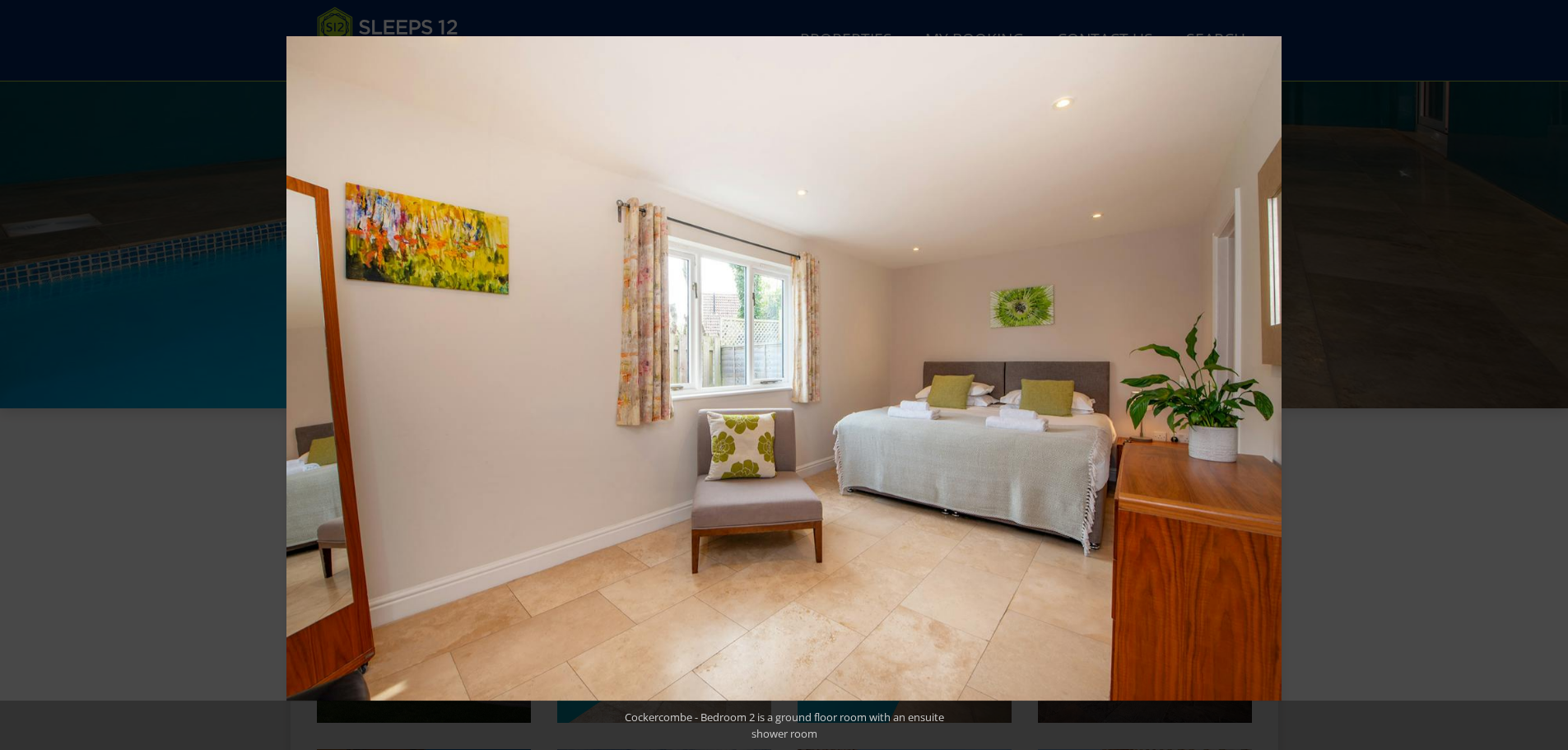
click at [1544, 378] on button at bounding box center [1539, 375] width 58 height 82
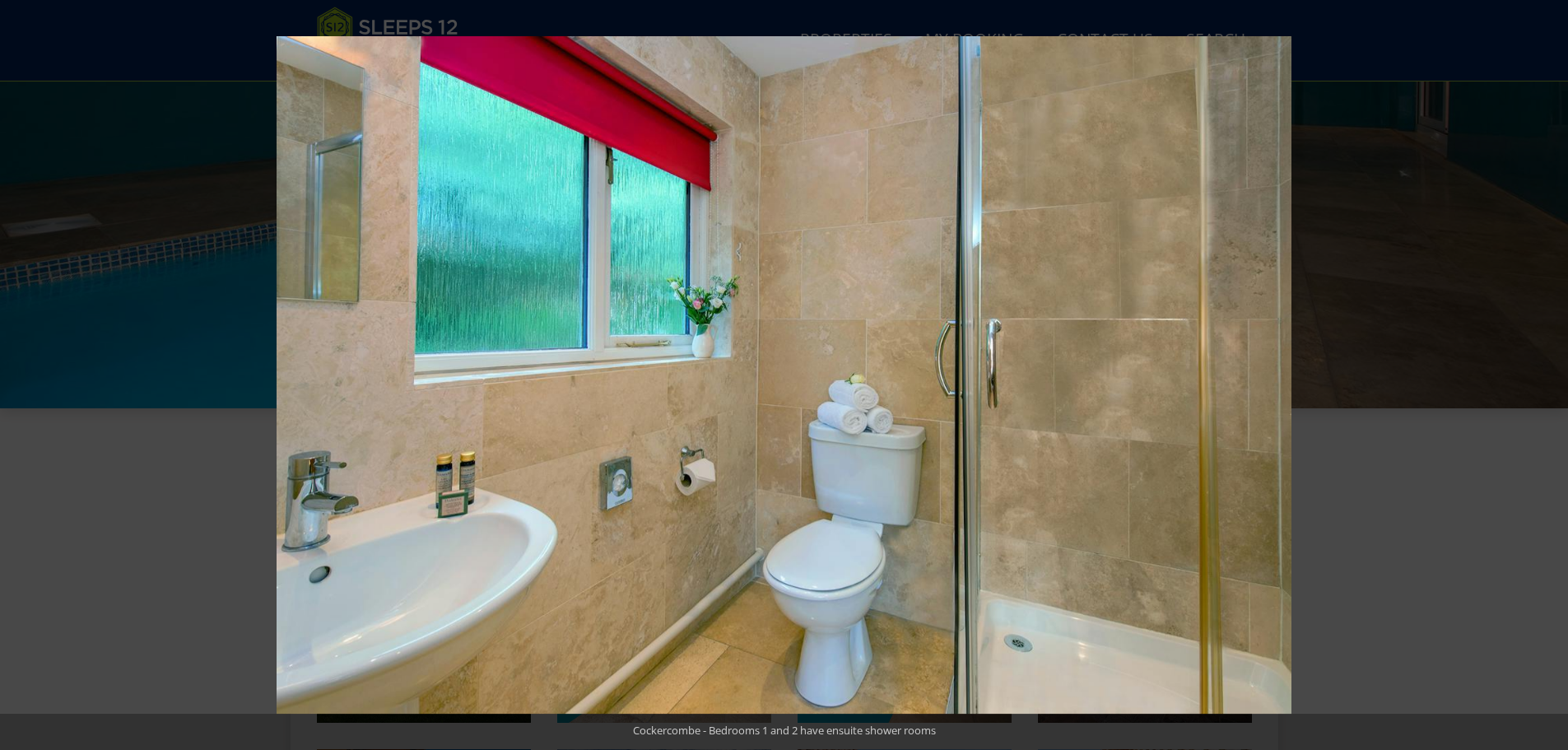
click at [1544, 378] on button at bounding box center [1539, 375] width 58 height 82
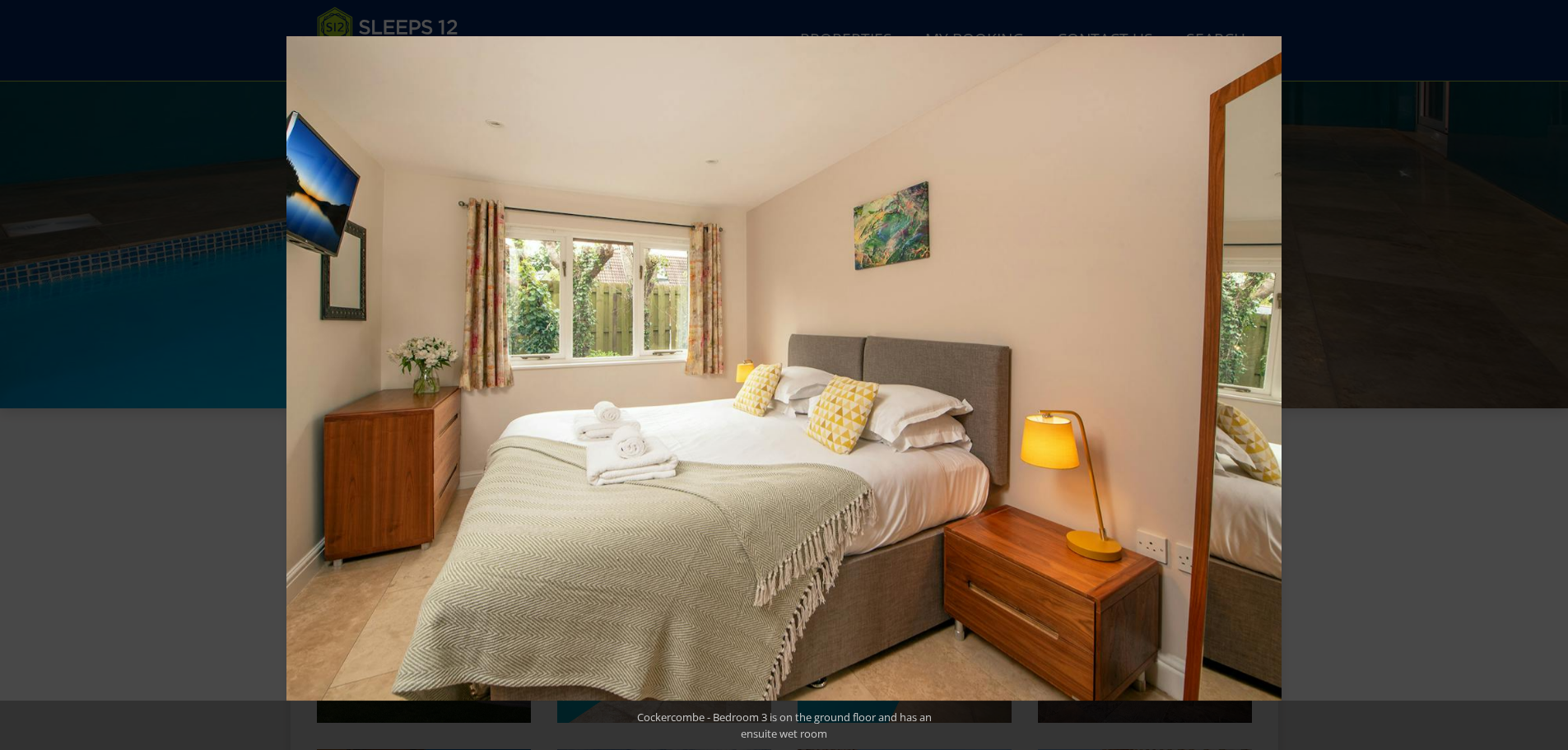
click at [1544, 378] on button at bounding box center [1539, 375] width 58 height 82
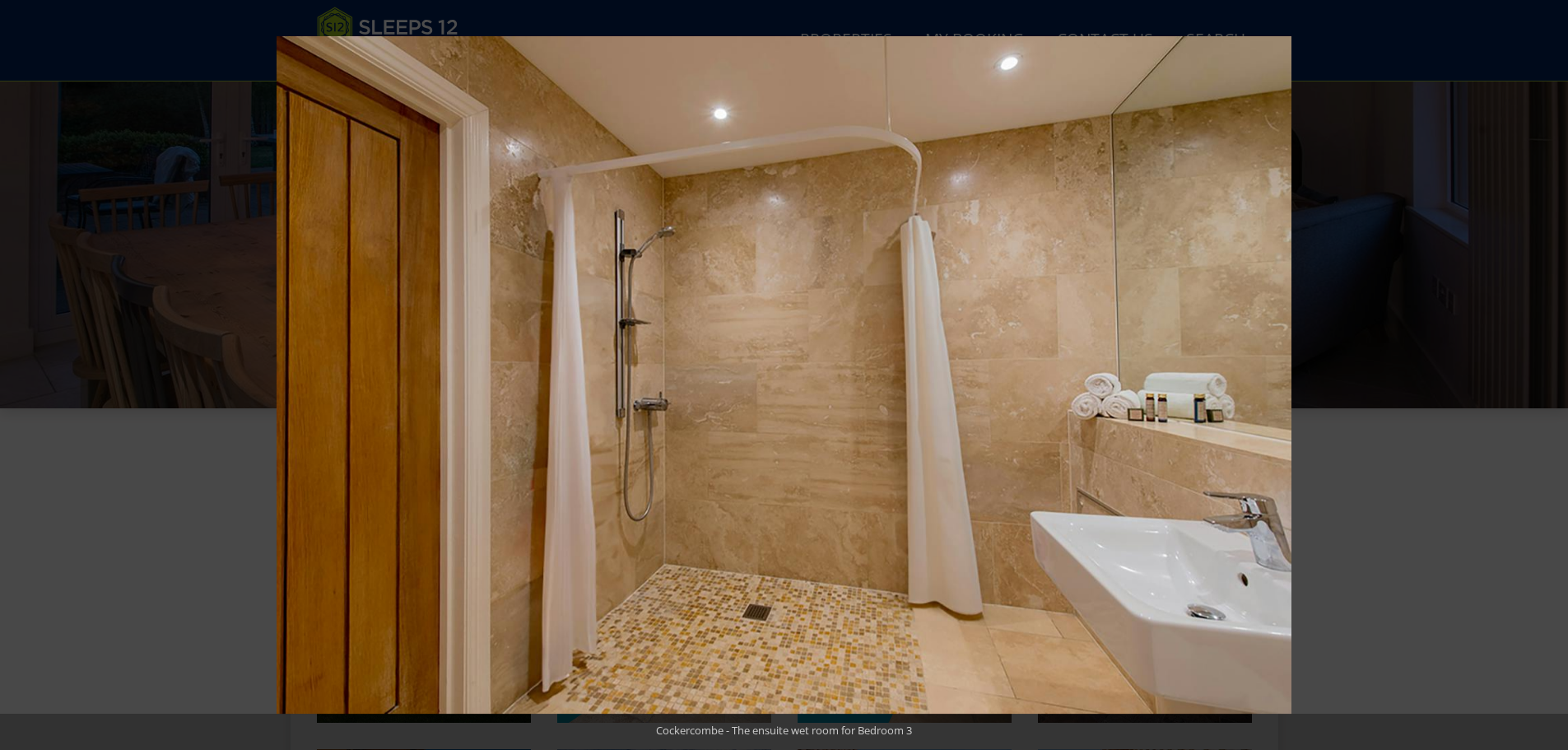
click at [1544, 378] on button at bounding box center [1539, 375] width 58 height 82
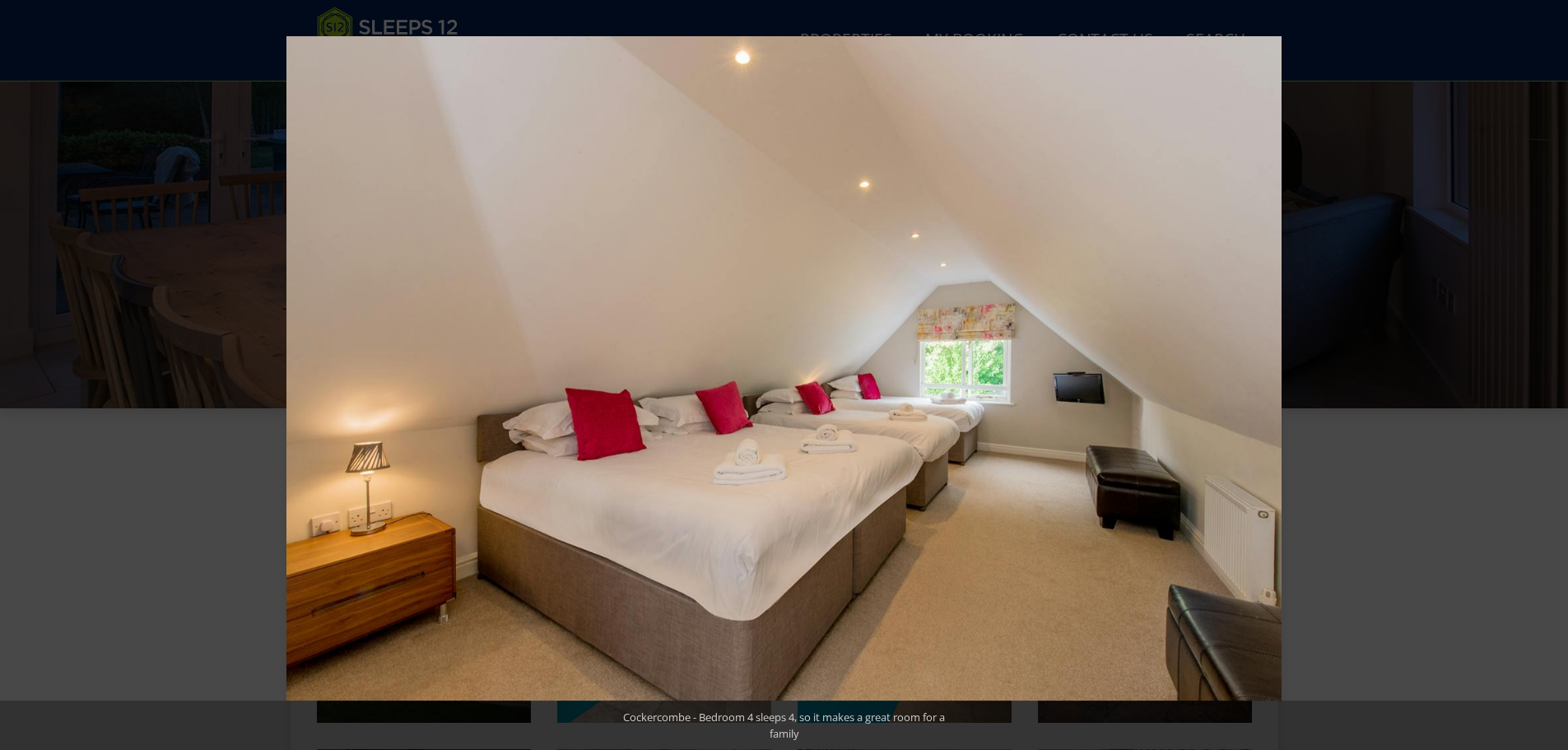
click at [1544, 378] on button at bounding box center [1539, 375] width 58 height 82
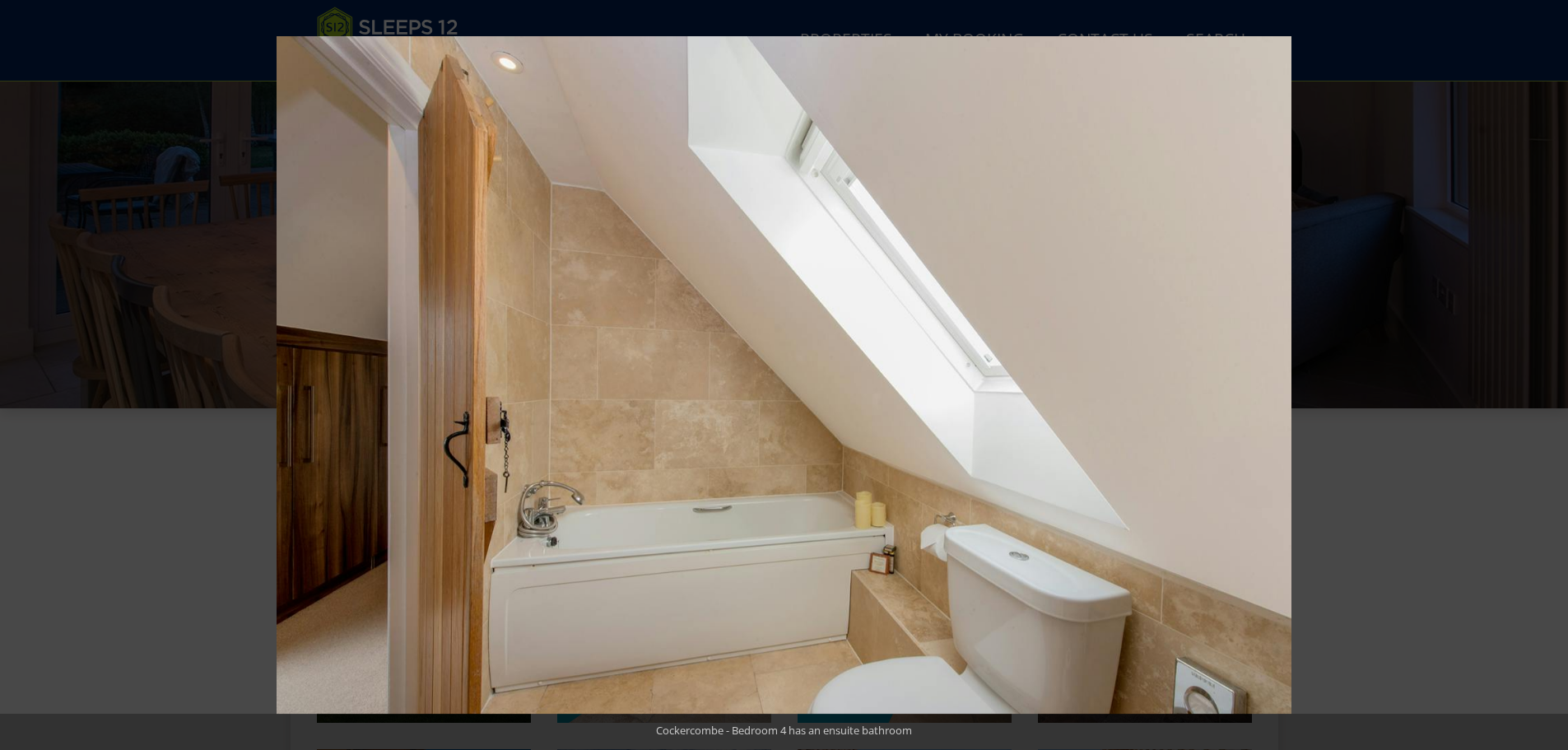
click at [1544, 378] on button at bounding box center [1539, 375] width 58 height 82
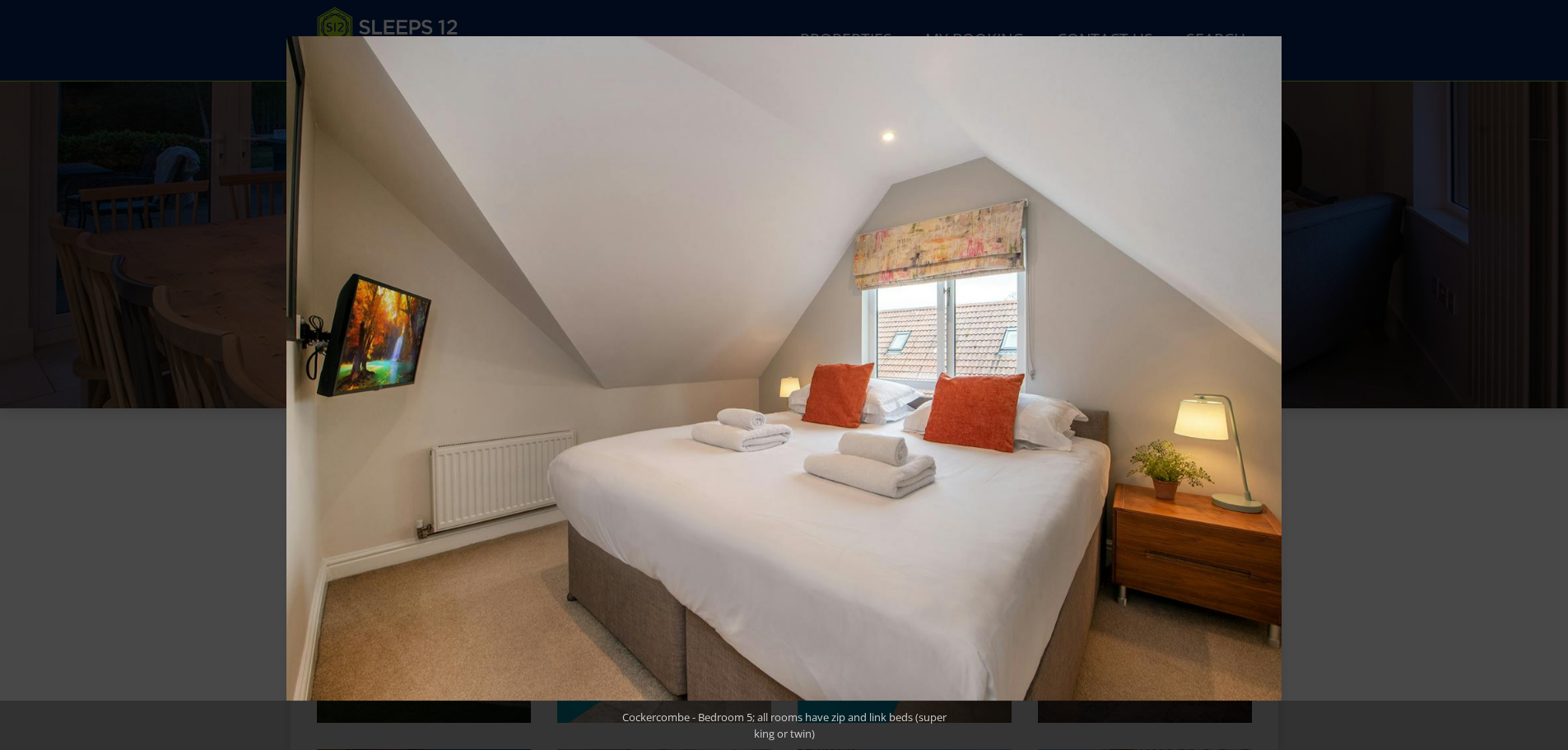
click at [1544, 378] on button at bounding box center [1539, 375] width 58 height 82
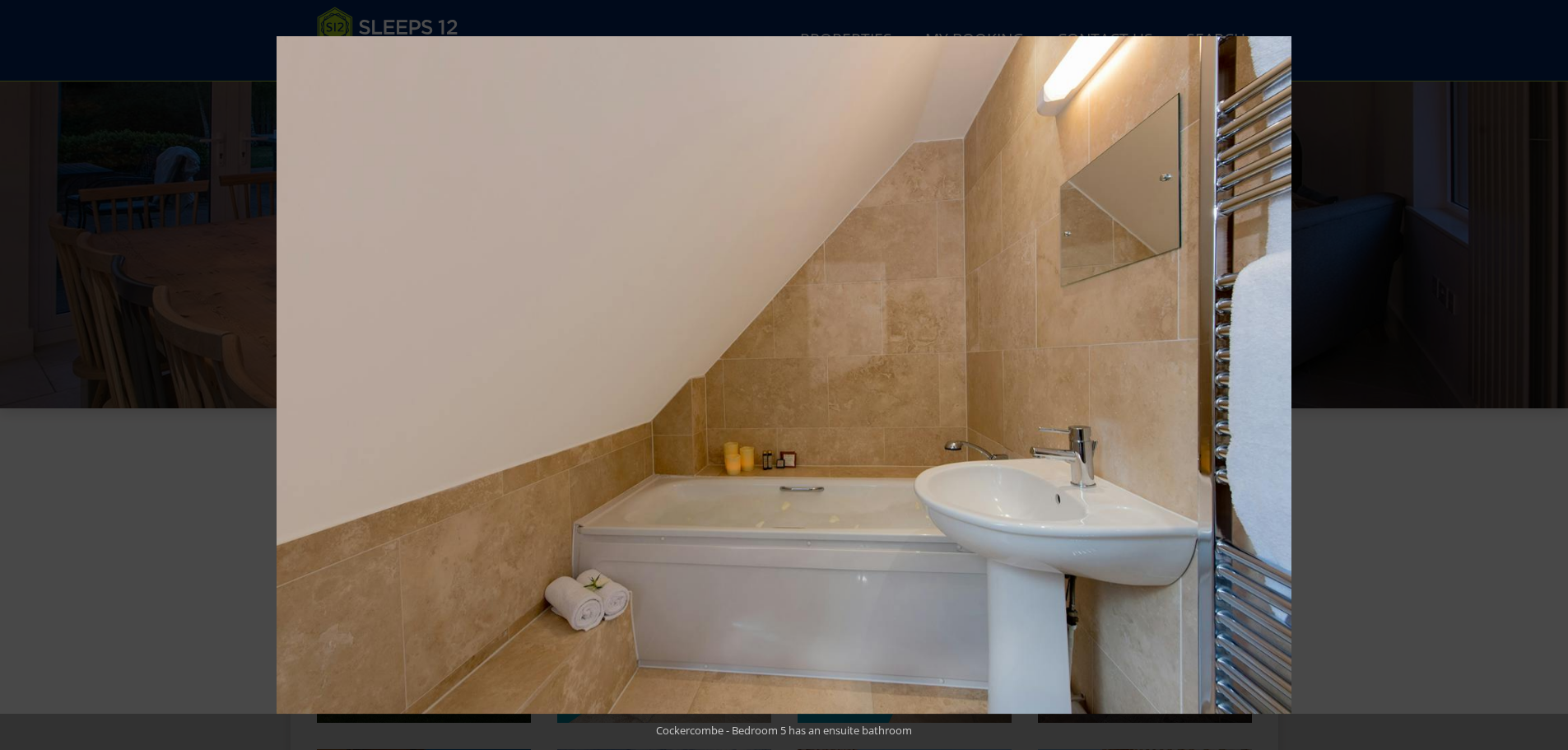
click at [1544, 378] on button at bounding box center [1539, 375] width 58 height 82
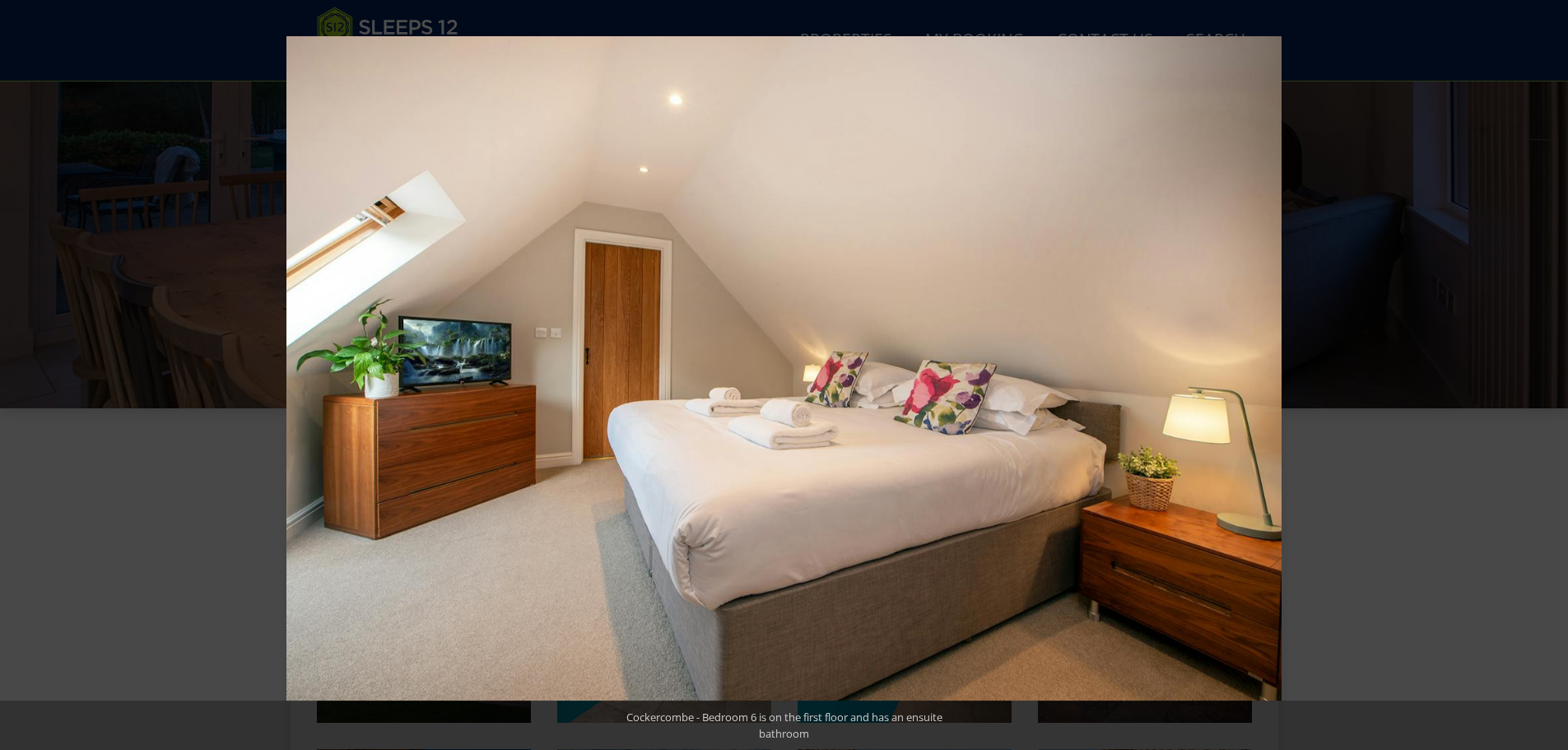
click at [1544, 378] on button at bounding box center [1539, 375] width 58 height 82
